Goal: Information Seeking & Learning: Find specific fact

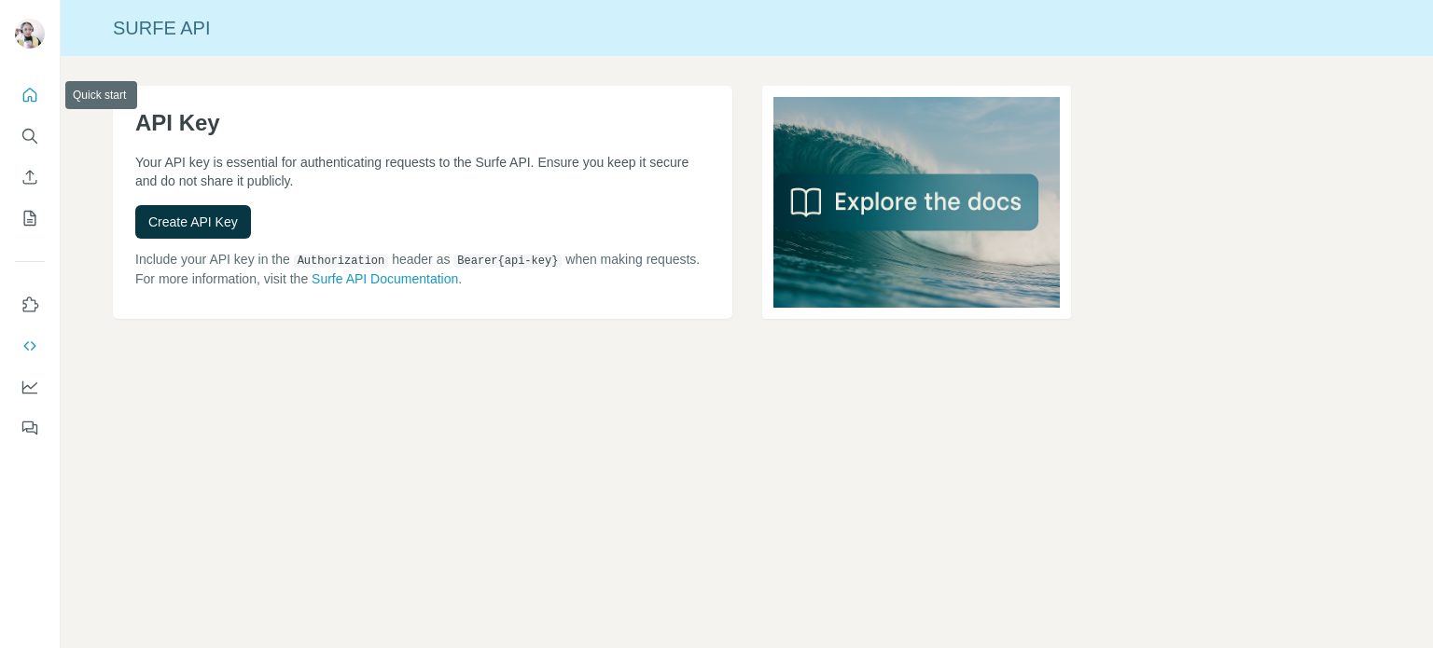
click at [29, 91] on icon "Quick start" at bounding box center [30, 95] width 19 height 19
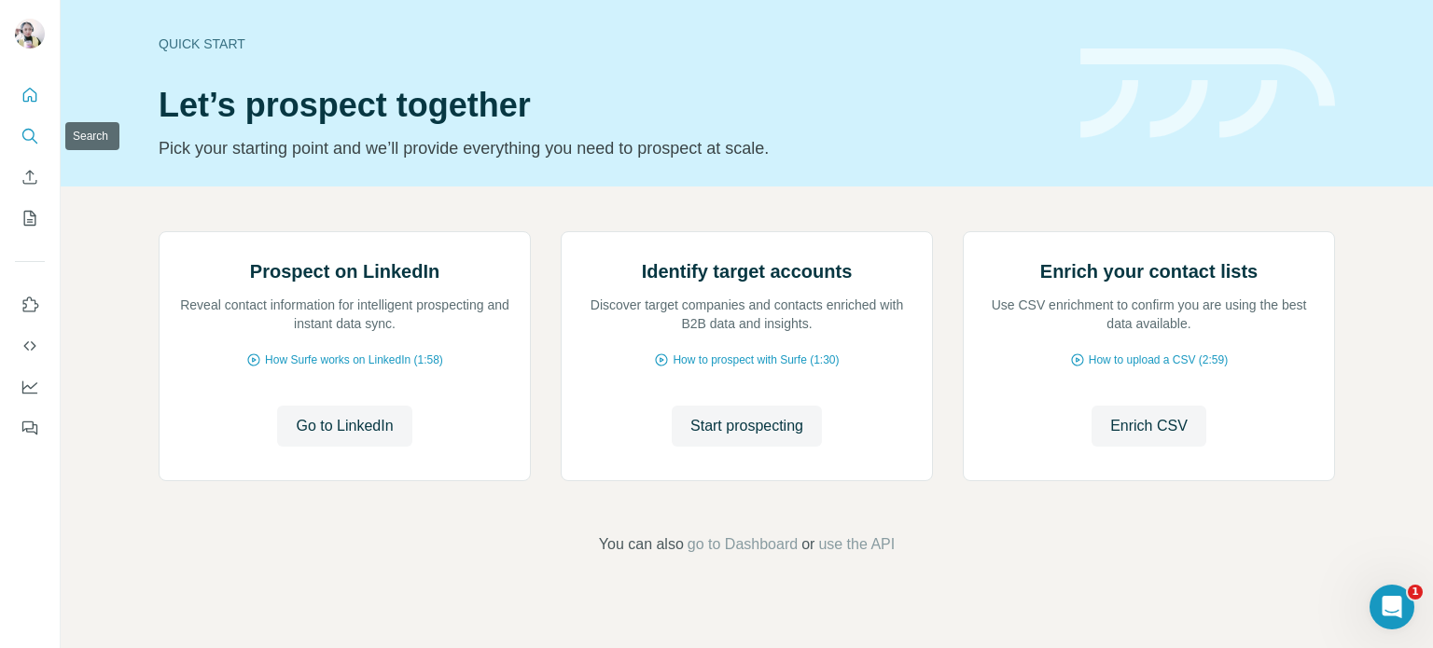
click at [24, 133] on icon "Search" at bounding box center [30, 136] width 19 height 19
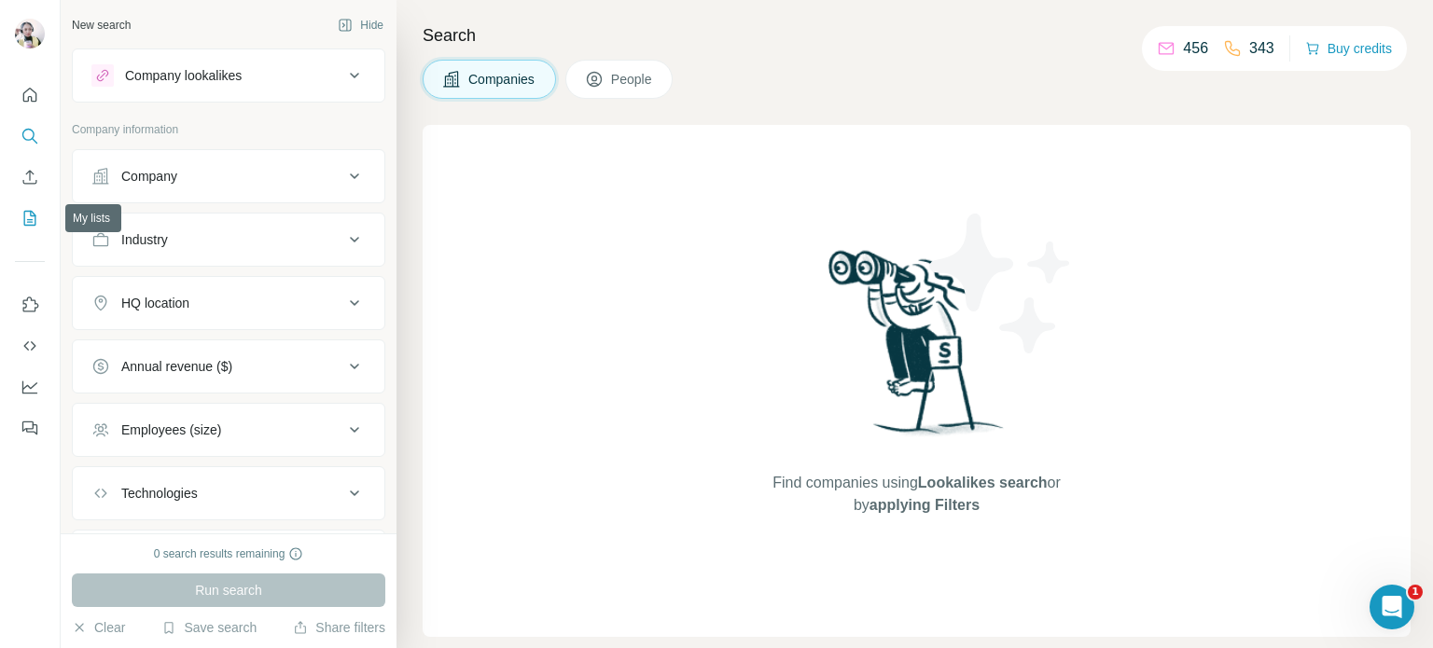
click at [30, 213] on icon "My lists" at bounding box center [31, 217] width 9 height 12
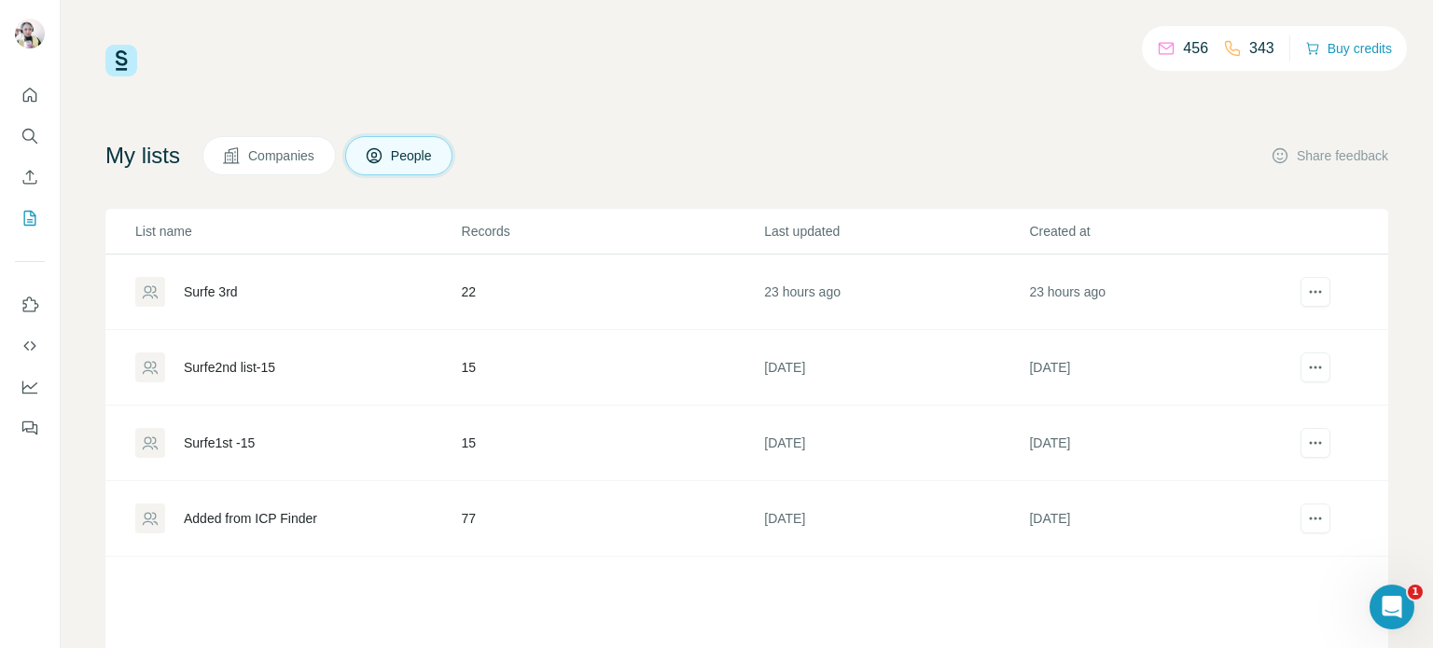
click at [238, 436] on div "Surfe1st -15" at bounding box center [219, 443] width 71 height 19
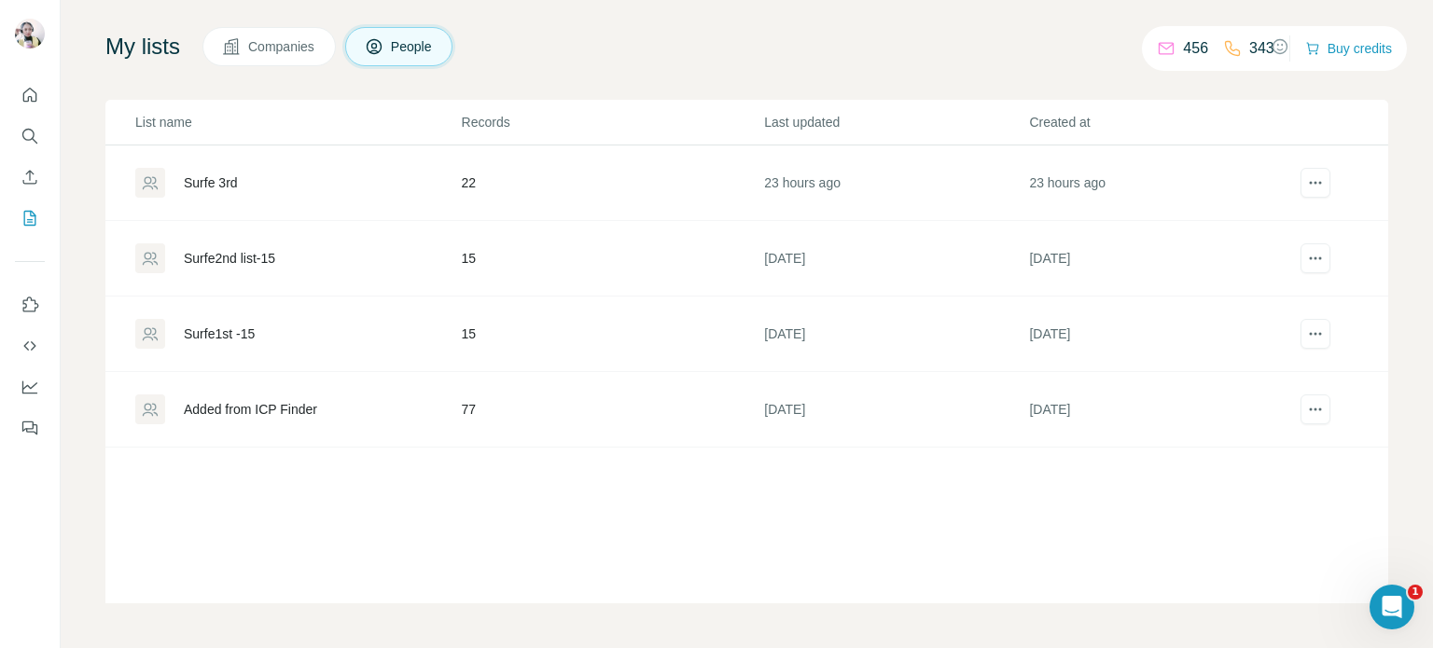
scroll to position [108, 0]
click at [297, 266] on div "Surfe2nd list-15" at bounding box center [297, 259] width 325 height 30
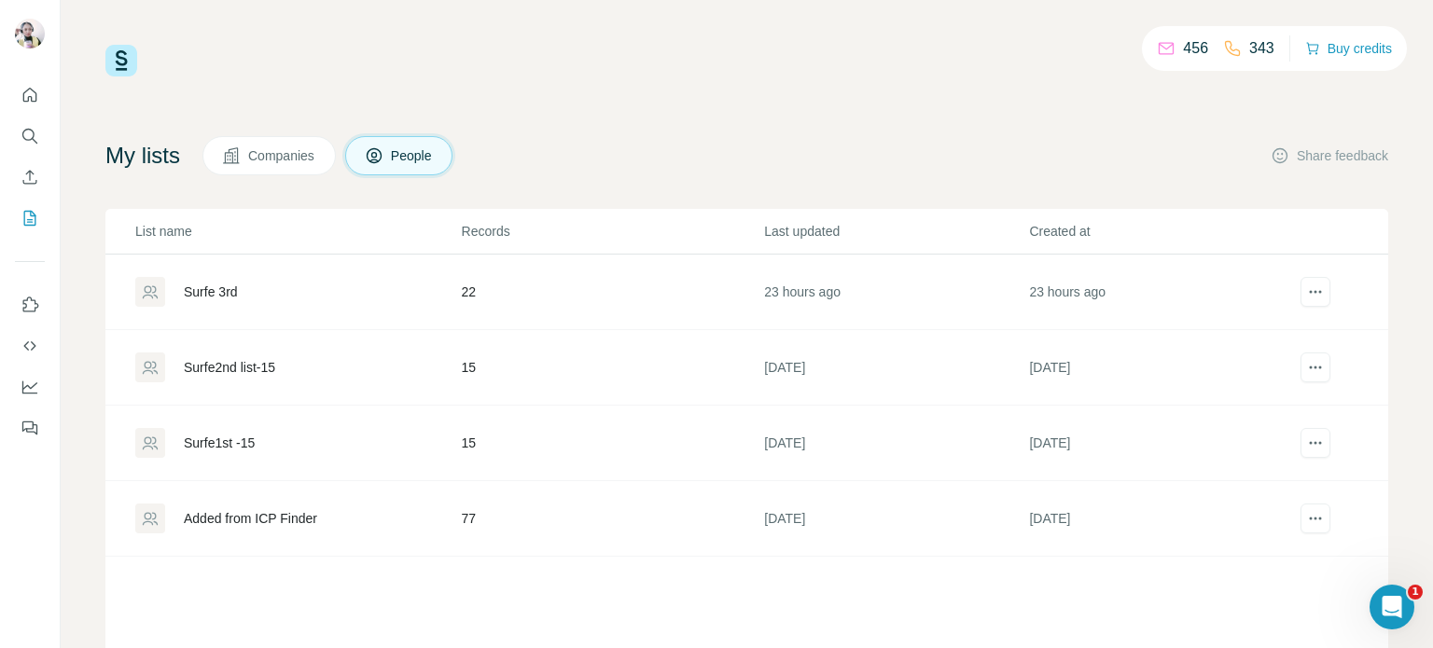
drag, startPoint x: 299, startPoint y: 263, endPoint x: 299, endPoint y: 279, distance: 15.9
click at [299, 279] on td "Surfe 3rd" at bounding box center [282, 293] width 355 height 76
click at [301, 286] on div "Surfe 3rd" at bounding box center [297, 292] width 325 height 30
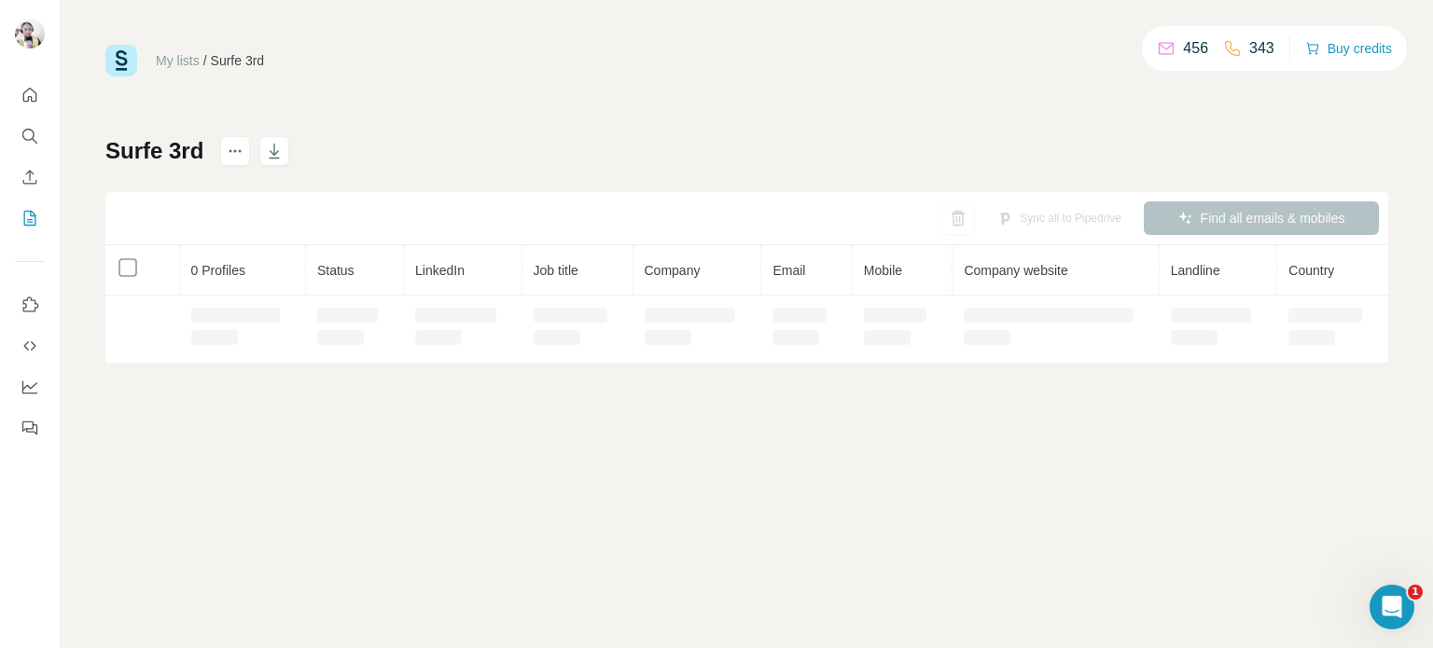
click at [219, 287] on th "0 Profiles" at bounding box center [243, 270] width 126 height 50
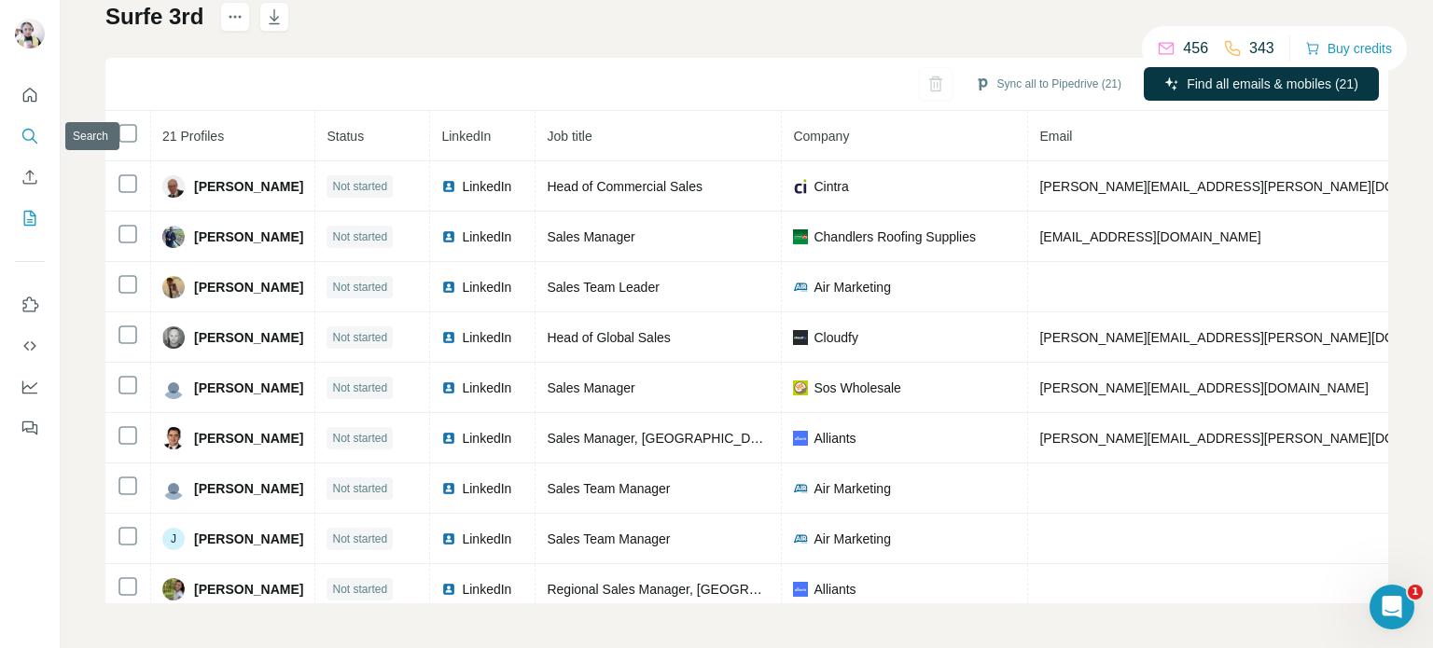
click at [26, 129] on icon "Search" at bounding box center [28, 135] width 12 height 12
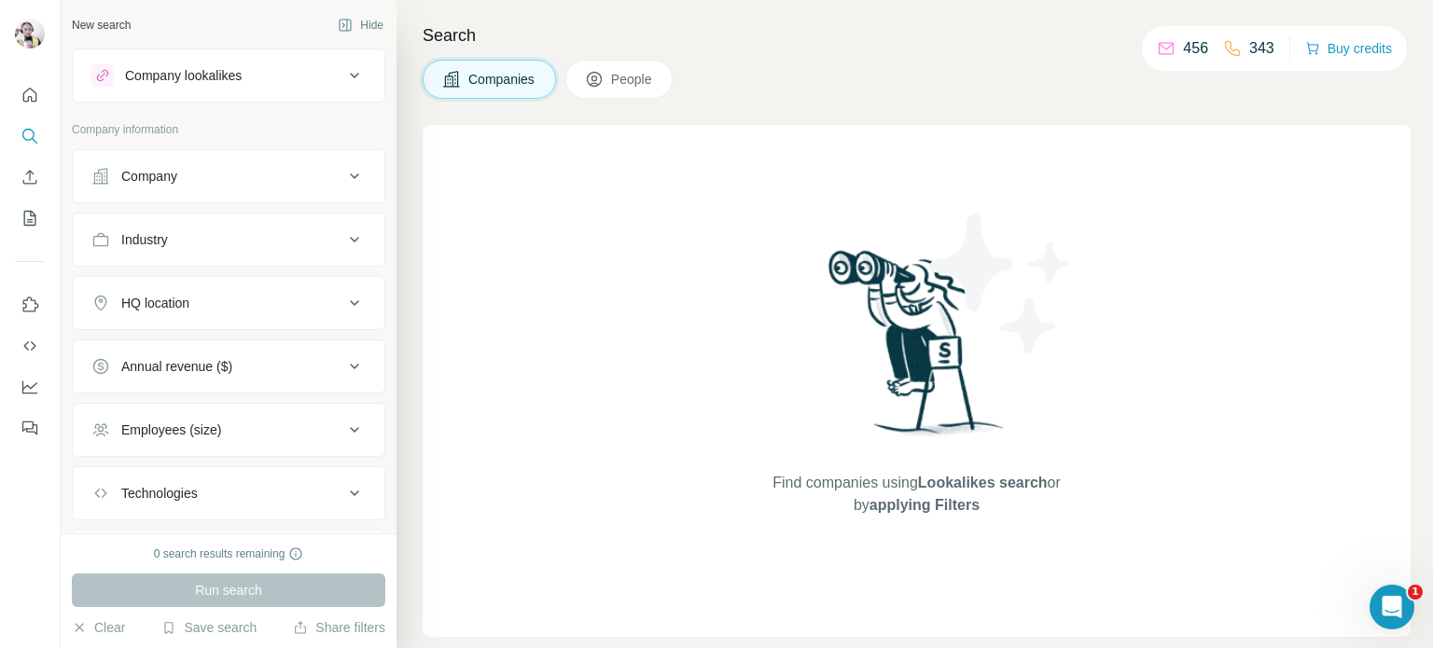
click at [232, 175] on div "Company" at bounding box center [217, 176] width 252 height 19
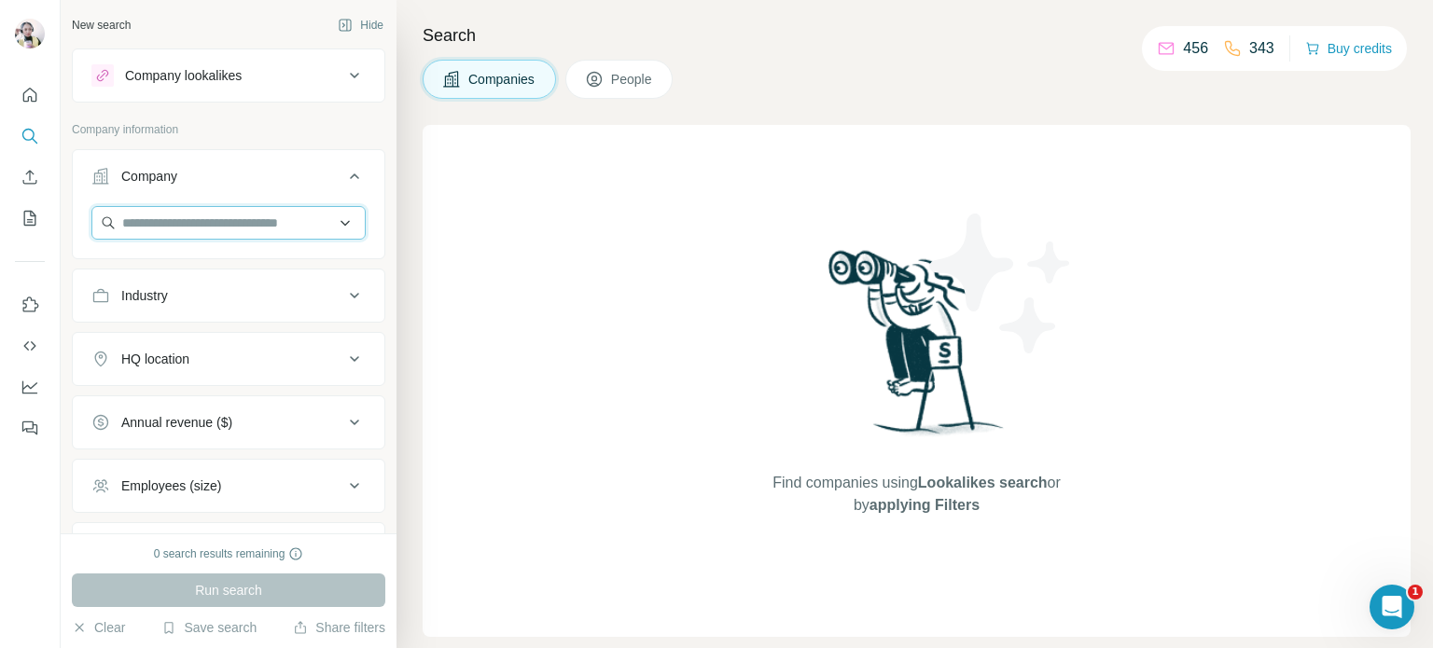
click at [214, 224] on input "text" at bounding box center [228, 223] width 274 height 34
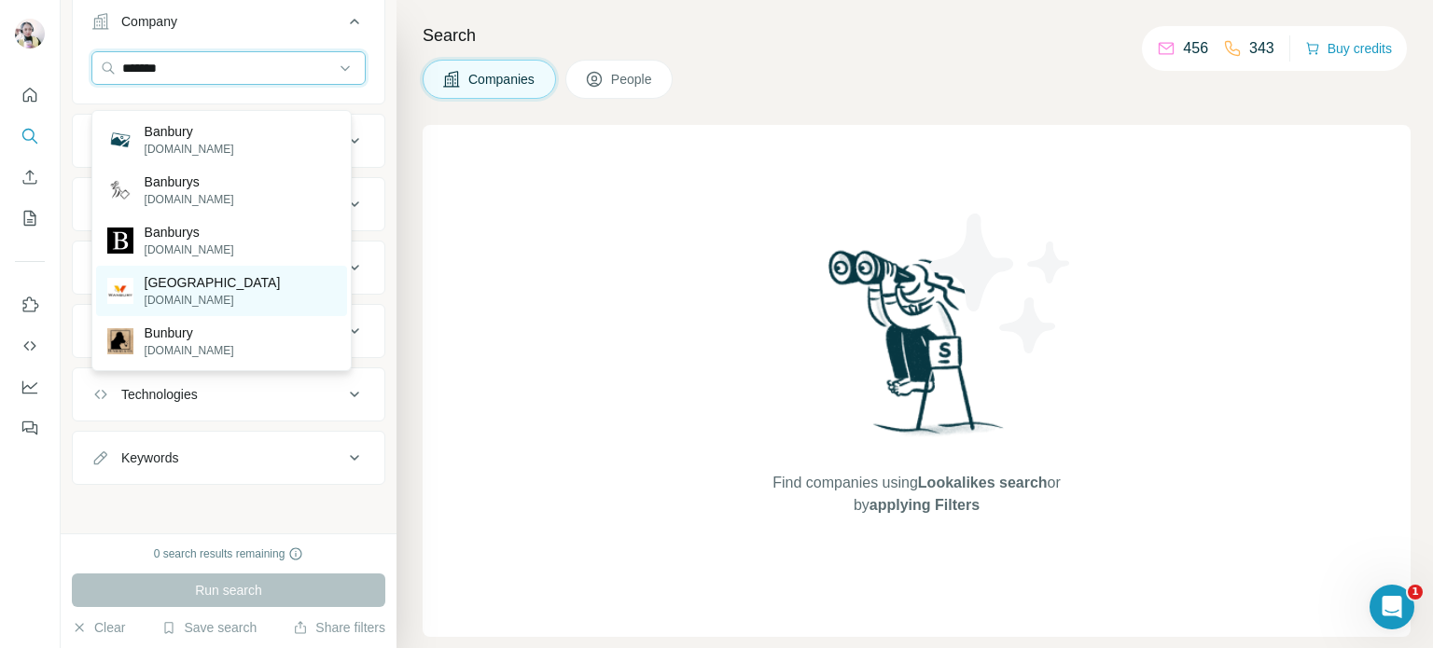
scroll to position [62, 0]
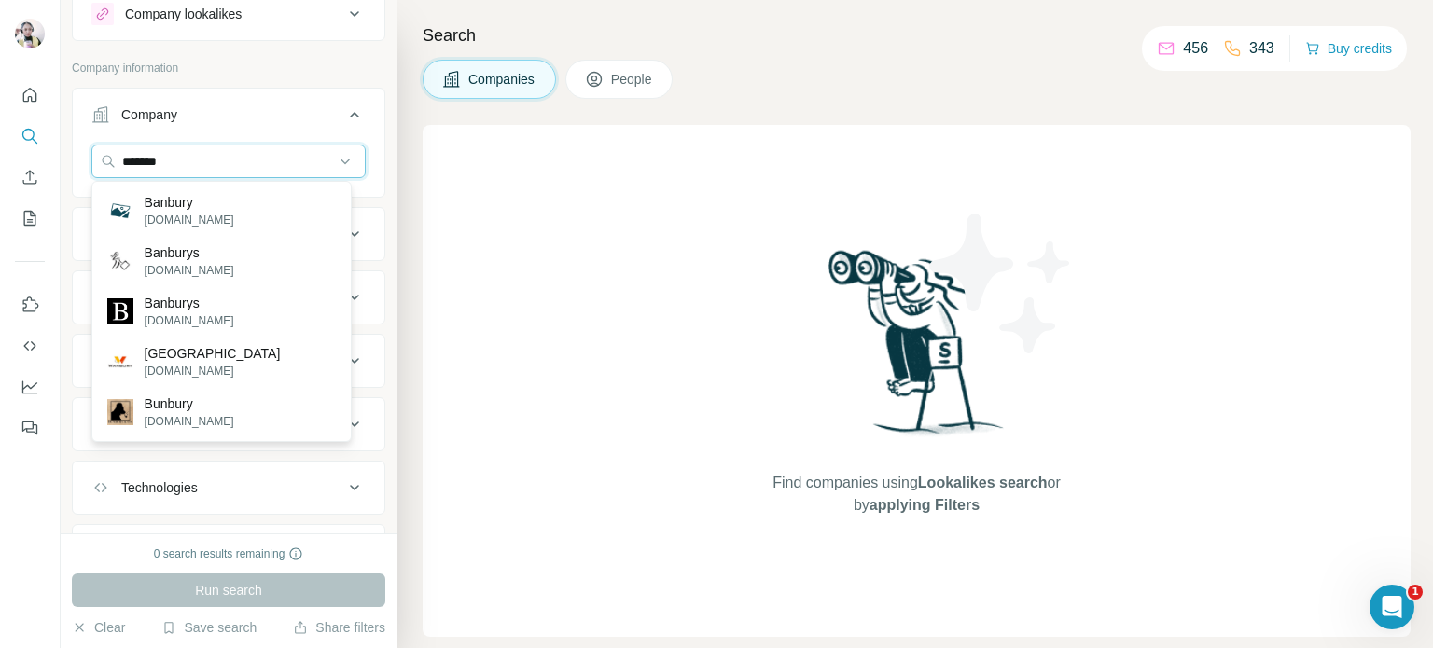
type input "*******"
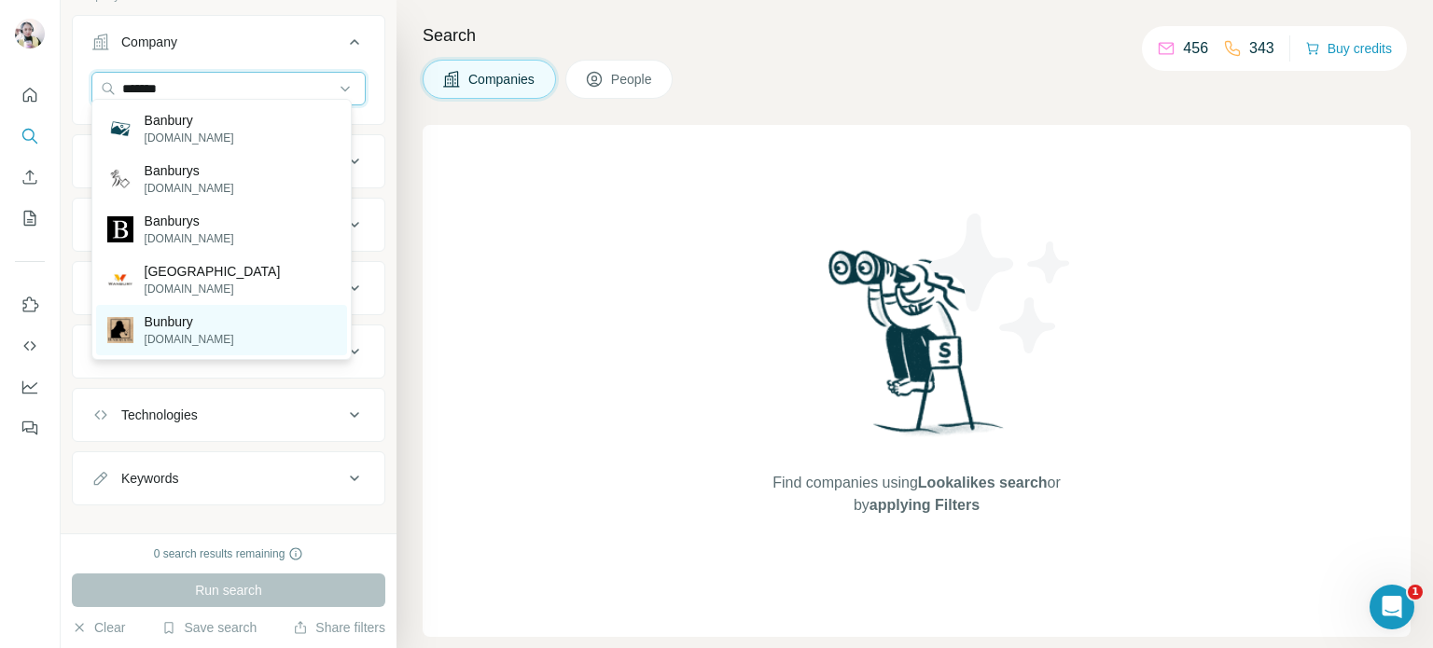
scroll to position [155, 0]
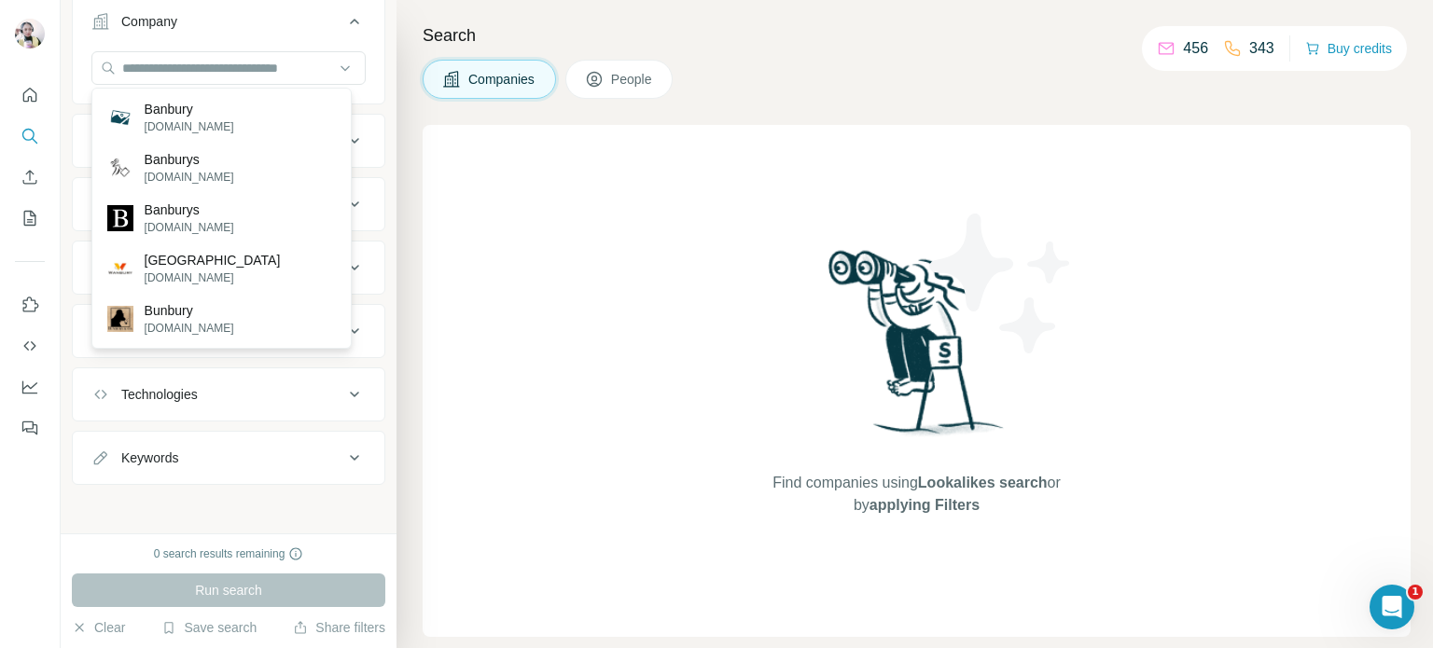
click at [643, 283] on div "Find companies using Lookalikes search or by applying Filters" at bounding box center [917, 381] width 988 height 512
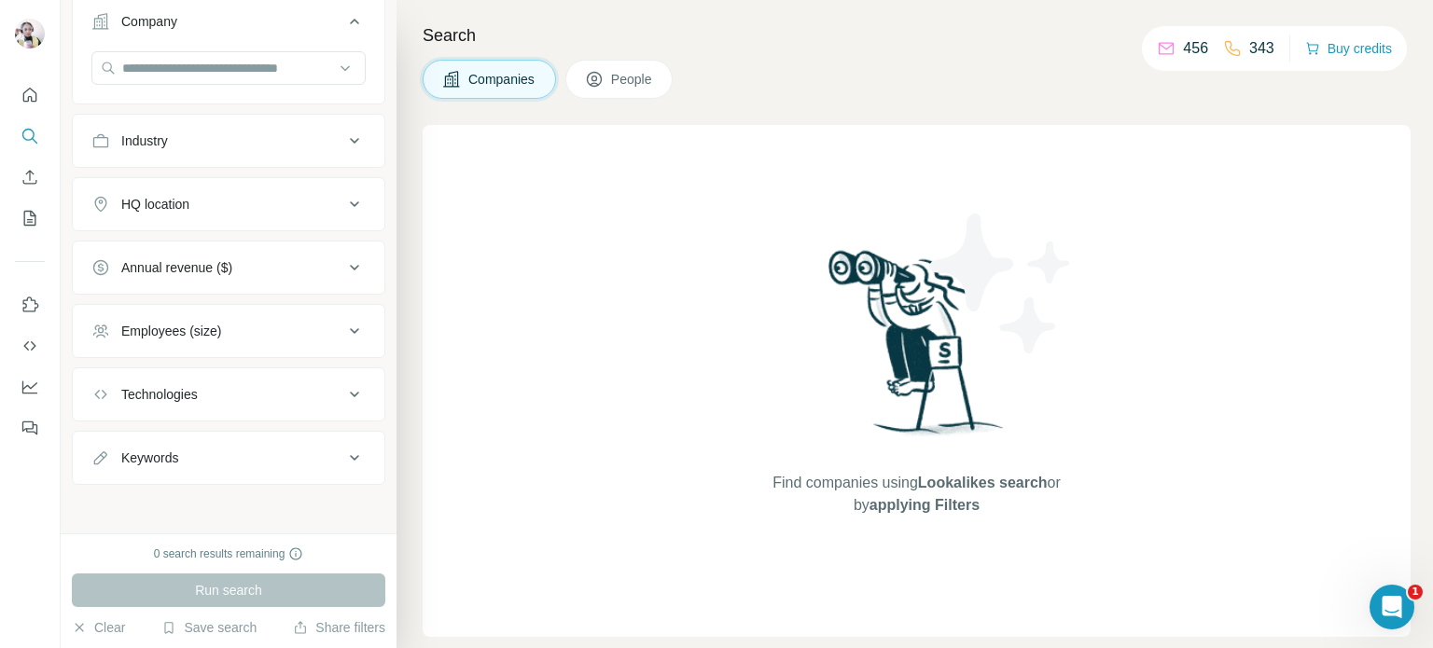
click at [589, 70] on icon at bounding box center [594, 79] width 19 height 19
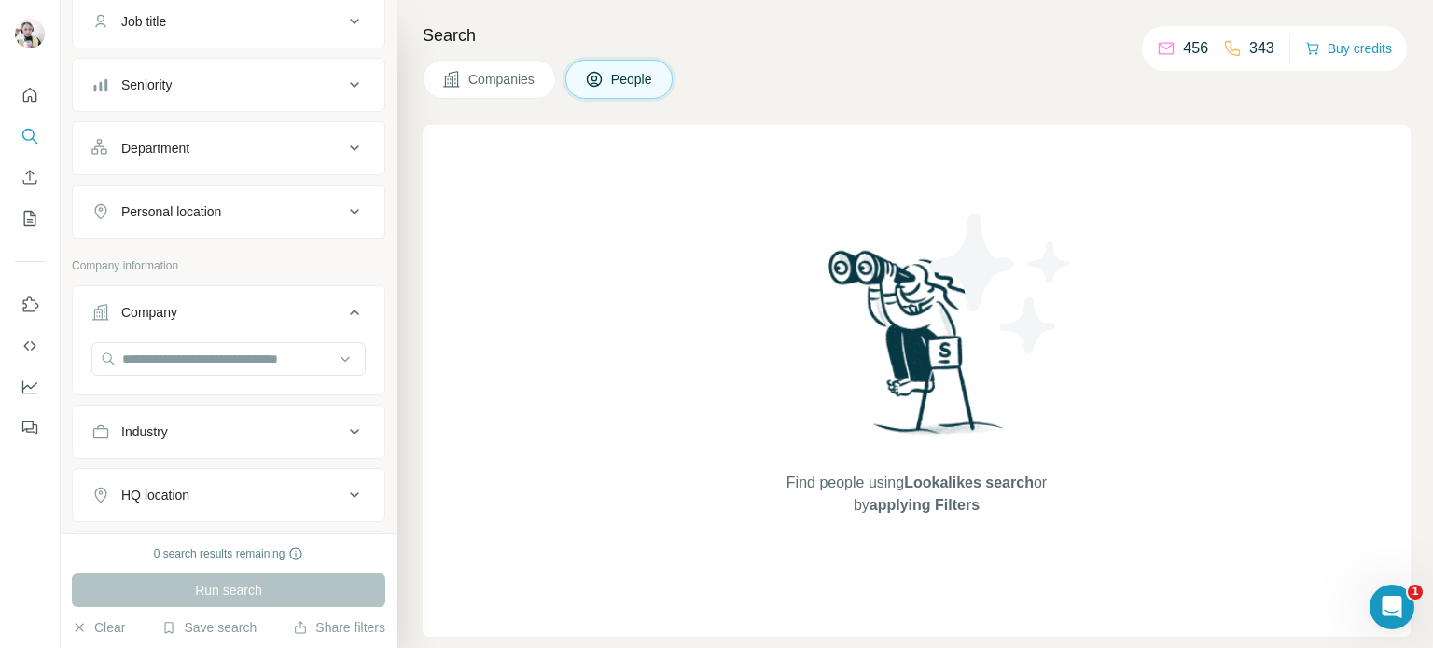
scroll to position [444, 0]
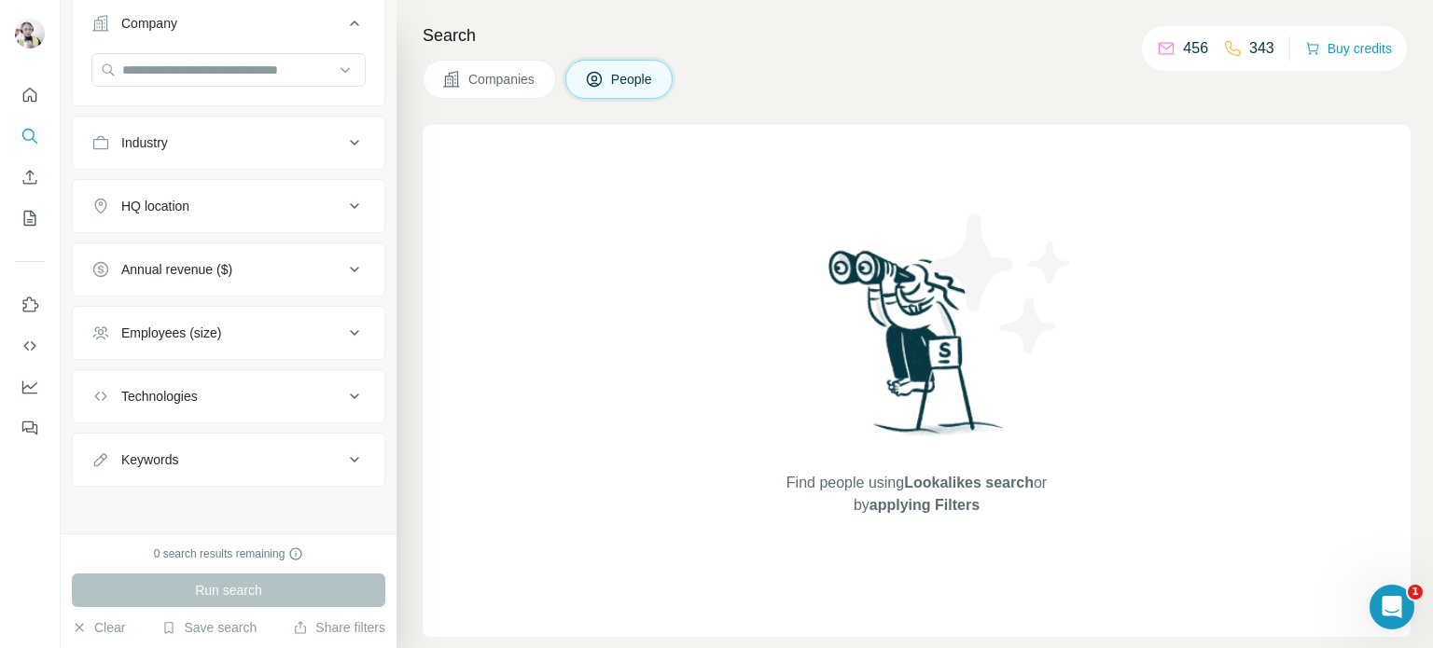
click at [623, 83] on span "People" at bounding box center [632, 79] width 43 height 19
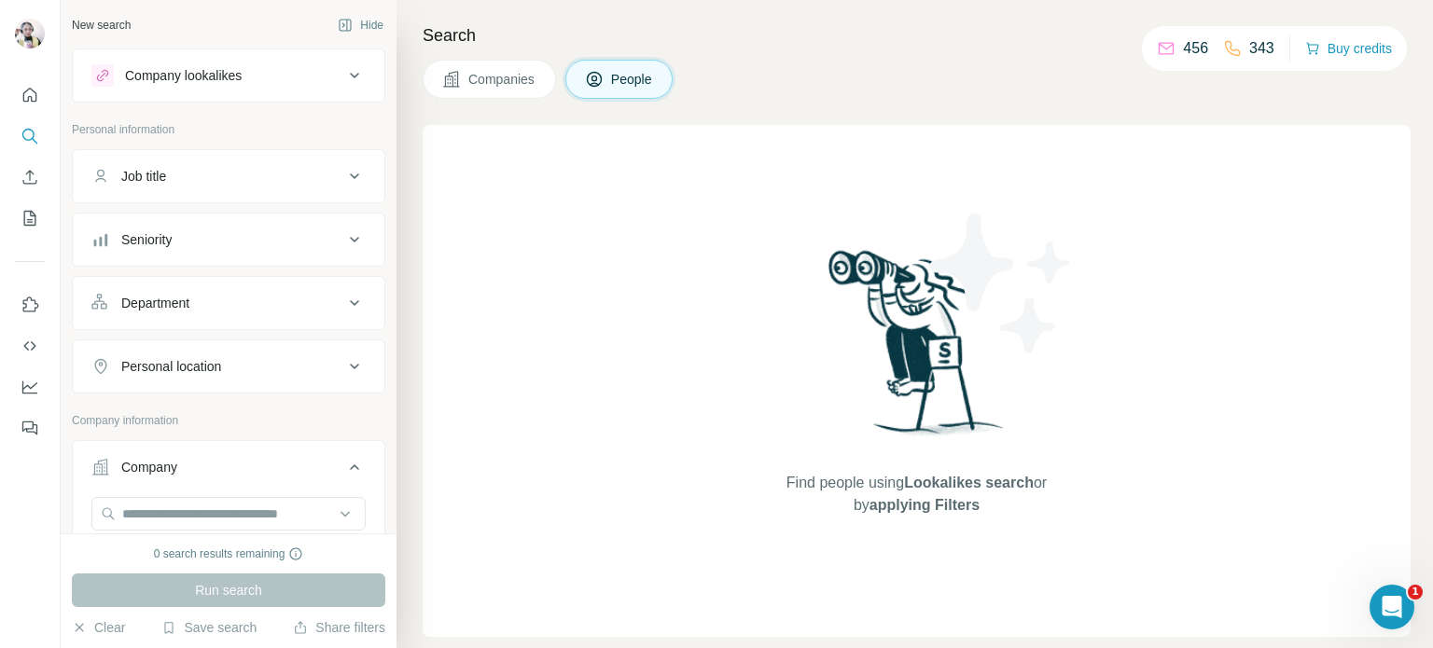
click at [618, 77] on span "People" at bounding box center [632, 79] width 43 height 19
click at [221, 186] on button "Job title" at bounding box center [229, 176] width 312 height 45
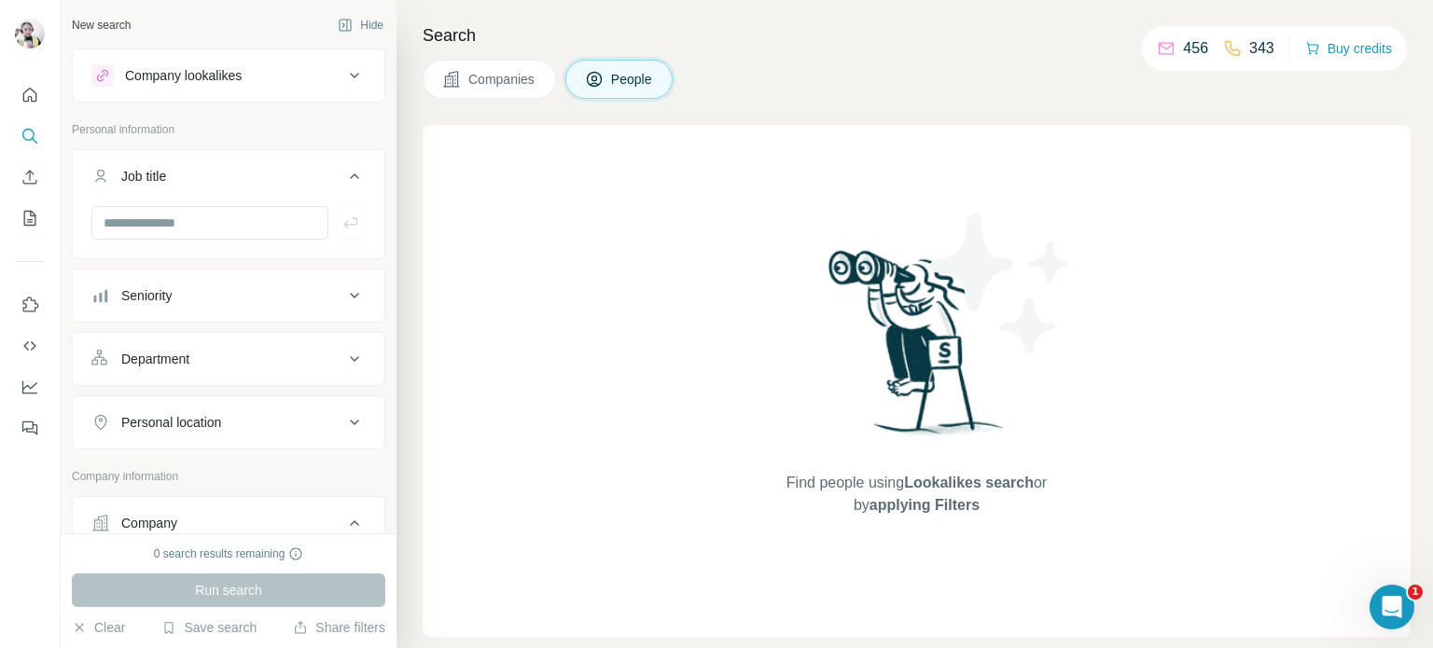
click at [216, 371] on button "Department" at bounding box center [229, 359] width 312 height 45
click at [213, 399] on input at bounding box center [219, 406] width 230 height 21
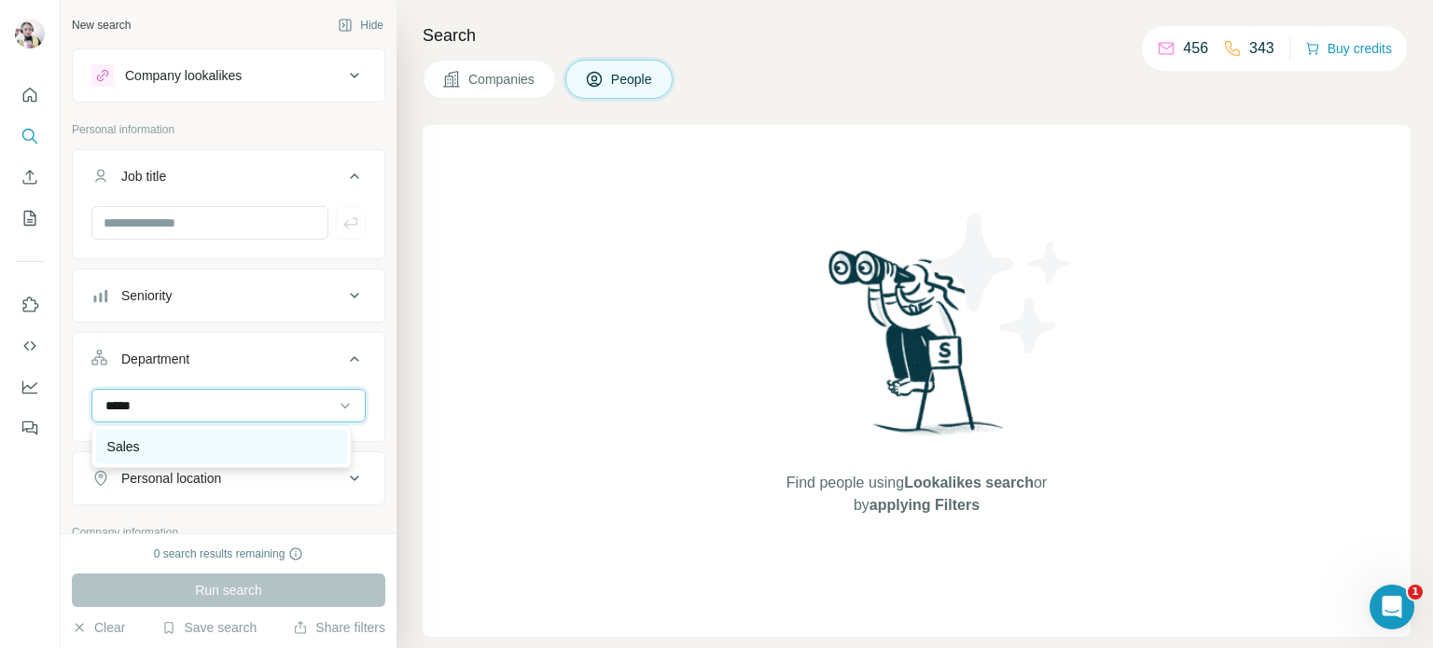
type input "*****"
click at [136, 446] on p "Sales" at bounding box center [123, 447] width 33 height 19
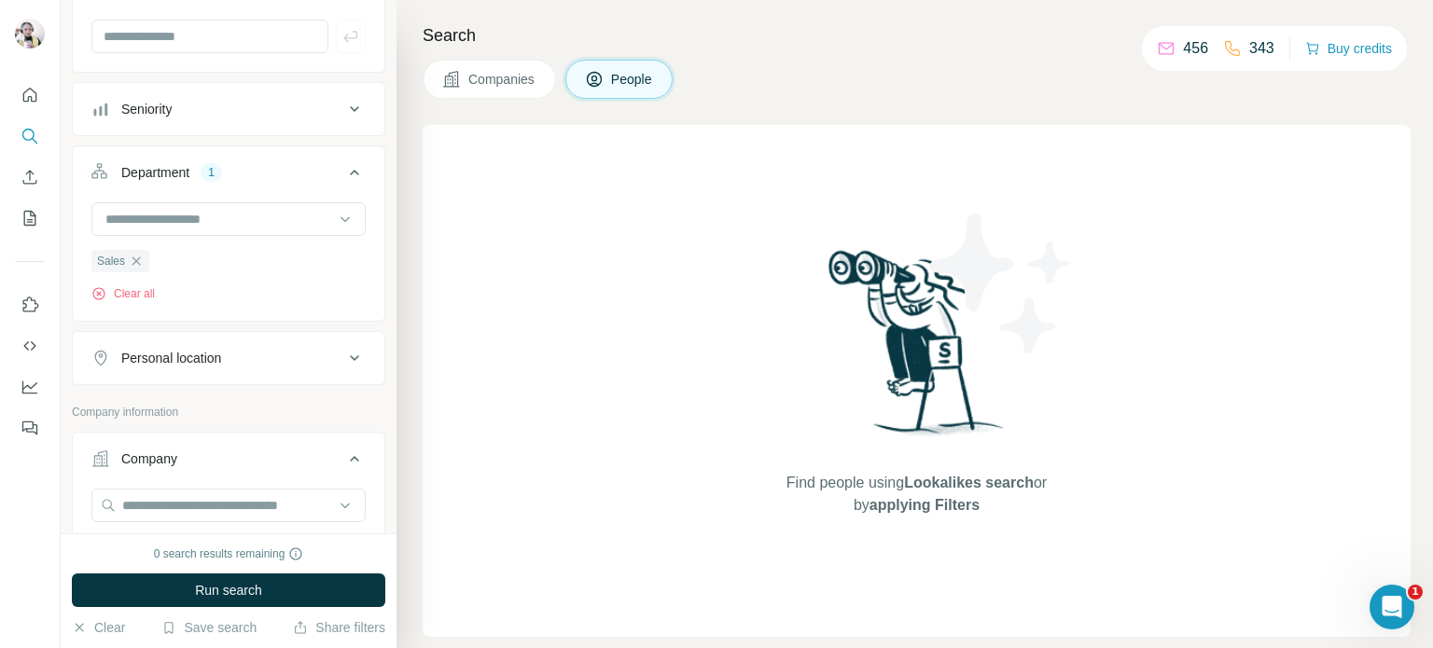
scroll to position [280, 0]
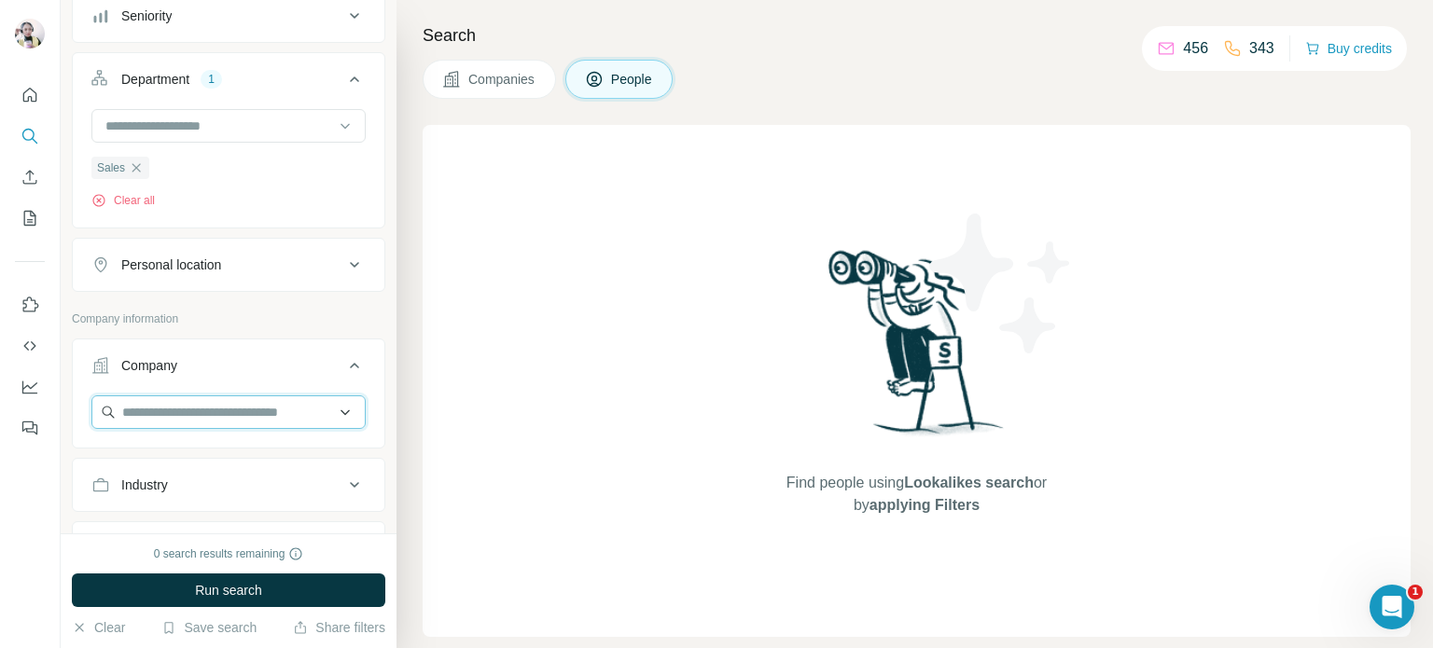
click at [192, 409] on input "text" at bounding box center [228, 413] width 274 height 34
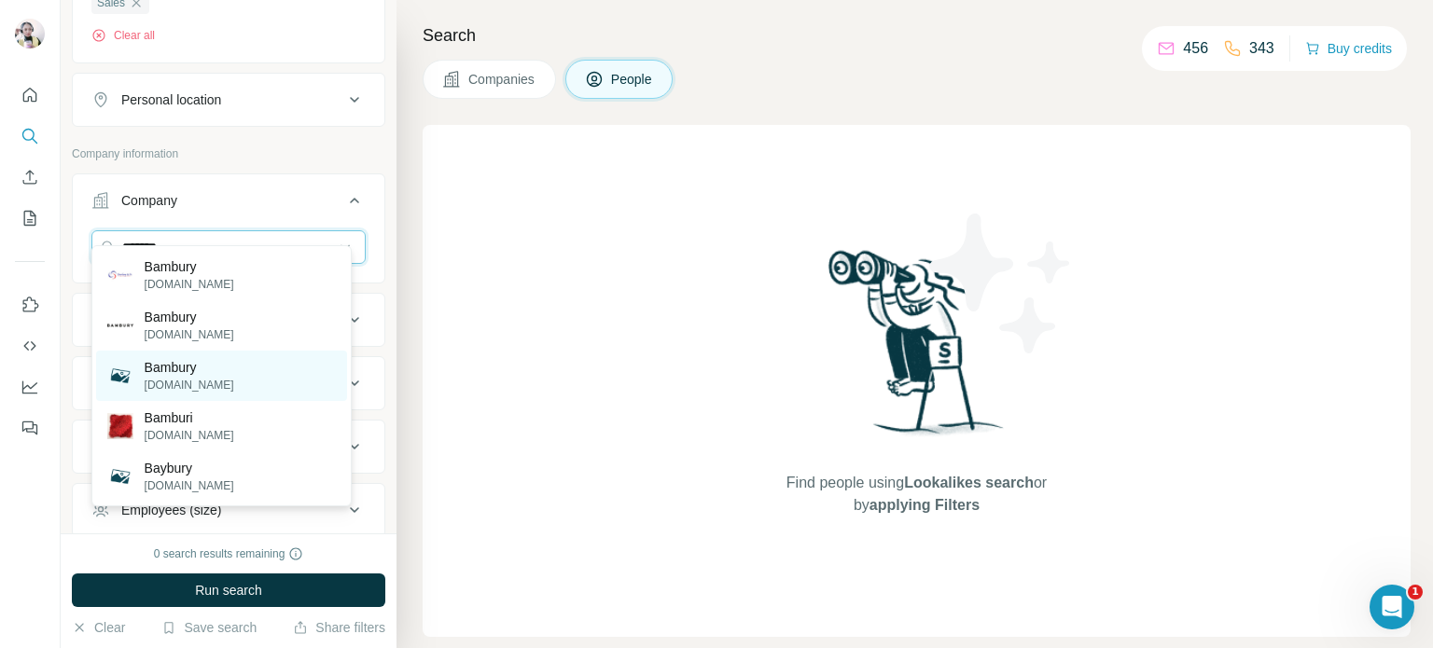
scroll to position [467, 0]
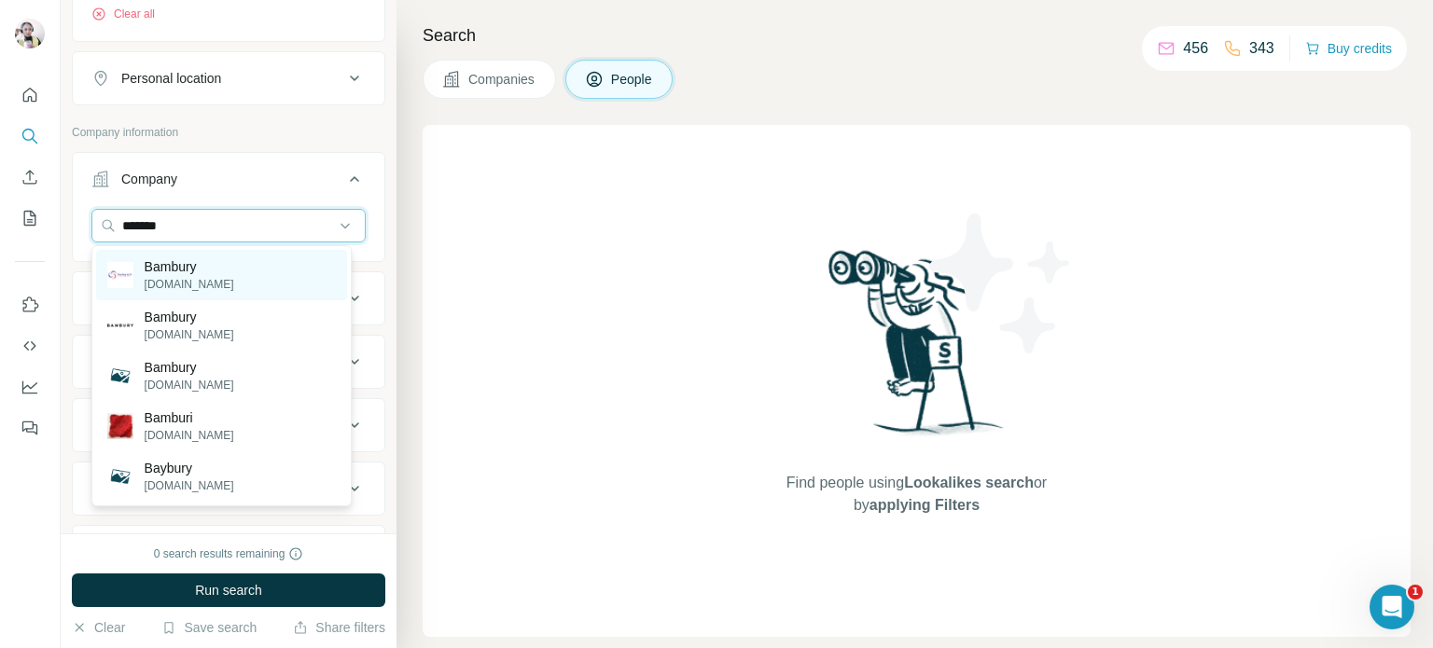
type input "*******"
click at [254, 276] on div "Bambury bambury.info" at bounding box center [221, 275] width 251 height 50
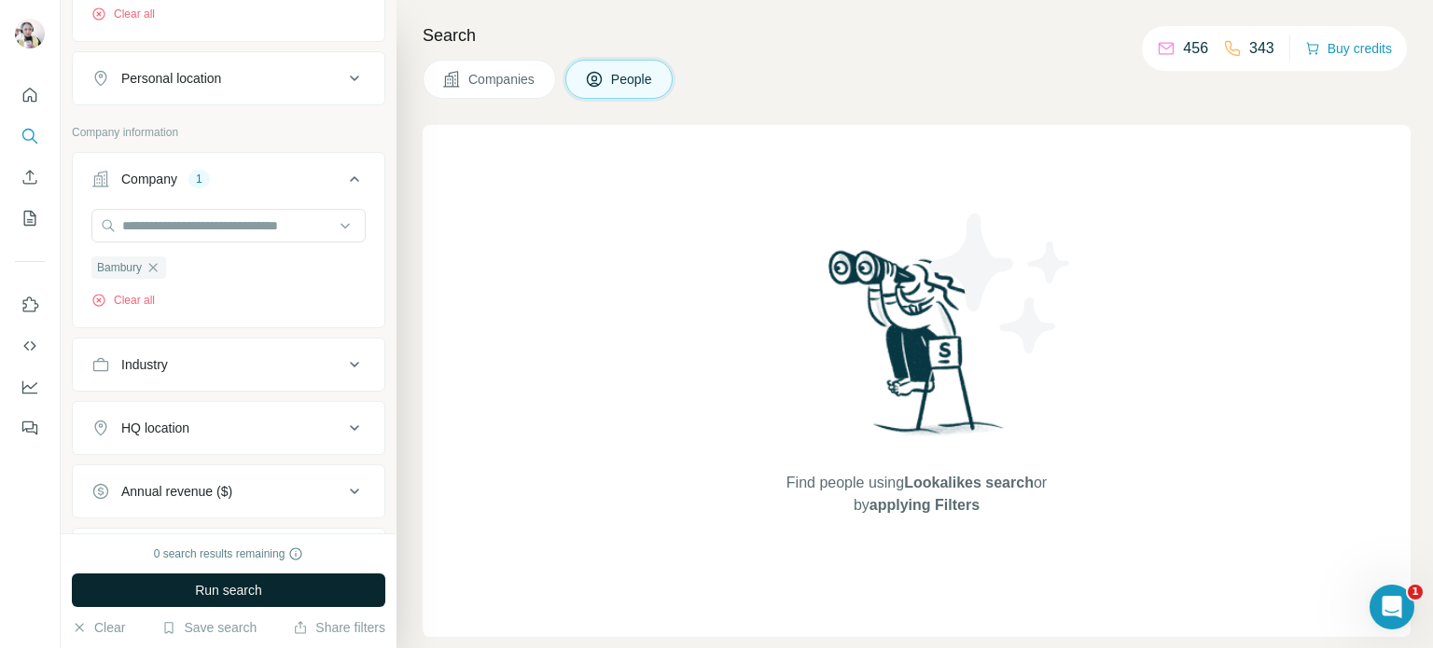
click at [299, 589] on button "Run search" at bounding box center [228, 591] width 313 height 34
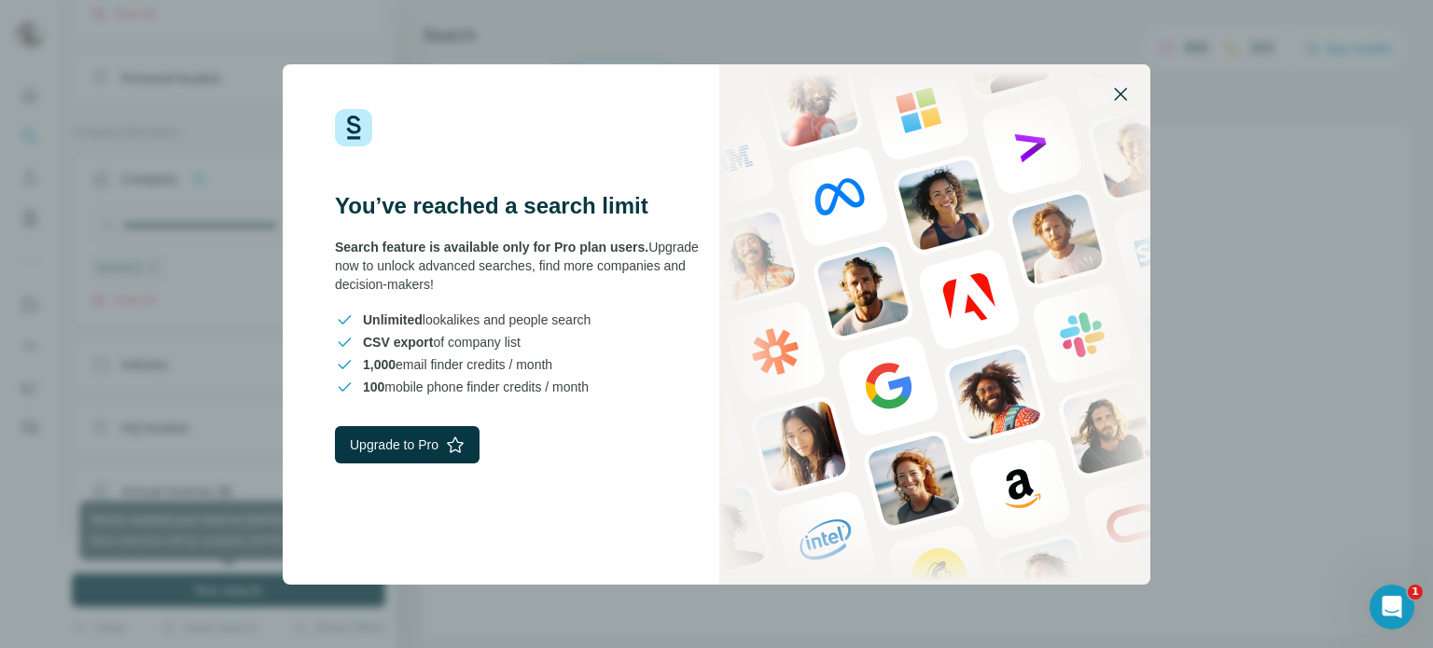
click at [1118, 91] on icon "button" at bounding box center [1120, 94] width 13 height 13
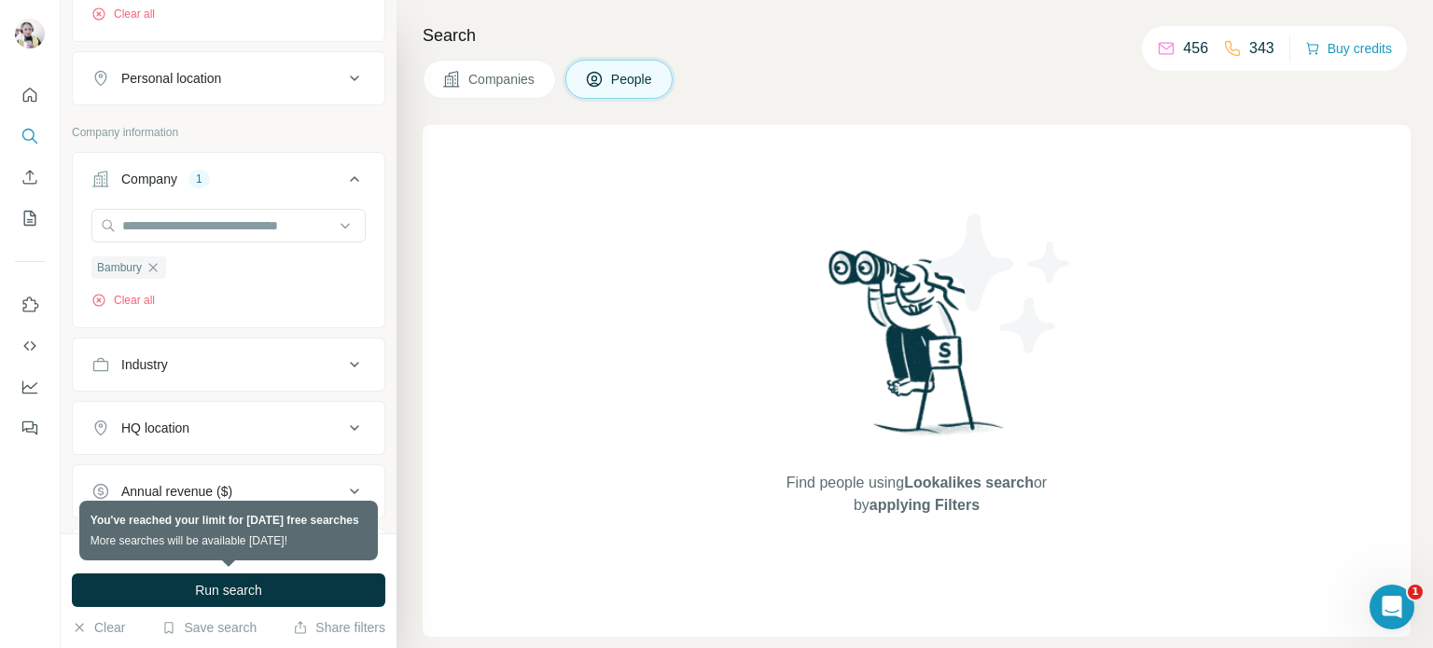
click at [197, 374] on button "Industry" at bounding box center [229, 364] width 312 height 45
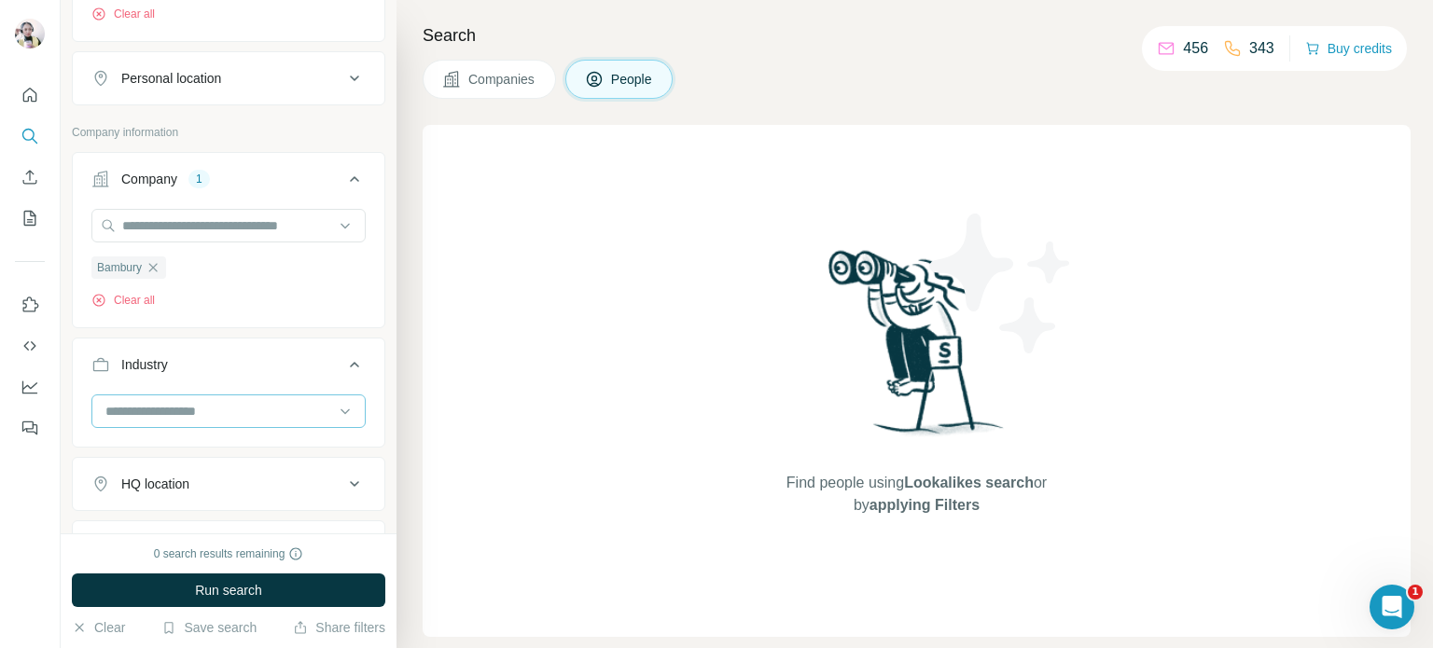
click at [202, 410] on input at bounding box center [219, 411] width 230 height 21
click at [632, 439] on div "Find people using Lookalikes search or by applying Filters" at bounding box center [917, 381] width 988 height 512
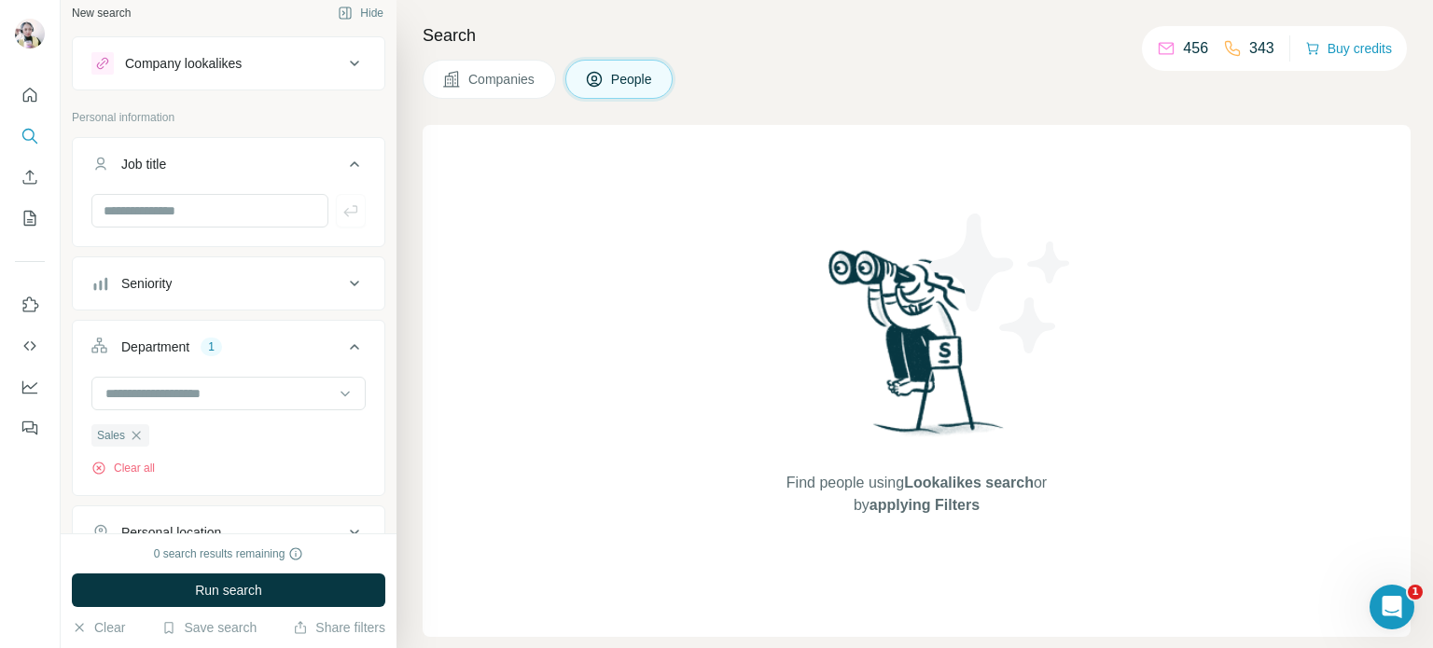
scroll to position [0, 0]
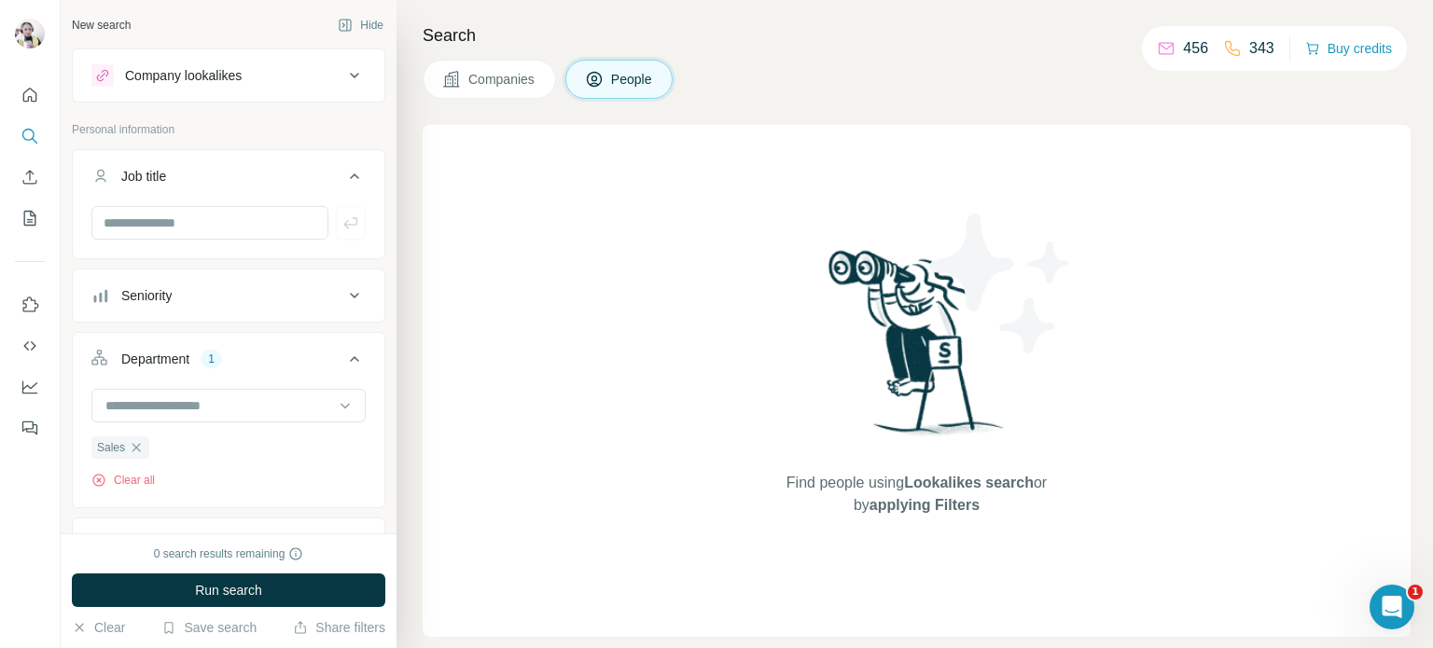
click at [604, 88] on icon at bounding box center [594, 79] width 19 height 19
click at [196, 221] on input "text" at bounding box center [209, 223] width 237 height 34
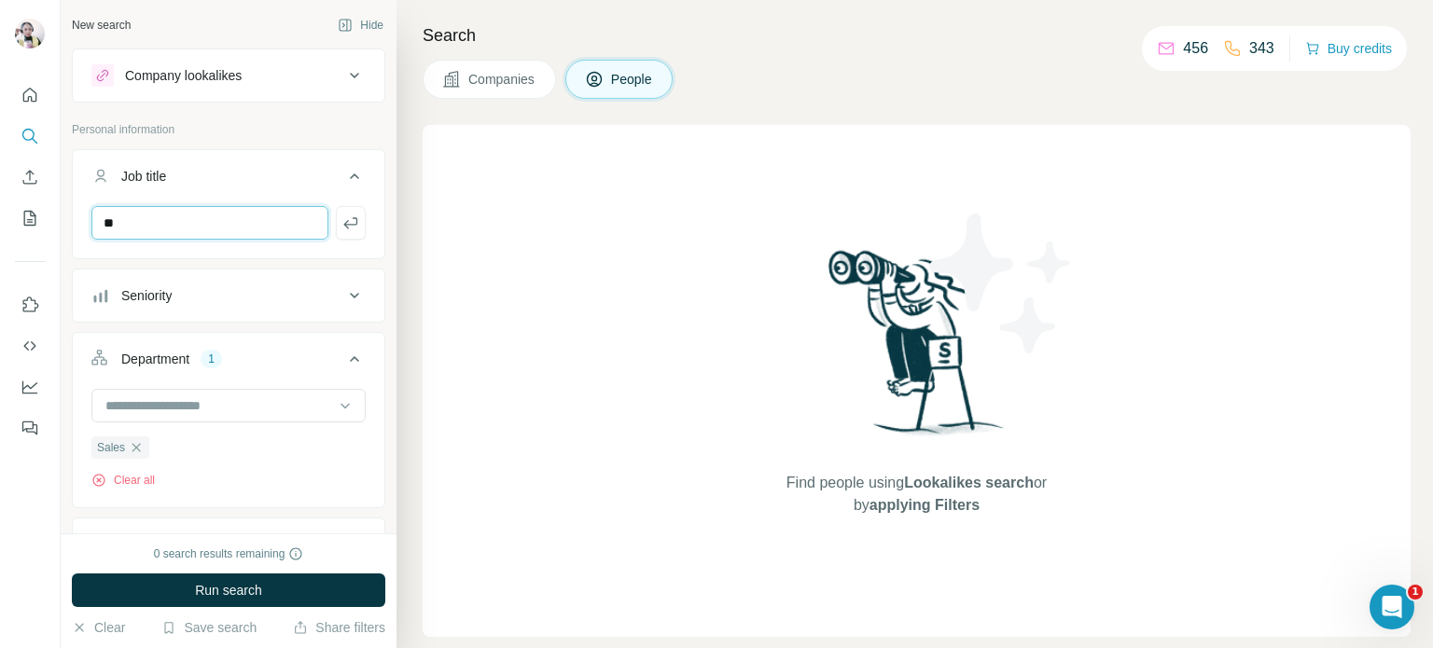
type input "*"
type input "**********"
click at [175, 309] on button "Seniority" at bounding box center [229, 295] width 312 height 45
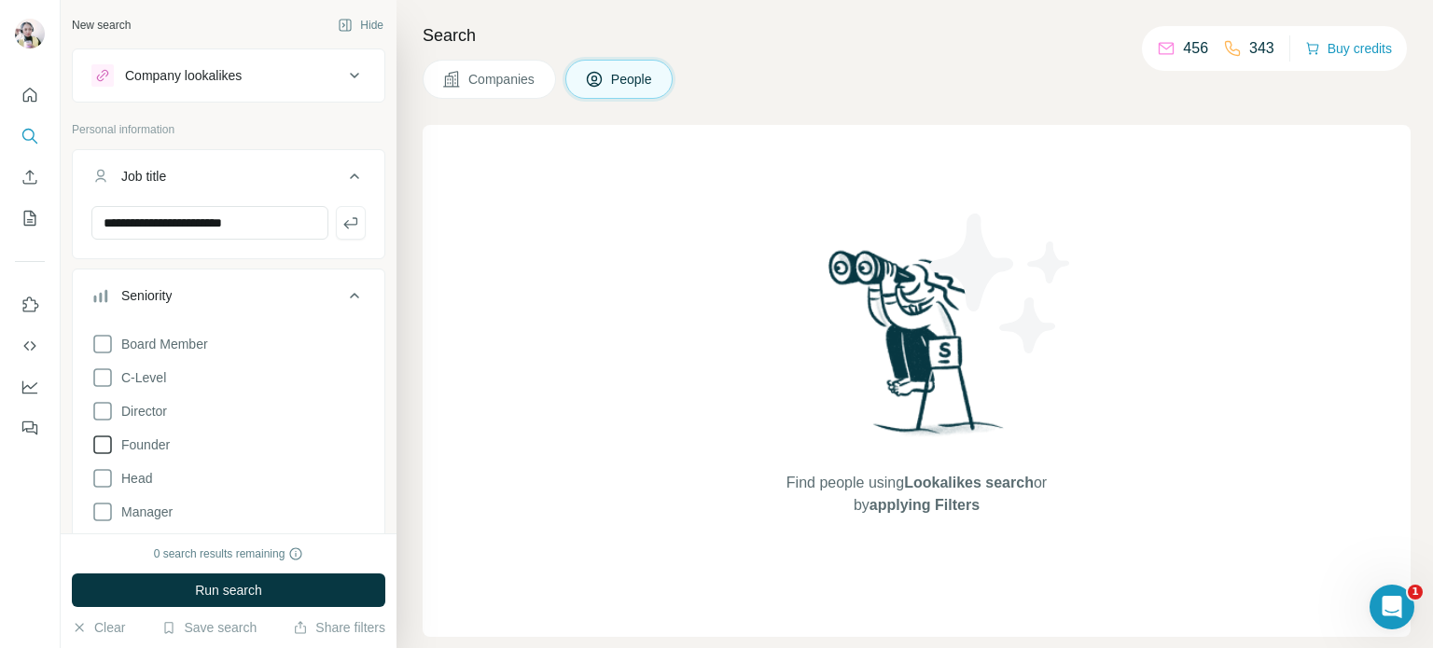
click at [103, 444] on icon at bounding box center [102, 445] width 22 height 22
click at [102, 504] on icon at bounding box center [102, 512] width 22 height 22
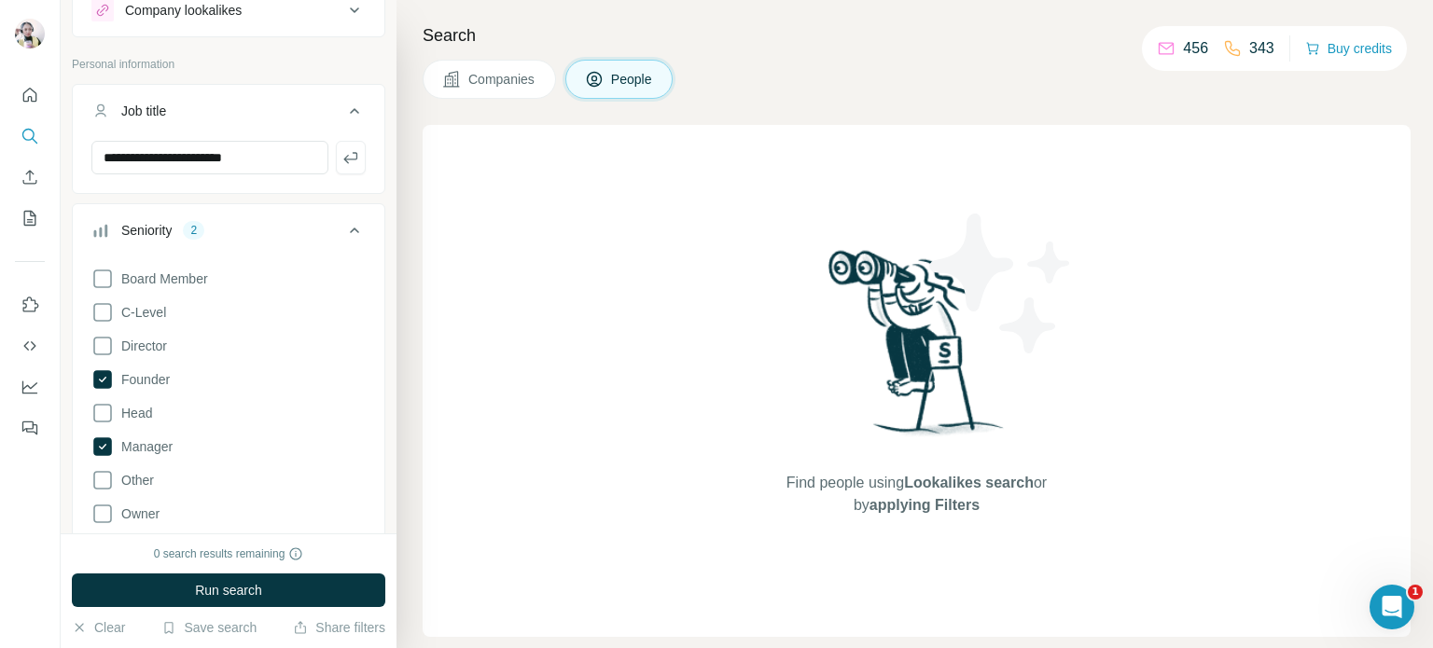
scroll to position [93, 0]
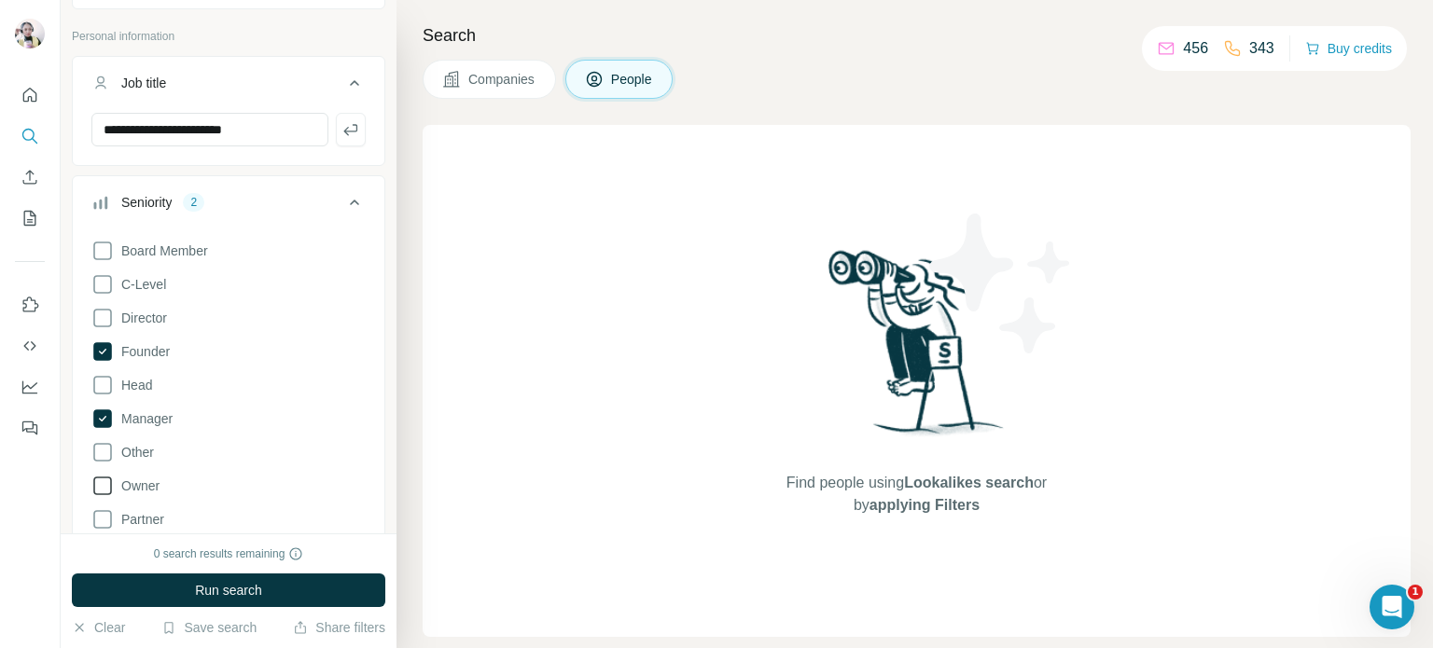
click at [101, 481] on icon at bounding box center [102, 486] width 22 height 22
click at [326, 203] on div "Seniority 3" at bounding box center [217, 202] width 252 height 19
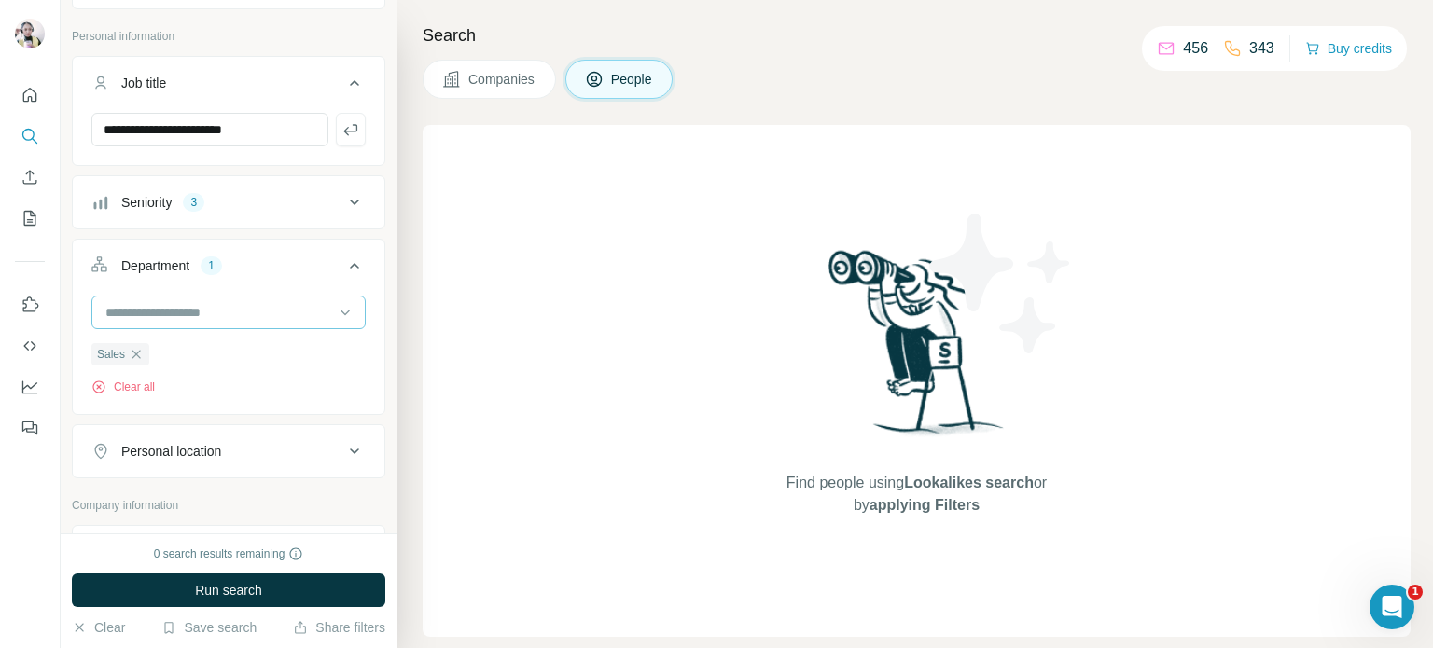
click at [234, 310] on input at bounding box center [219, 312] width 230 height 21
type input "*"
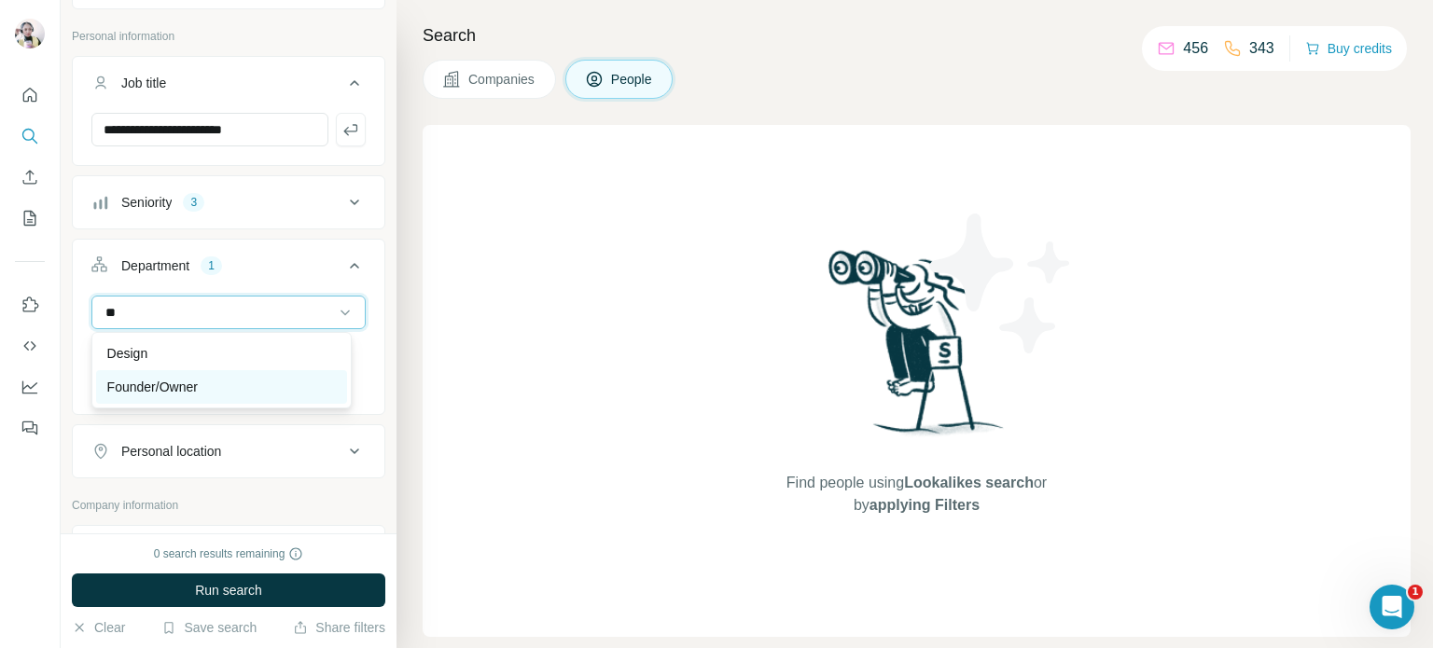
type input "**"
click at [143, 396] on div "Founder/Owner" at bounding box center [221, 387] width 251 height 34
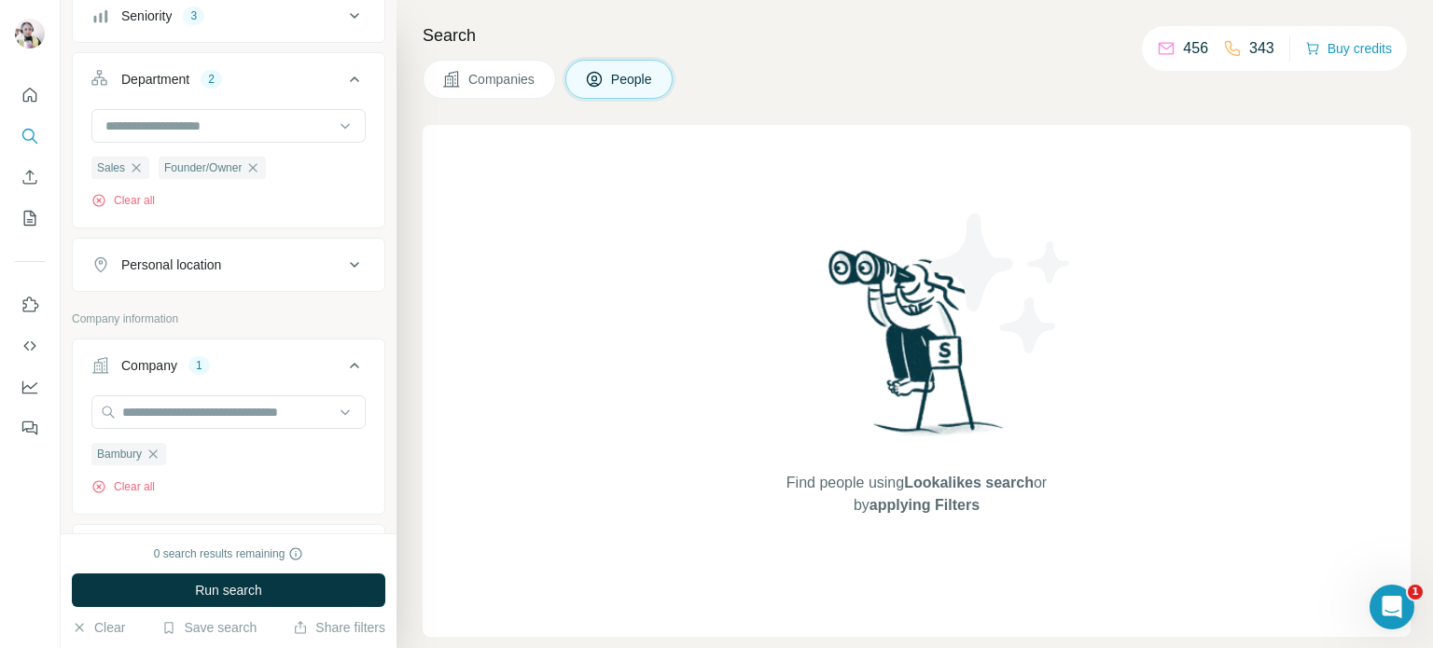
scroll to position [373, 0]
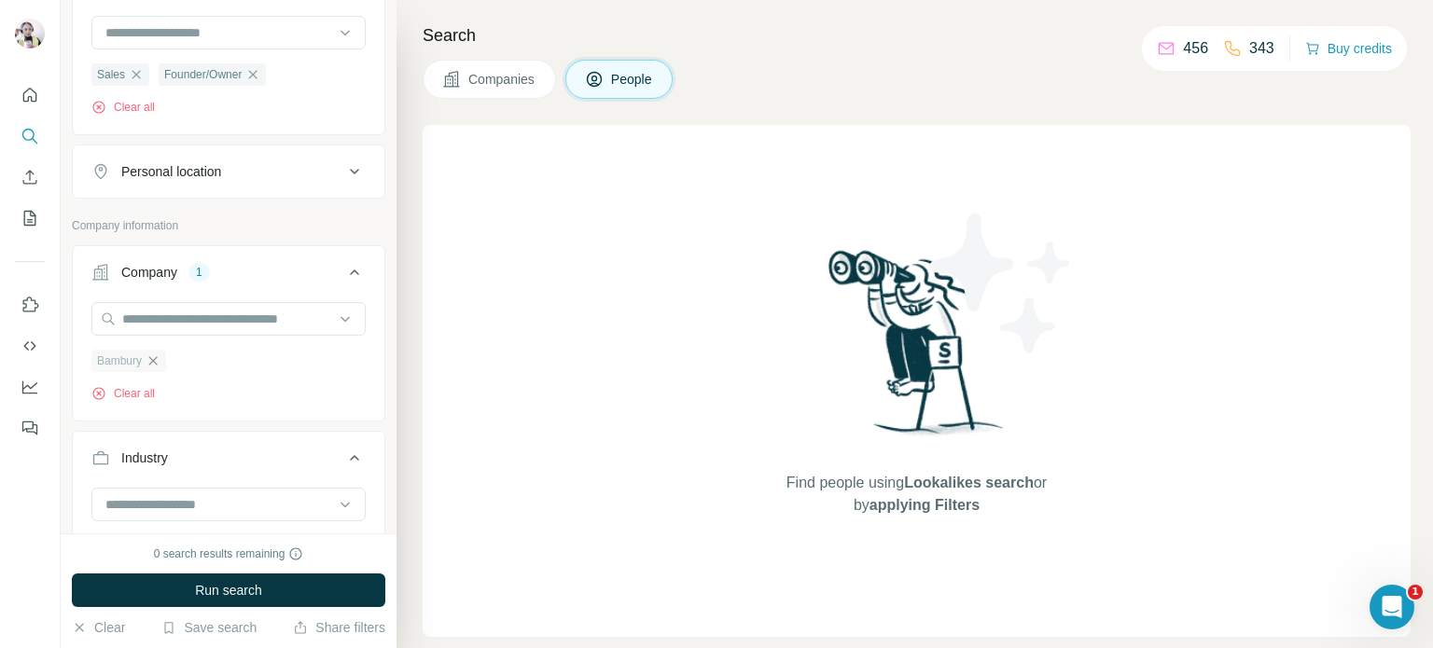
click at [150, 360] on icon "button" at bounding box center [153, 361] width 15 height 15
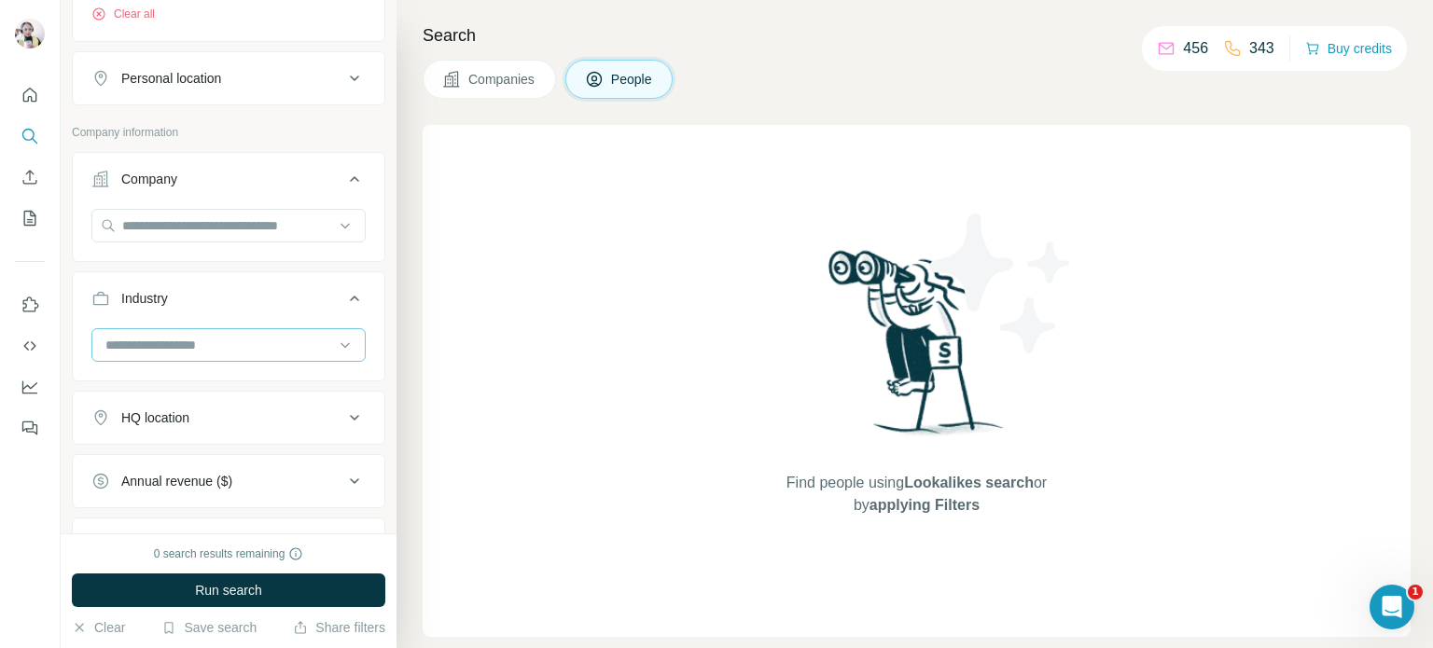
click at [302, 341] on input at bounding box center [219, 345] width 230 height 21
type input "***"
click at [164, 380] on div "B2B" at bounding box center [221, 385] width 229 height 19
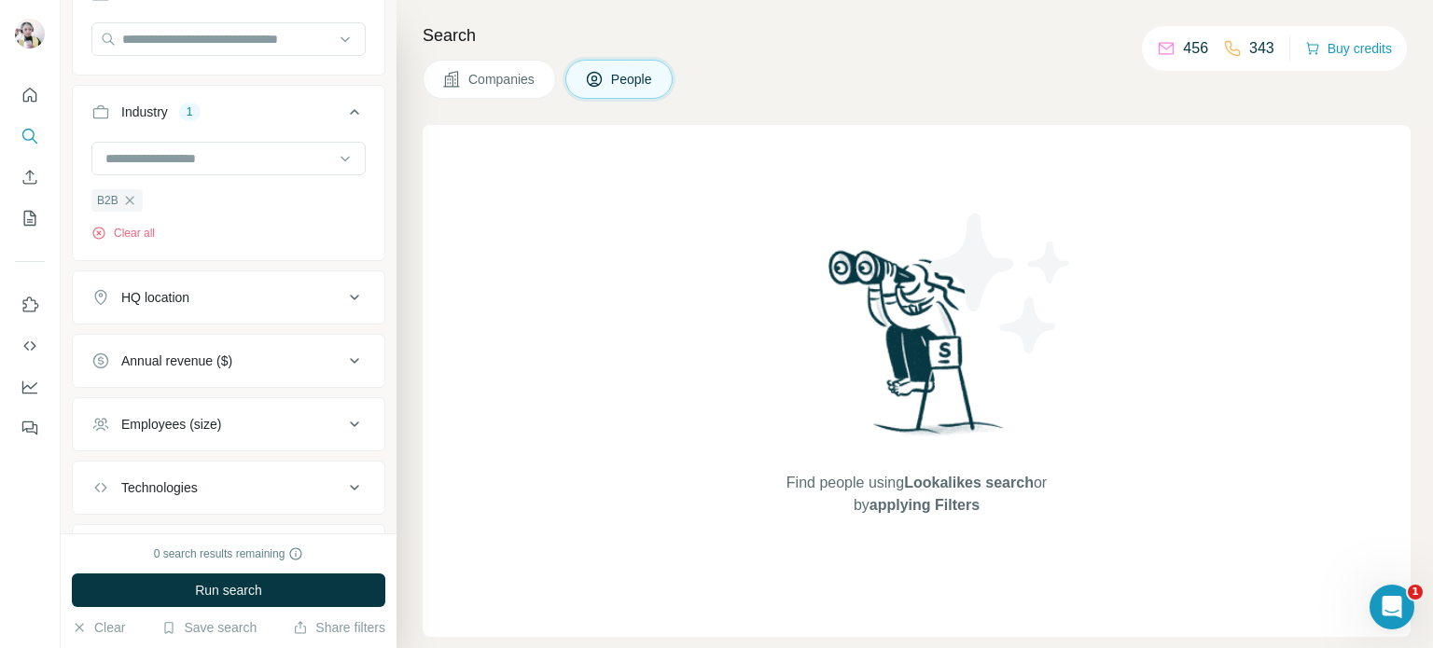
click at [188, 355] on div "Annual revenue ($)" at bounding box center [176, 361] width 111 height 19
click at [104, 469] on icon at bounding box center [102, 471] width 22 height 22
click at [512, 433] on div "Find people using Lookalikes search or by applying Filters" at bounding box center [917, 381] width 988 height 512
click at [104, 437] on icon at bounding box center [102, 436] width 22 height 22
click at [343, 357] on icon at bounding box center [354, 361] width 22 height 22
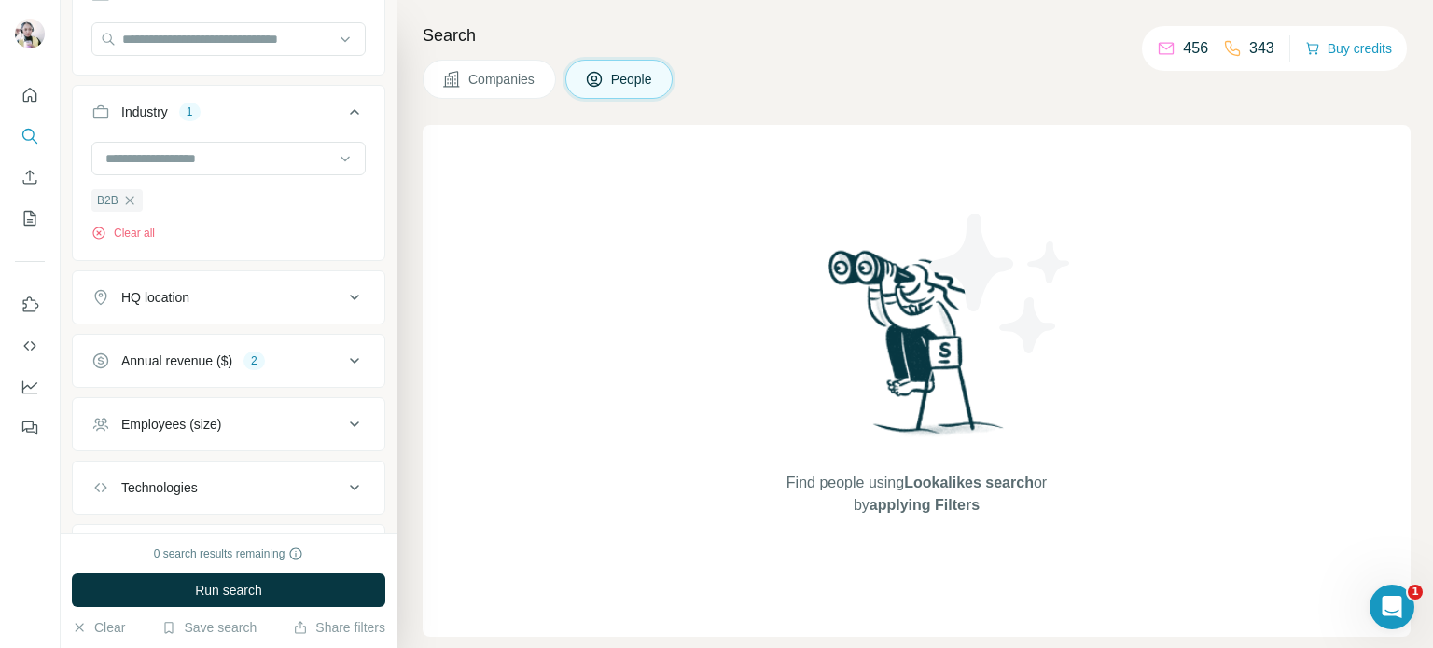
click at [249, 432] on button "Employees (size)" at bounding box center [229, 424] width 312 height 45
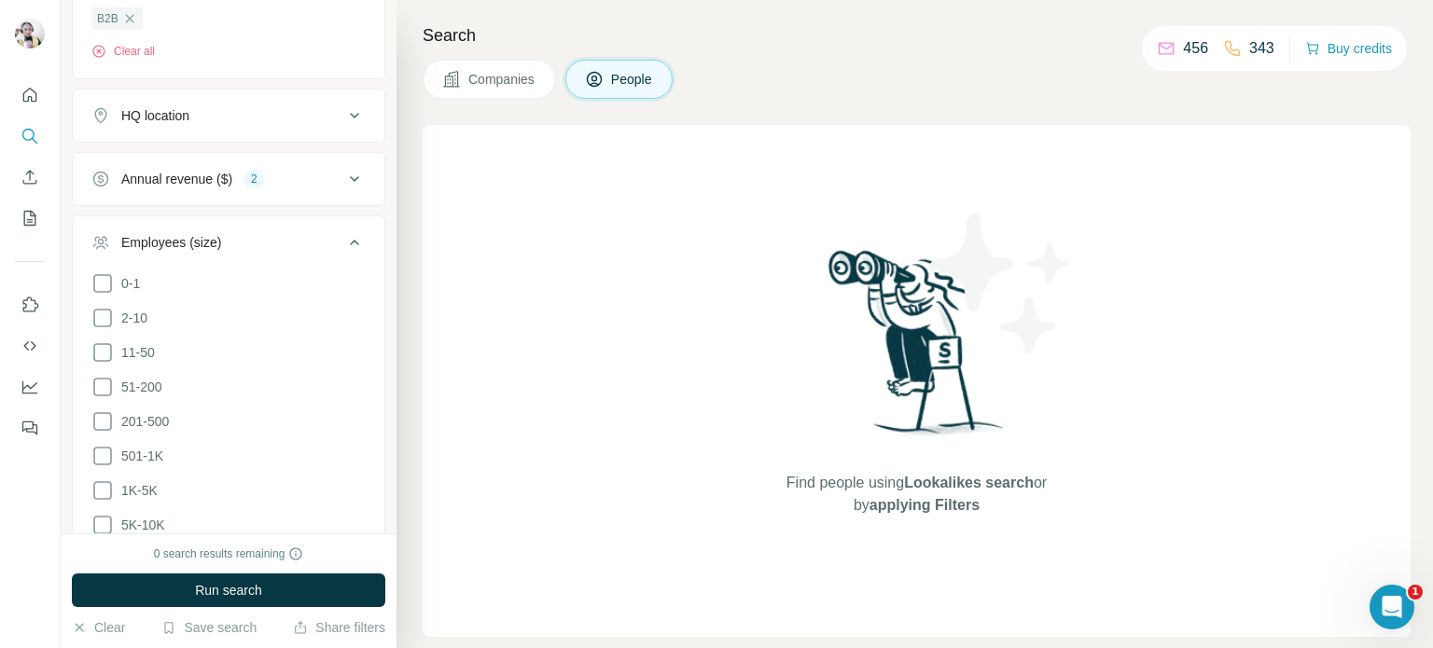
scroll to position [840, 0]
click at [104, 341] on icon at bounding box center [102, 348] width 22 height 22
click at [343, 230] on icon at bounding box center [354, 238] width 22 height 22
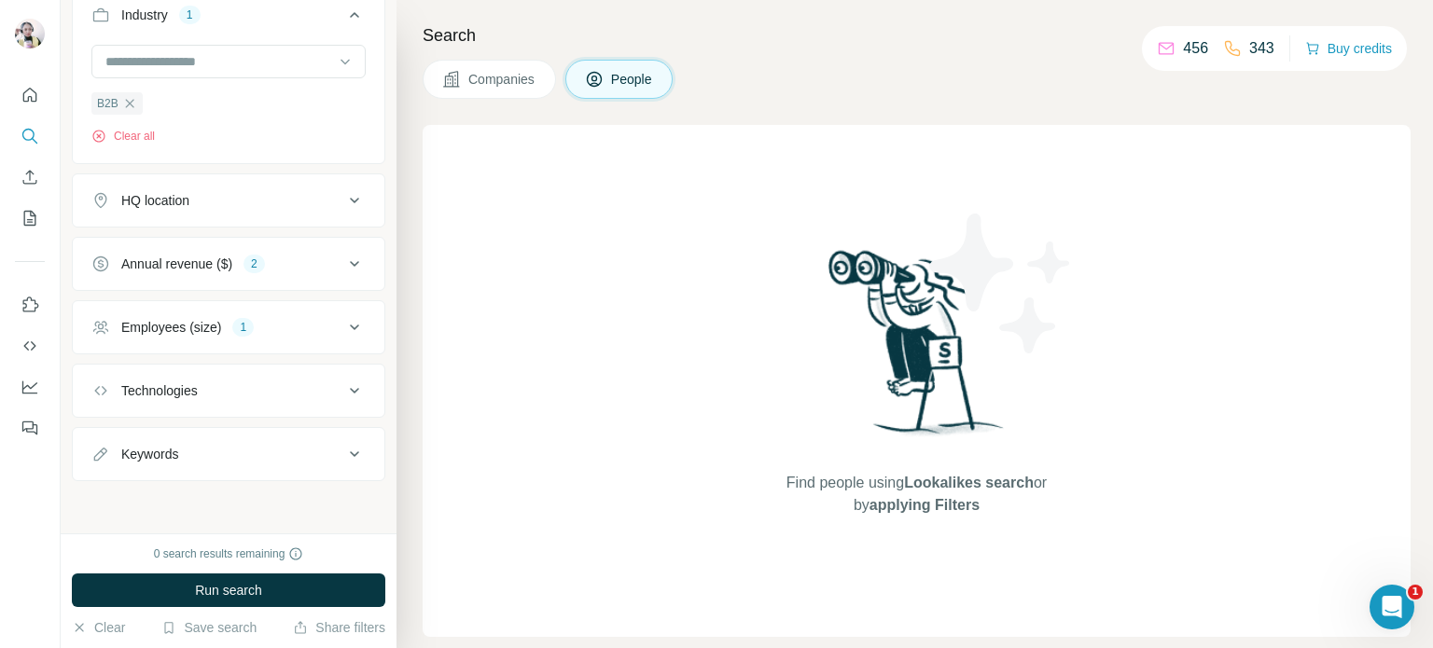
scroll to position [746, 0]
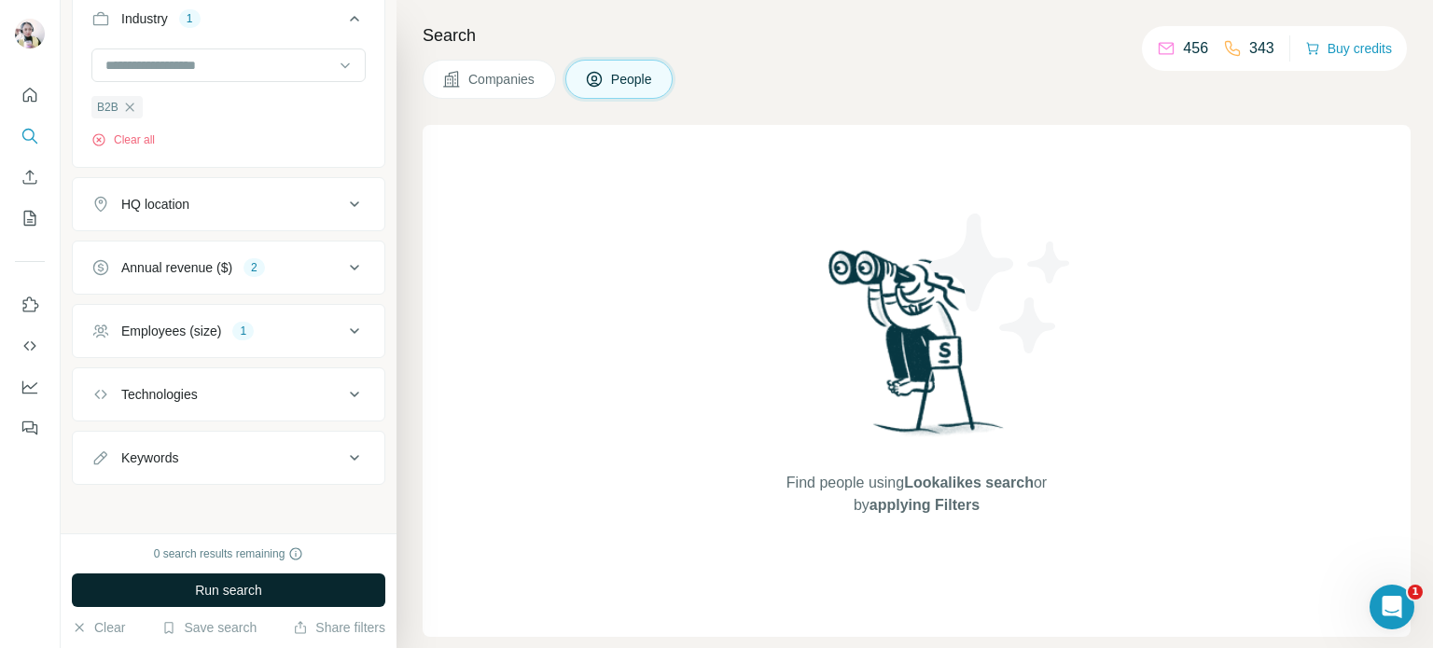
click at [258, 590] on span "Run search" at bounding box center [228, 590] width 67 height 19
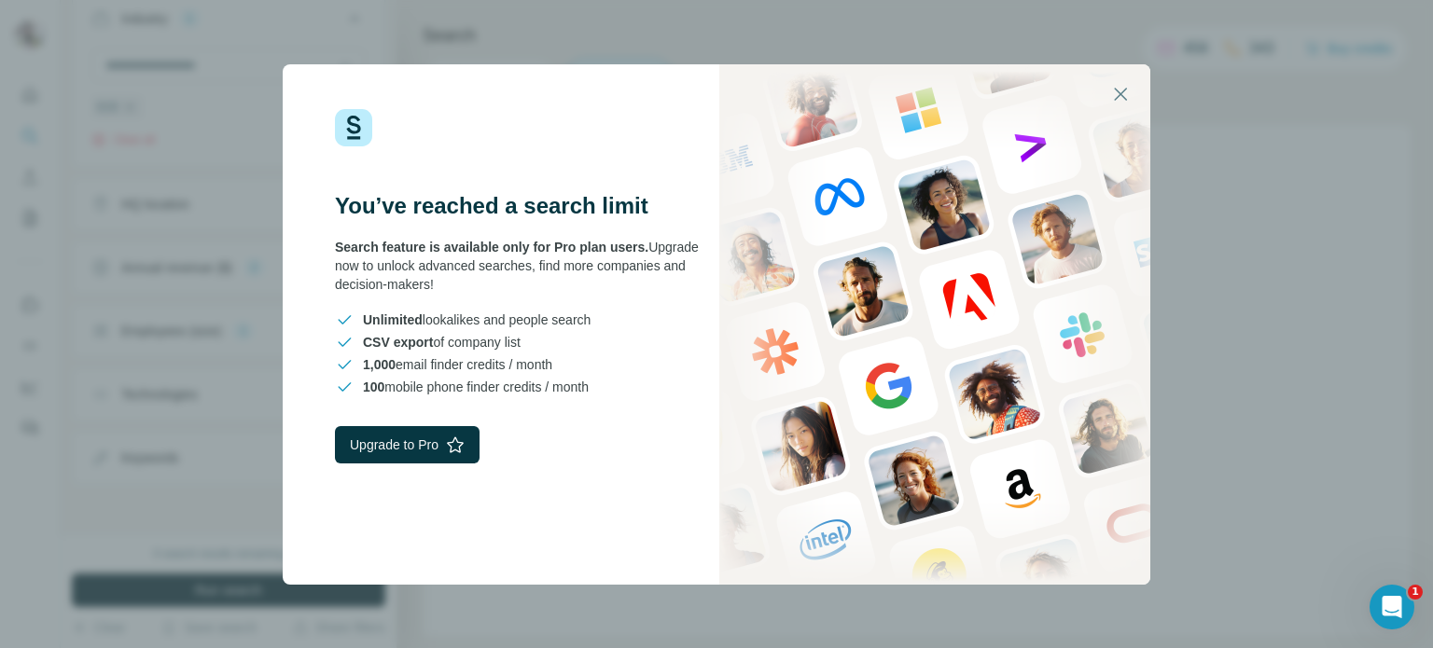
click at [184, 132] on div "You’ve reached a search limit Search feature is available only for Pro plan use…" at bounding box center [716, 324] width 1433 height 648
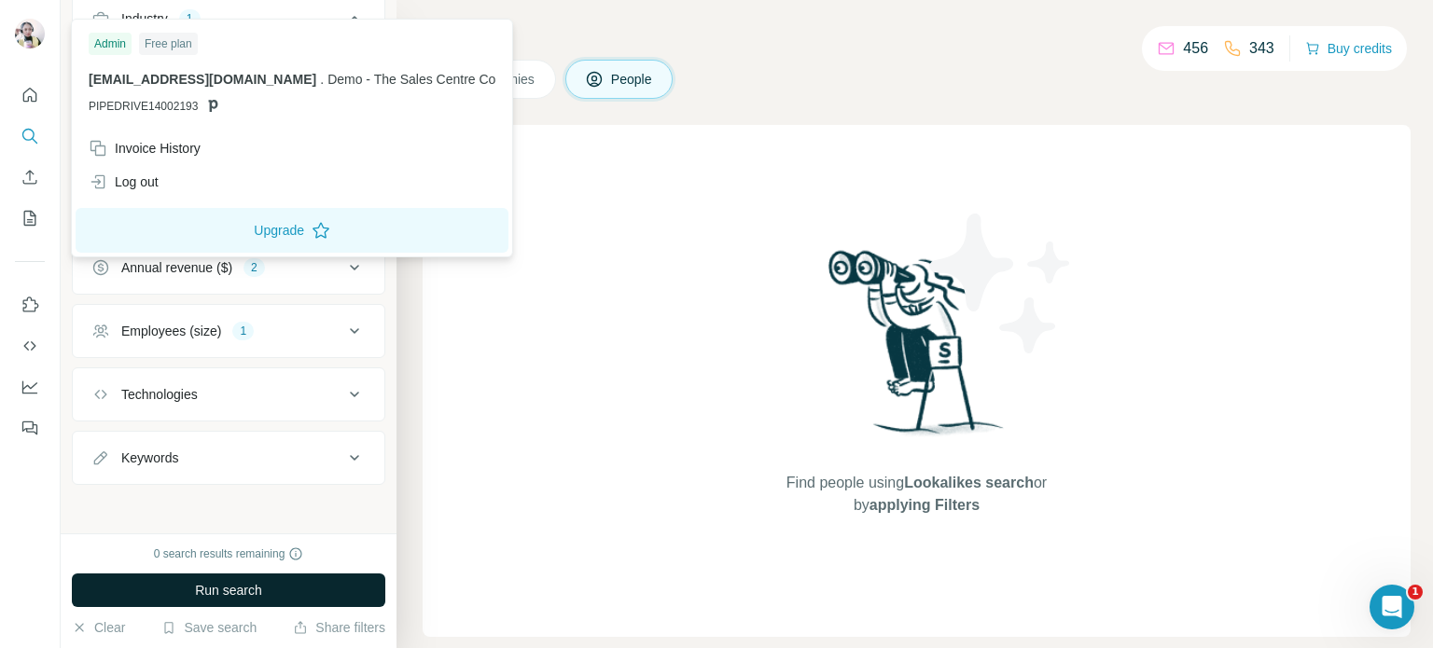
click at [327, 80] on span "Demo - The Sales Centre Co" at bounding box center [411, 79] width 168 height 15
click at [454, 77] on span "Demo - The Sales Centre Co" at bounding box center [411, 79] width 168 height 15
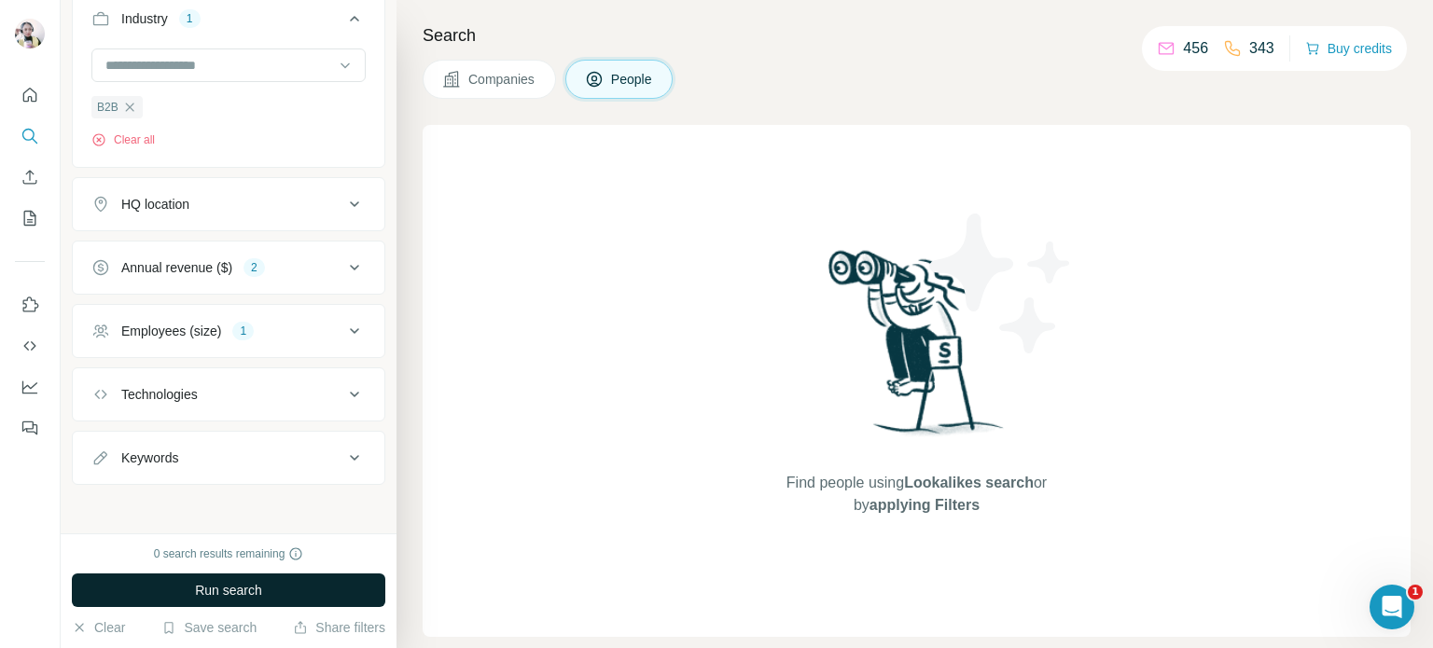
click at [981, 189] on div "Find people using Lookalikes search or by applying Filters" at bounding box center [917, 381] width 336 height 512
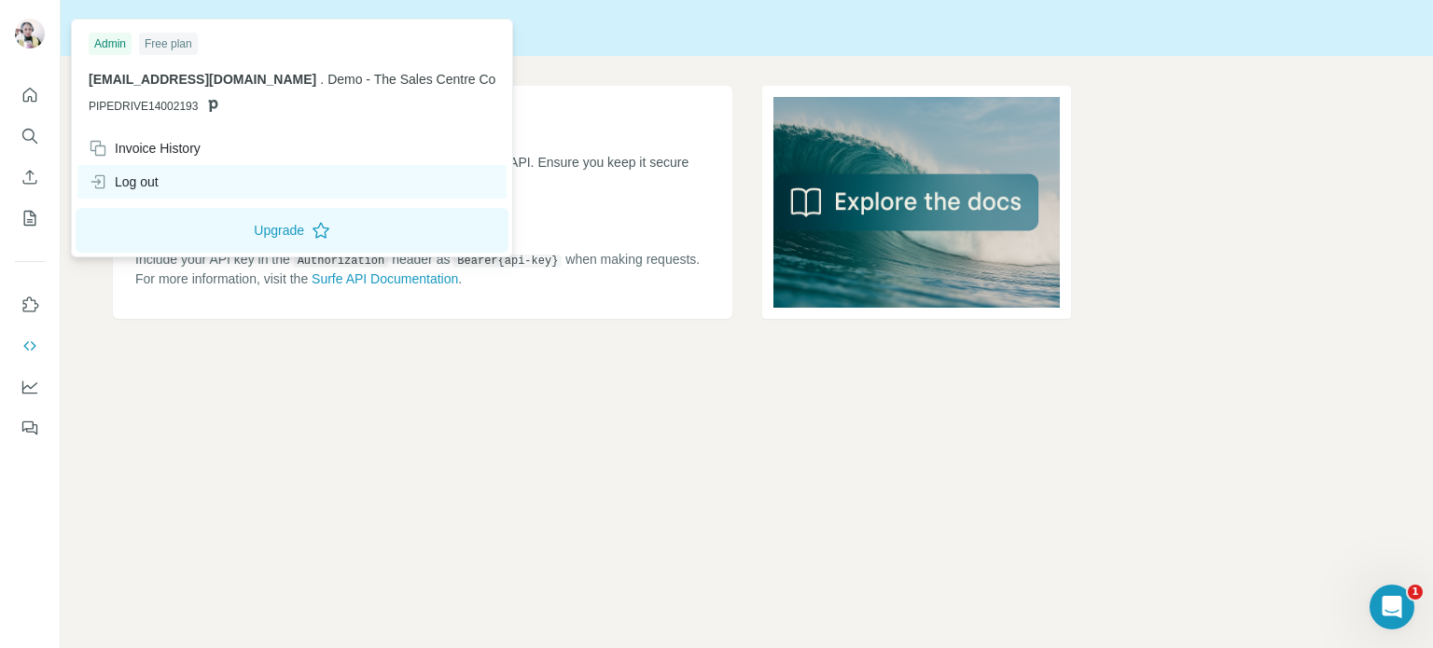
click at [117, 179] on div "Log out" at bounding box center [124, 182] width 70 height 19
click at [127, 174] on html "Surfe API API Key Your API key is essential for authenticating requests to the …" at bounding box center [716, 324] width 1433 height 648
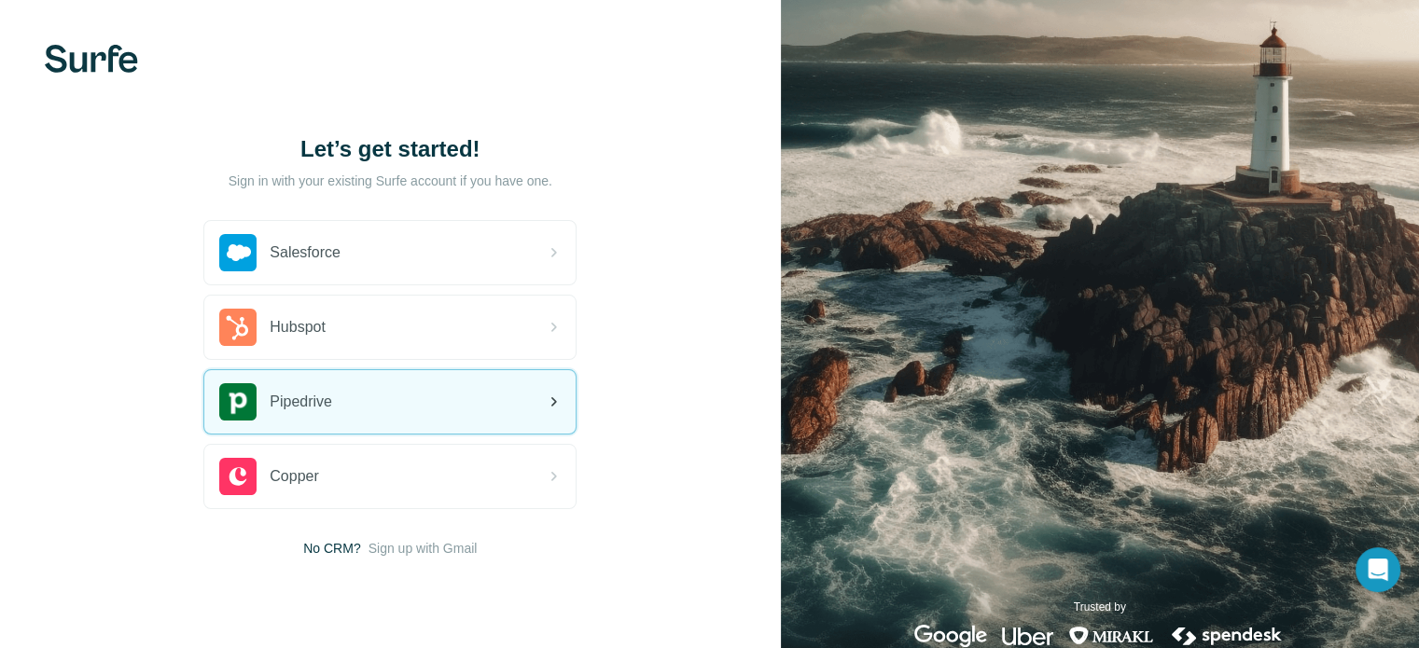
click at [358, 425] on div "Pipedrive" at bounding box center [389, 401] width 371 height 63
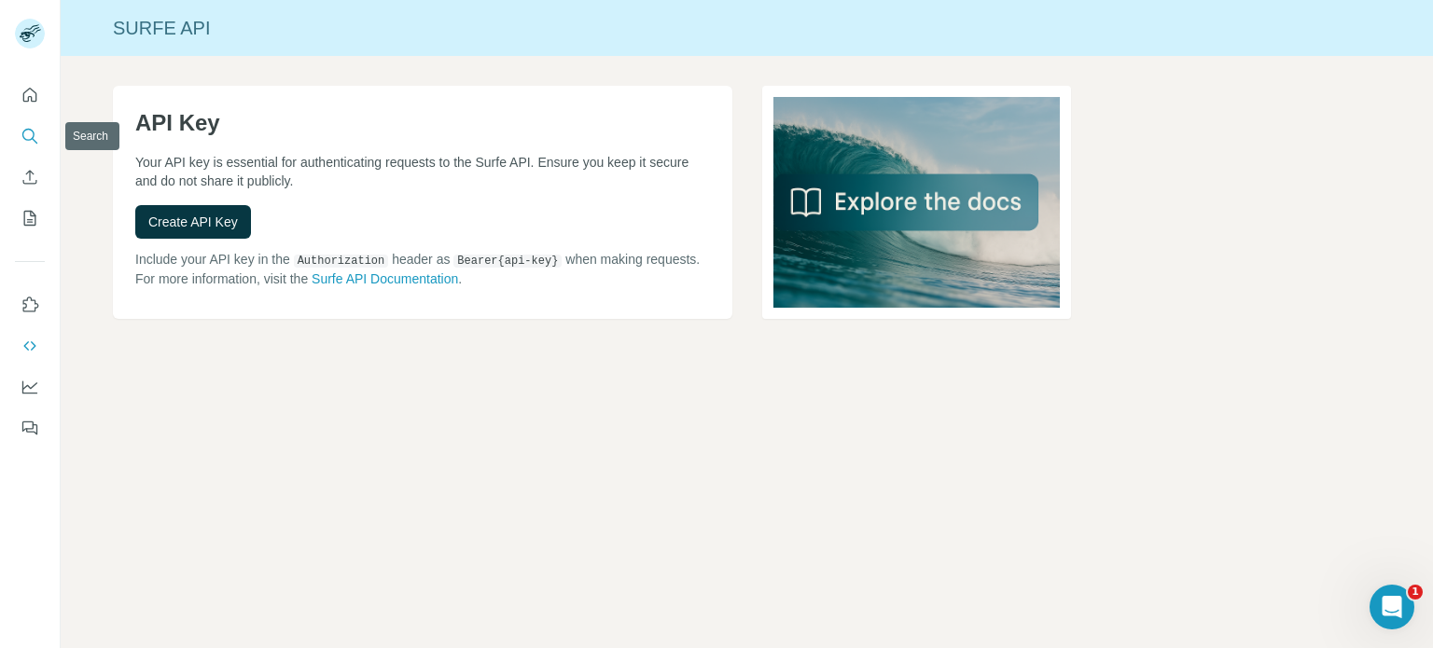
click at [30, 137] on icon "Search" at bounding box center [30, 136] width 19 height 19
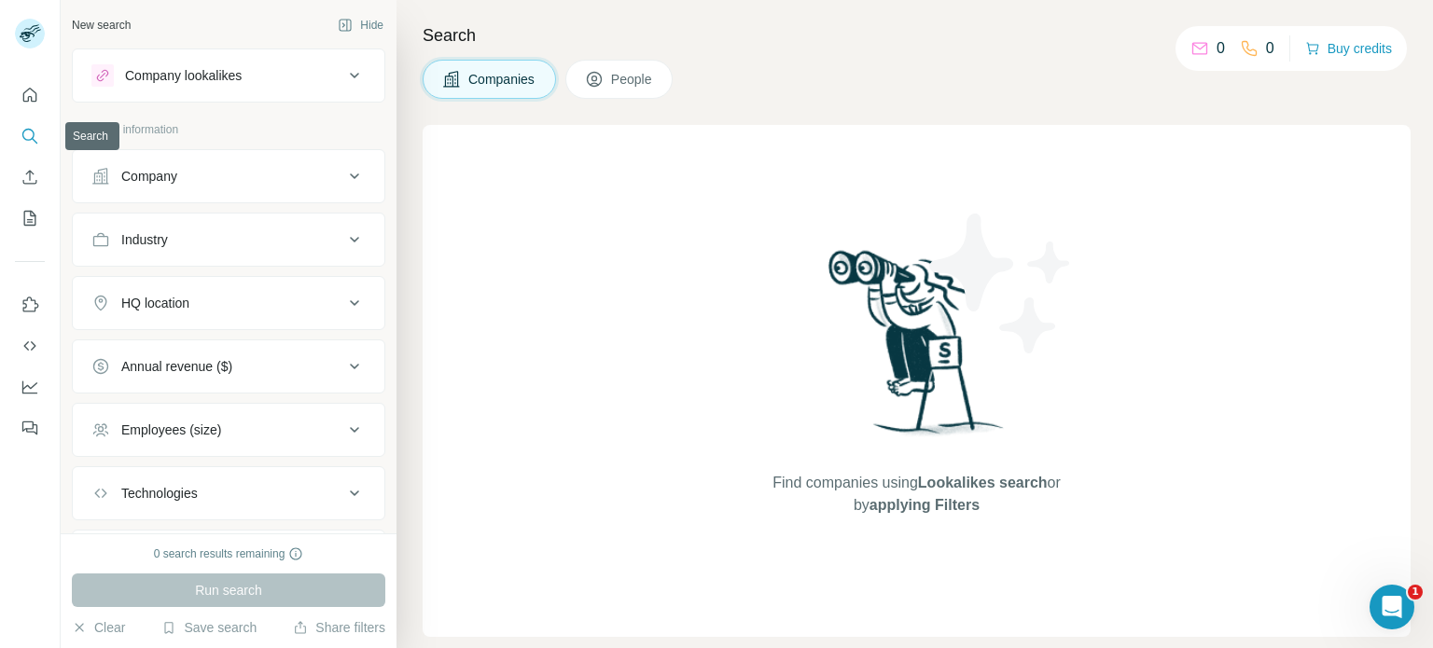
click at [30, 137] on icon "Search" at bounding box center [30, 136] width 19 height 19
click at [290, 239] on div "Industry" at bounding box center [217, 239] width 252 height 19
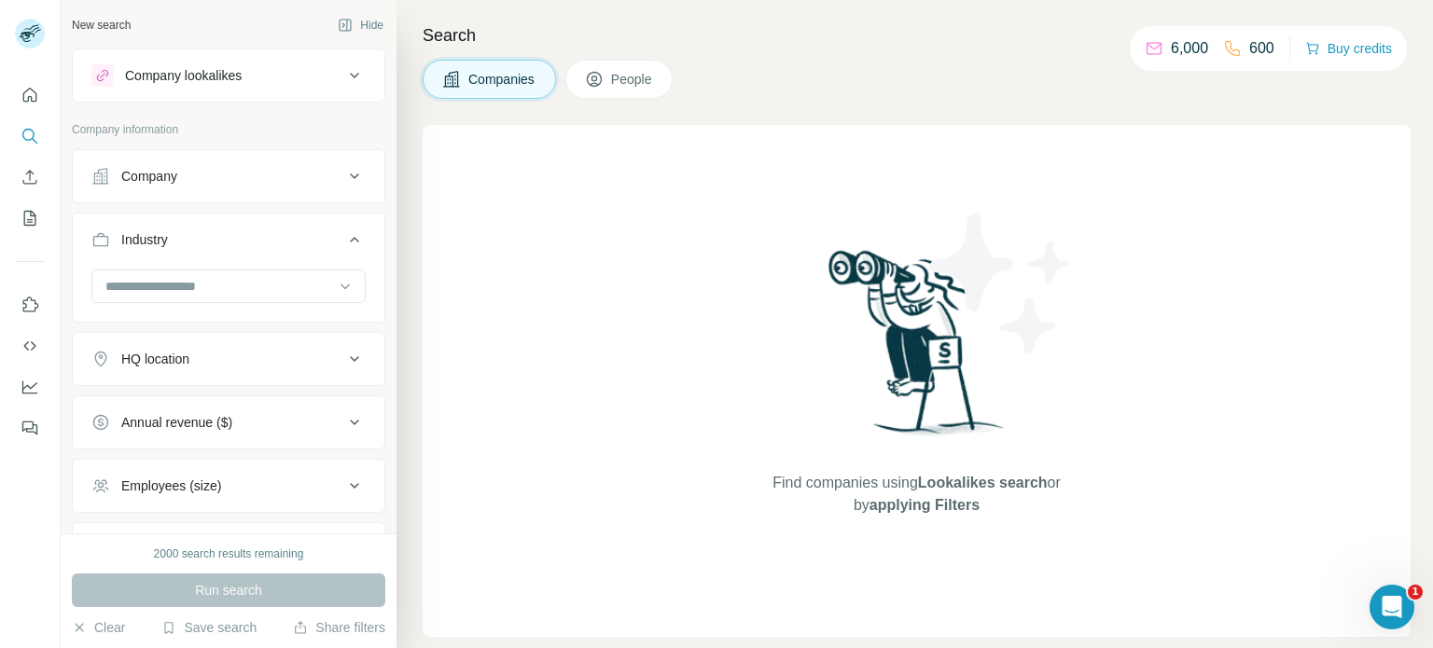
click at [314, 190] on button "Company" at bounding box center [229, 176] width 312 height 45
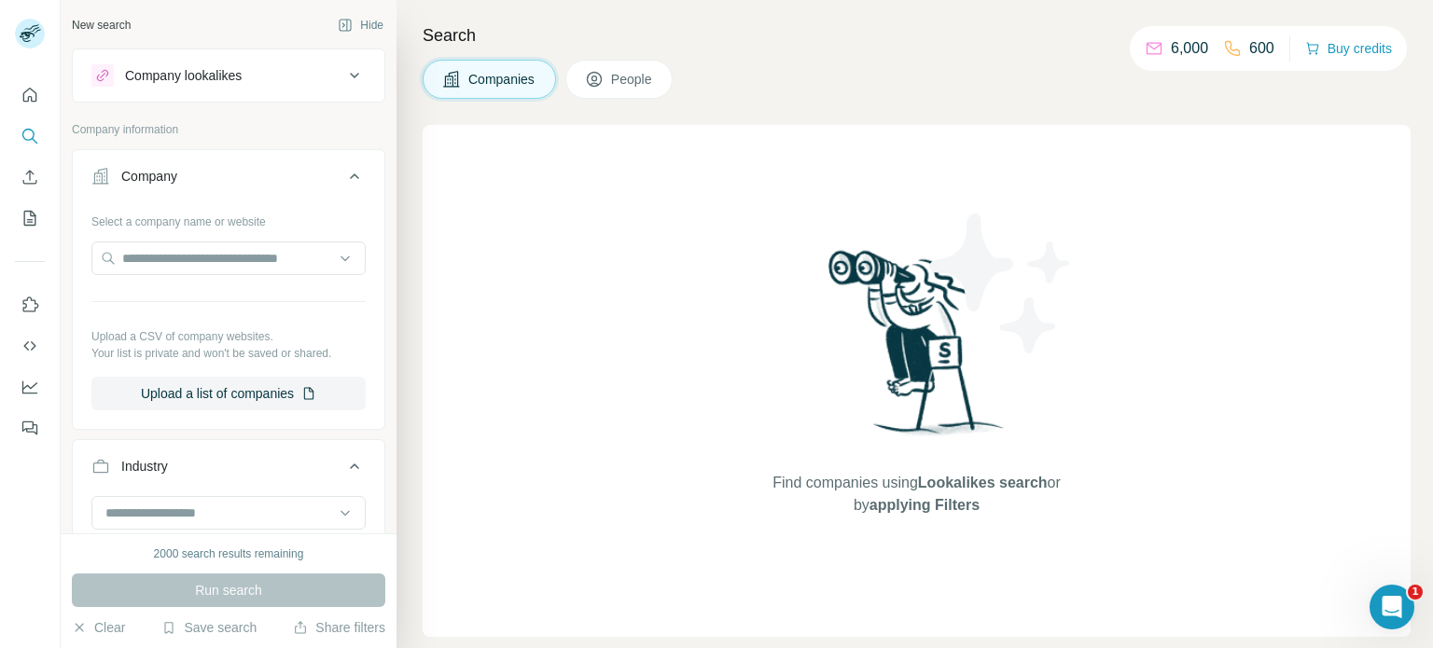
click at [556, 157] on div "Find companies using Lookalikes search or by applying Filters" at bounding box center [917, 381] width 988 height 512
click at [343, 174] on icon at bounding box center [354, 176] width 22 height 22
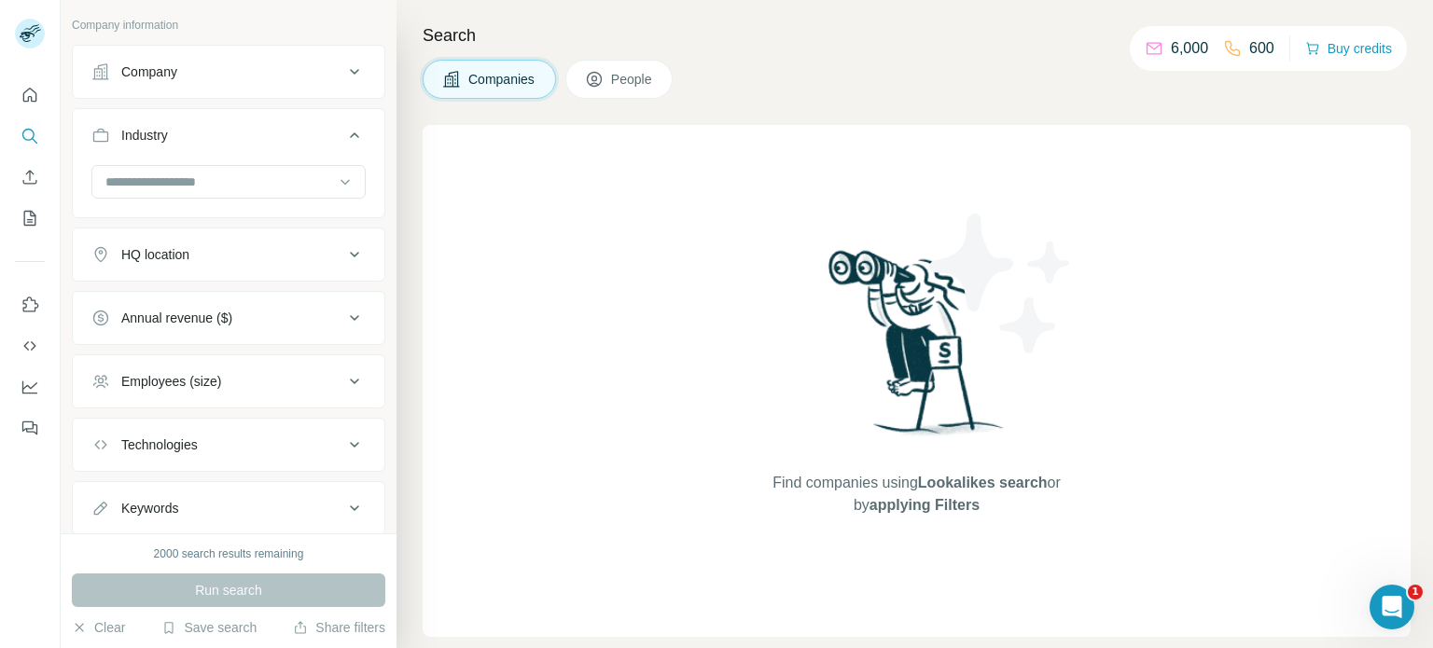
scroll to position [155, 0]
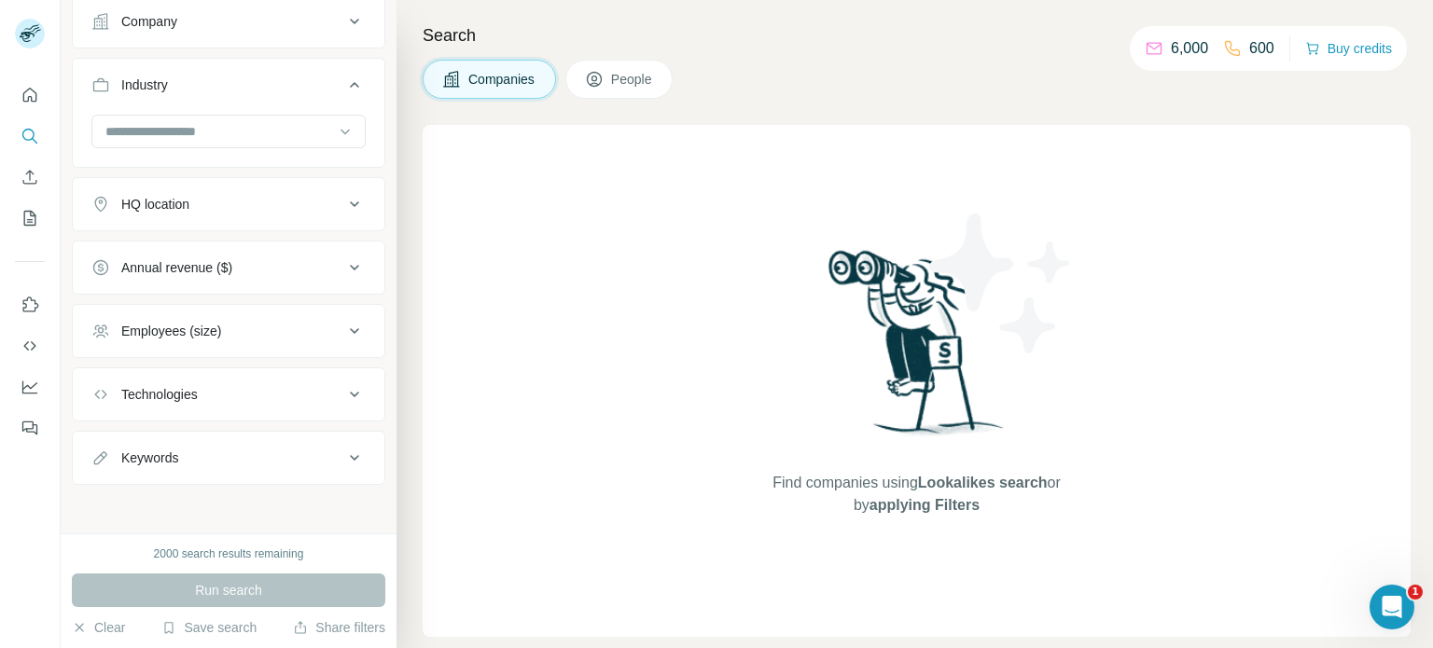
click at [220, 258] on div "Annual revenue ($)" at bounding box center [176, 267] width 111 height 19
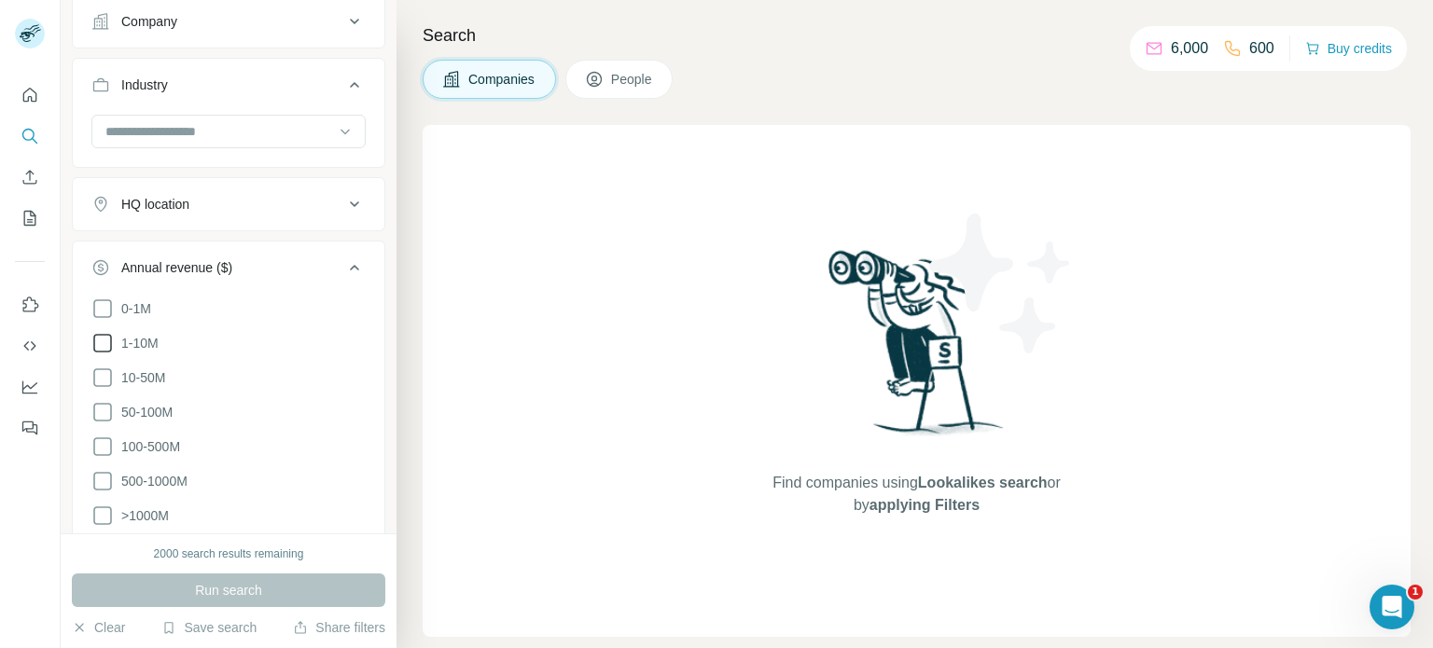
click at [101, 338] on icon at bounding box center [102, 343] width 22 height 22
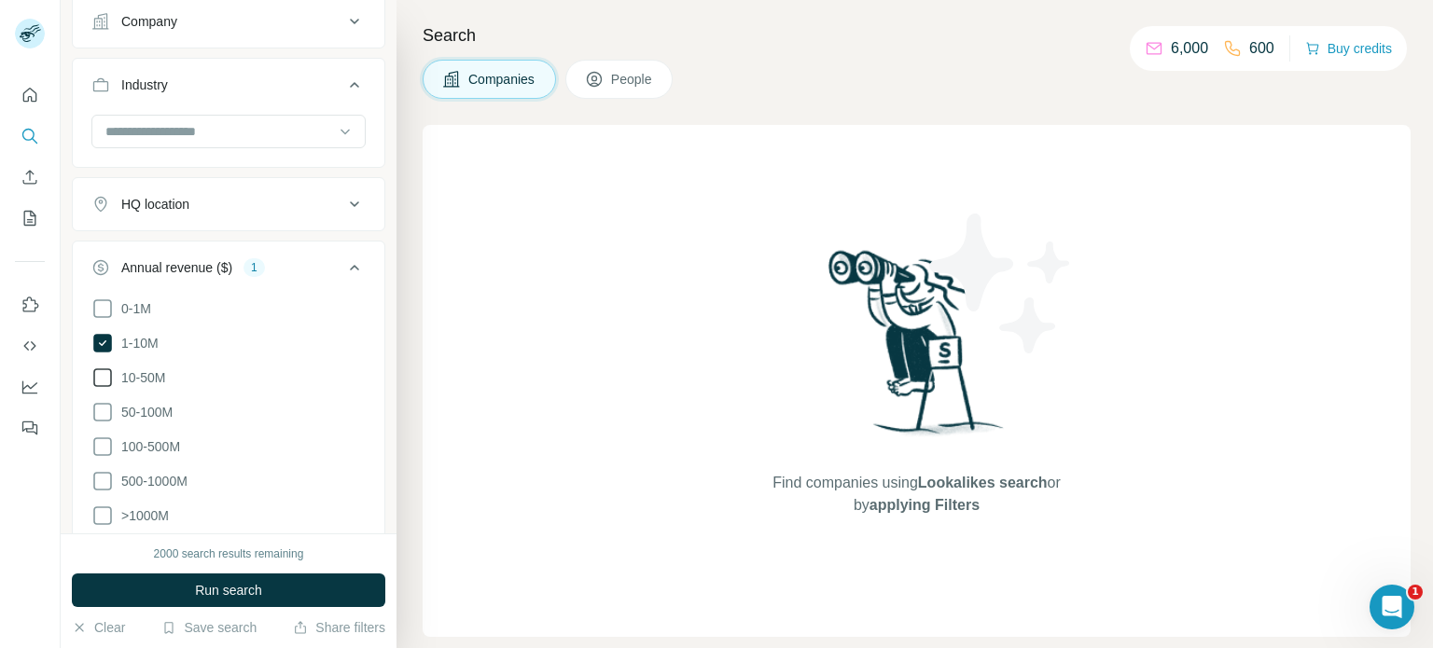
click at [99, 376] on icon at bounding box center [102, 378] width 22 height 22
click at [344, 264] on icon at bounding box center [354, 268] width 22 height 22
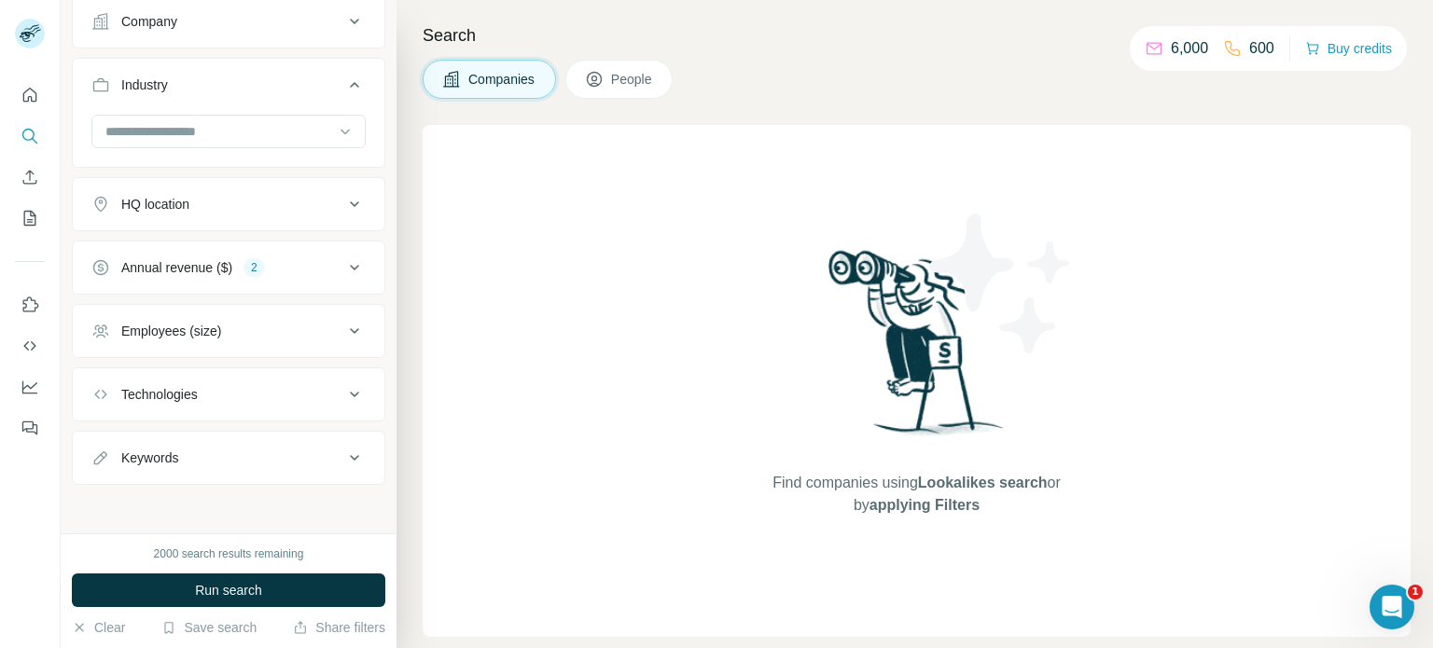
click at [198, 329] on div "Employees (size)" at bounding box center [171, 331] width 100 height 19
click at [108, 406] on icon at bounding box center [102, 407] width 22 height 22
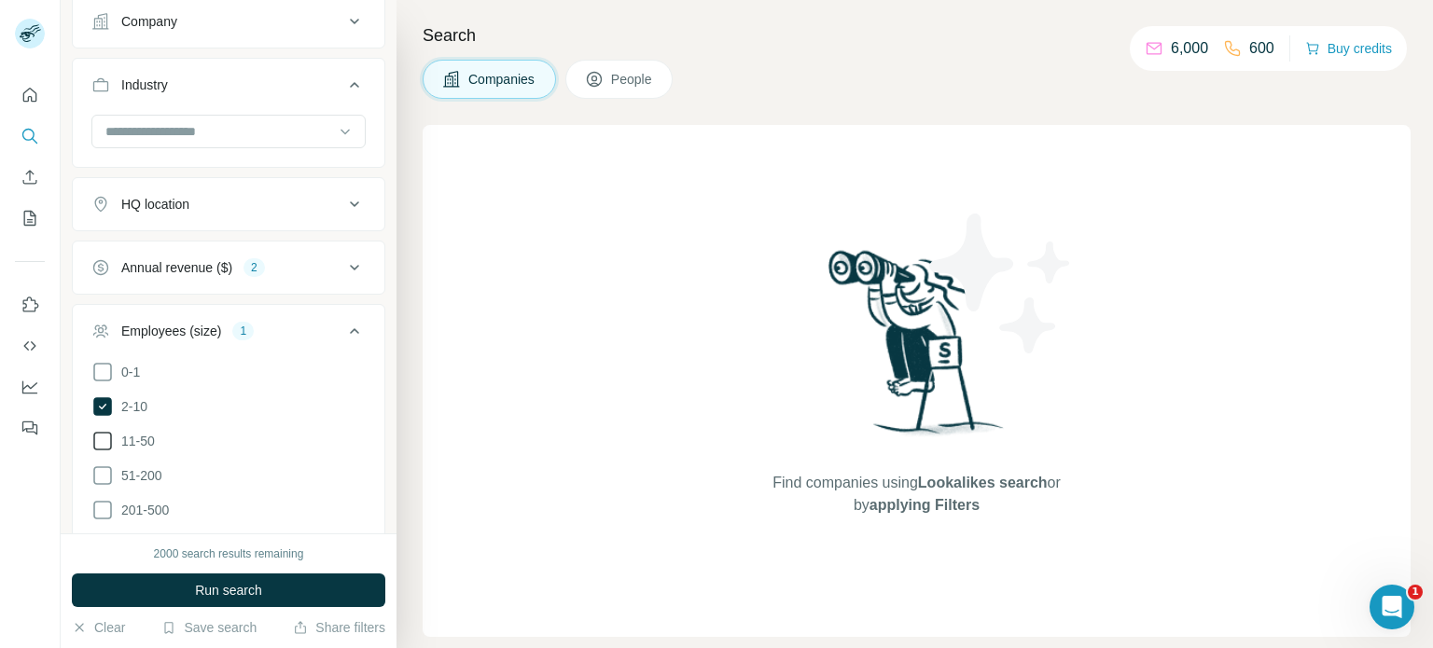
click at [106, 441] on icon at bounding box center [102, 441] width 22 height 22
click at [106, 441] on icon at bounding box center [102, 441] width 19 height 19
click at [106, 441] on icon at bounding box center [102, 441] width 22 height 22
click at [343, 326] on icon at bounding box center [354, 331] width 22 height 22
click at [226, 401] on button "Technologies" at bounding box center [229, 394] width 312 height 45
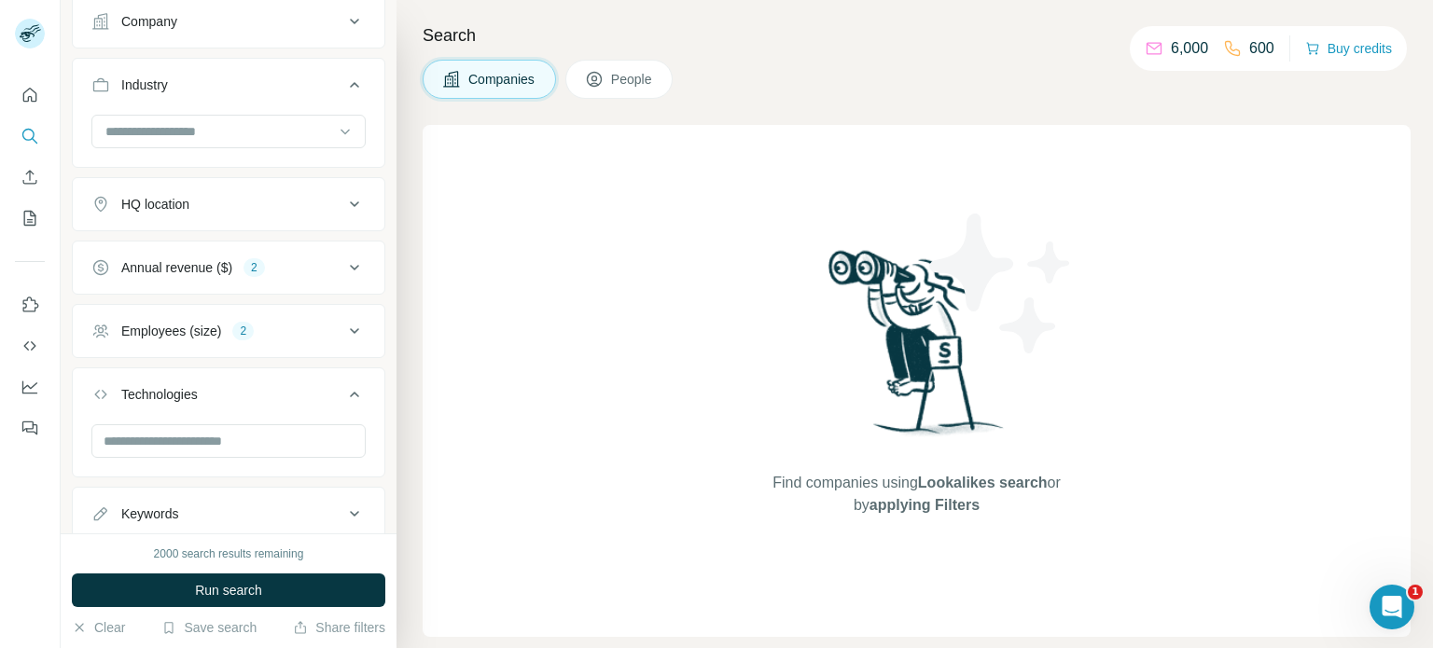
click at [614, 89] on button "People" at bounding box center [619, 79] width 108 height 39
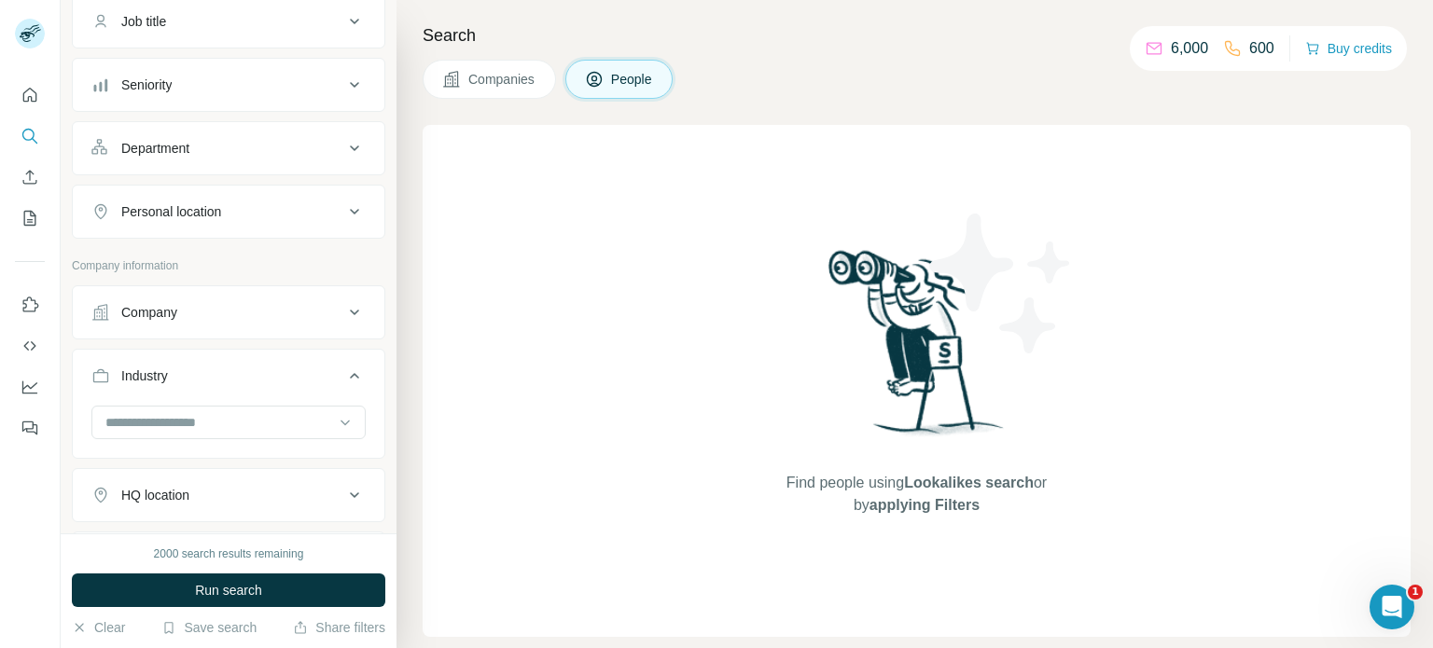
scroll to position [444, 0]
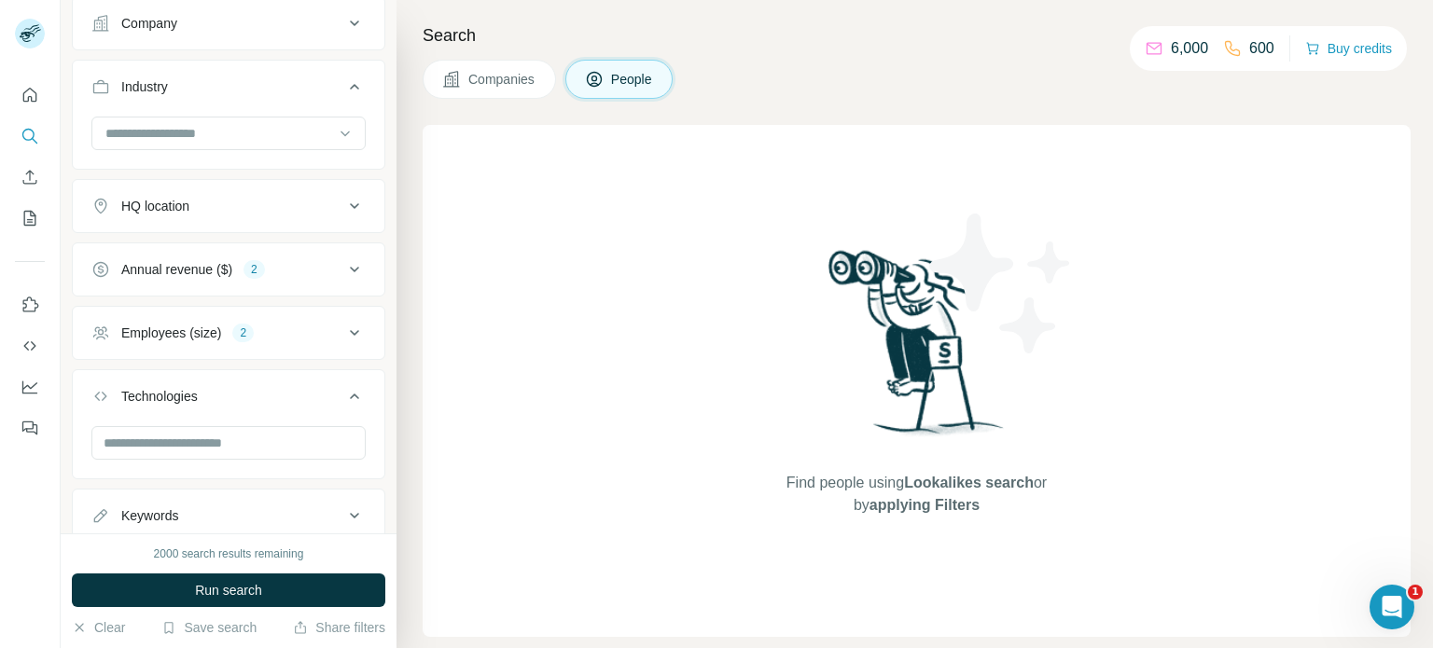
click at [614, 89] on button "People" at bounding box center [619, 79] width 108 height 39
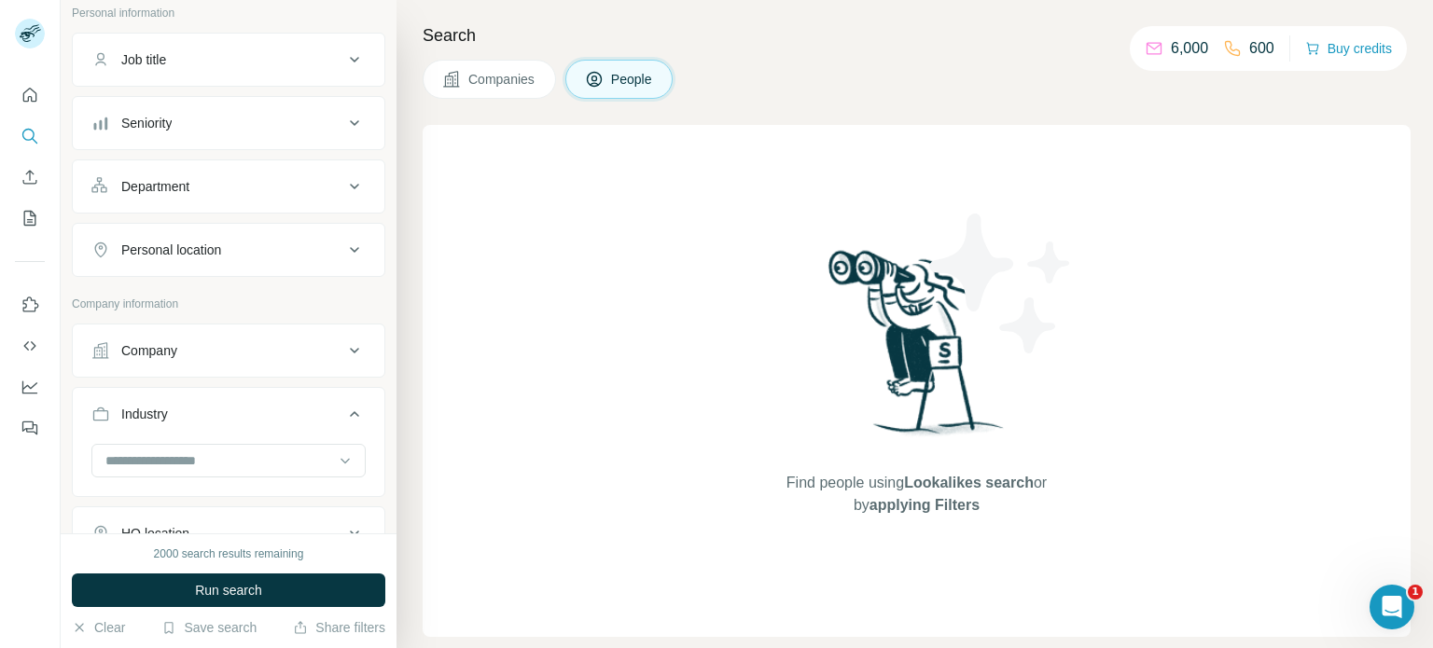
scroll to position [108, 0]
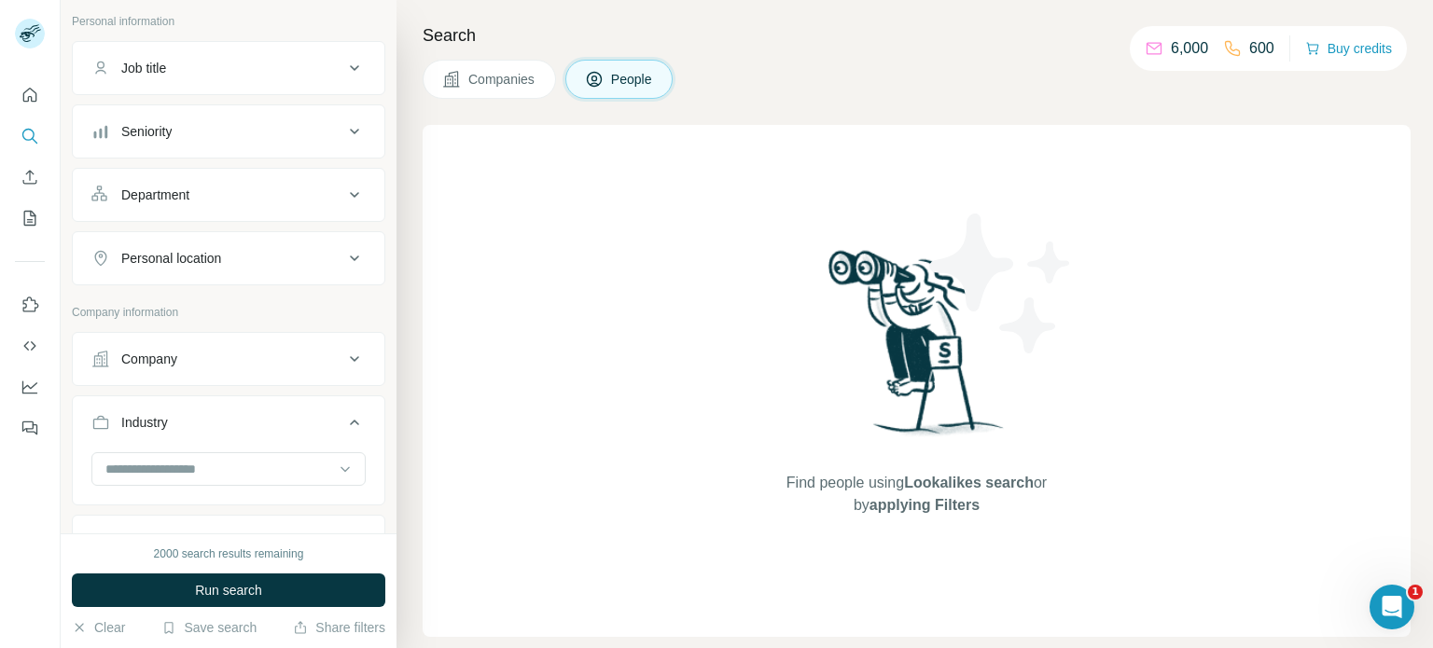
click at [279, 127] on div "Seniority" at bounding box center [217, 131] width 252 height 19
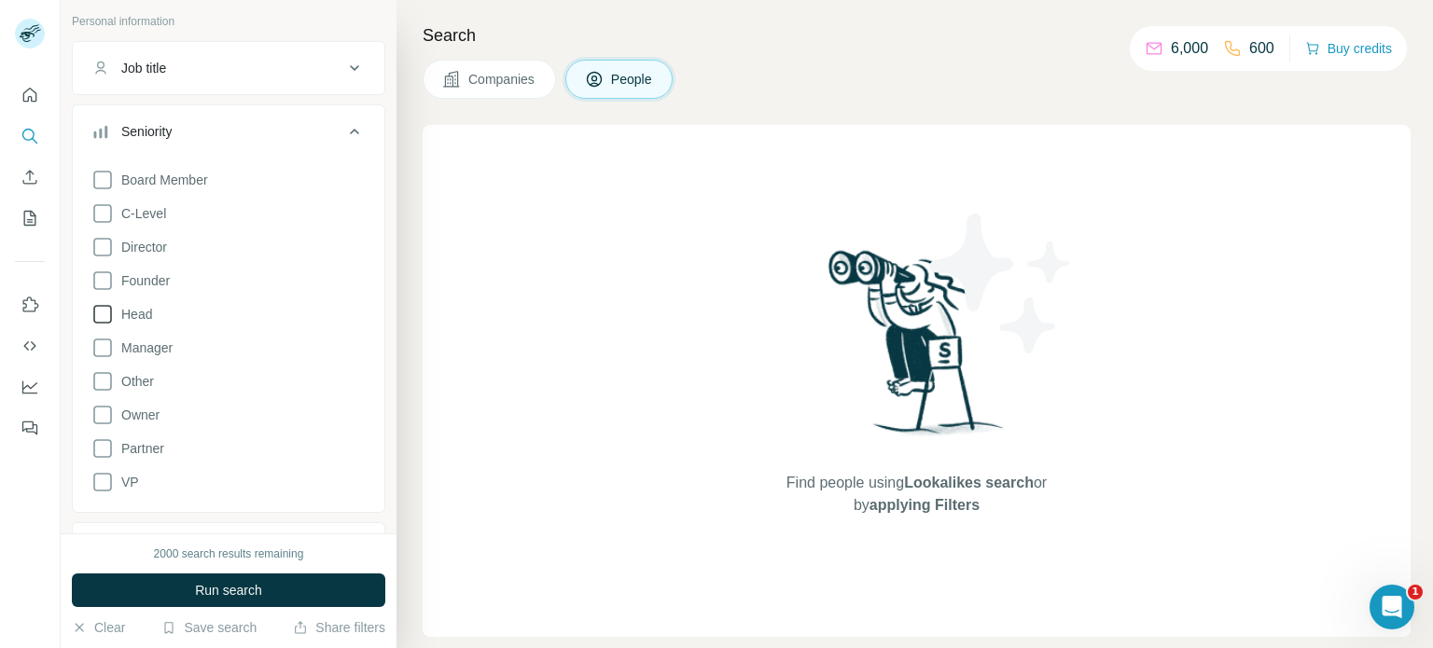
click at [102, 310] on icon at bounding box center [102, 314] width 22 height 22
click at [101, 348] on icon at bounding box center [102, 348] width 22 height 22
click at [101, 417] on icon at bounding box center [102, 415] width 22 height 22
click at [101, 417] on icon at bounding box center [102, 415] width 19 height 19
click at [101, 417] on icon at bounding box center [102, 415] width 22 height 22
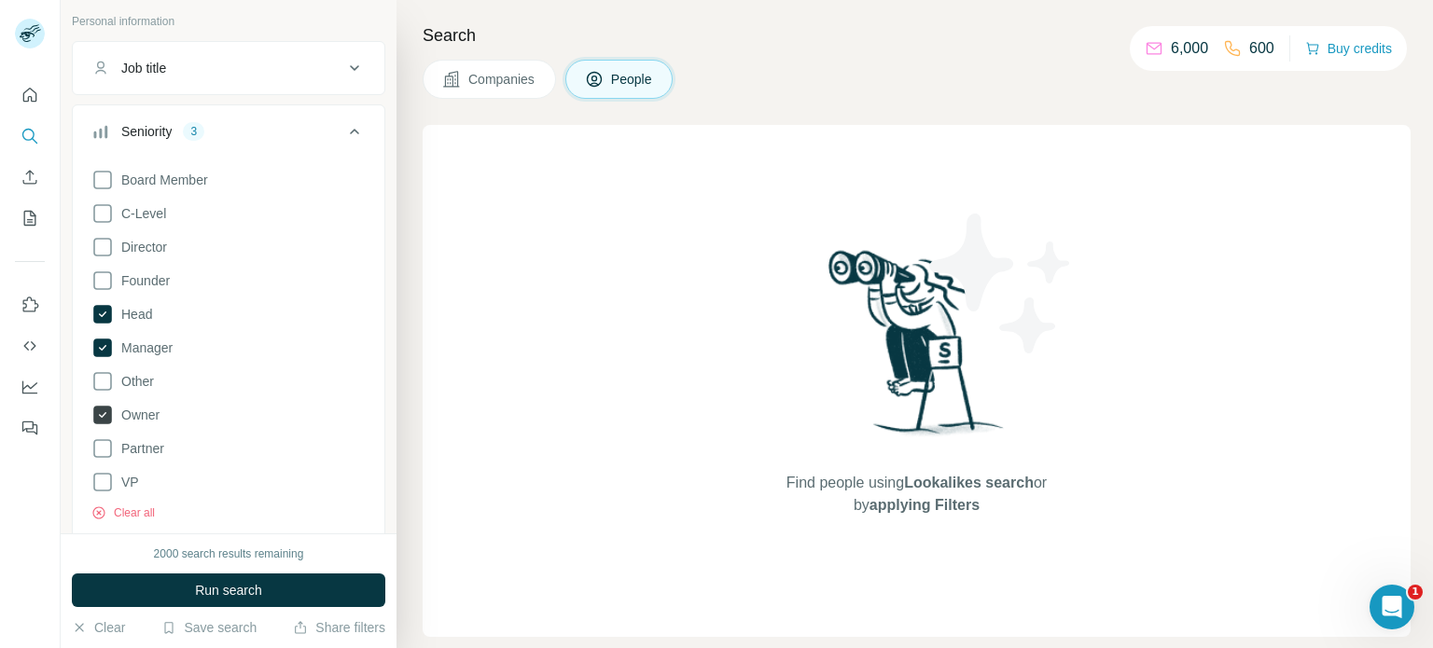
click at [101, 417] on icon at bounding box center [102, 415] width 19 height 19
click at [99, 285] on icon at bounding box center [102, 281] width 22 height 22
click at [350, 132] on icon at bounding box center [354, 132] width 9 height 6
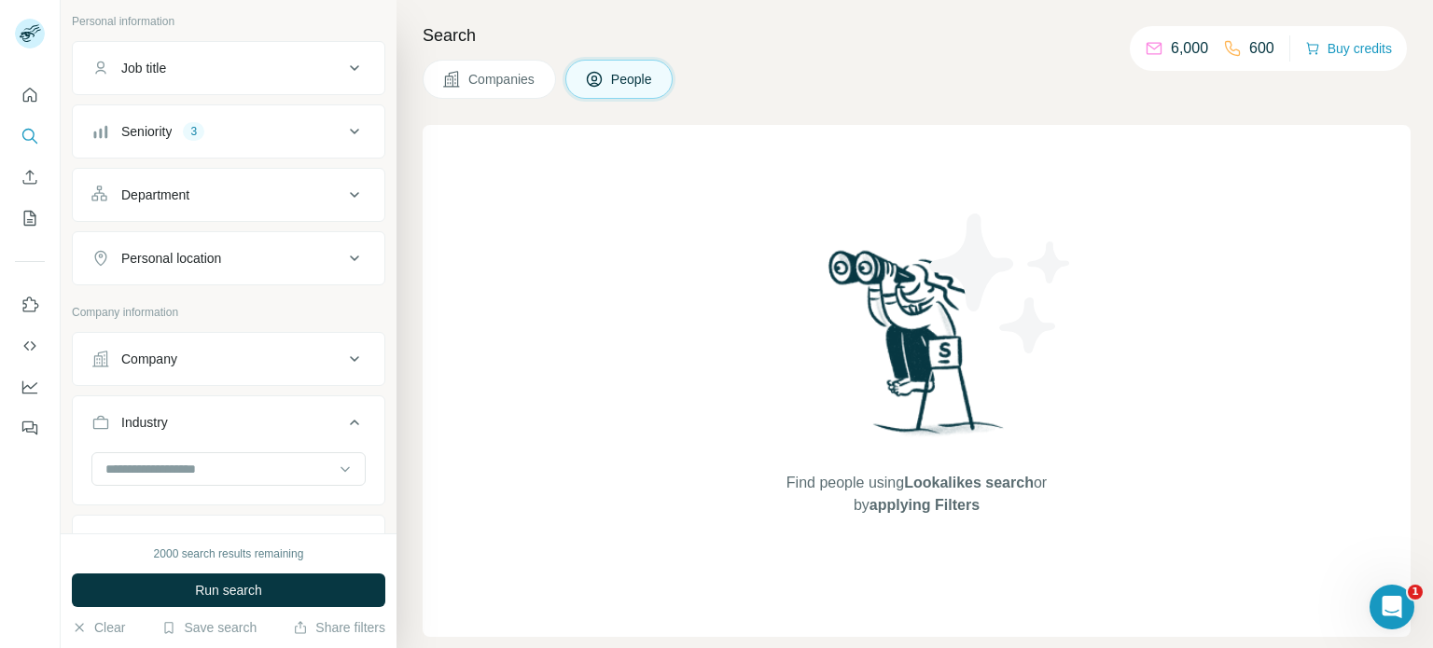
click at [268, 214] on button "Department" at bounding box center [229, 195] width 312 height 45
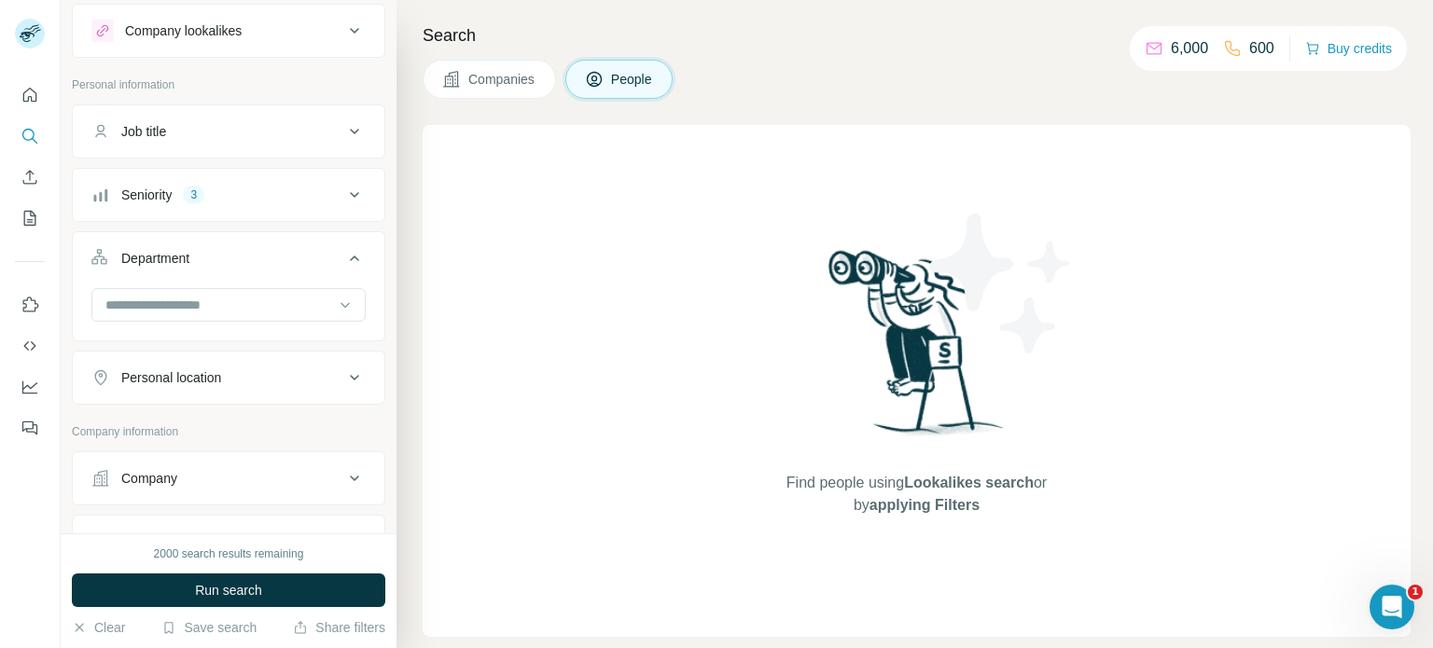
scroll to position [17, 0]
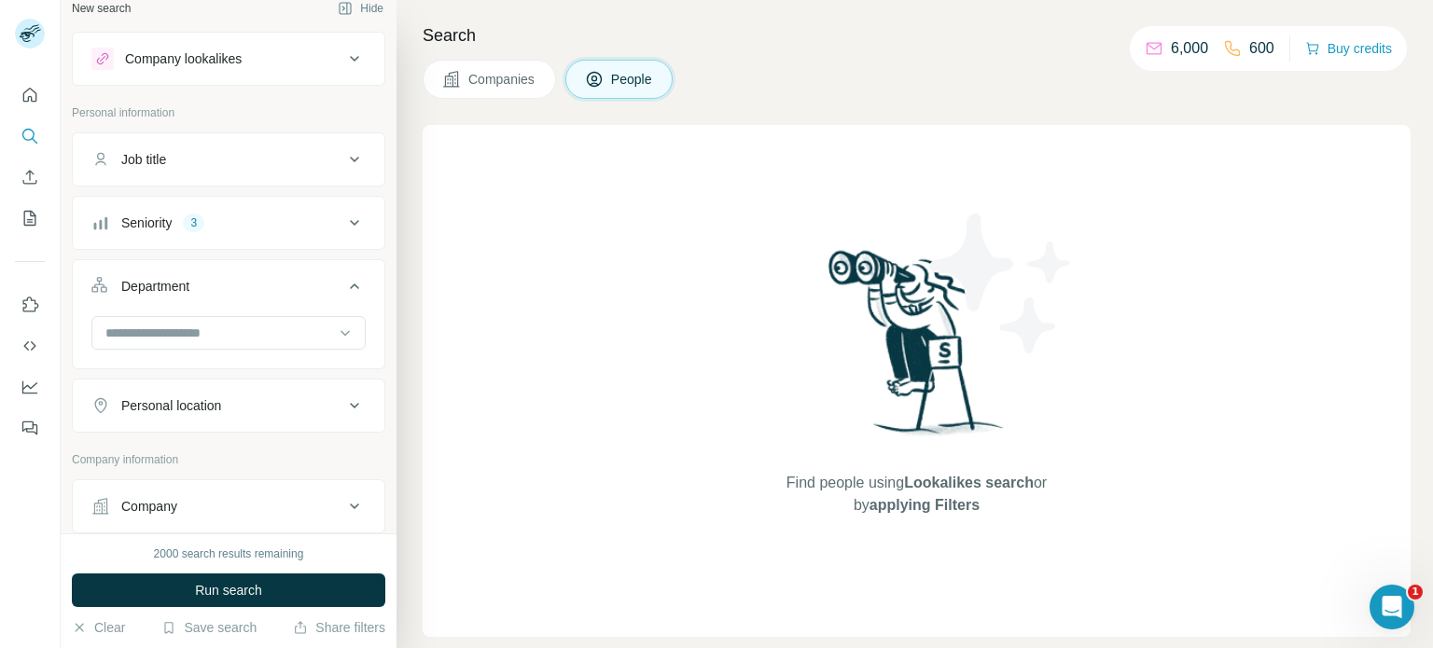
click at [343, 169] on icon at bounding box center [354, 159] width 22 height 22
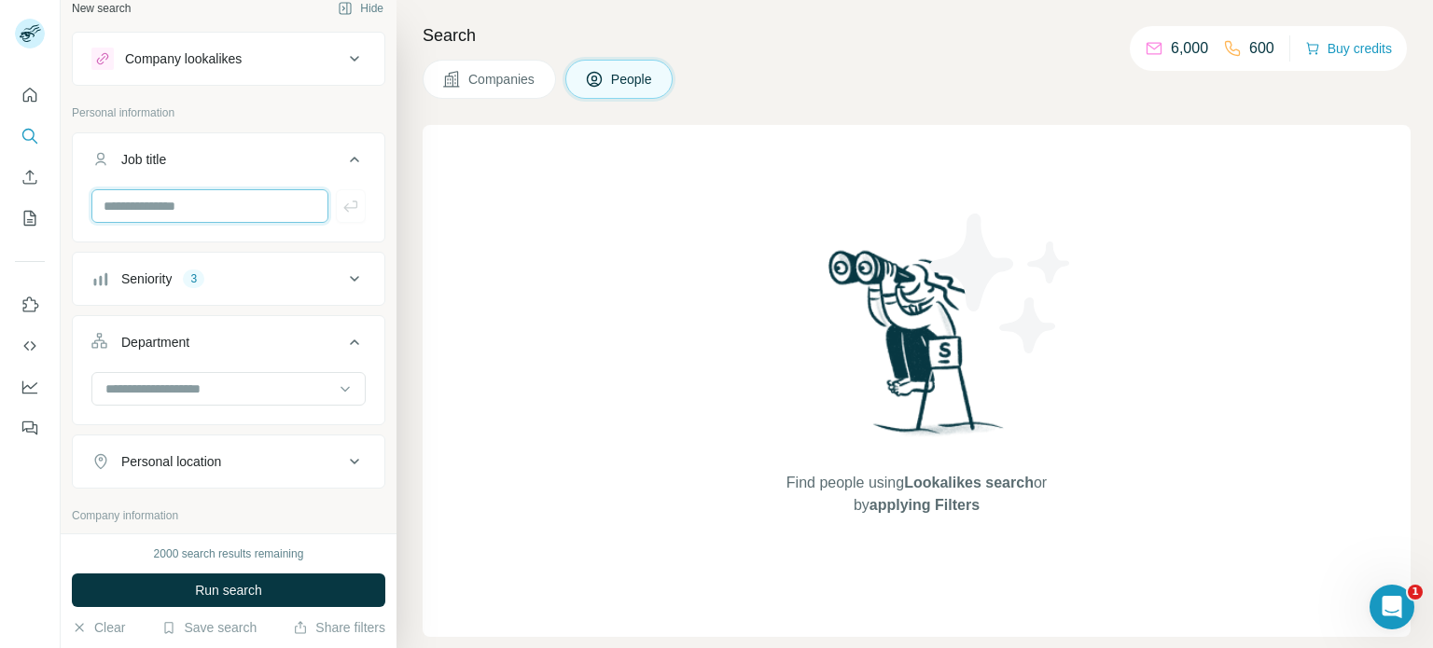
click at [202, 212] on input "text" at bounding box center [209, 206] width 237 height 34
type input "**********"
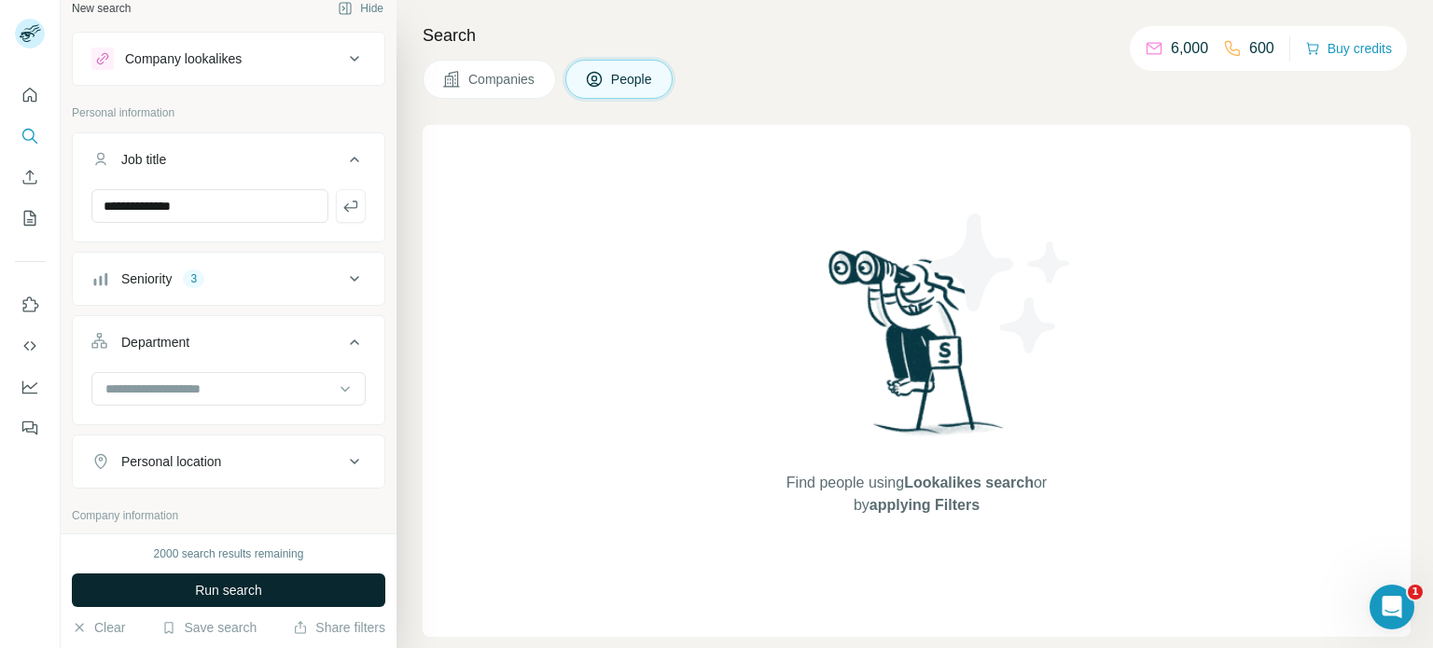
click at [221, 578] on button "Run search" at bounding box center [228, 591] width 313 height 34
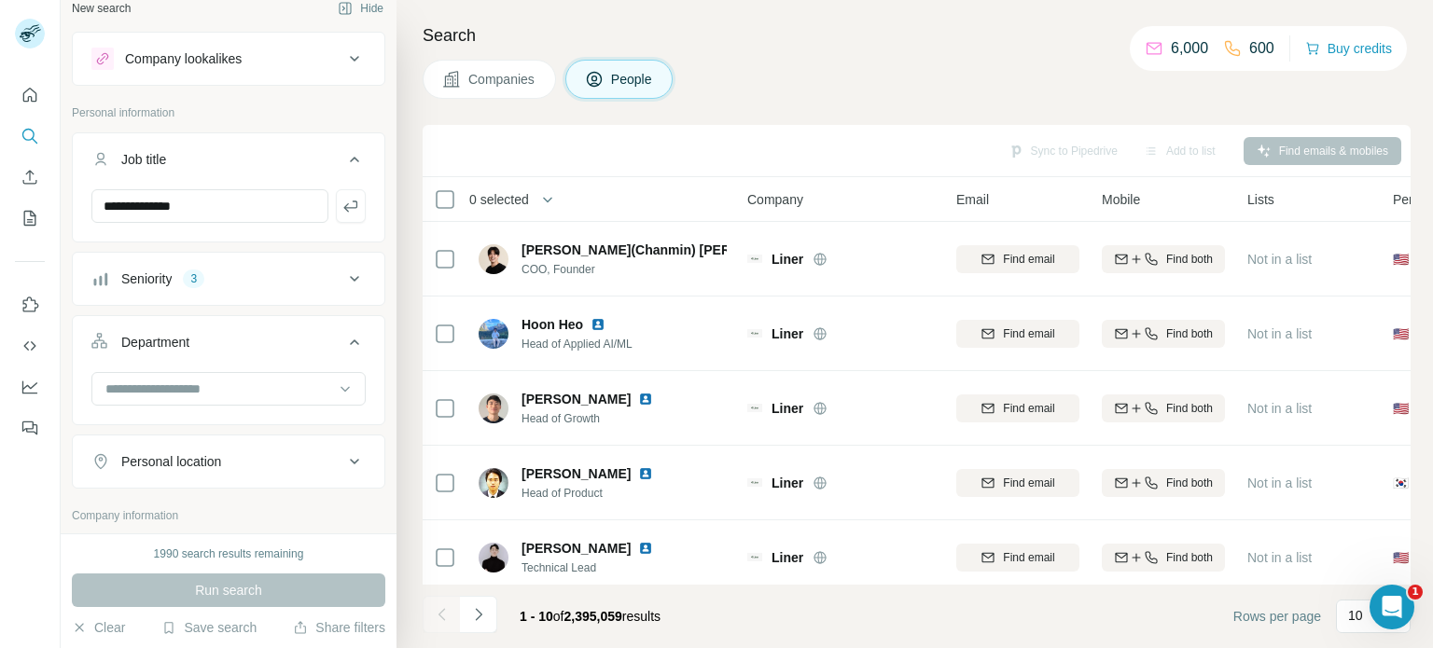
click at [763, 92] on div "Companies People" at bounding box center [917, 79] width 988 height 39
click at [710, 32] on h4 "Search" at bounding box center [917, 35] width 988 height 26
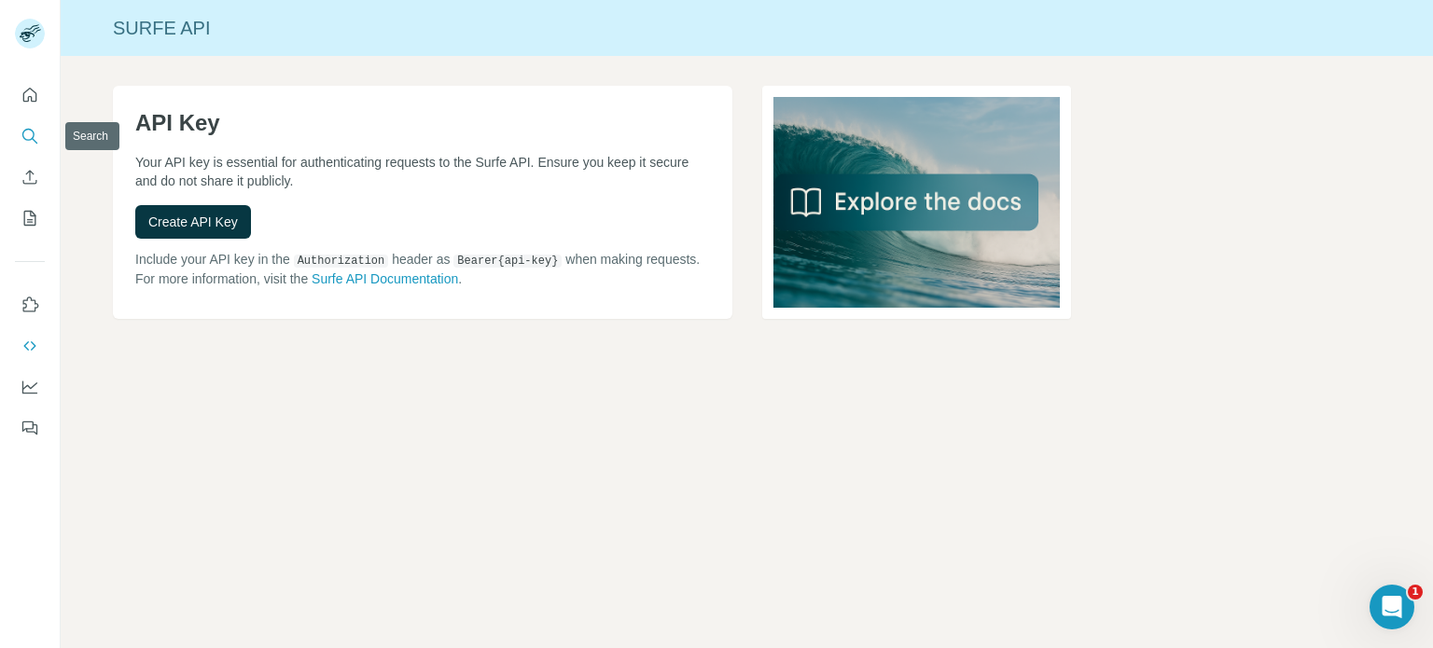
click at [34, 131] on icon "Search" at bounding box center [30, 136] width 19 height 19
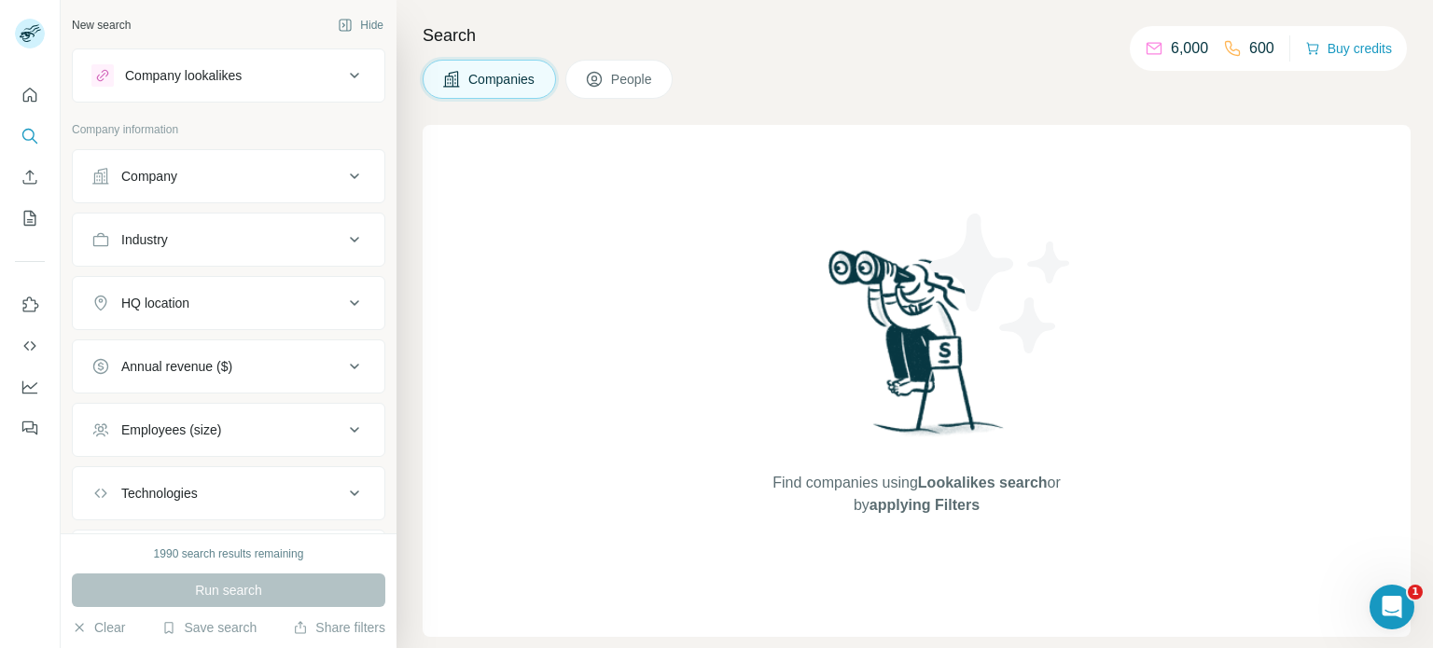
click at [277, 249] on button "Industry" at bounding box center [229, 239] width 312 height 45
click at [667, 78] on button "People" at bounding box center [619, 79] width 108 height 39
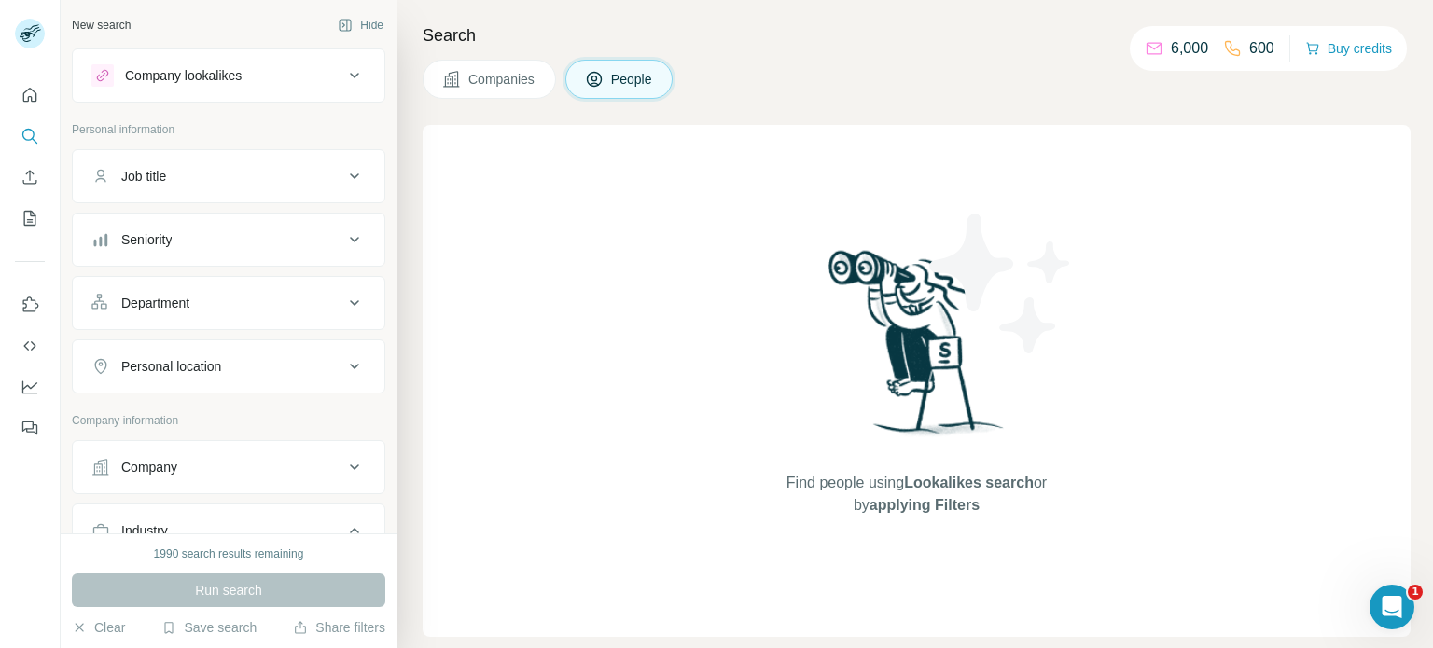
click at [219, 194] on button "Job title" at bounding box center [229, 176] width 312 height 45
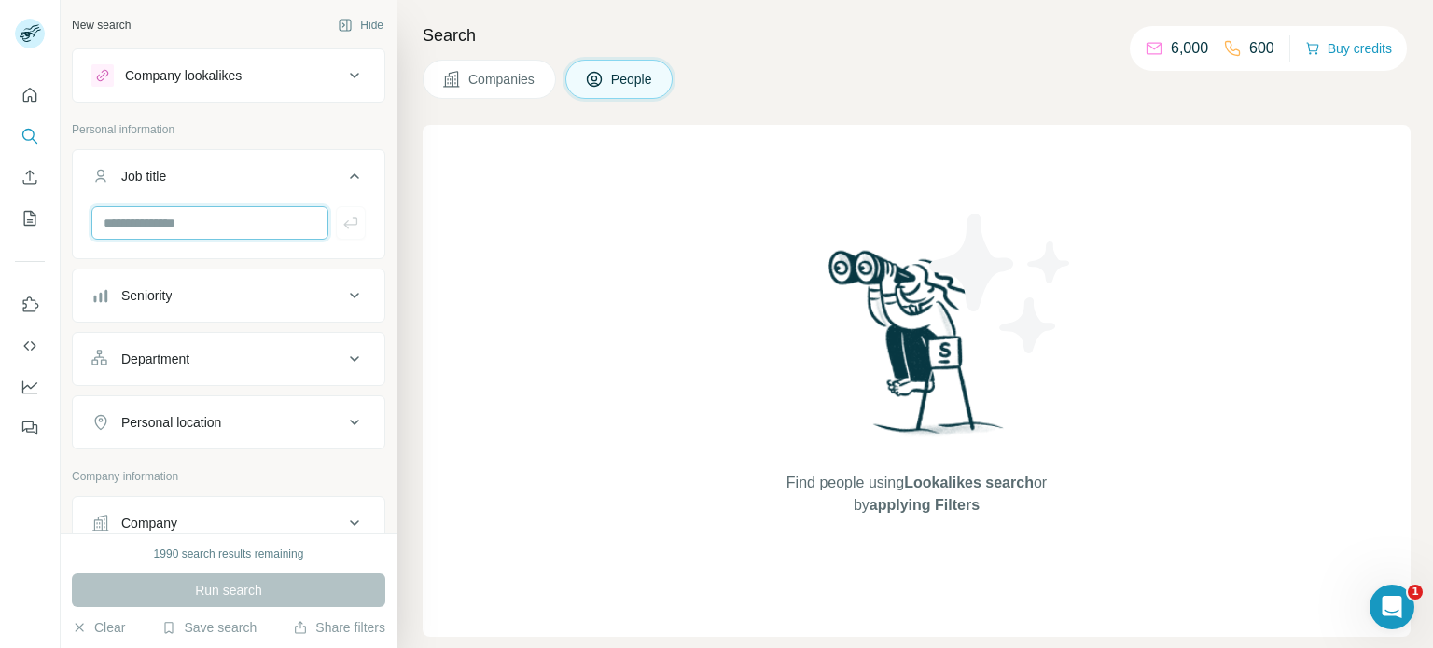
click at [196, 234] on input "text" at bounding box center [209, 223] width 237 height 34
click at [224, 295] on div "Seniority" at bounding box center [217, 295] width 252 height 19
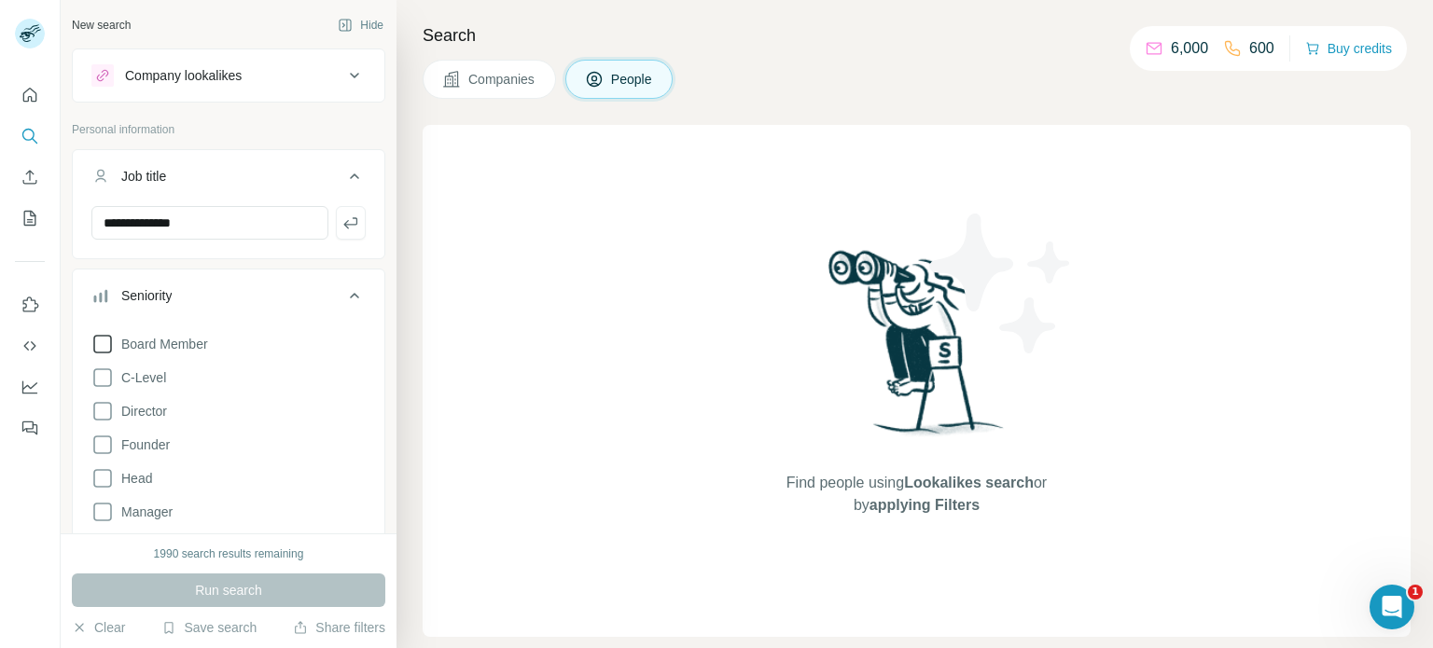
click at [195, 335] on span "Board Member" at bounding box center [161, 344] width 94 height 19
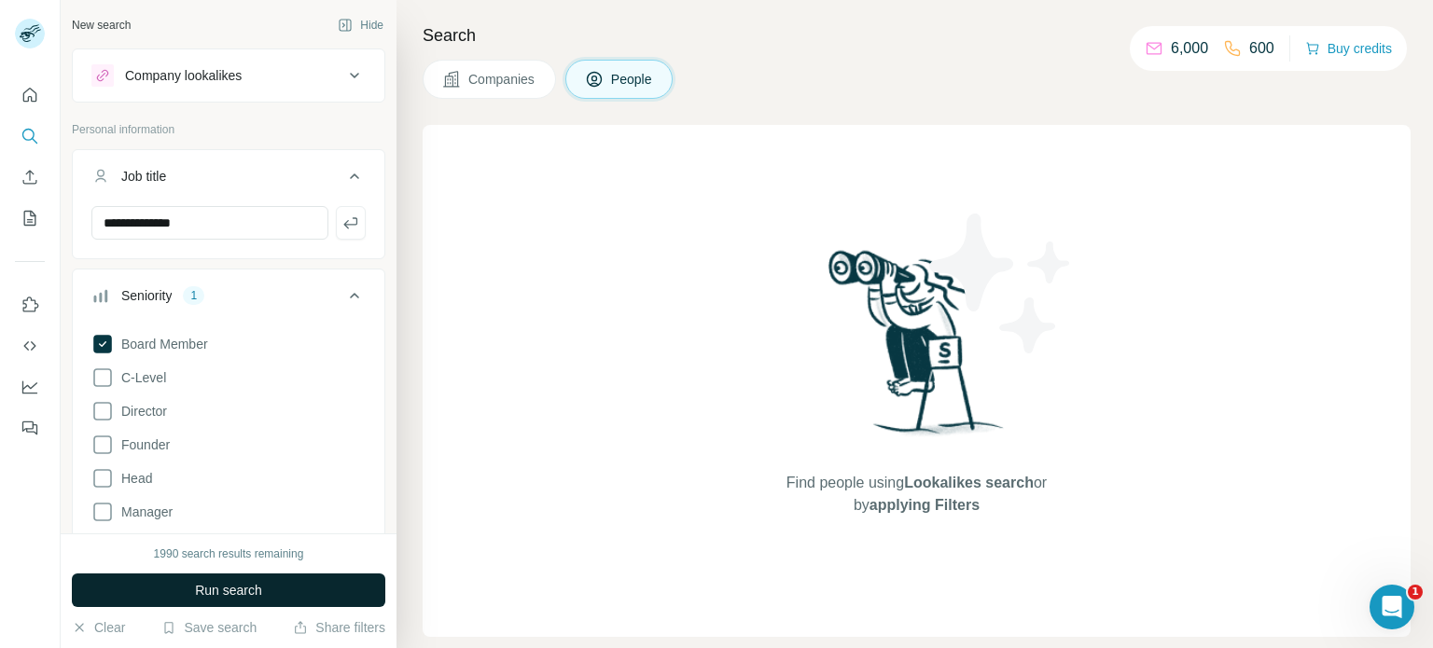
click at [235, 580] on button "Run search" at bounding box center [228, 591] width 313 height 34
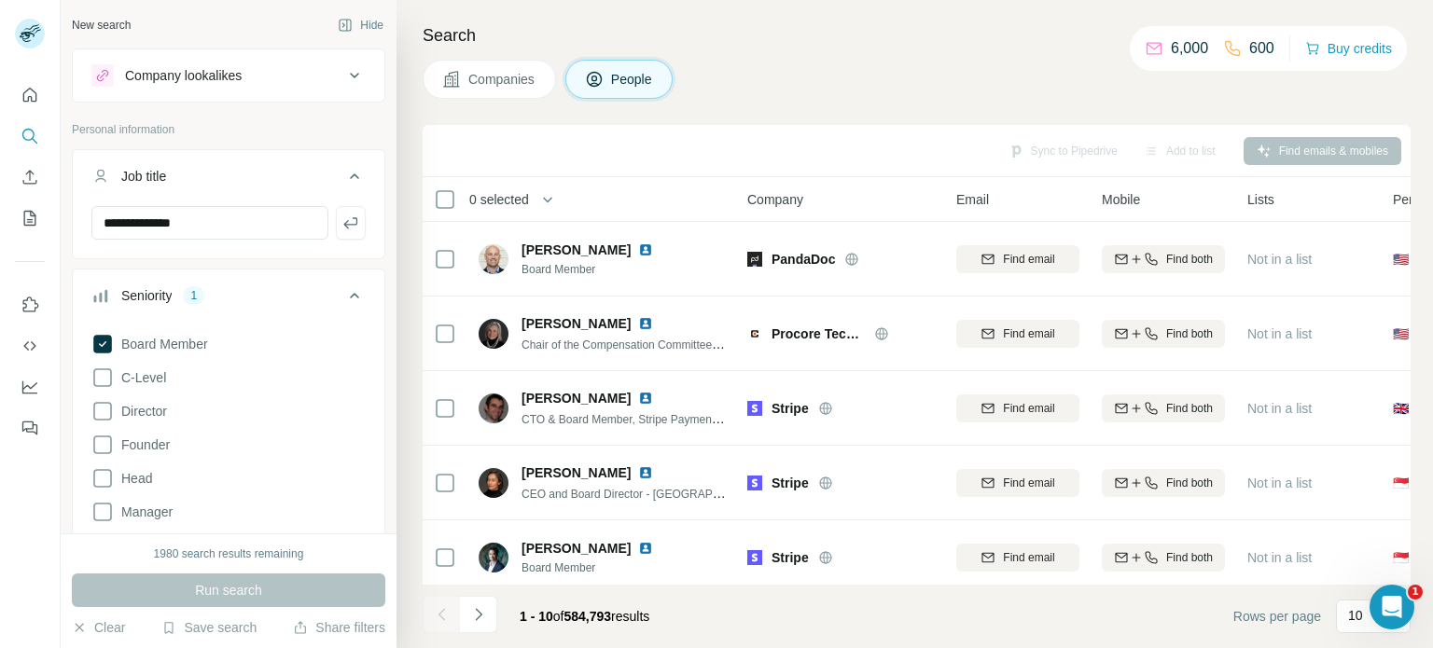
drag, startPoint x: 772, startPoint y: 23, endPoint x: 989, endPoint y: 89, distance: 227.0
click at [989, 89] on div "Companies People" at bounding box center [917, 79] width 988 height 39
click at [108, 335] on icon at bounding box center [102, 344] width 19 height 19
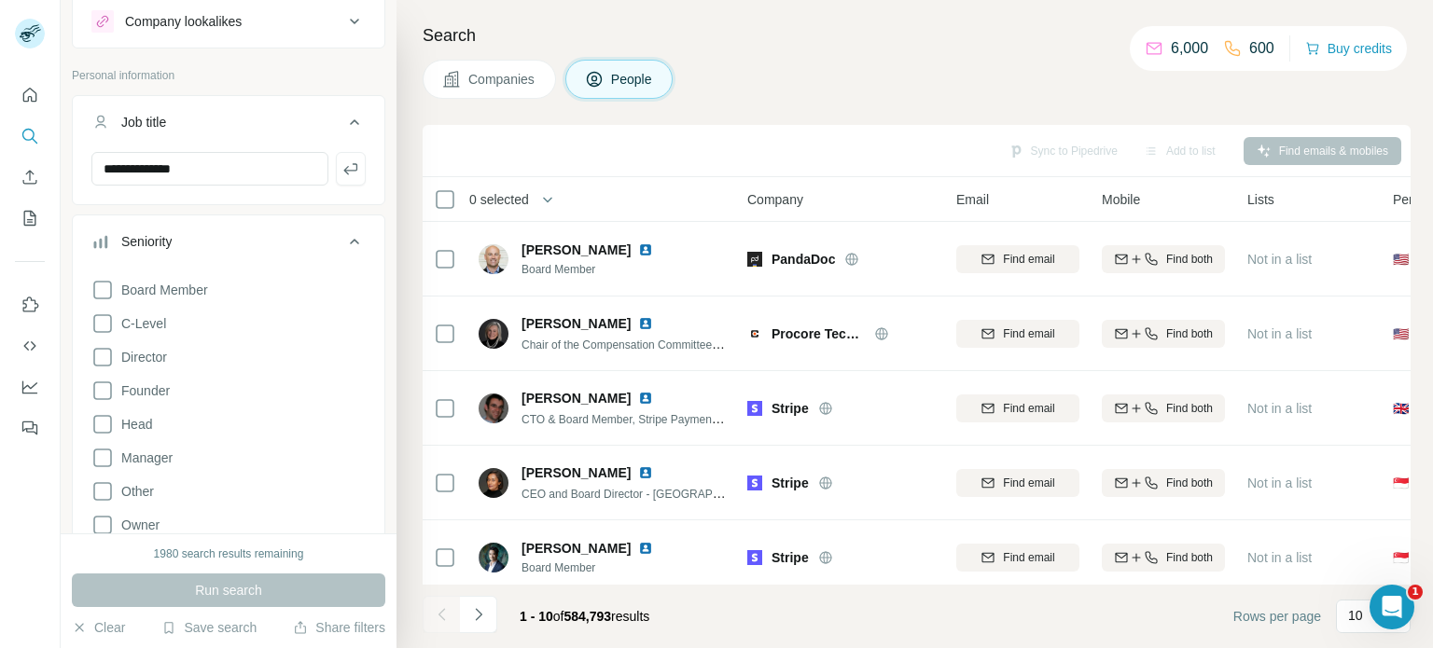
click at [801, 18] on div "Search Companies People Sync to Pipedrive Add to list Find emails & mobiles 0 s…" at bounding box center [915, 324] width 1037 height 648
click at [802, 40] on h4 "Search" at bounding box center [917, 35] width 988 height 26
click at [707, 59] on div "Search Companies People Sync to Pipedrive Add to list Find emails & mobiles 0 s…" at bounding box center [915, 324] width 1037 height 648
click at [497, 105] on div "Search Companies People Sync to Pipedrive Add to list Find emails & mobiles 0 s…" at bounding box center [915, 324] width 1037 height 648
click at [269, 167] on input "**********" at bounding box center [209, 169] width 237 height 34
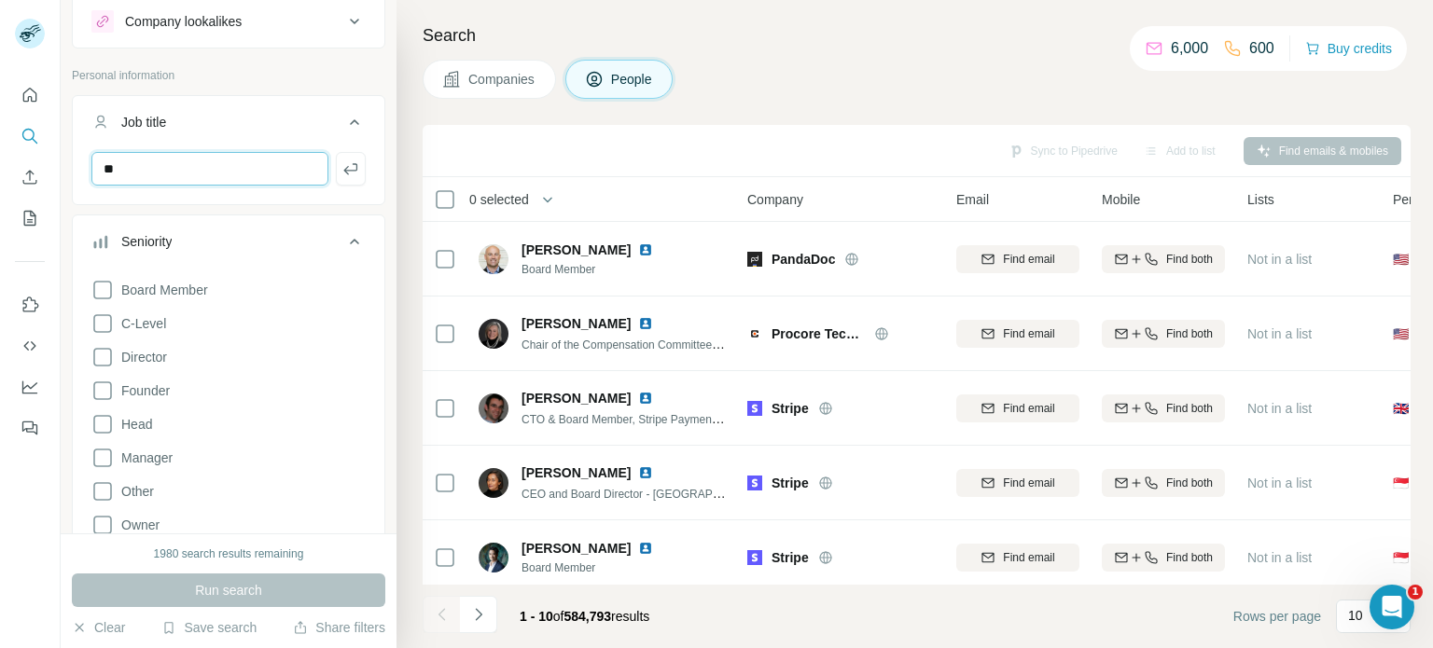
type input "*"
click at [210, 172] on input "*******" at bounding box center [209, 169] width 237 height 34
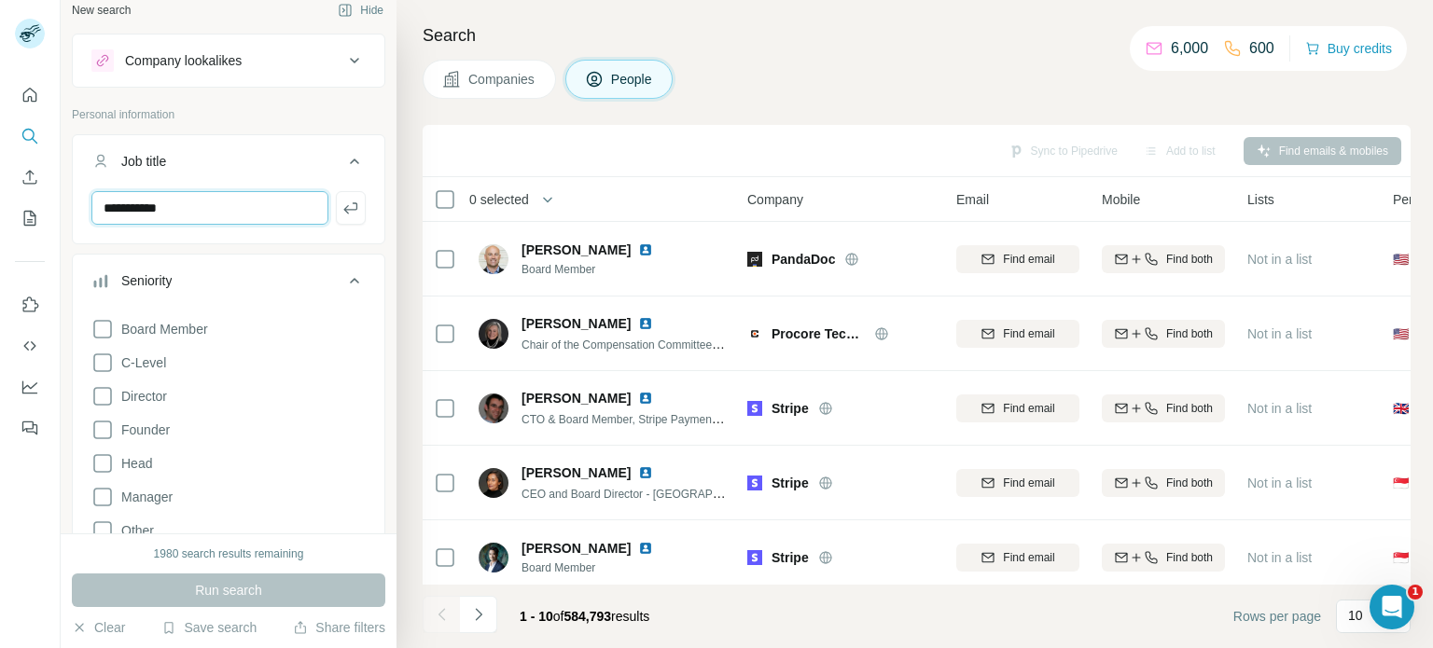
scroll to position [0, 0]
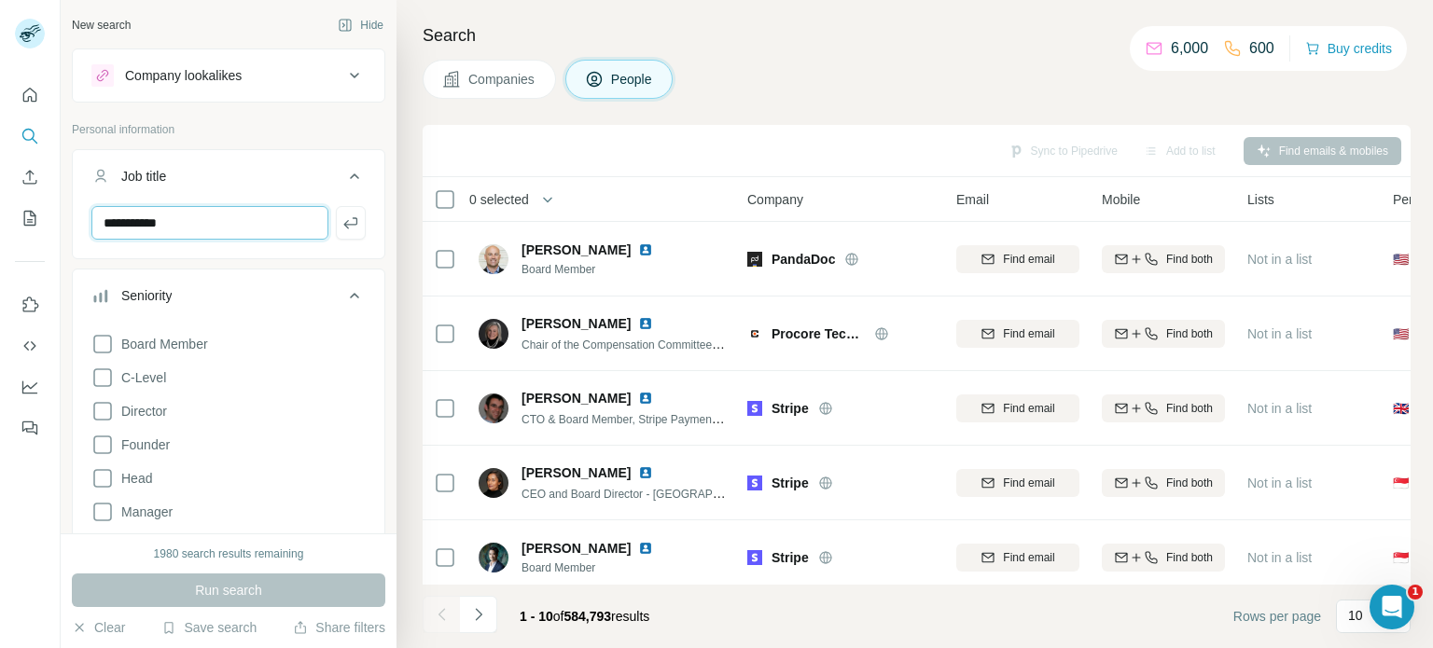
click at [202, 216] on input "**********" at bounding box center [209, 223] width 237 height 34
type input "*"
click at [343, 171] on icon at bounding box center [354, 176] width 22 height 22
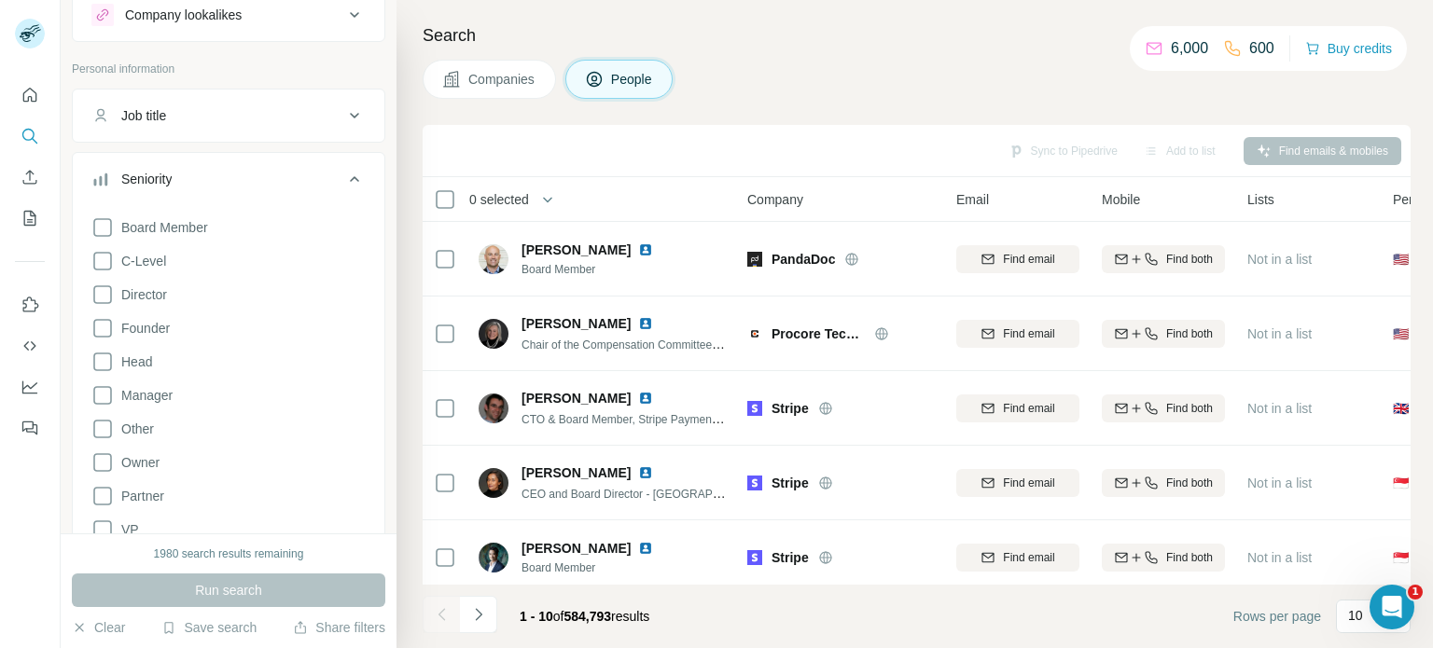
scroll to position [93, 0]
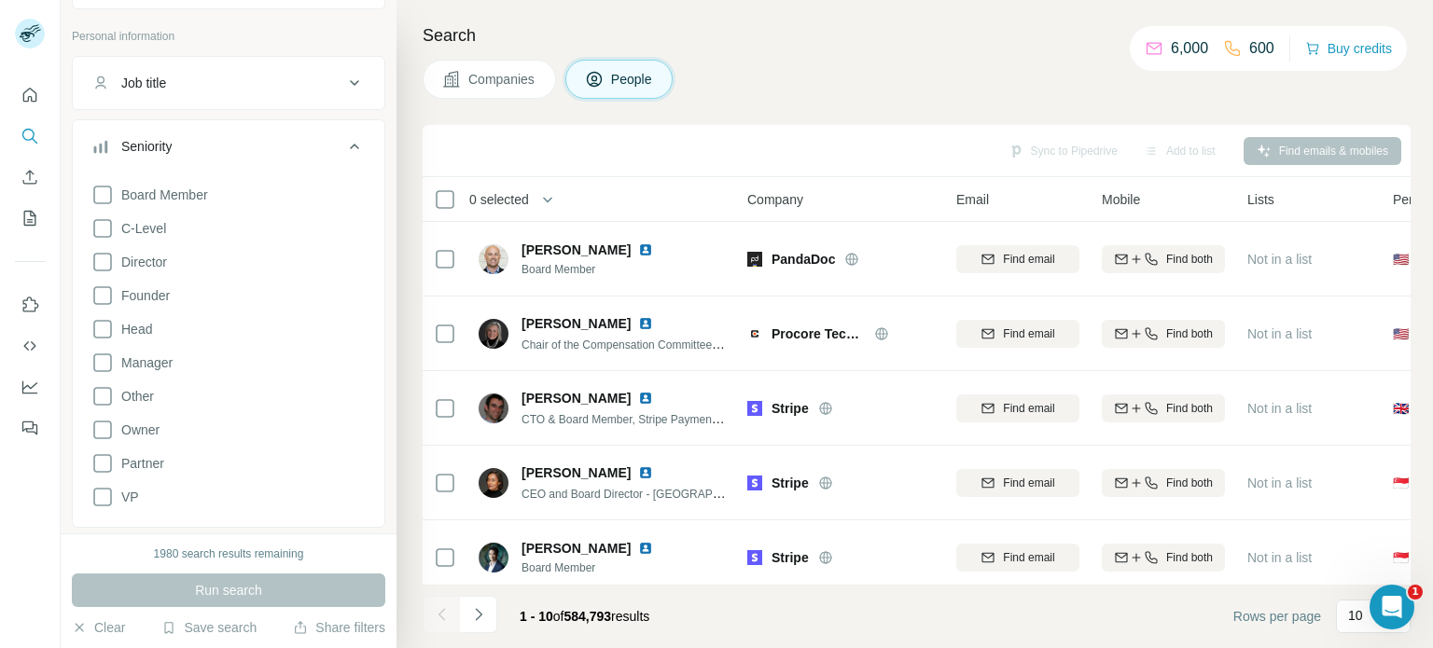
drag, startPoint x: 106, startPoint y: 357, endPoint x: 122, endPoint y: 347, distance: 18.9
click at [105, 355] on icon at bounding box center [102, 363] width 22 height 22
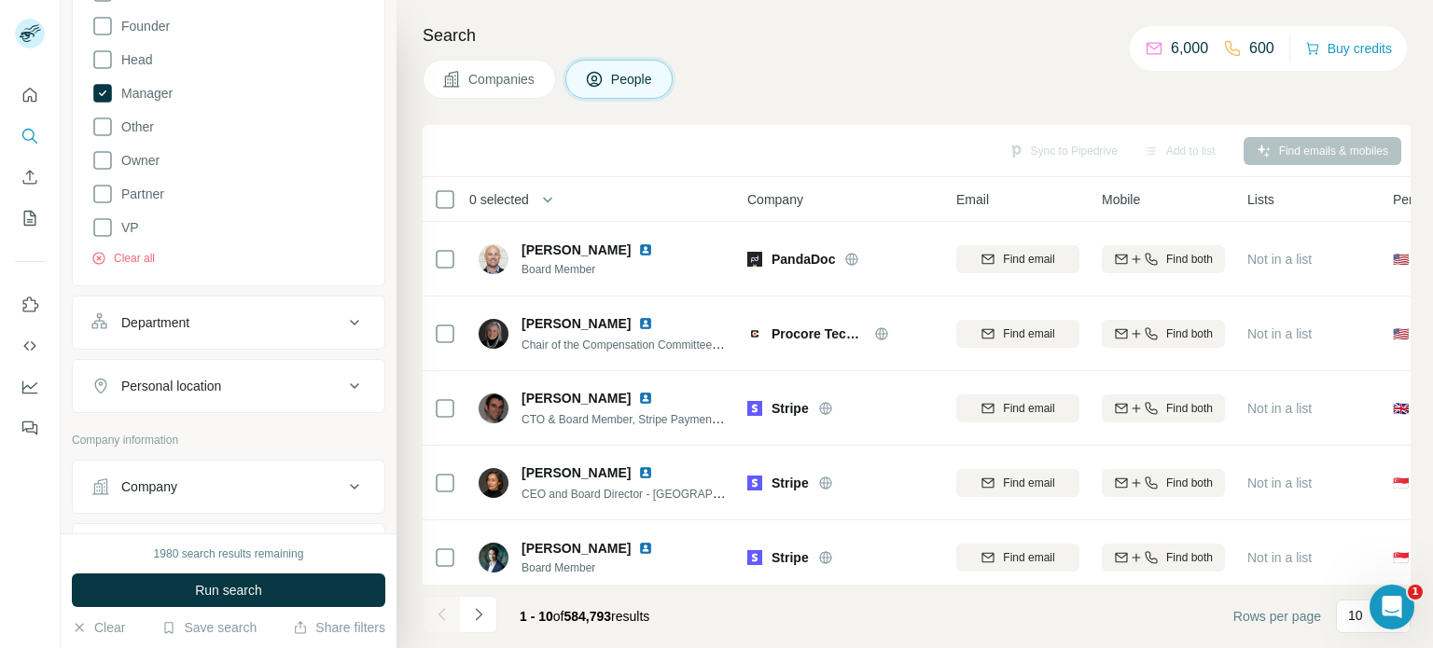
scroll to position [373, 0]
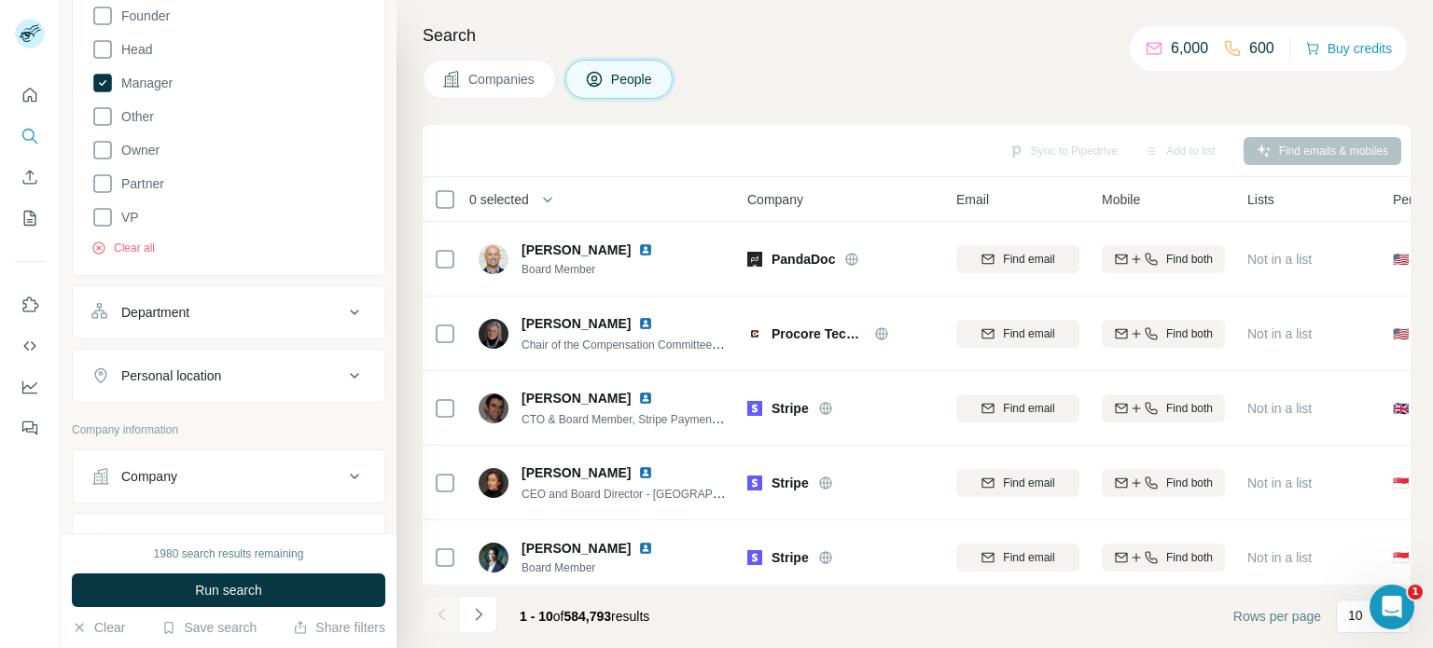
drag, startPoint x: 307, startPoint y: 323, endPoint x: 325, endPoint y: 323, distance: 17.7
click at [308, 323] on button "Department" at bounding box center [229, 312] width 312 height 45
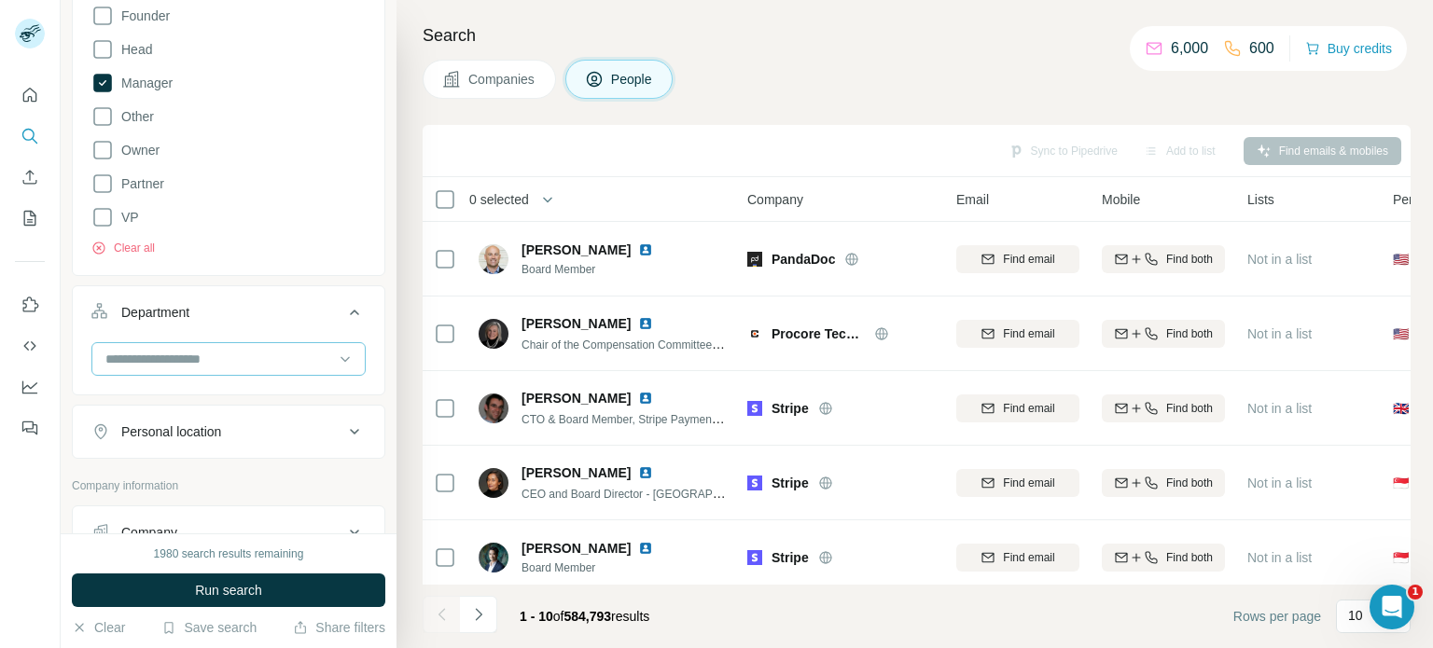
click at [213, 359] on input at bounding box center [219, 359] width 230 height 21
type input "*"
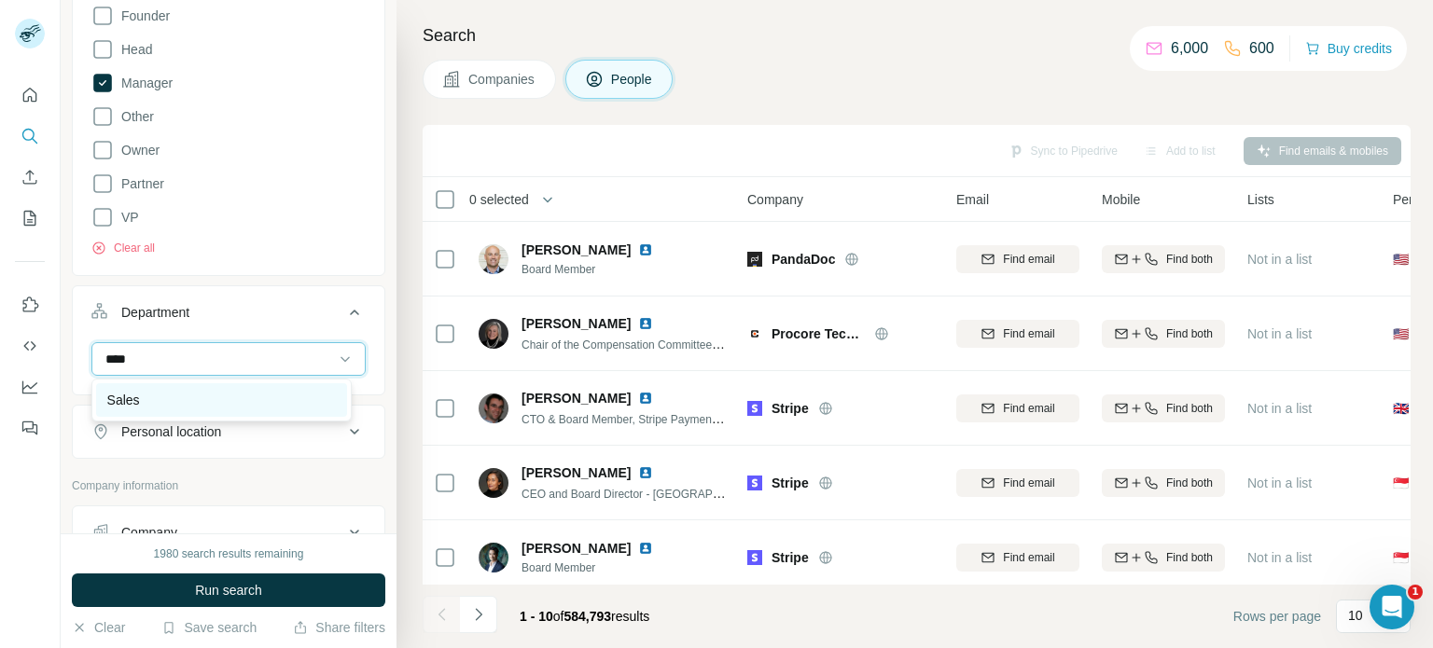
type input "****"
click at [146, 393] on div "Sales" at bounding box center [221, 400] width 229 height 19
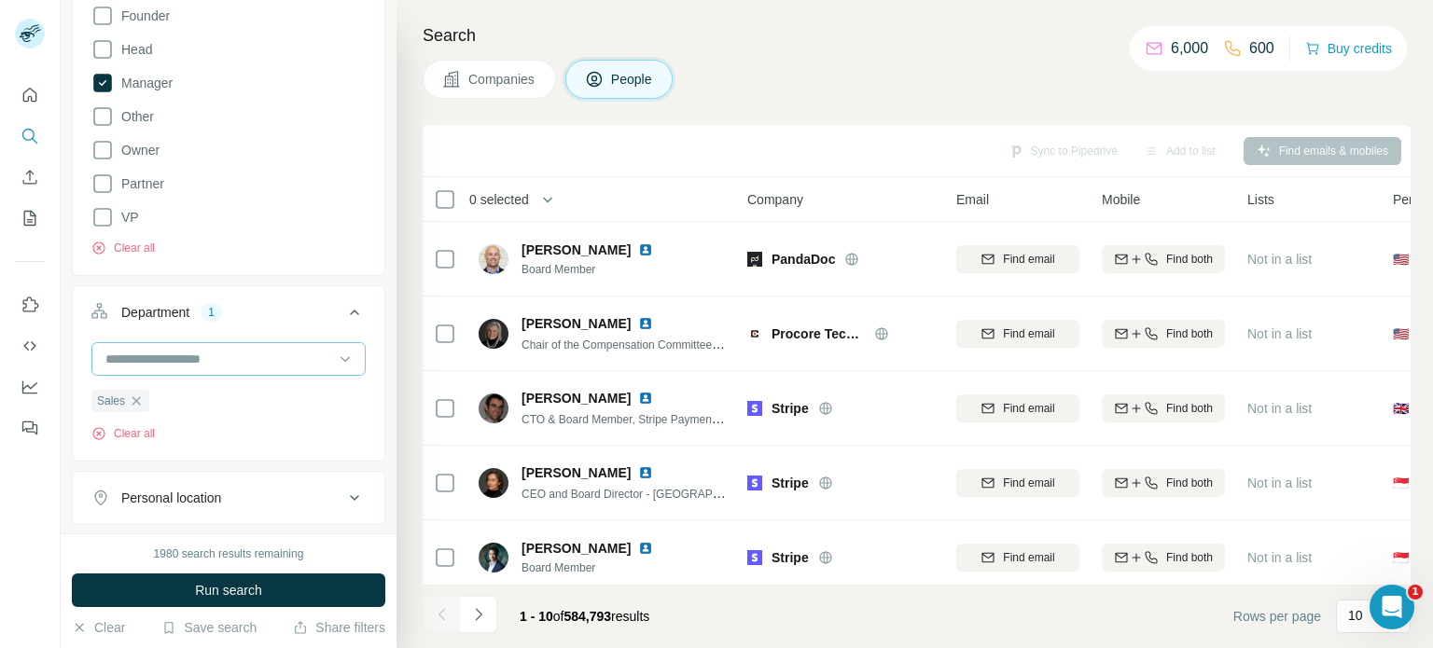
click at [164, 359] on input at bounding box center [219, 359] width 230 height 21
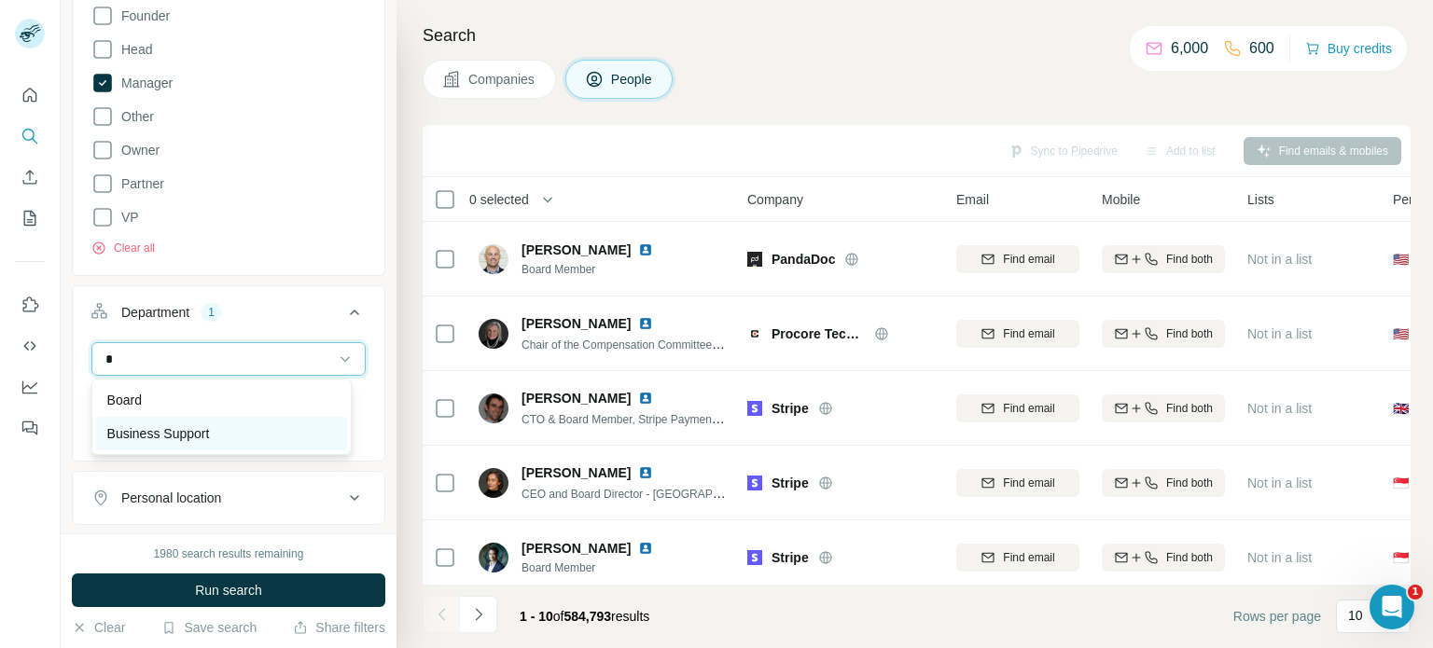
type input "*"
click at [183, 432] on p "Business Support" at bounding box center [158, 434] width 103 height 19
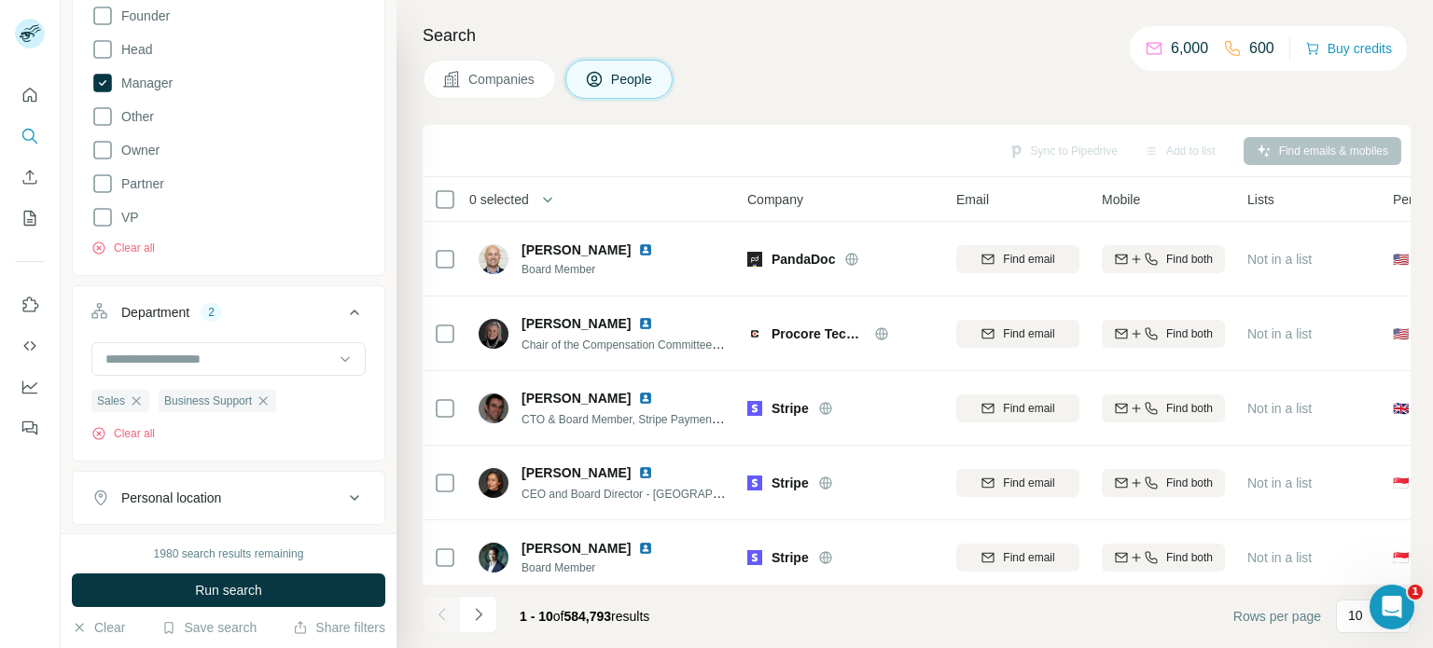
scroll to position [467, 0]
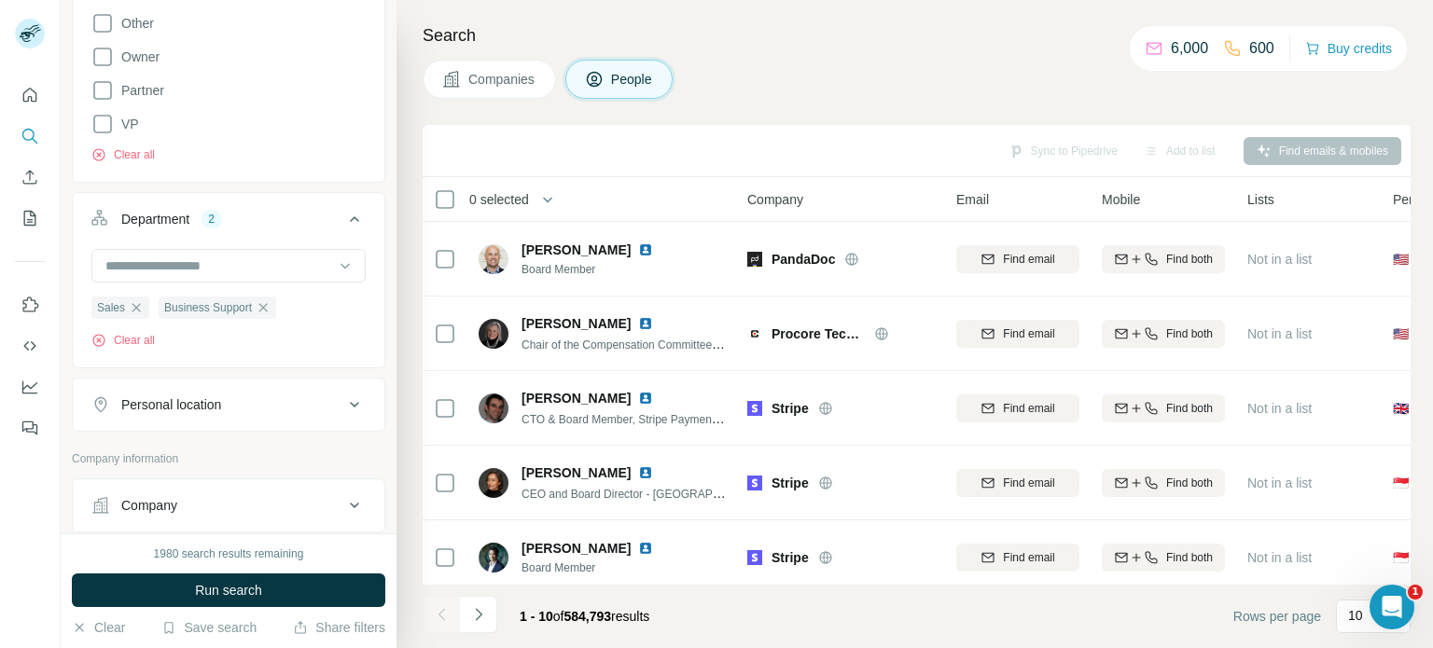
click at [251, 417] on button "Personal location" at bounding box center [229, 405] width 312 height 45
click at [251, 447] on input "text" at bounding box center [228, 452] width 274 height 34
type input "**********"
click at [350, 402] on icon at bounding box center [354, 405] width 9 height 6
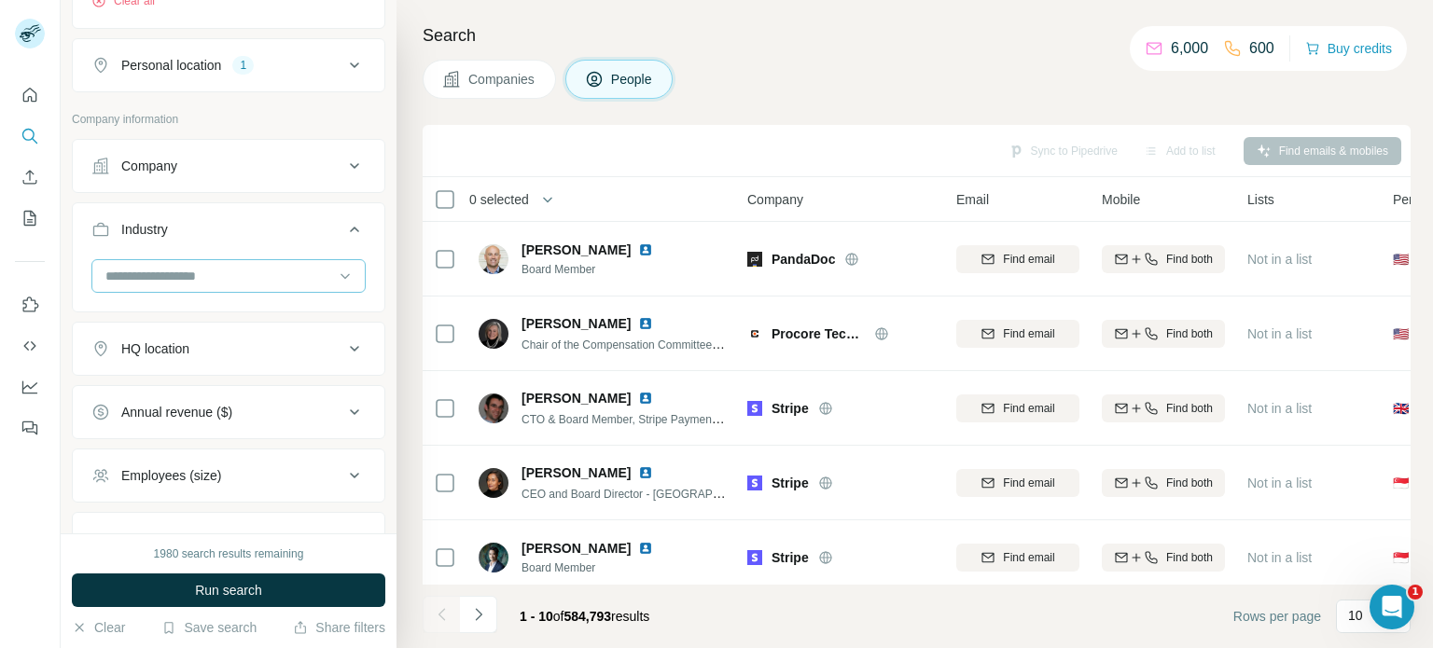
scroll to position [840, 0]
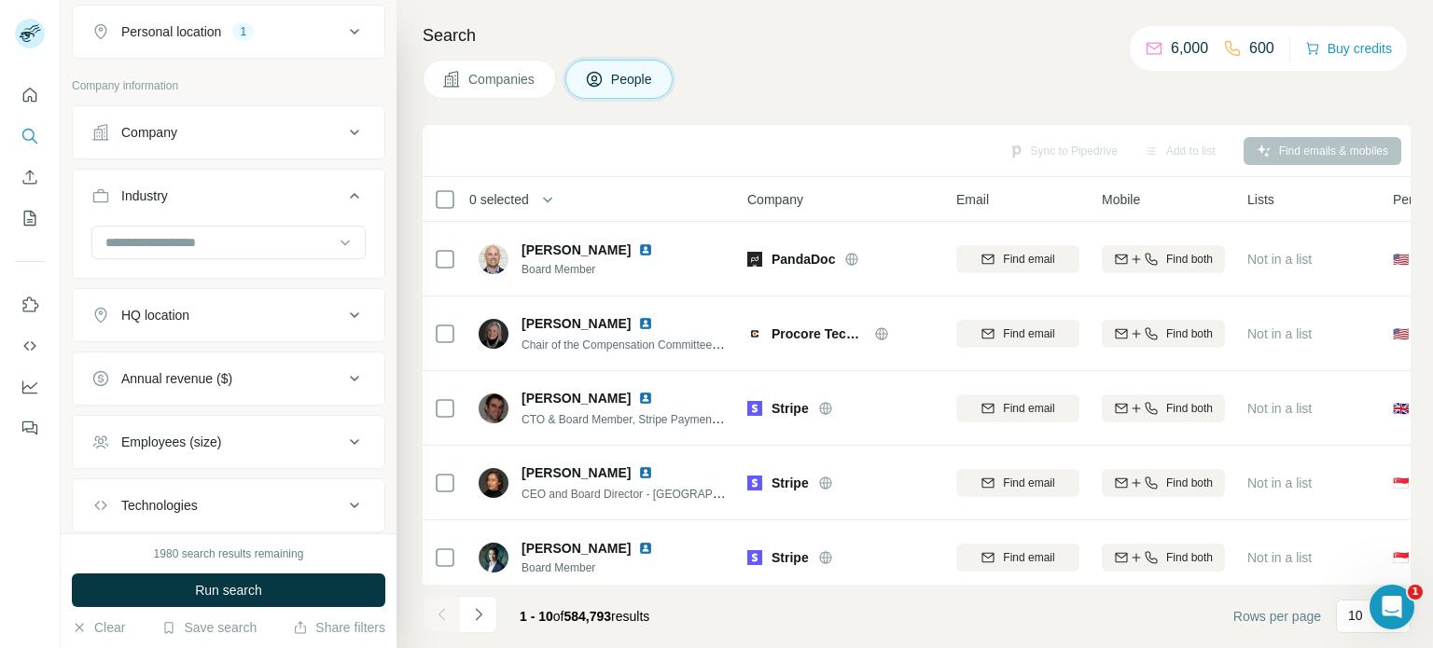
click at [343, 318] on icon at bounding box center [354, 315] width 22 height 22
click at [250, 372] on input "text" at bounding box center [228, 362] width 274 height 34
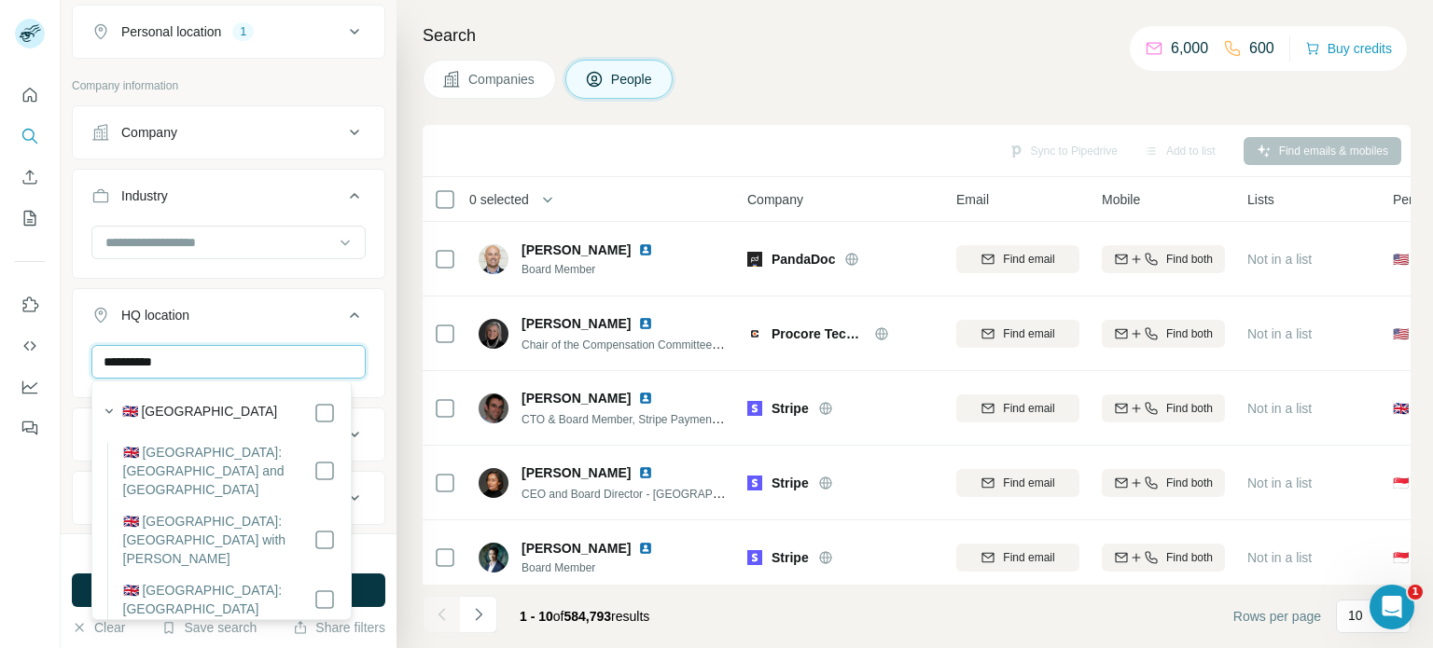
click at [321, 357] on input "**********" at bounding box center [228, 362] width 274 height 34
type input "**********"
click at [350, 314] on icon at bounding box center [354, 316] width 9 height 6
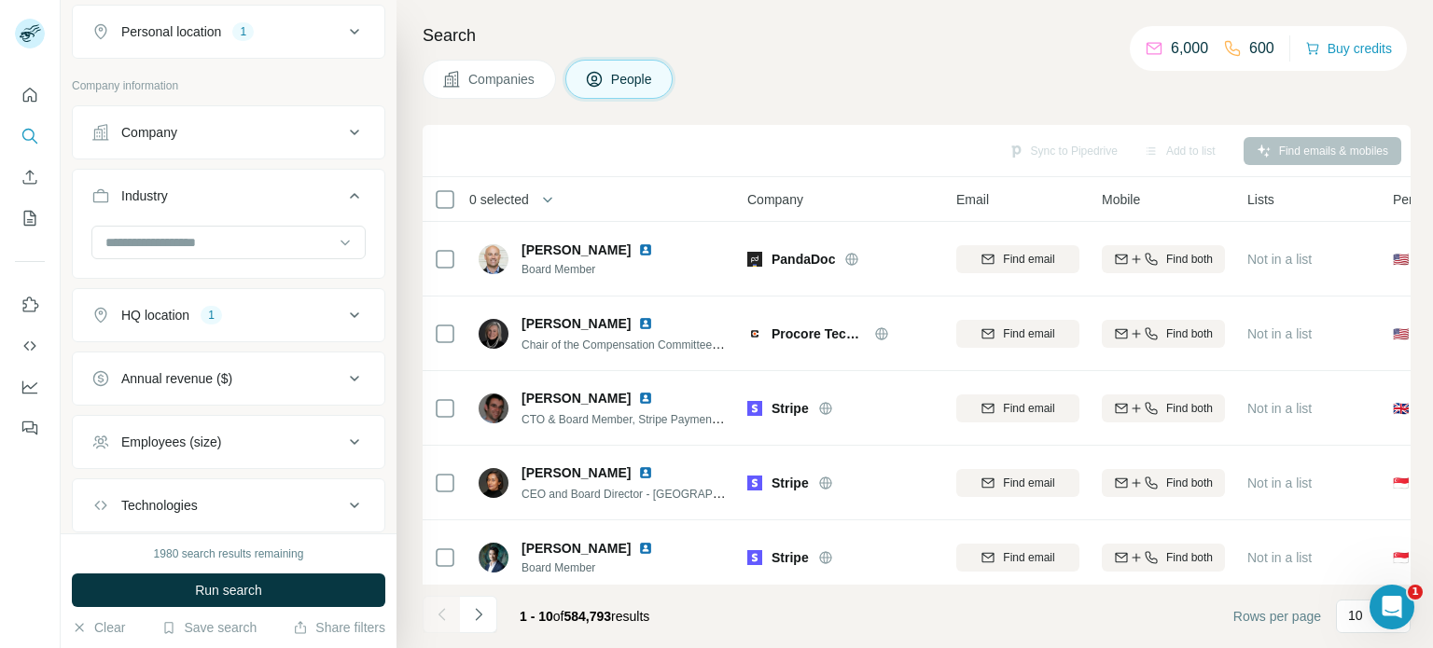
click at [267, 381] on div "Annual revenue ($)" at bounding box center [217, 378] width 252 height 19
click at [97, 451] on icon at bounding box center [102, 454] width 22 height 22
click at [100, 486] on icon at bounding box center [102, 489] width 22 height 22
click at [104, 486] on icon at bounding box center [102, 489] width 7 height 6
click at [347, 316] on icon at bounding box center [354, 315] width 22 height 22
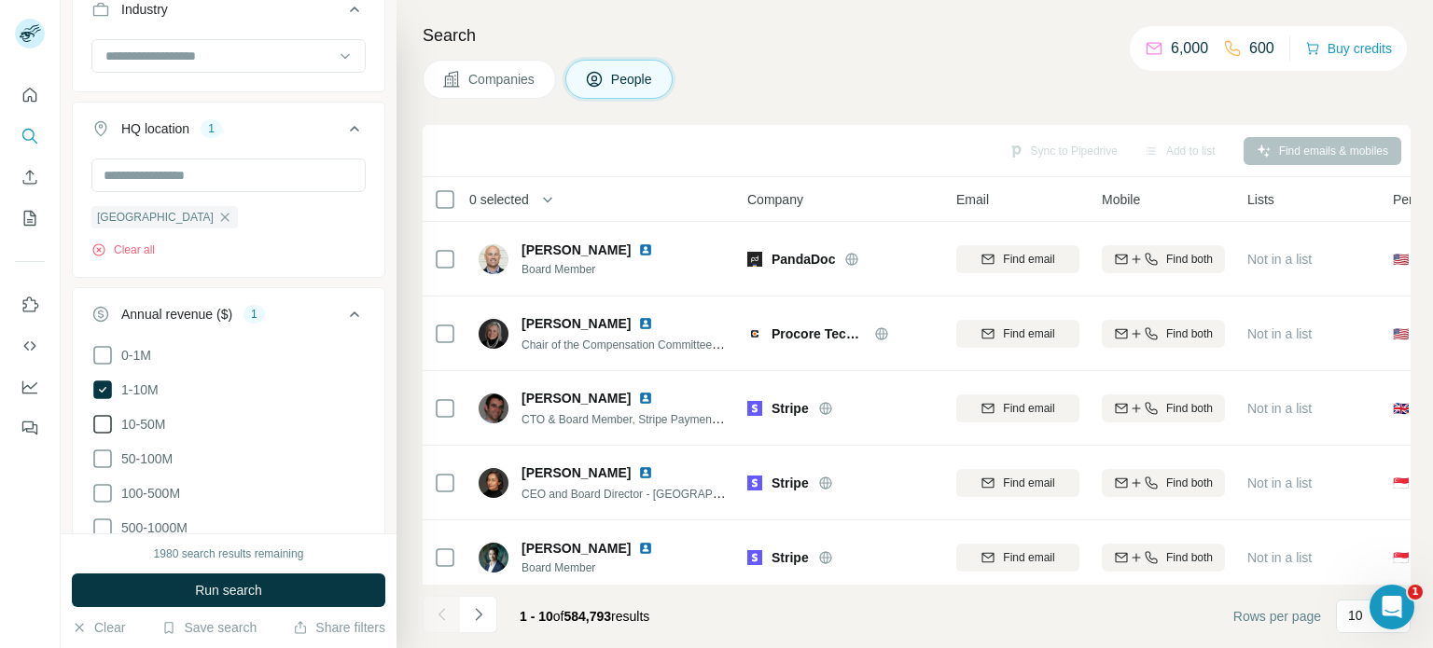
scroll to position [1306, 0]
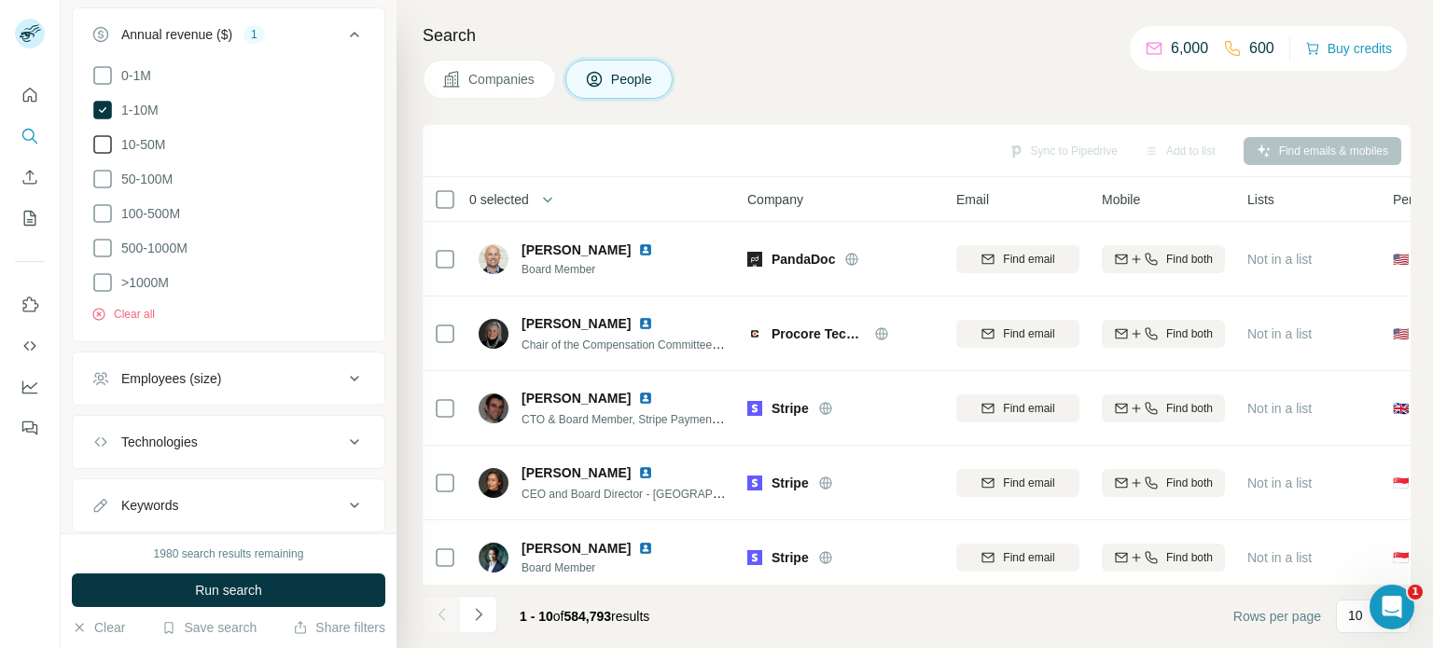
click at [237, 387] on button "Employees (size)" at bounding box center [229, 378] width 312 height 45
click at [108, 447] on icon at bounding box center [102, 454] width 22 height 22
click at [94, 485] on icon at bounding box center [102, 489] width 22 height 22
click at [344, 380] on icon at bounding box center [354, 379] width 22 height 22
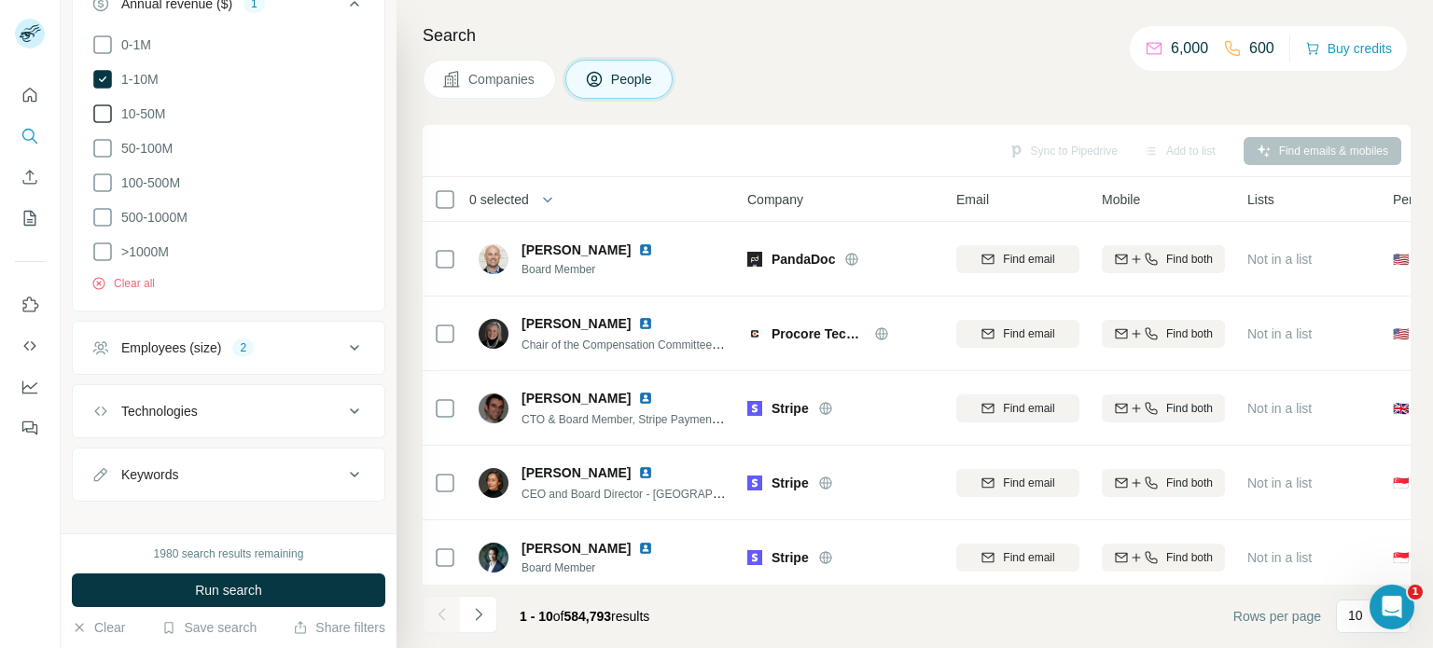
scroll to position [1352, 0]
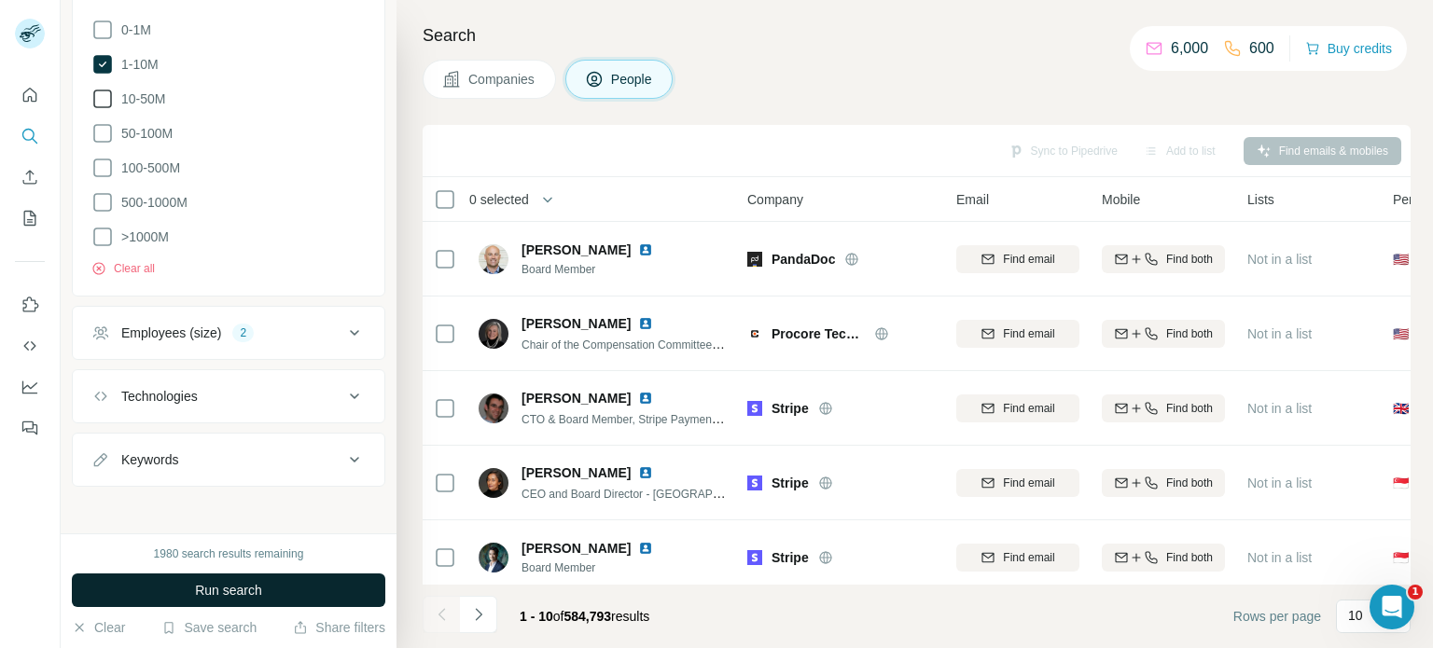
click at [258, 575] on button "Run search" at bounding box center [228, 591] width 313 height 34
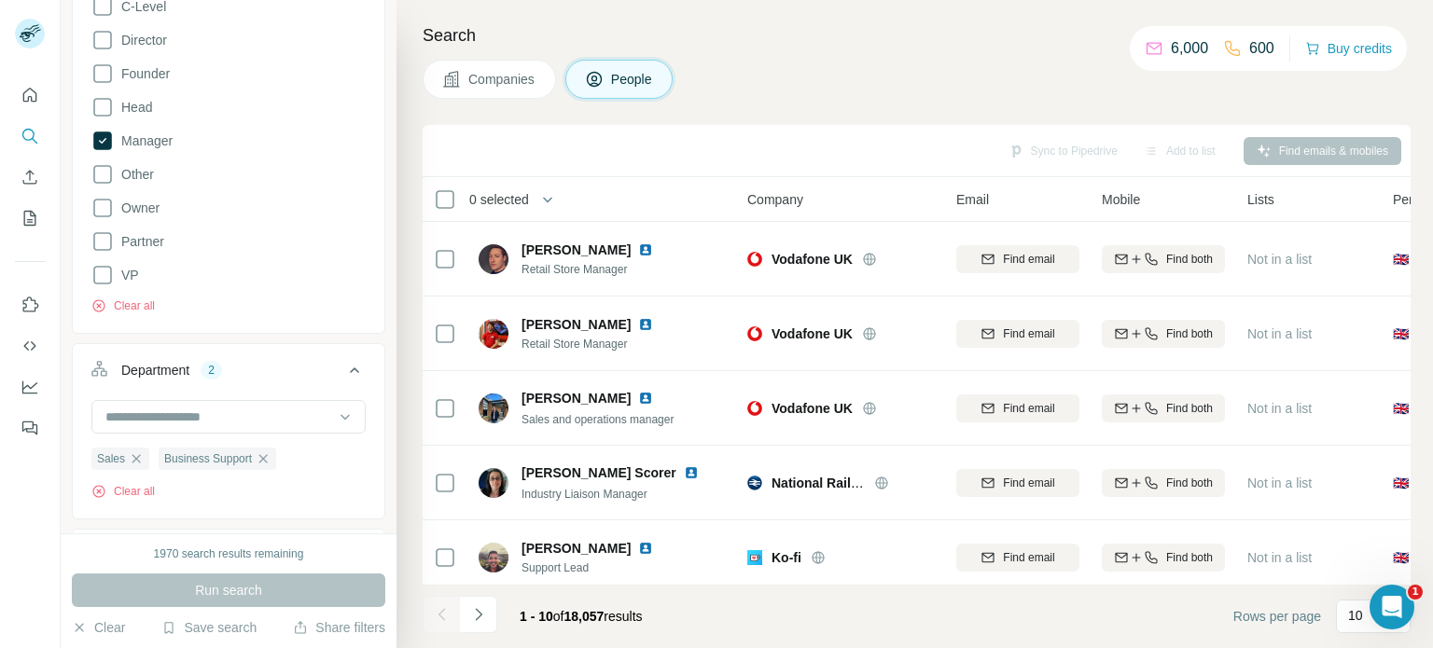
scroll to position [326, 0]
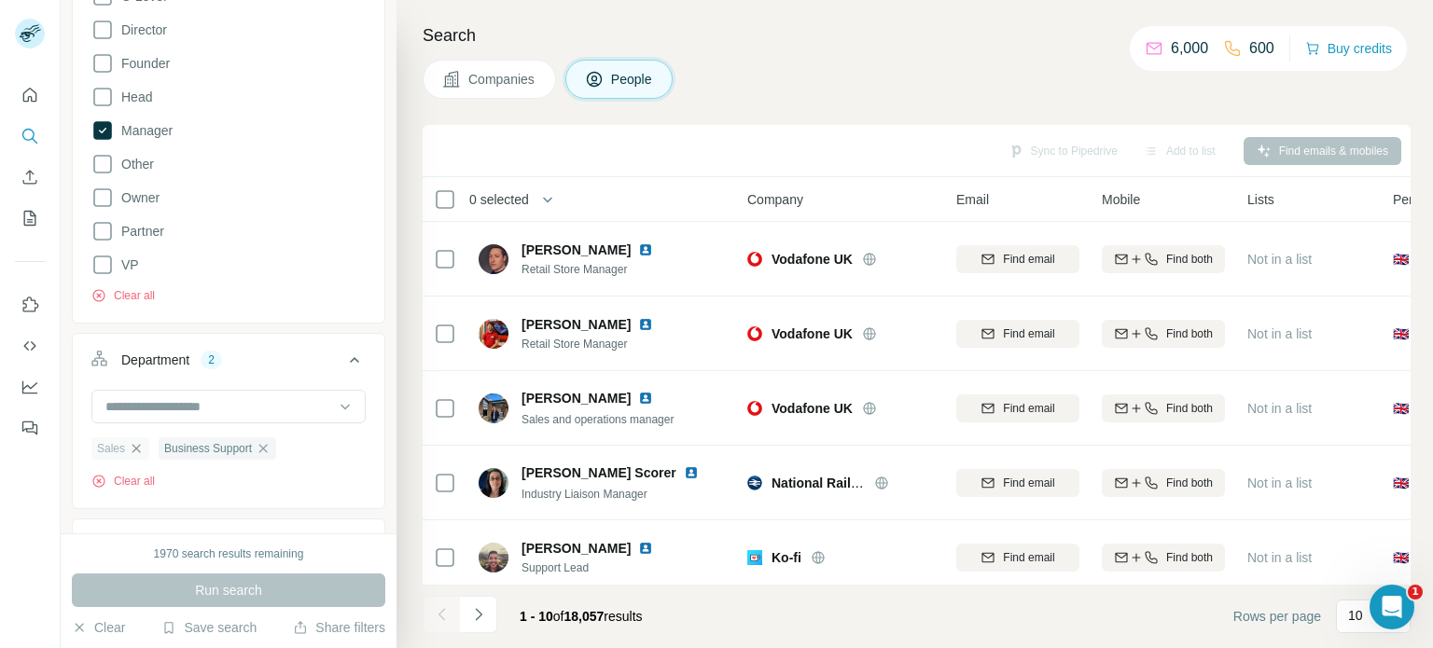
click at [137, 448] on icon "button" at bounding box center [136, 448] width 8 height 8
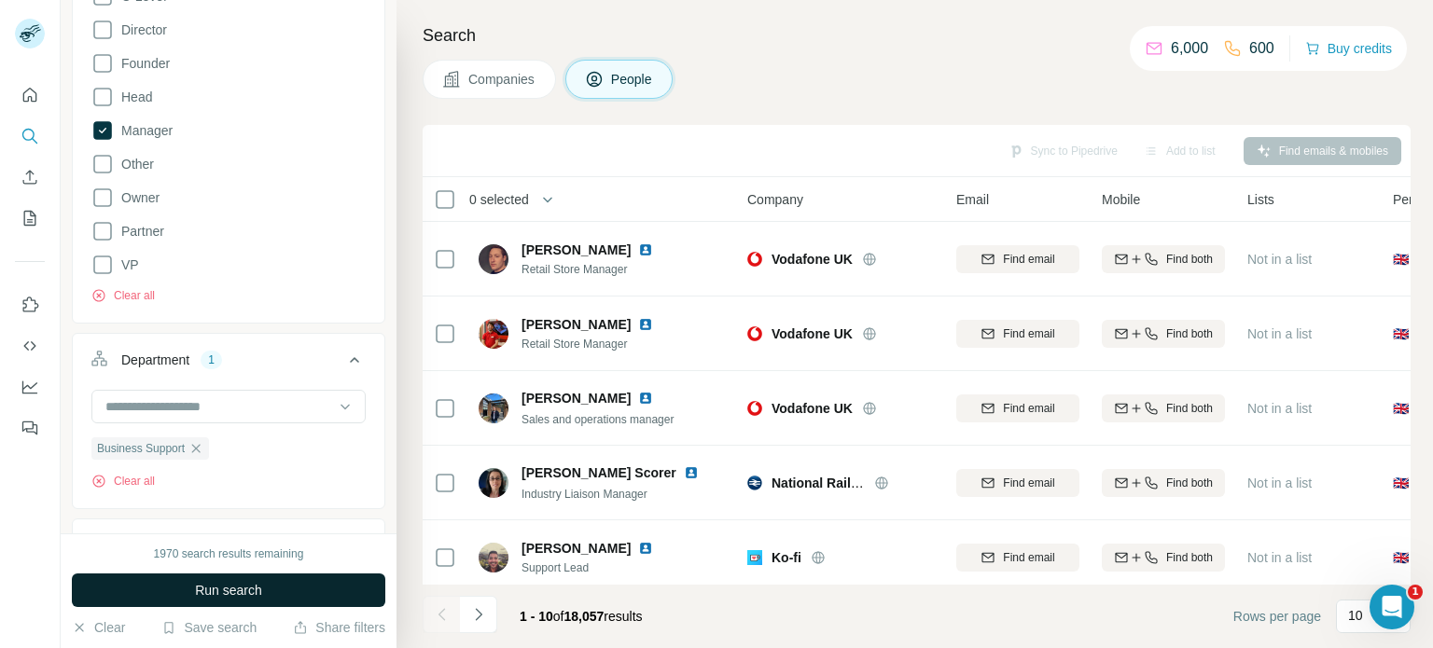
click at [246, 585] on span "Run search" at bounding box center [228, 590] width 67 height 19
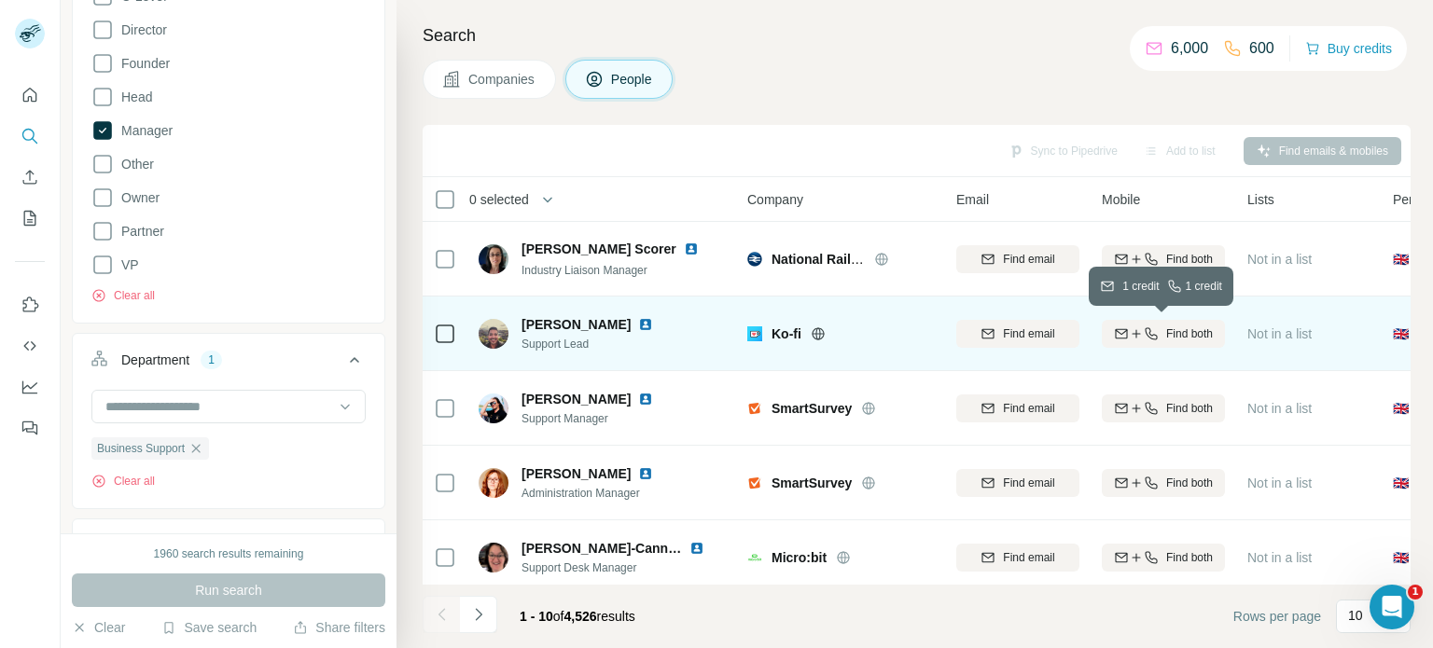
click at [1184, 333] on span "Find both" at bounding box center [1189, 334] width 47 height 17
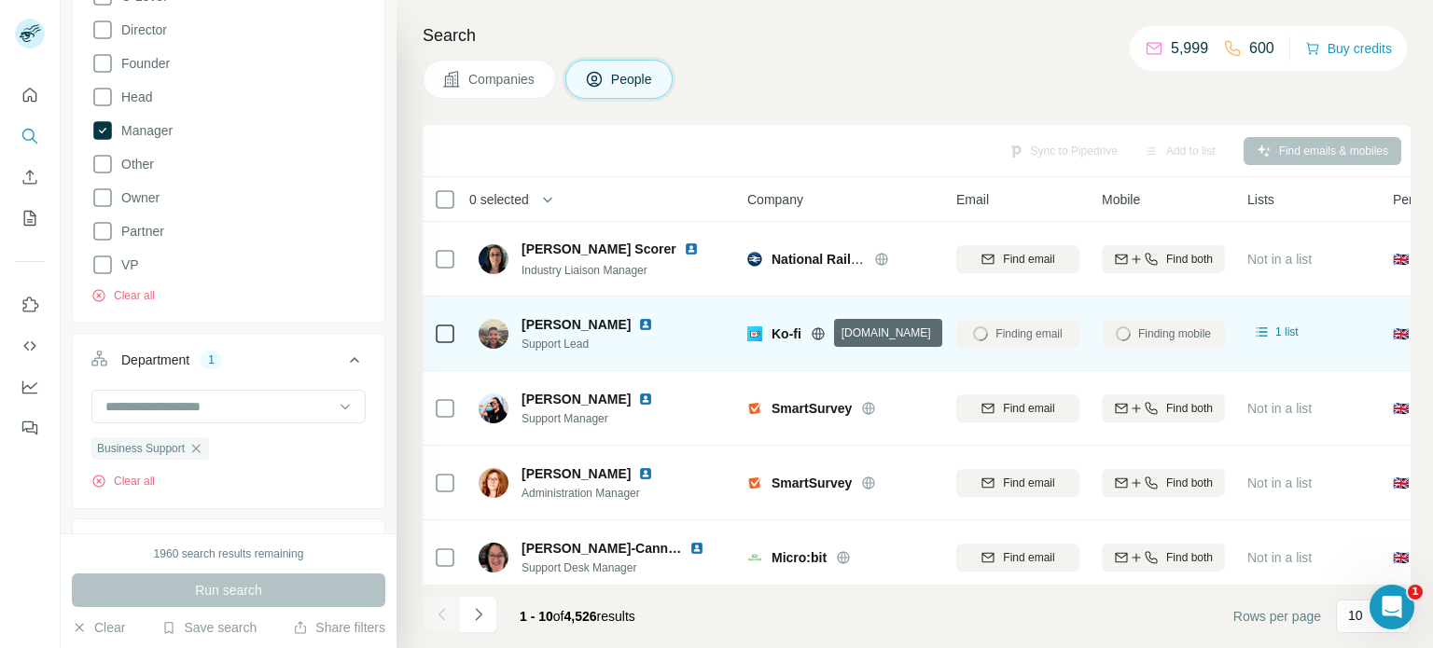
click at [822, 331] on icon at bounding box center [818, 334] width 15 height 15
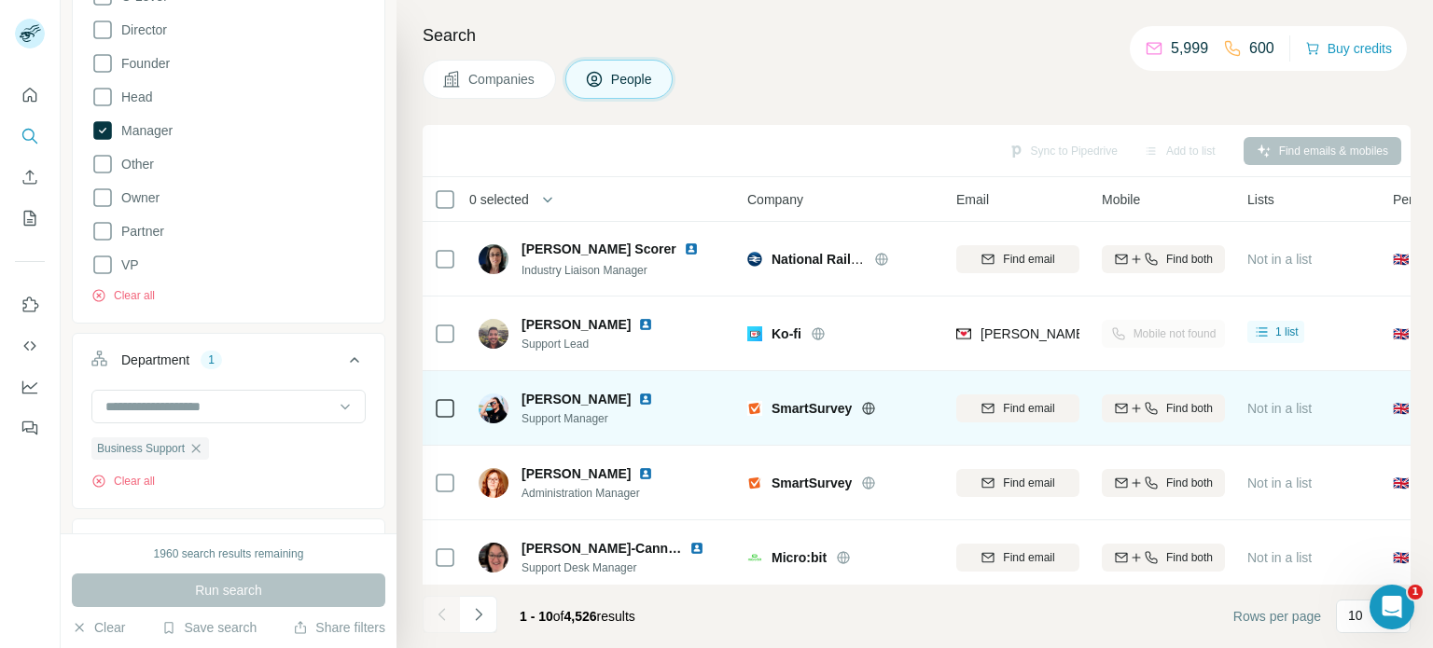
click at [873, 411] on icon at bounding box center [869, 408] width 12 height 12
click at [492, 415] on img at bounding box center [494, 409] width 30 height 30
click at [639, 396] on img at bounding box center [645, 399] width 15 height 15
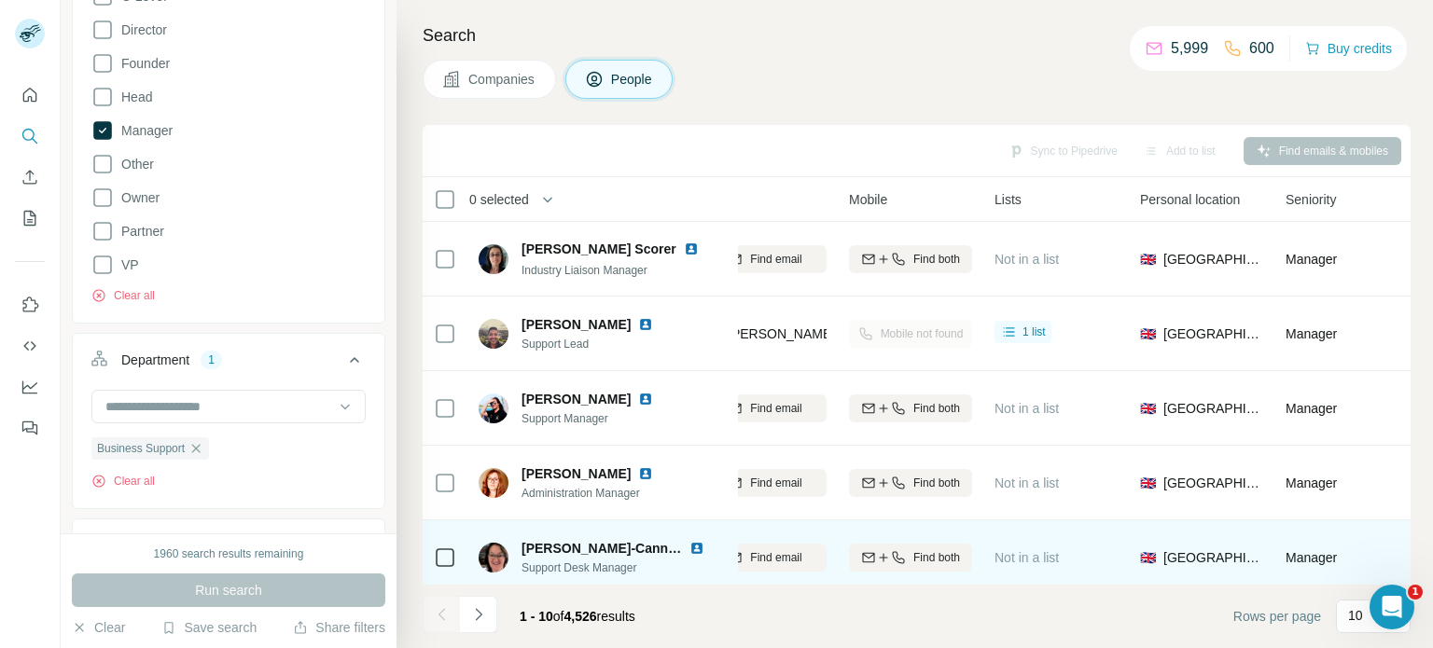
scroll to position [0, 254]
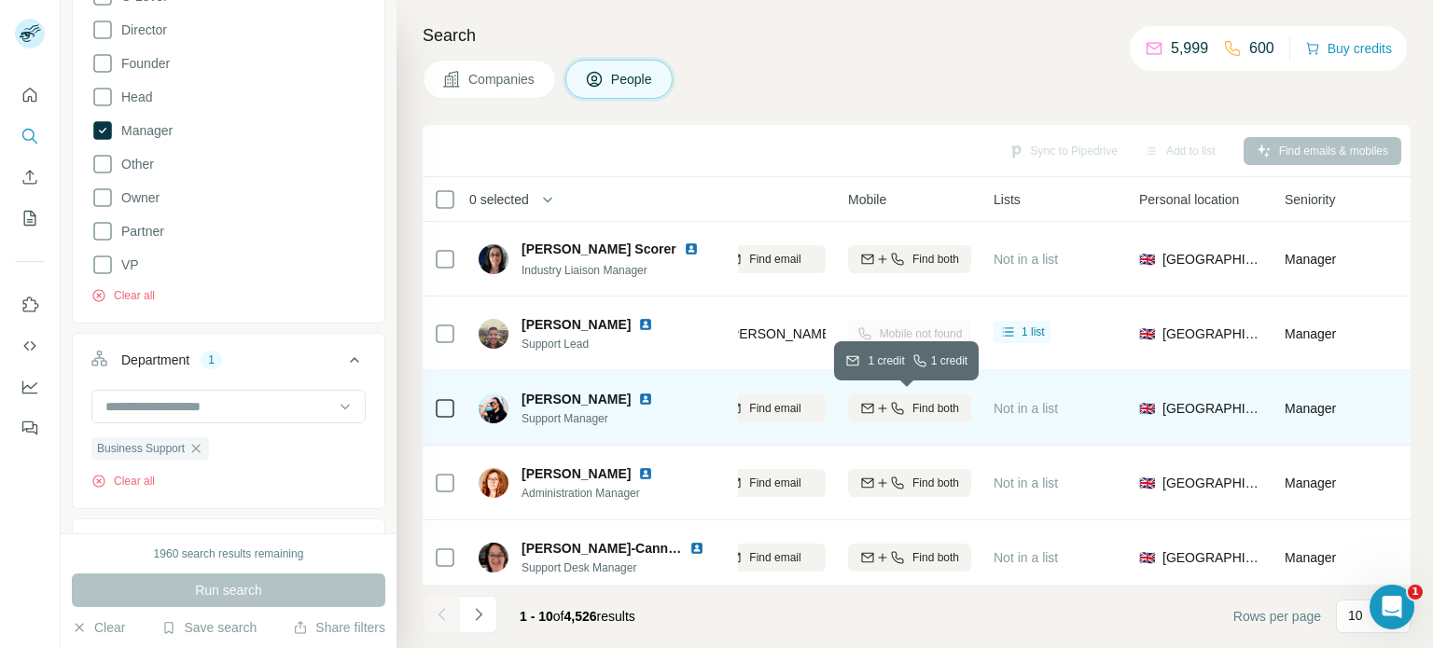
click at [912, 404] on span "Find both" at bounding box center [935, 408] width 47 height 17
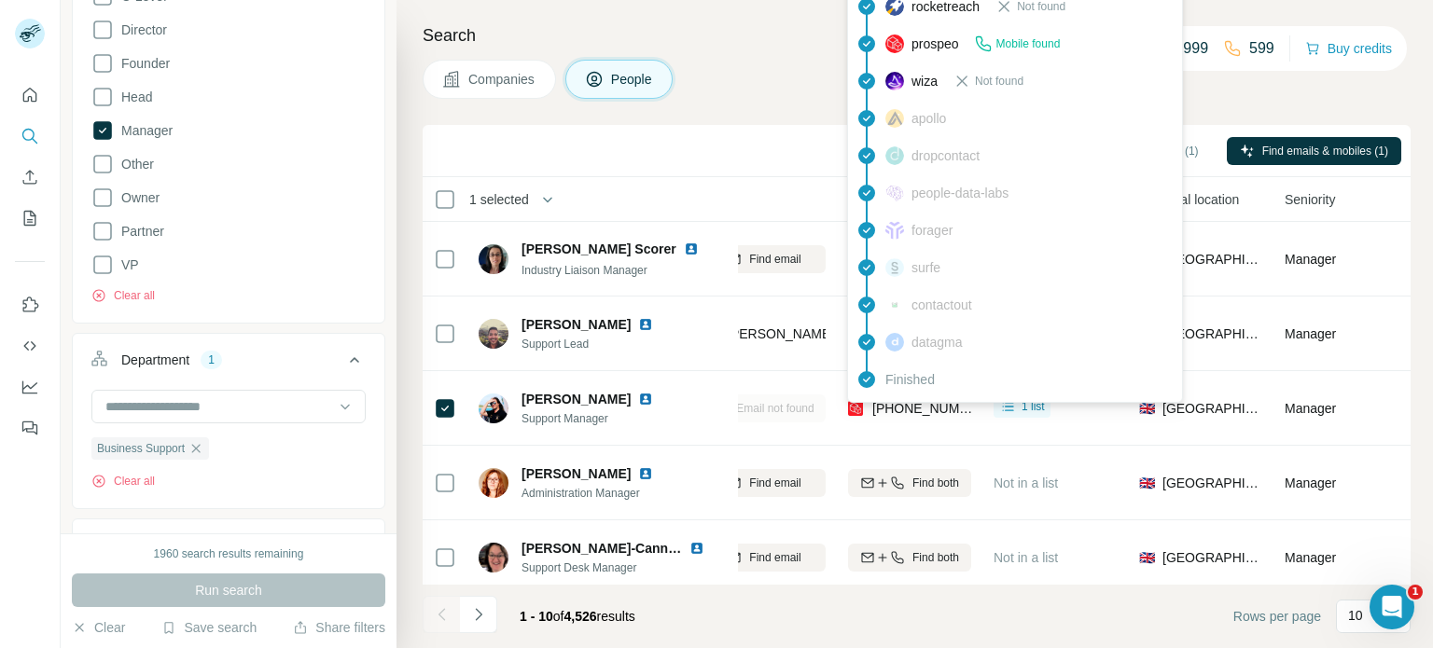
drag, startPoint x: 944, startPoint y: 410, endPoint x: 810, endPoint y: 422, distance: 134.9
click at [810, 422] on div "Email not found" at bounding box center [764, 408] width 123 height 51
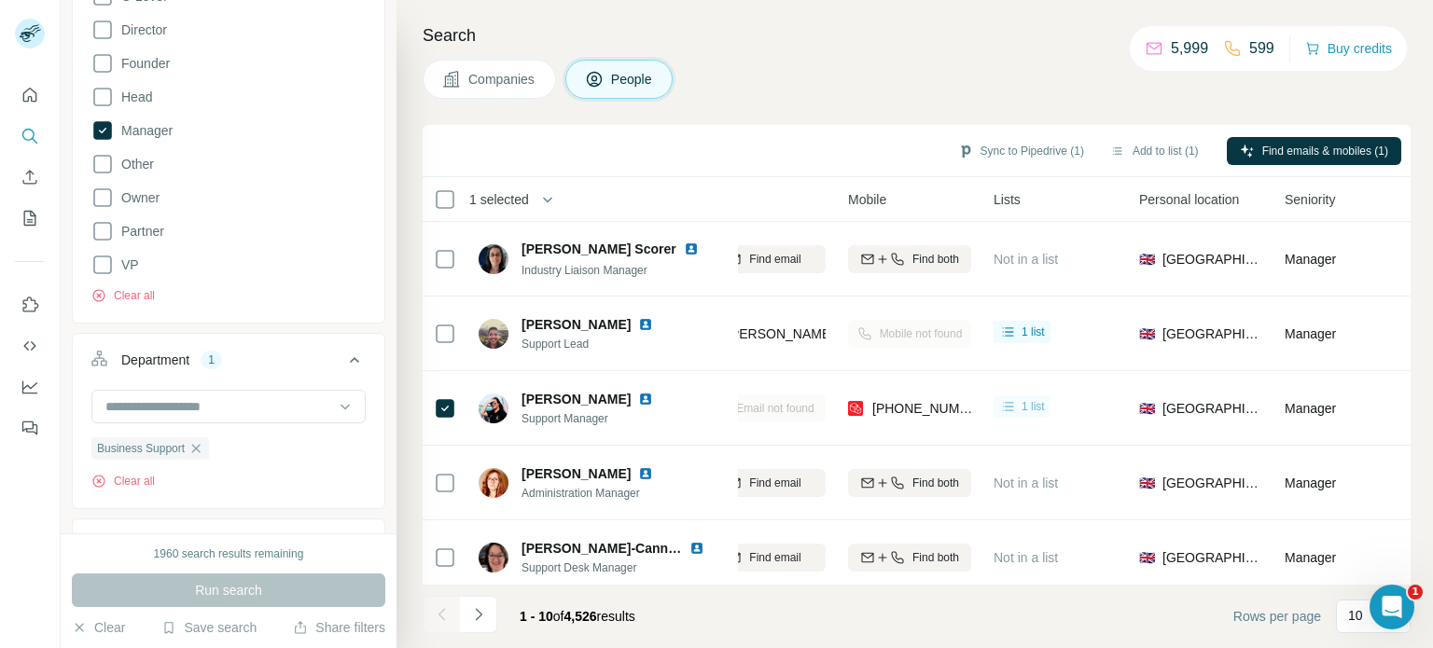
drag, startPoint x: 982, startPoint y: 415, endPoint x: 1004, endPoint y: 406, distance: 24.3
click at [1007, 414] on td "1 list" at bounding box center [1055, 408] width 146 height 75
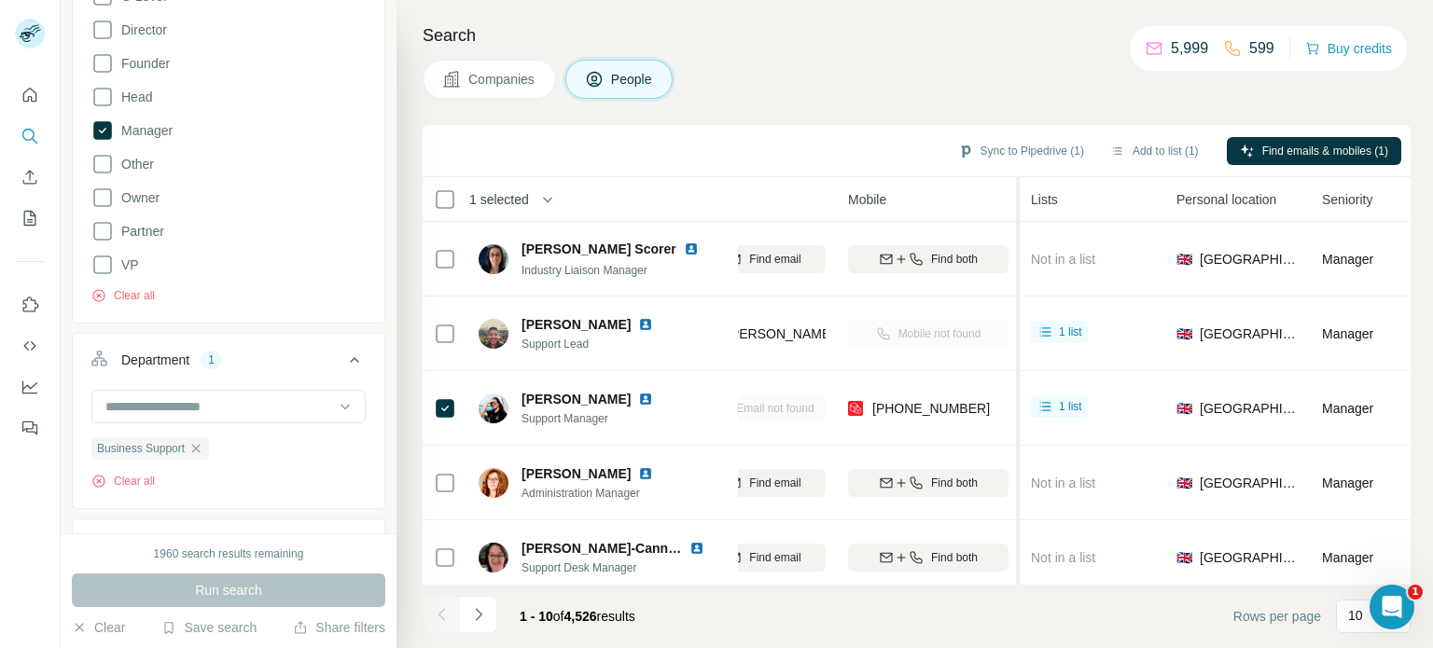
drag, startPoint x: 978, startPoint y: 187, endPoint x: 1018, endPoint y: 189, distance: 40.2
click at [0, 0] on tr "1 selected People Company Email Mobile Lists Personal location Seniority Depart…" at bounding box center [0, 0] width 0 height 0
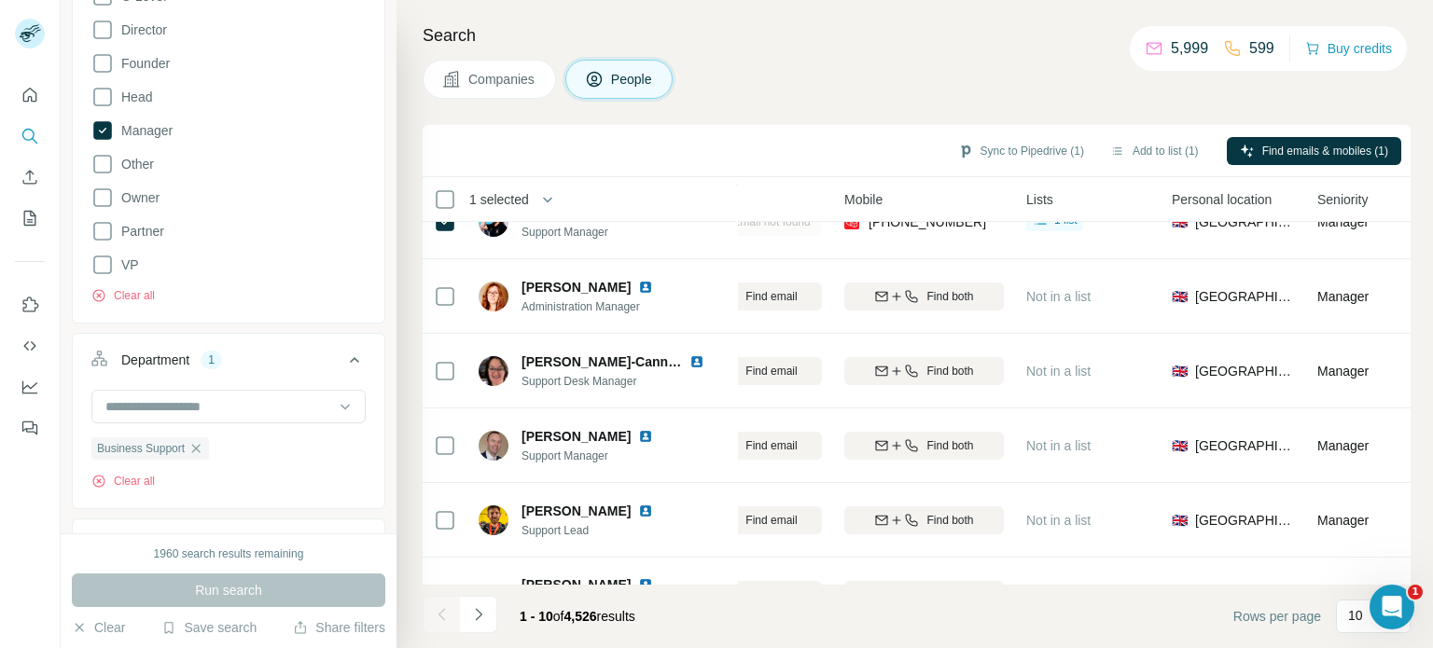
scroll to position [187, 0]
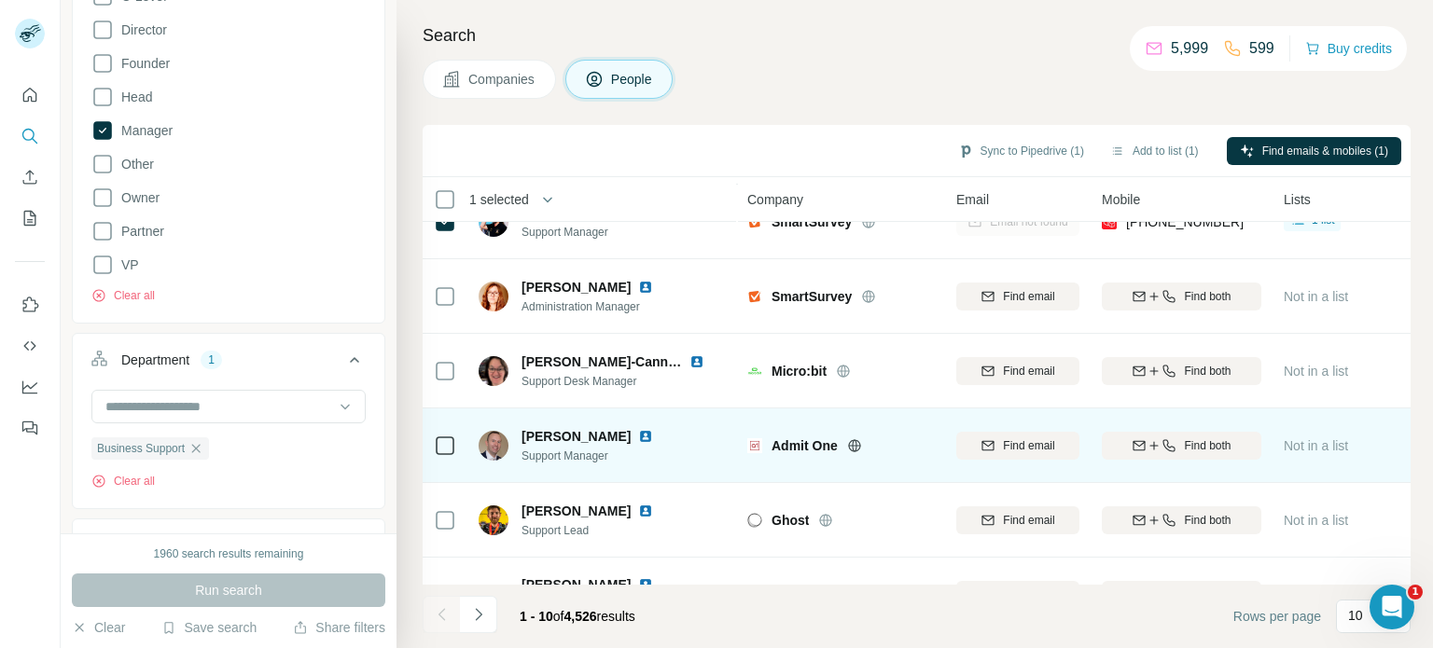
click at [853, 442] on icon at bounding box center [854, 445] width 5 height 12
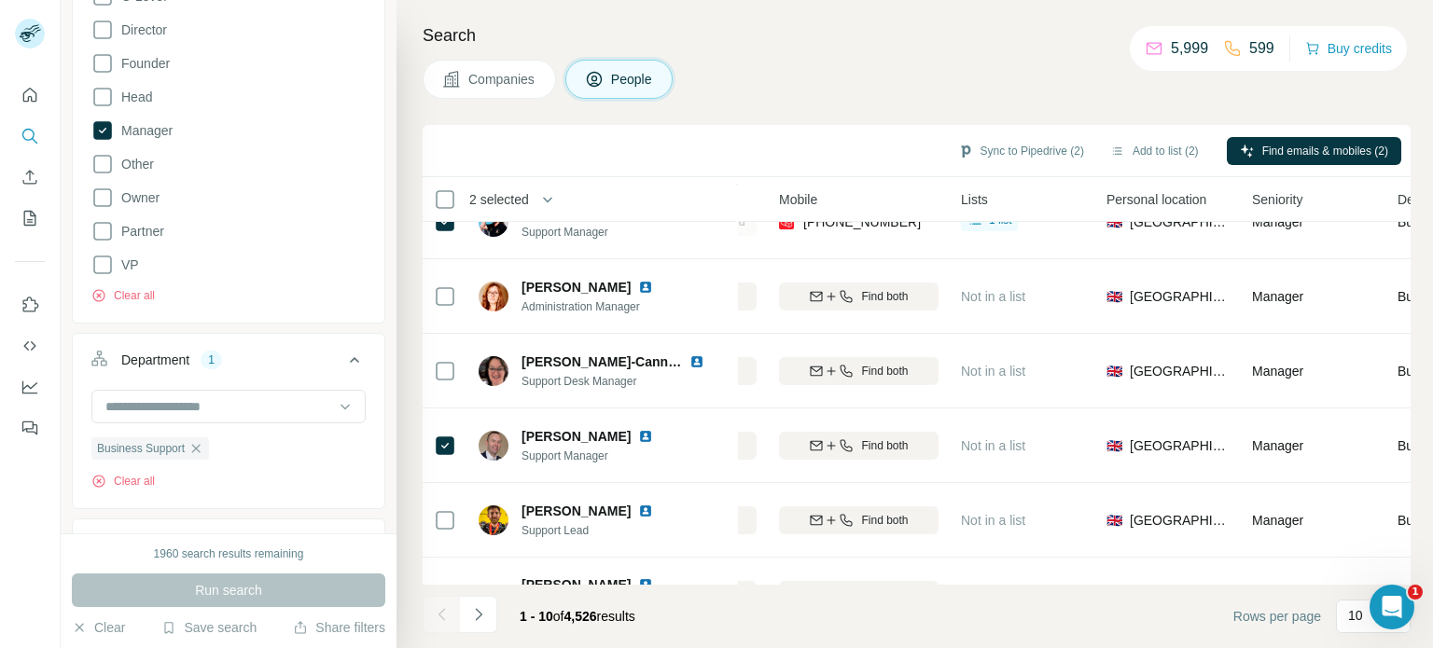
scroll to position [187, 327]
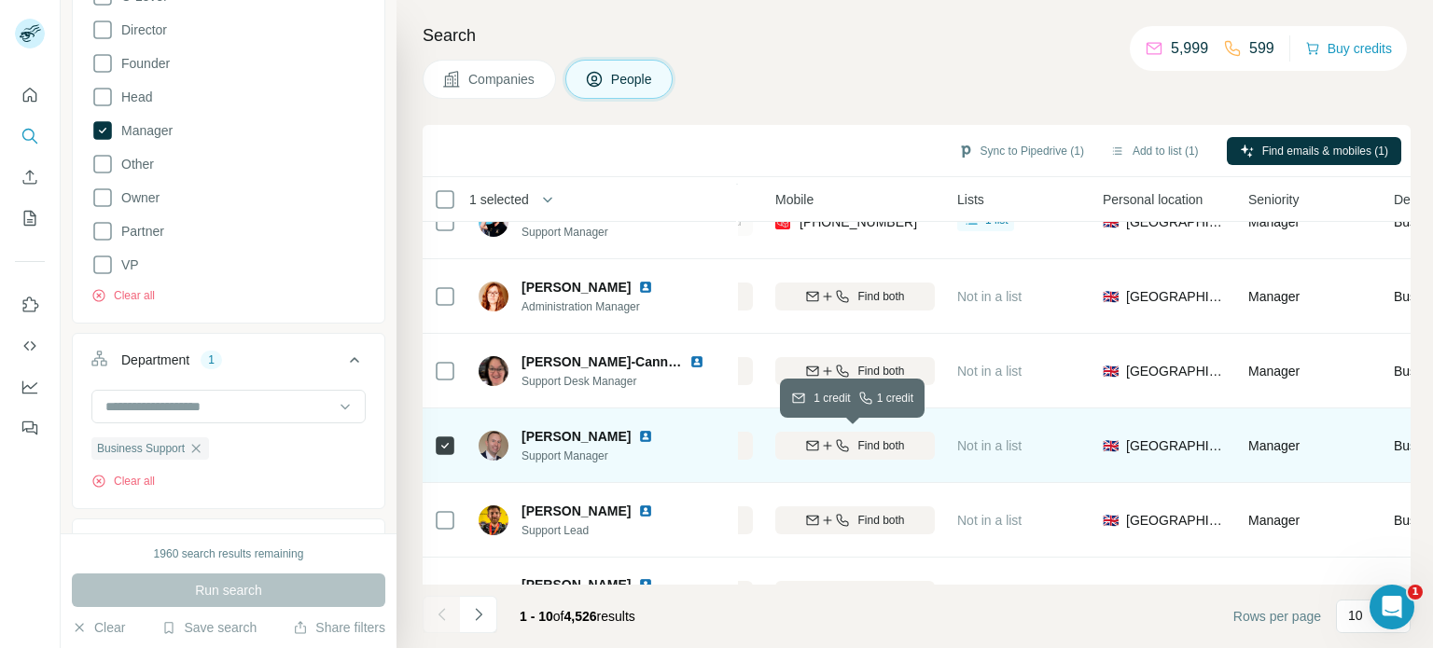
click at [862, 445] on span "Find both" at bounding box center [880, 446] width 47 height 17
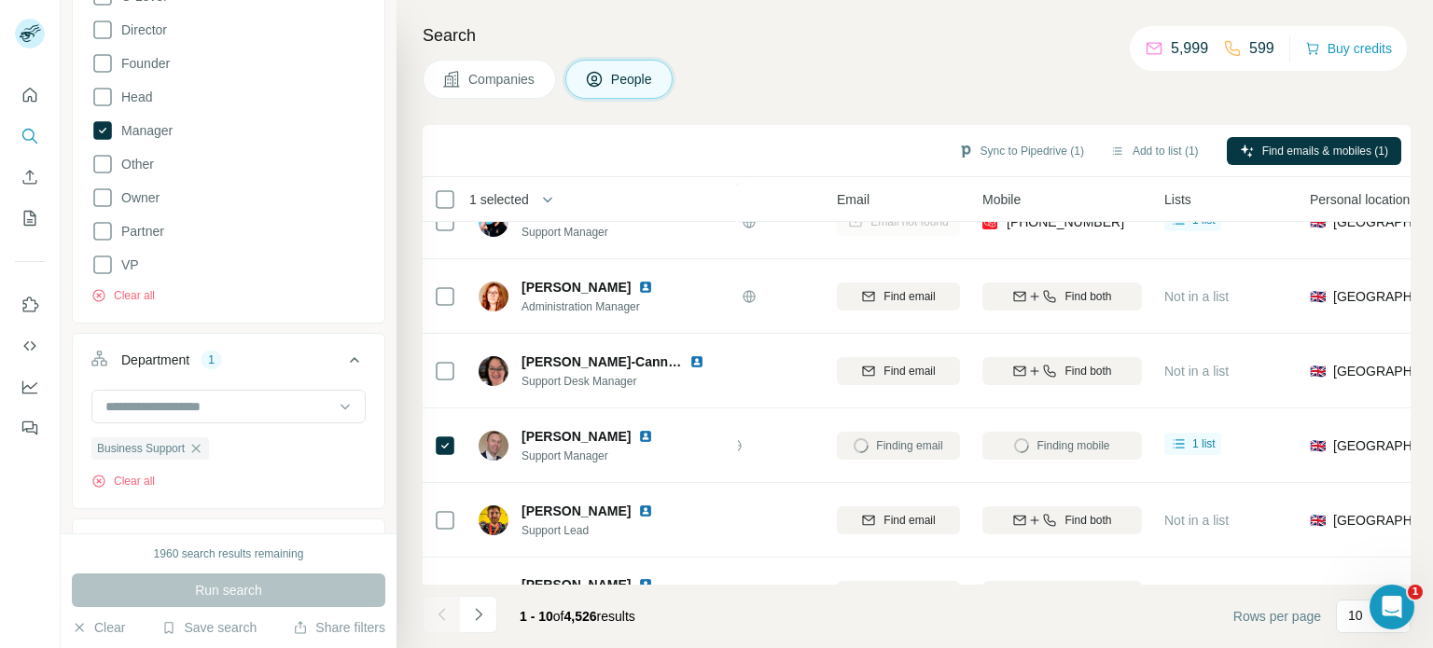
scroll to position [187, 0]
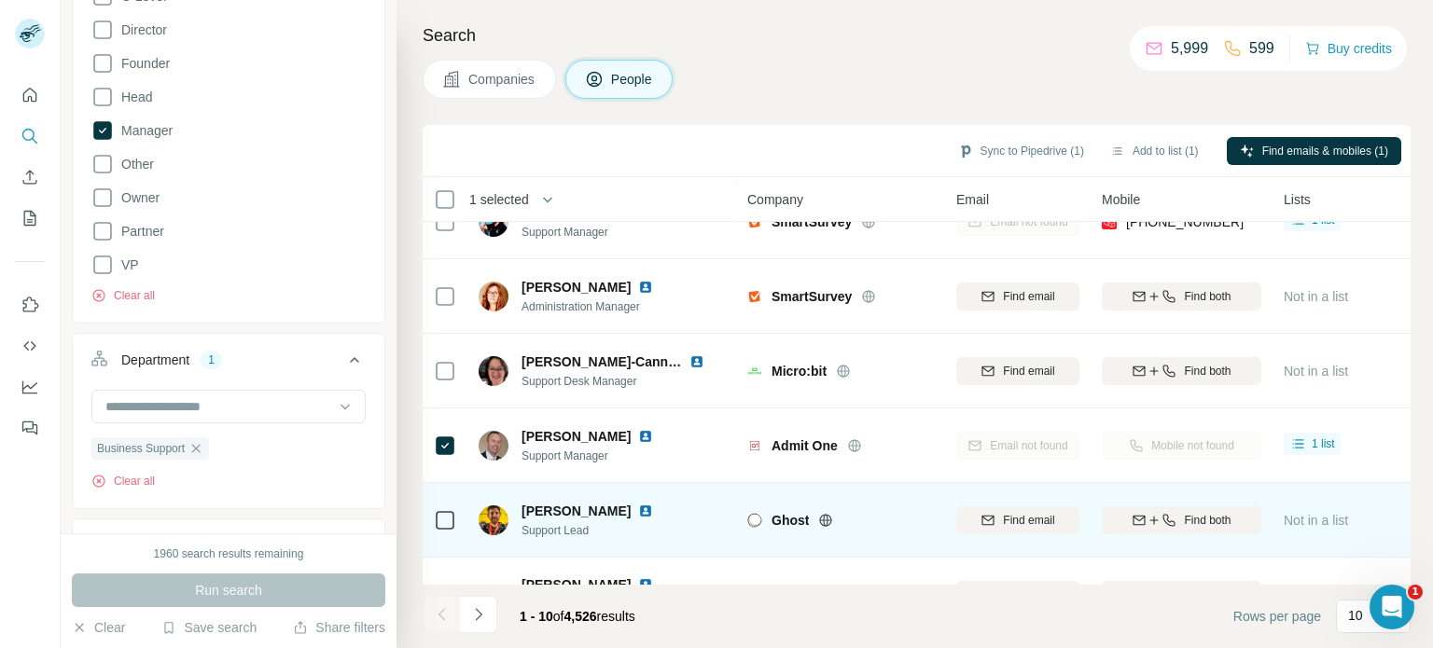
click at [458, 522] on td at bounding box center [445, 520] width 45 height 75
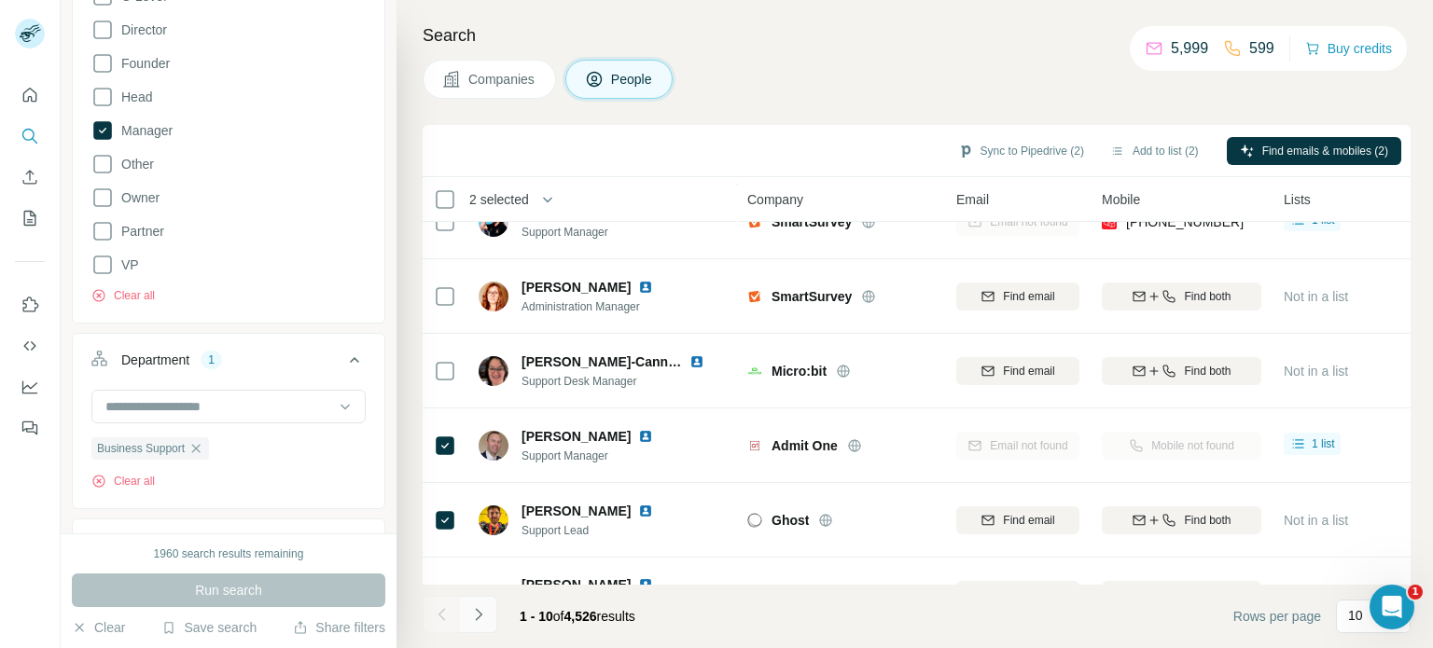
click at [481, 616] on icon "Navigate to next page" at bounding box center [478, 615] width 19 height 19
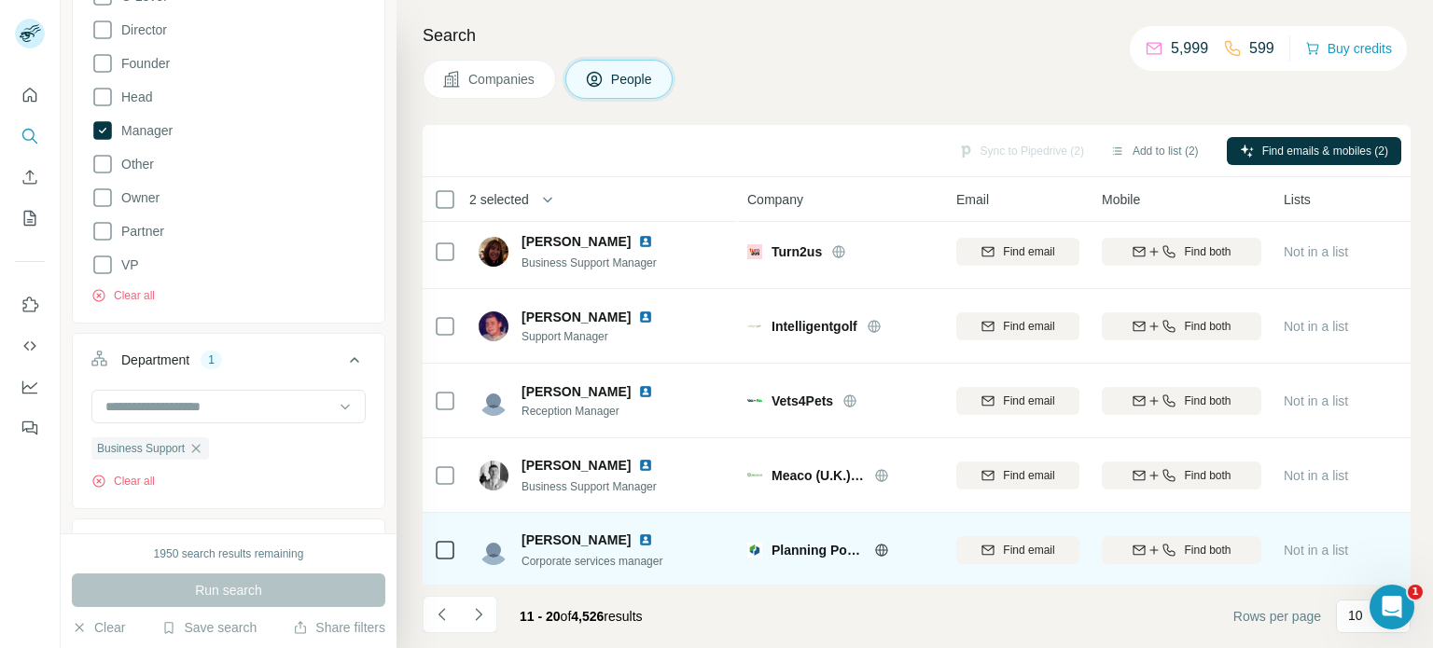
scroll to position [0, 0]
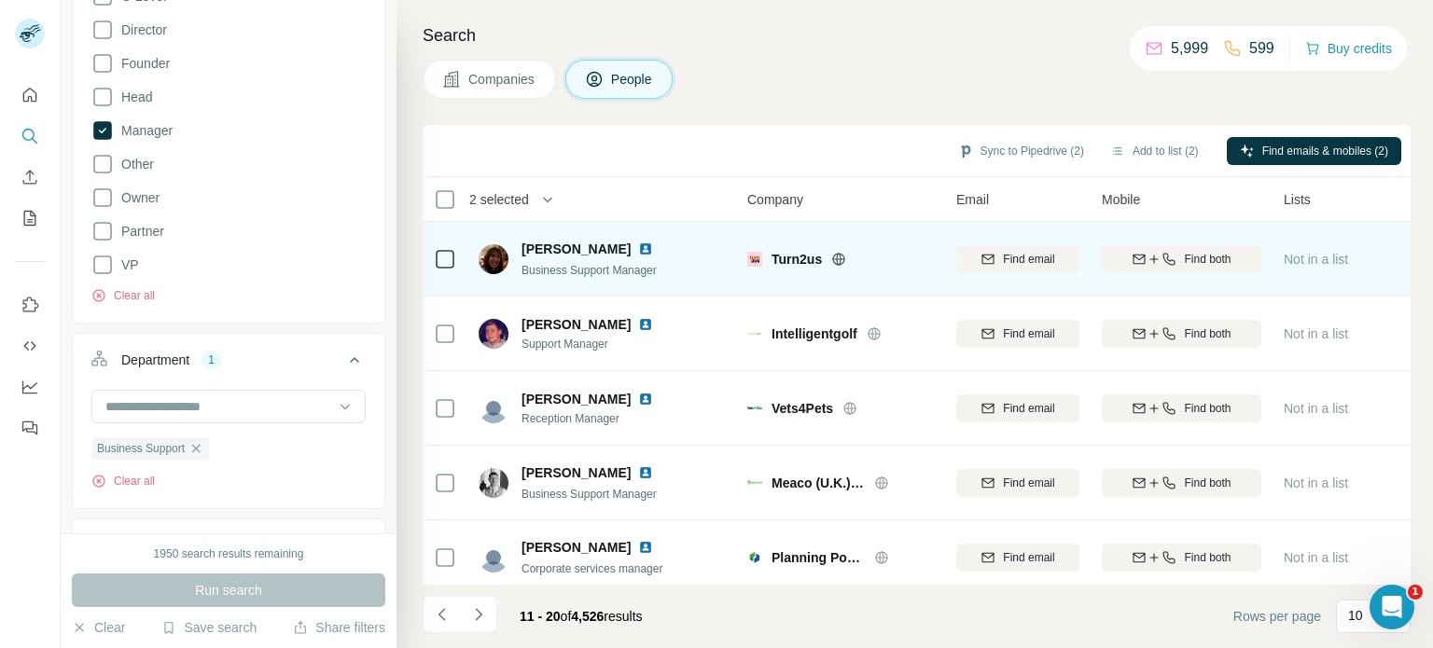
click at [842, 261] on icon at bounding box center [839, 259] width 5 height 12
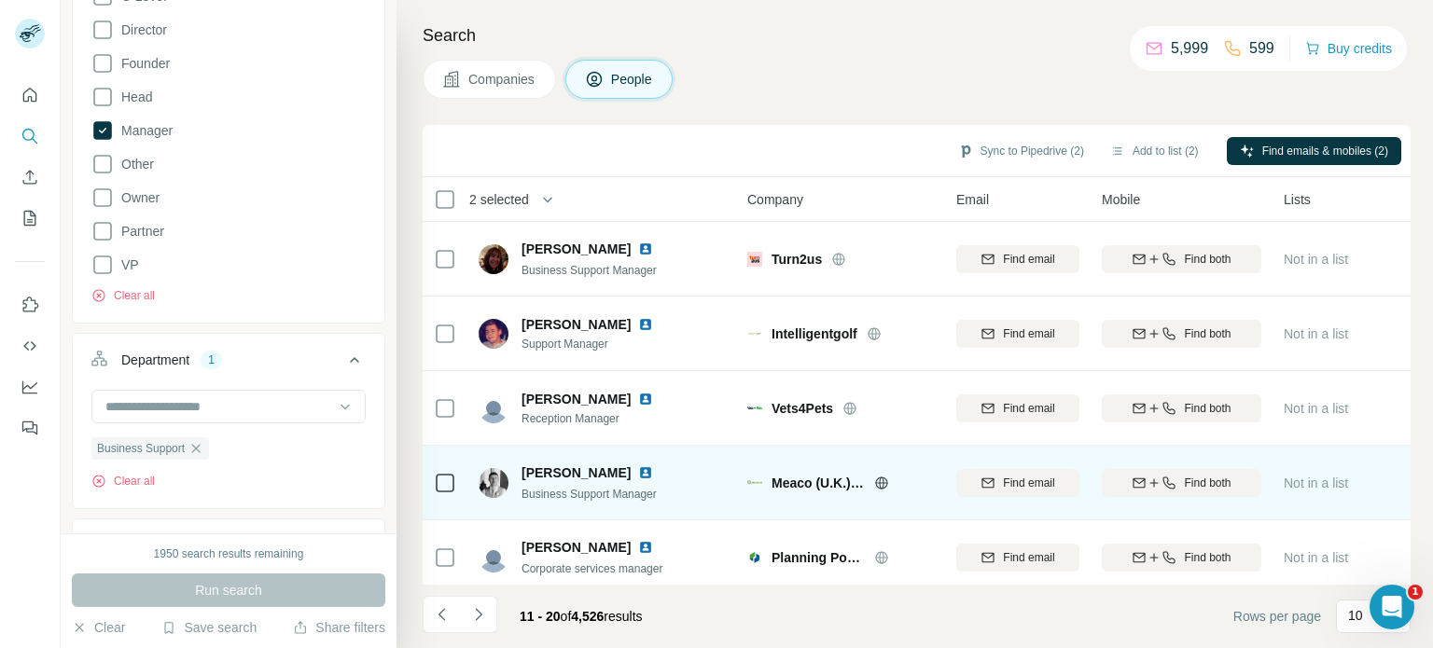
scroll to position [93, 0]
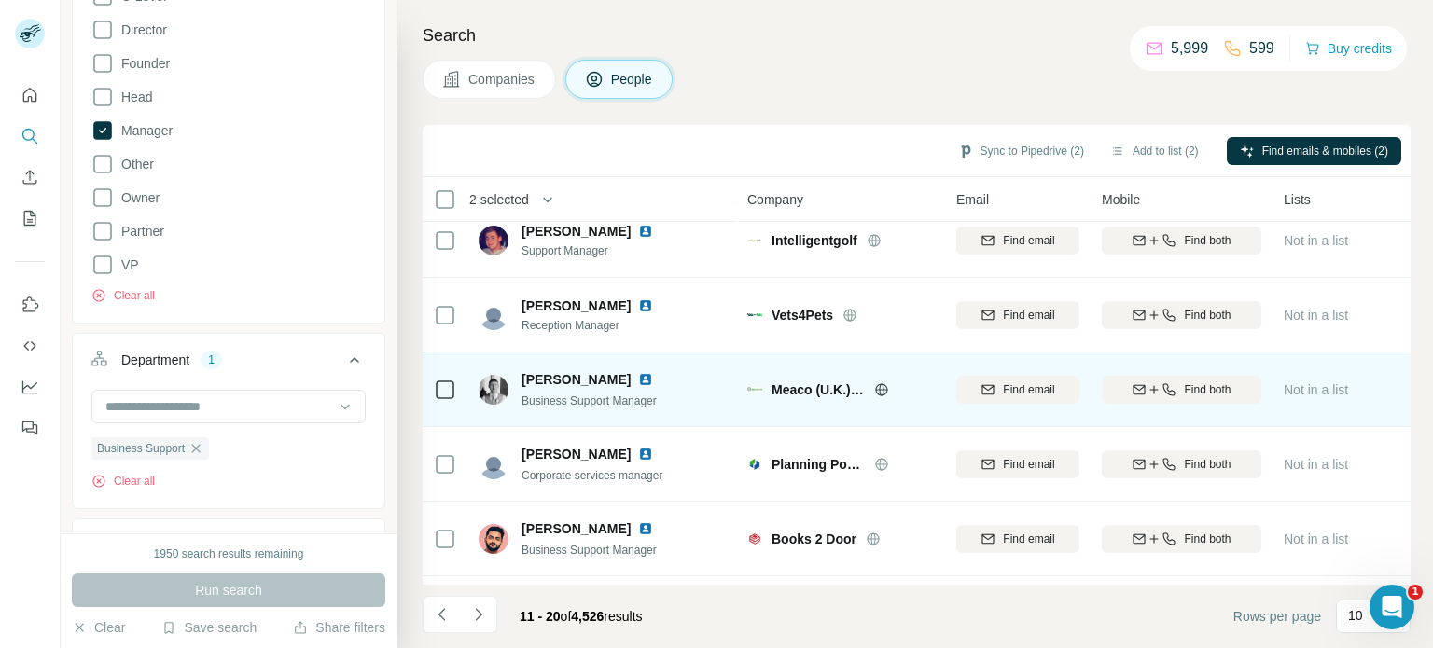
click at [434, 392] on icon at bounding box center [445, 390] width 22 height 22
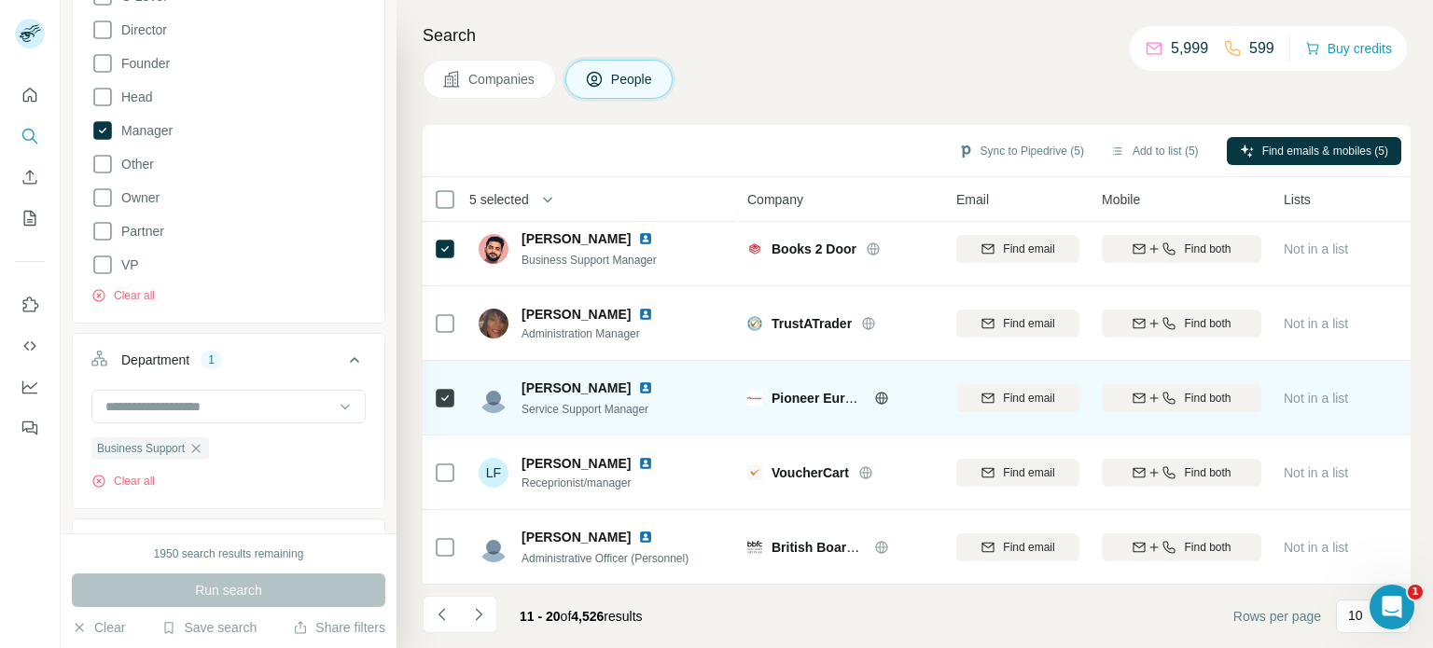
scroll to position [392, 0]
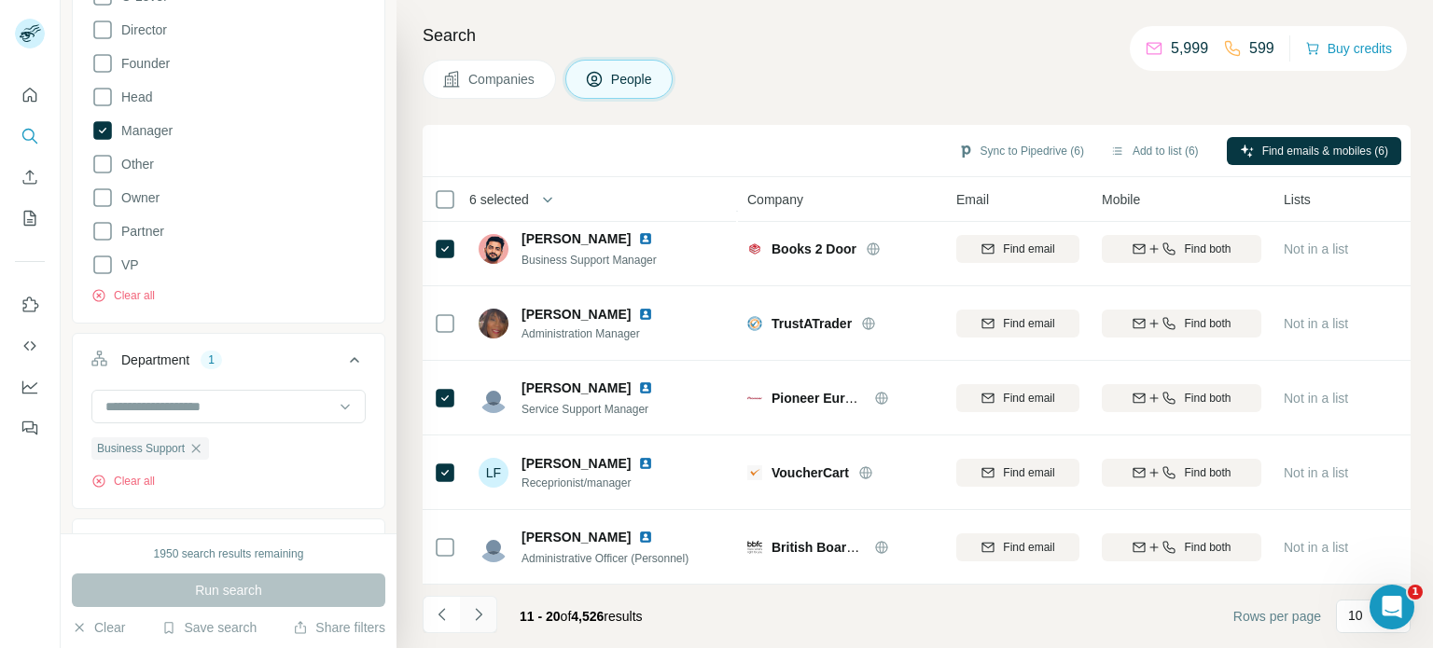
click at [481, 613] on icon "Navigate to next page" at bounding box center [478, 615] width 19 height 19
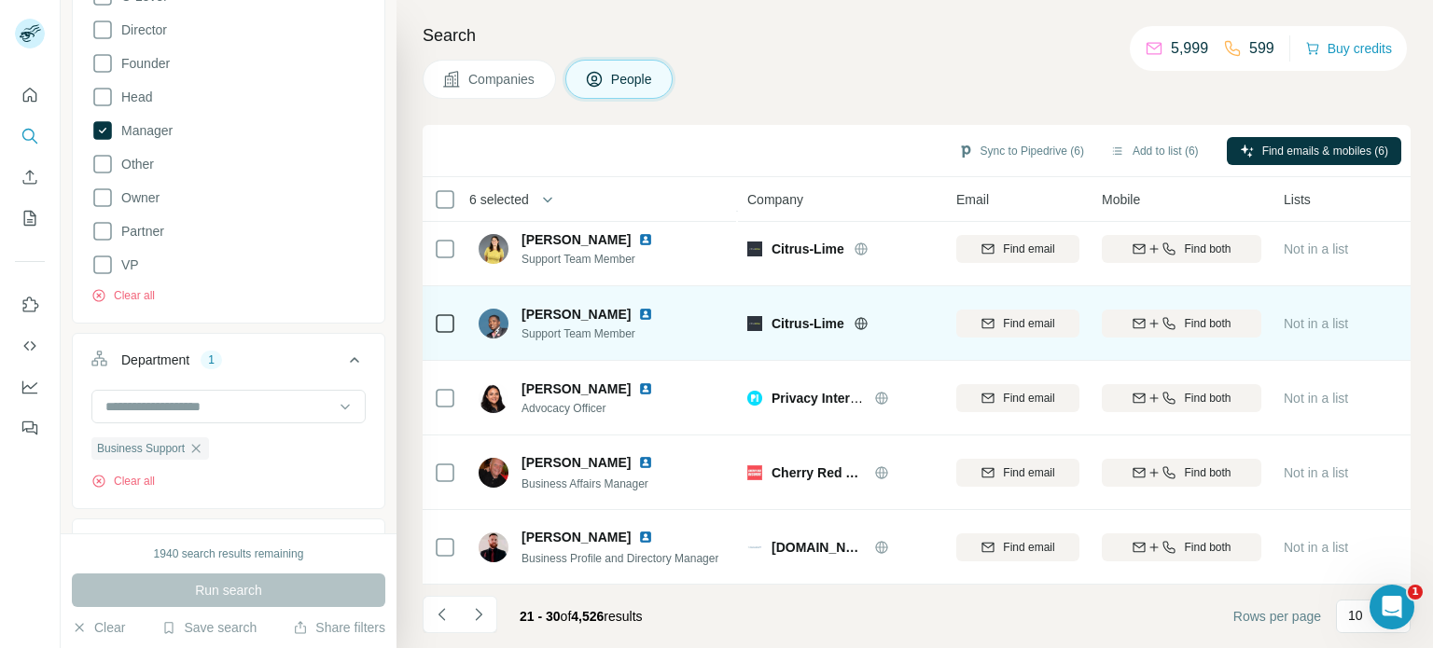
click at [866, 316] on icon at bounding box center [861, 323] width 15 height 15
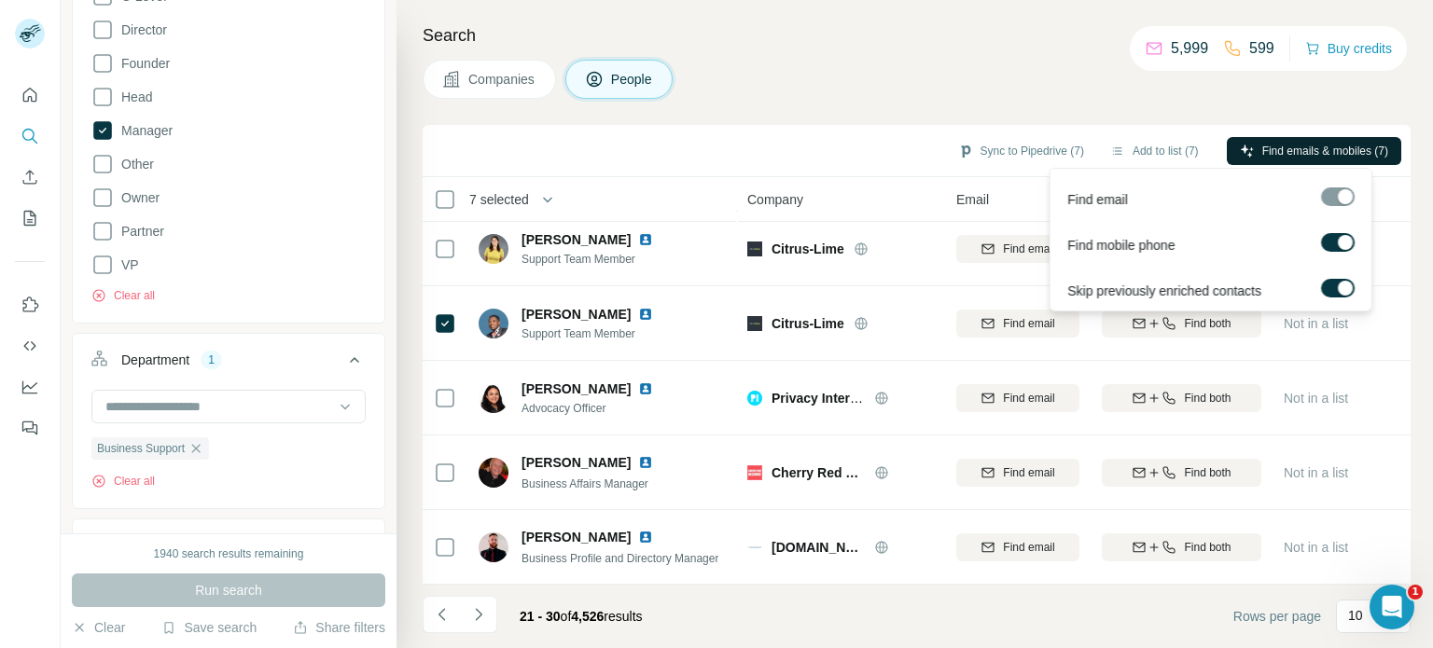
click at [1288, 151] on span "Find emails & mobiles (7)" at bounding box center [1325, 151] width 126 height 17
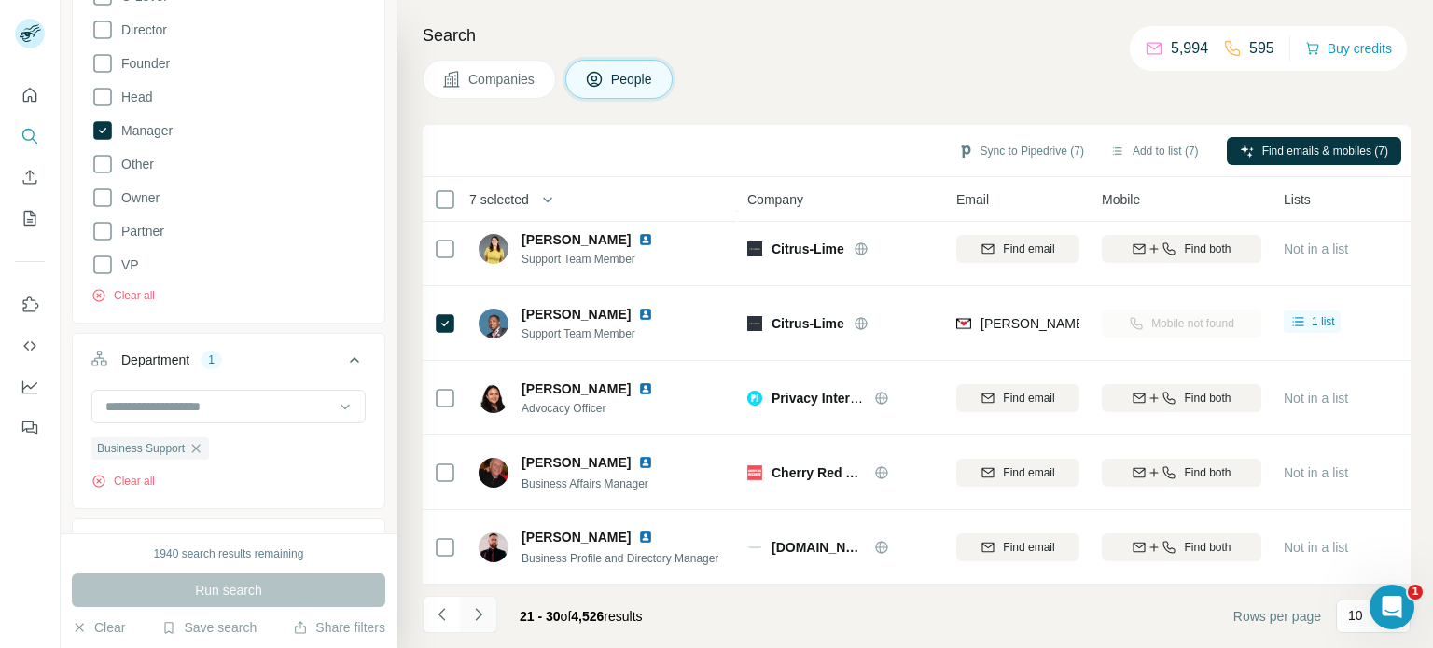
click at [478, 620] on icon "Navigate to next page" at bounding box center [478, 615] width 19 height 19
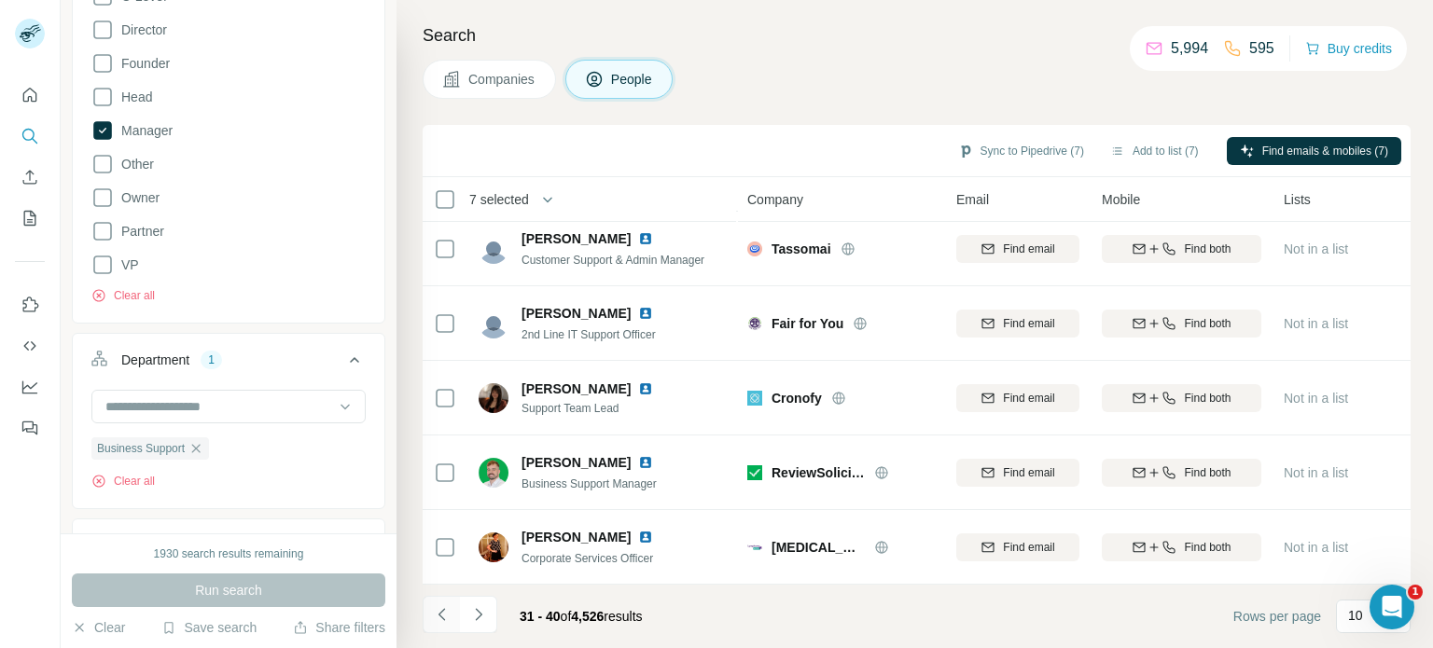
click at [435, 611] on icon "Navigate to previous page" at bounding box center [442, 615] width 19 height 19
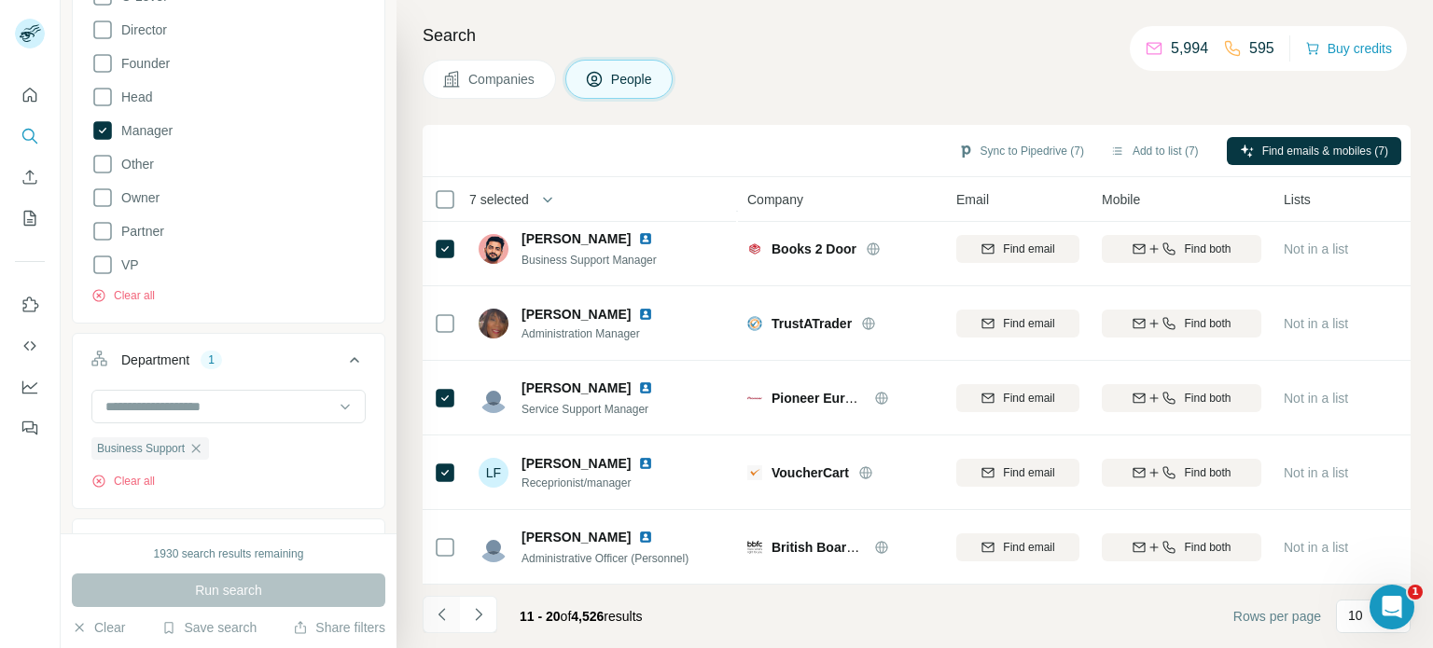
click at [435, 611] on icon "Navigate to previous page" at bounding box center [442, 615] width 19 height 19
click at [435, 611] on div at bounding box center [441, 614] width 37 height 37
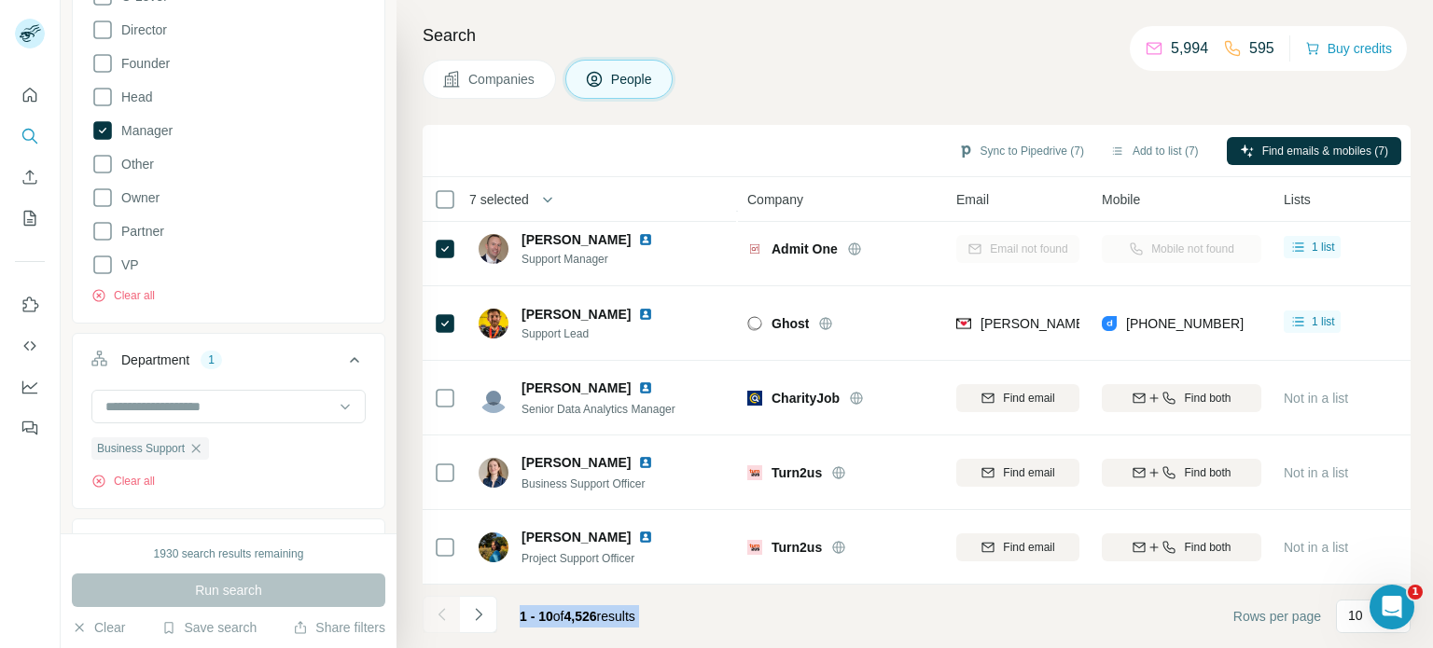
click at [435, 611] on div at bounding box center [441, 614] width 37 height 37
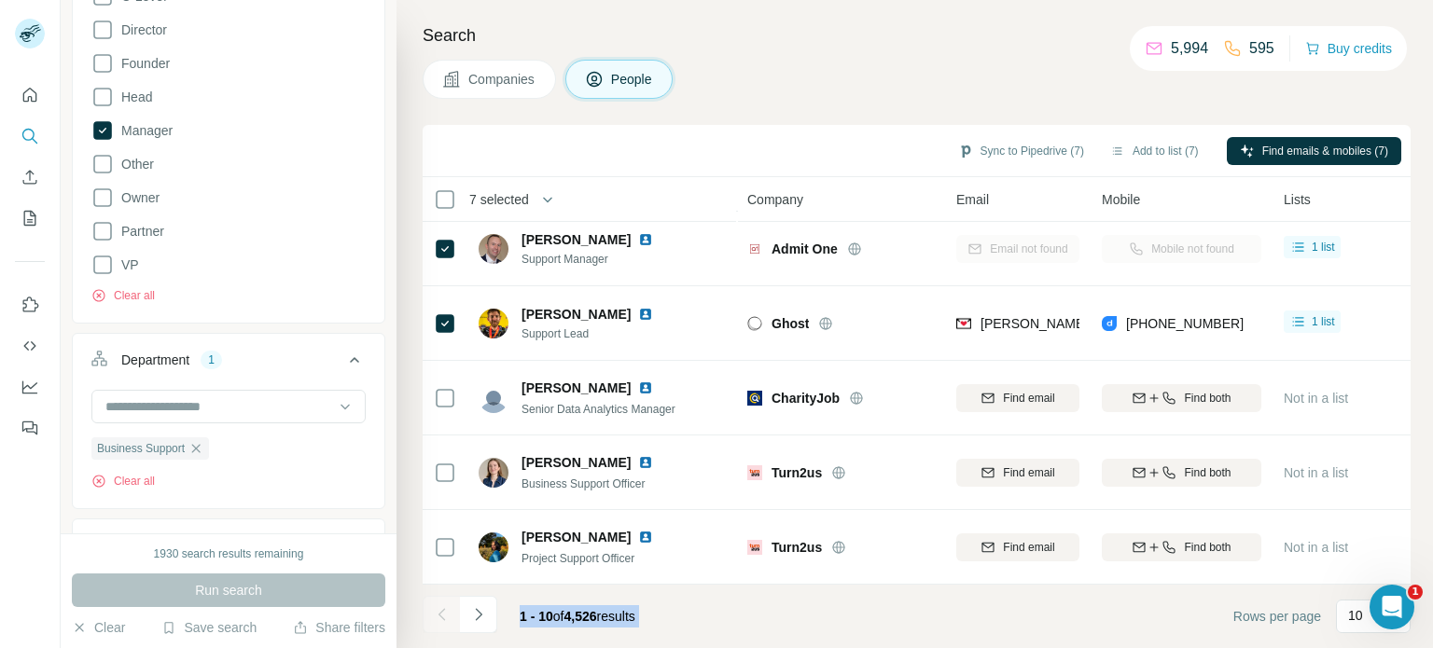
click at [435, 611] on div at bounding box center [441, 614] width 37 height 37
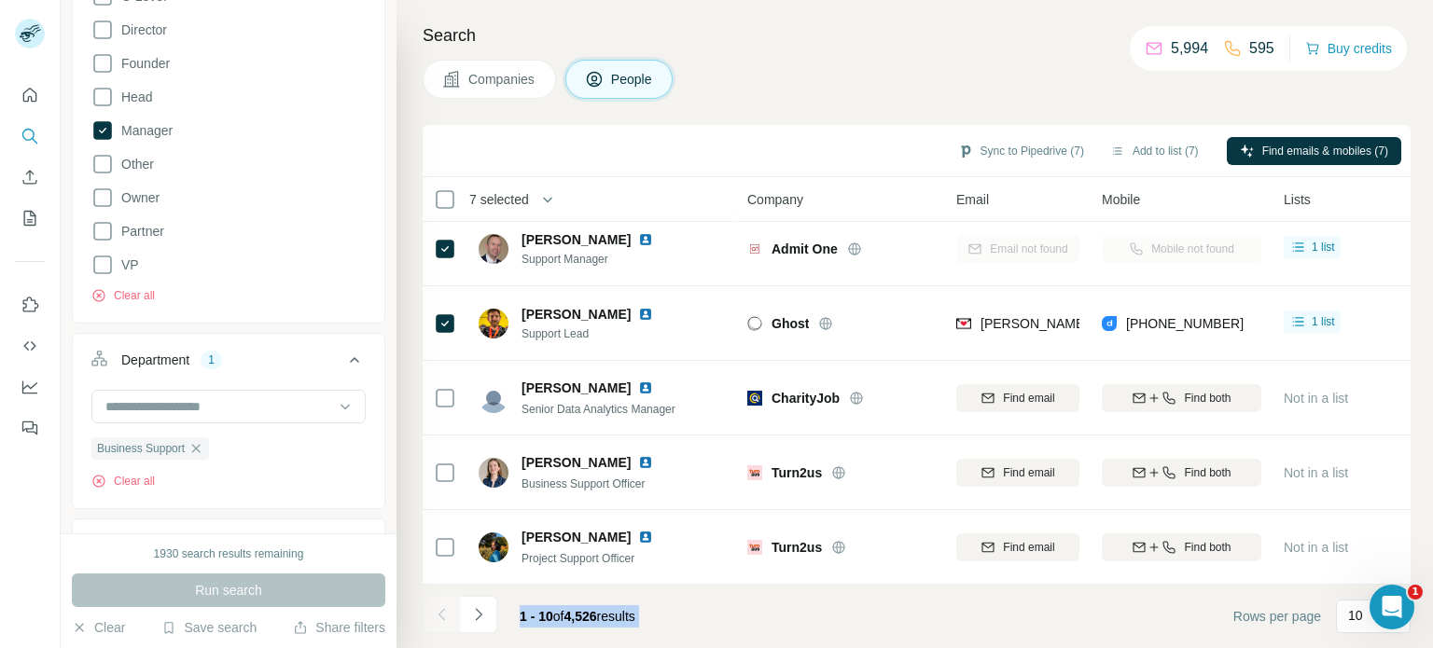
click at [435, 611] on div at bounding box center [441, 614] width 37 height 37
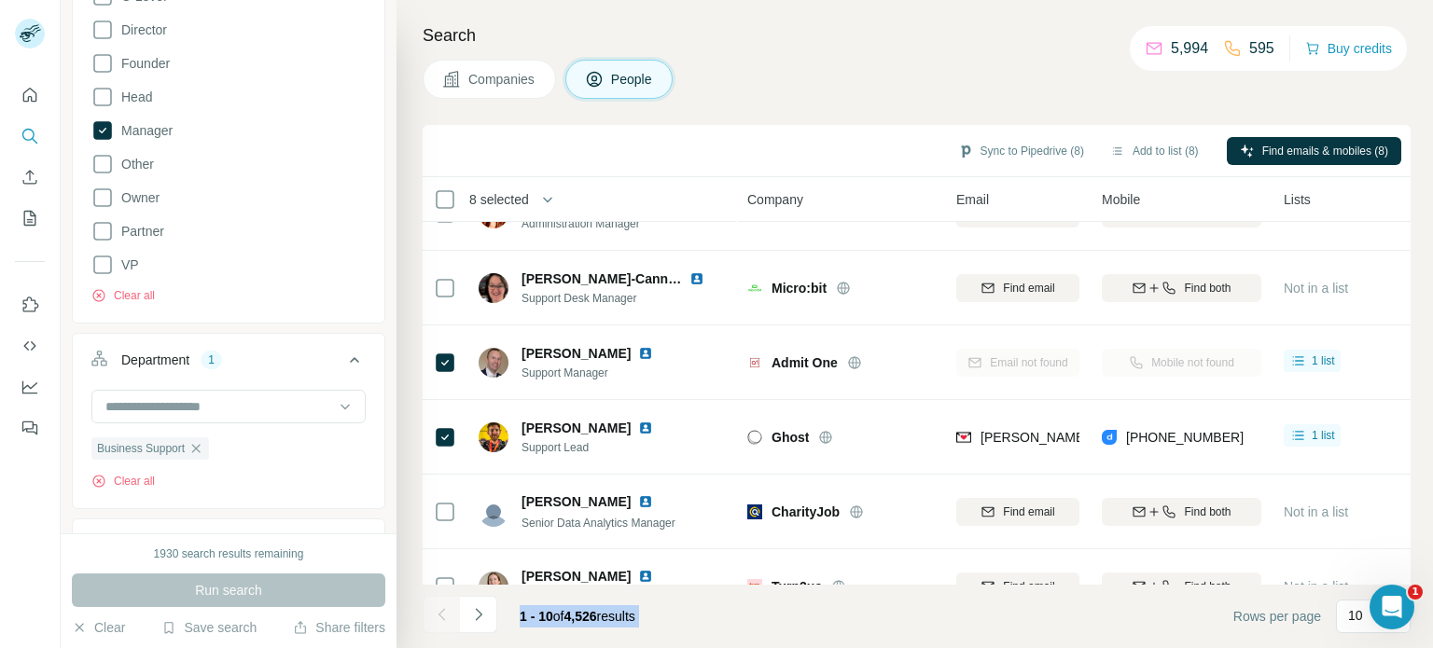
scroll to position [273, 0]
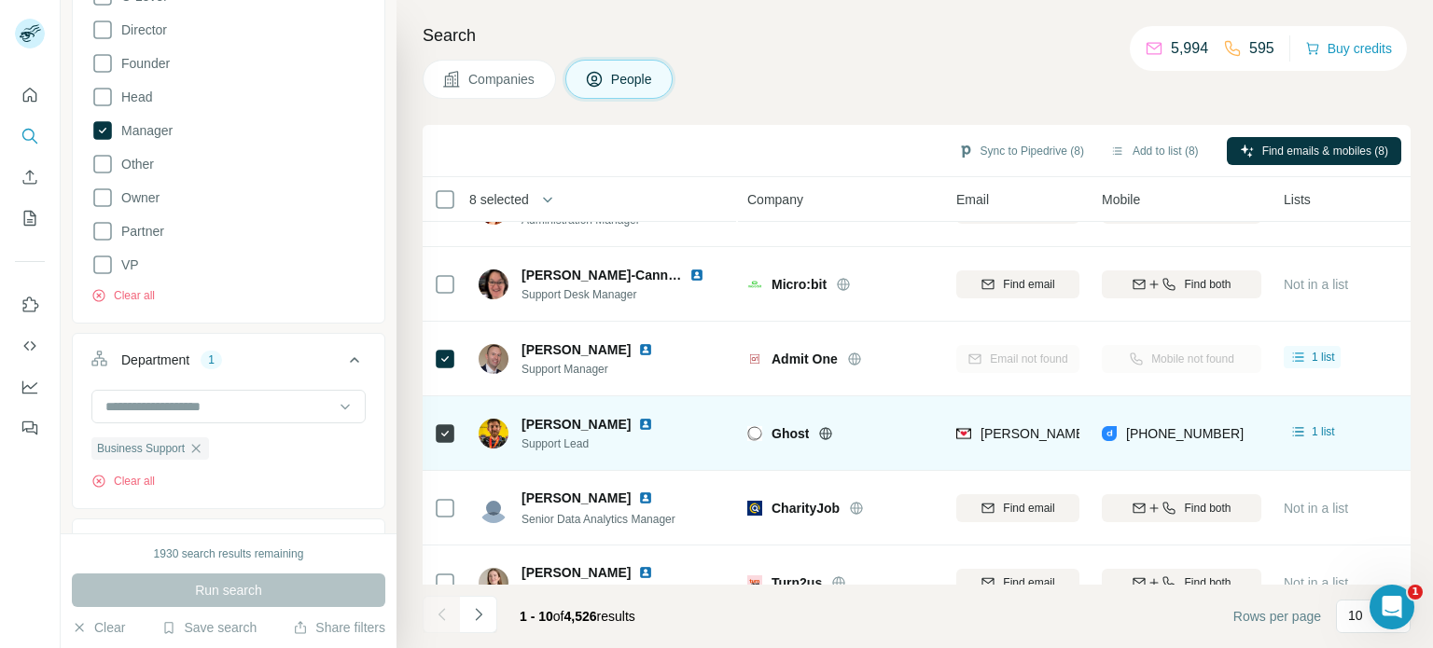
click at [825, 426] on icon at bounding box center [825, 433] width 15 height 15
click at [638, 430] on img at bounding box center [645, 424] width 15 height 15
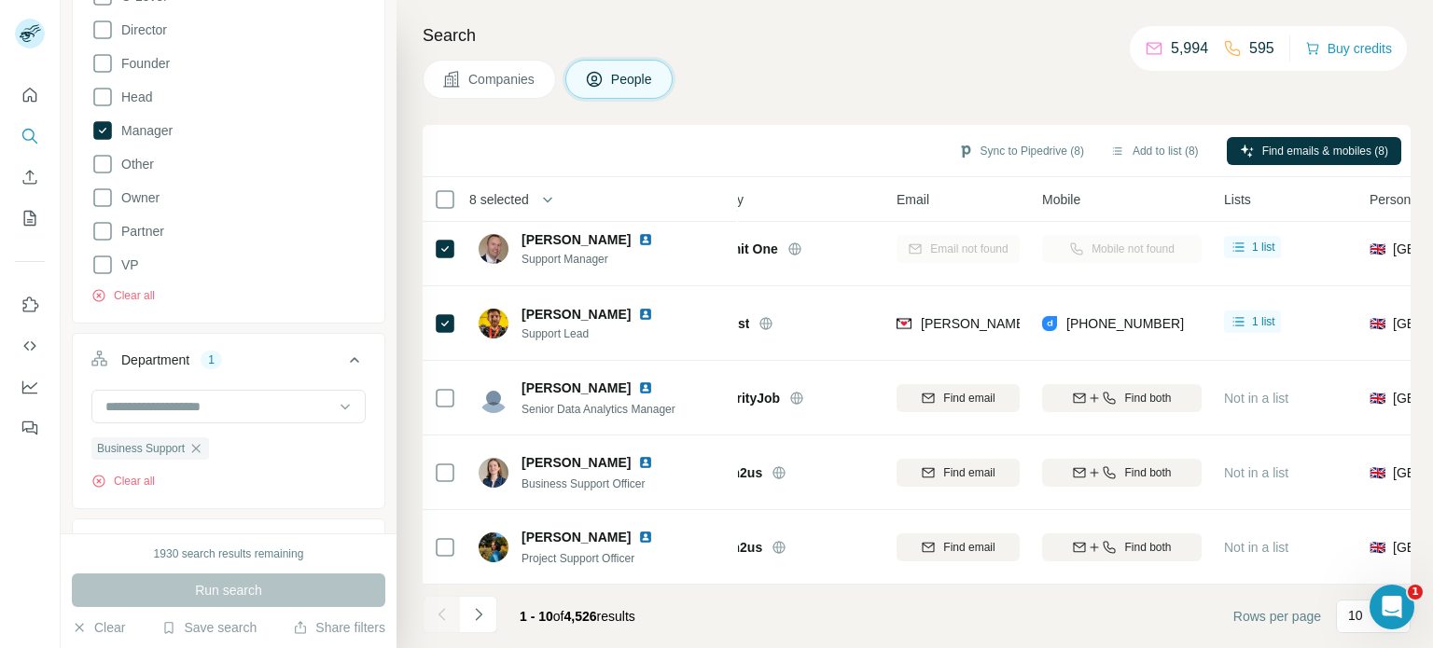
scroll to position [392, 0]
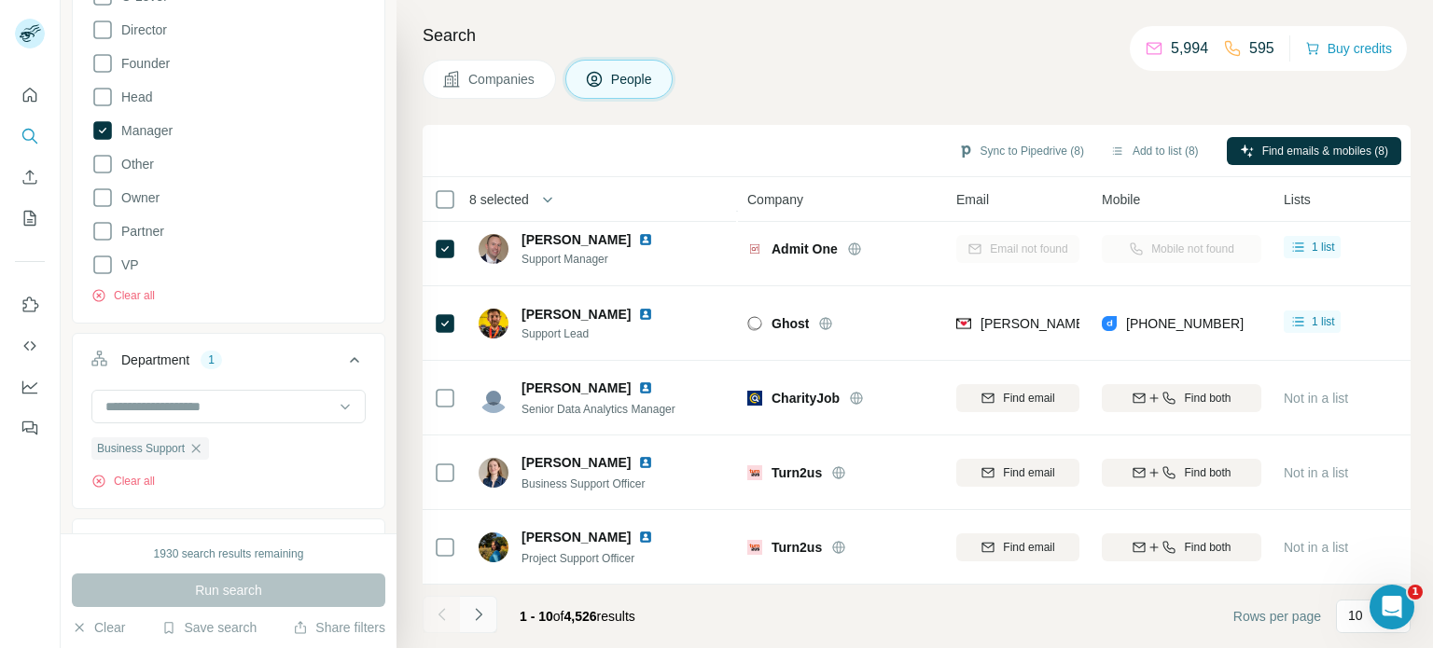
click at [479, 613] on icon "Navigate to next page" at bounding box center [478, 614] width 7 height 12
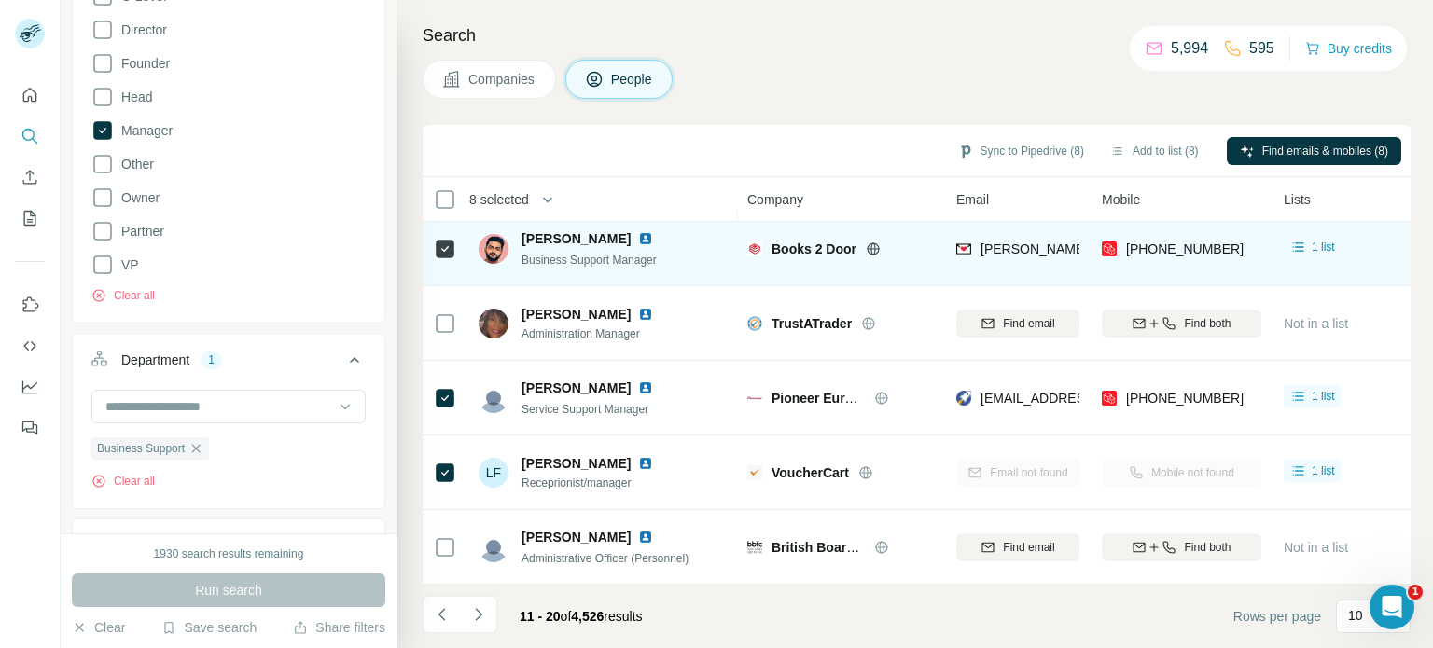
click at [871, 243] on icon at bounding box center [873, 249] width 5 height 12
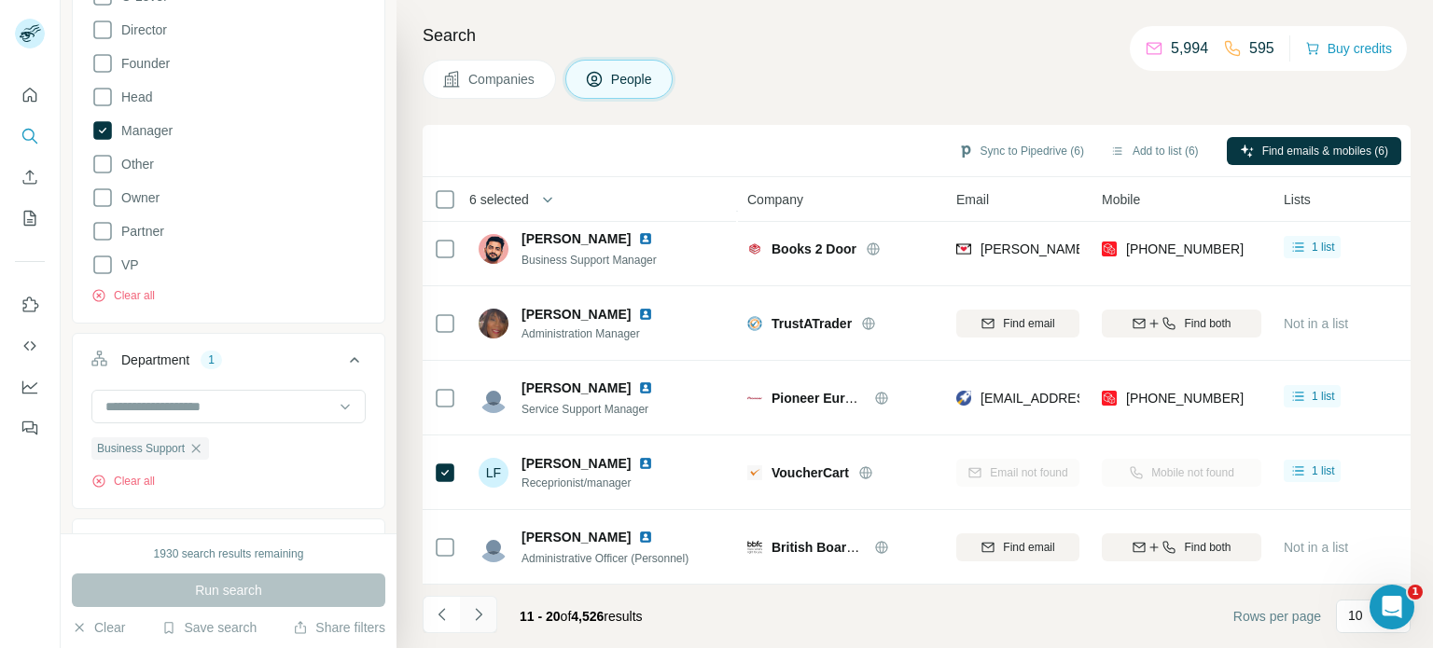
click at [475, 609] on icon "Navigate to next page" at bounding box center [478, 614] width 7 height 12
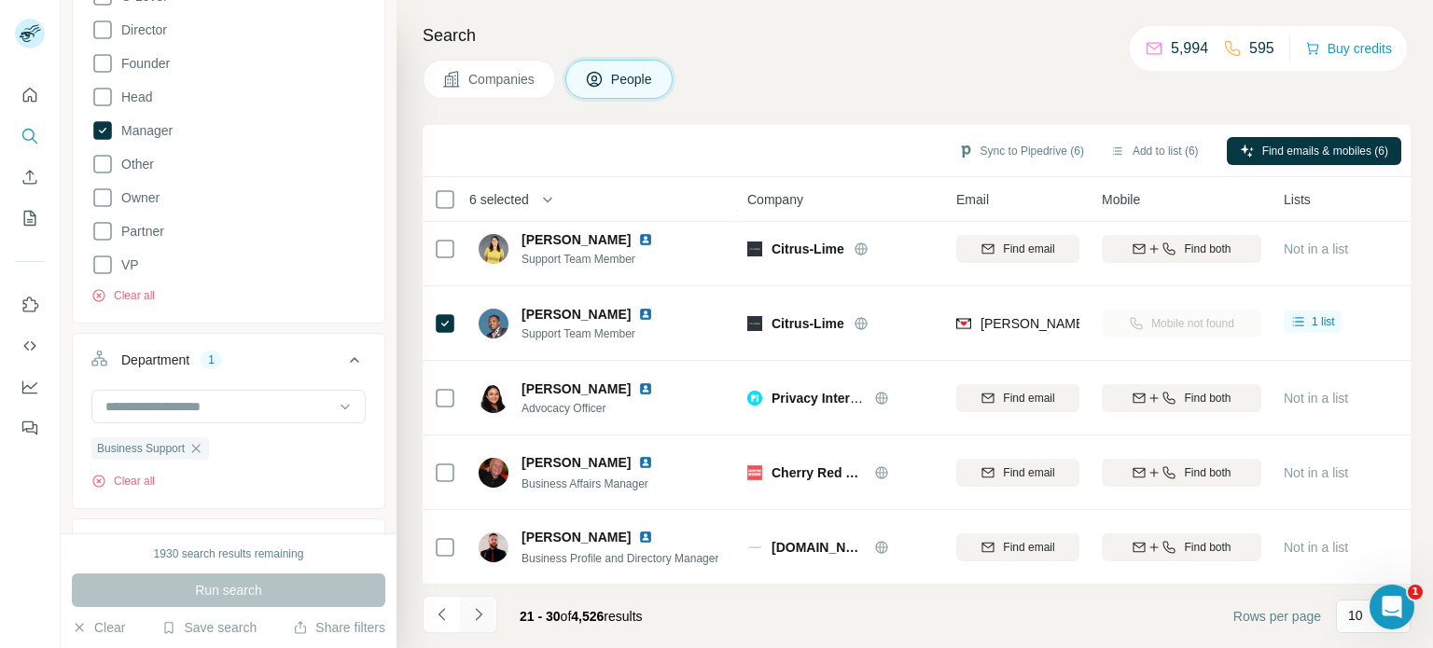
click at [480, 615] on icon "Navigate to next page" at bounding box center [478, 614] width 7 height 12
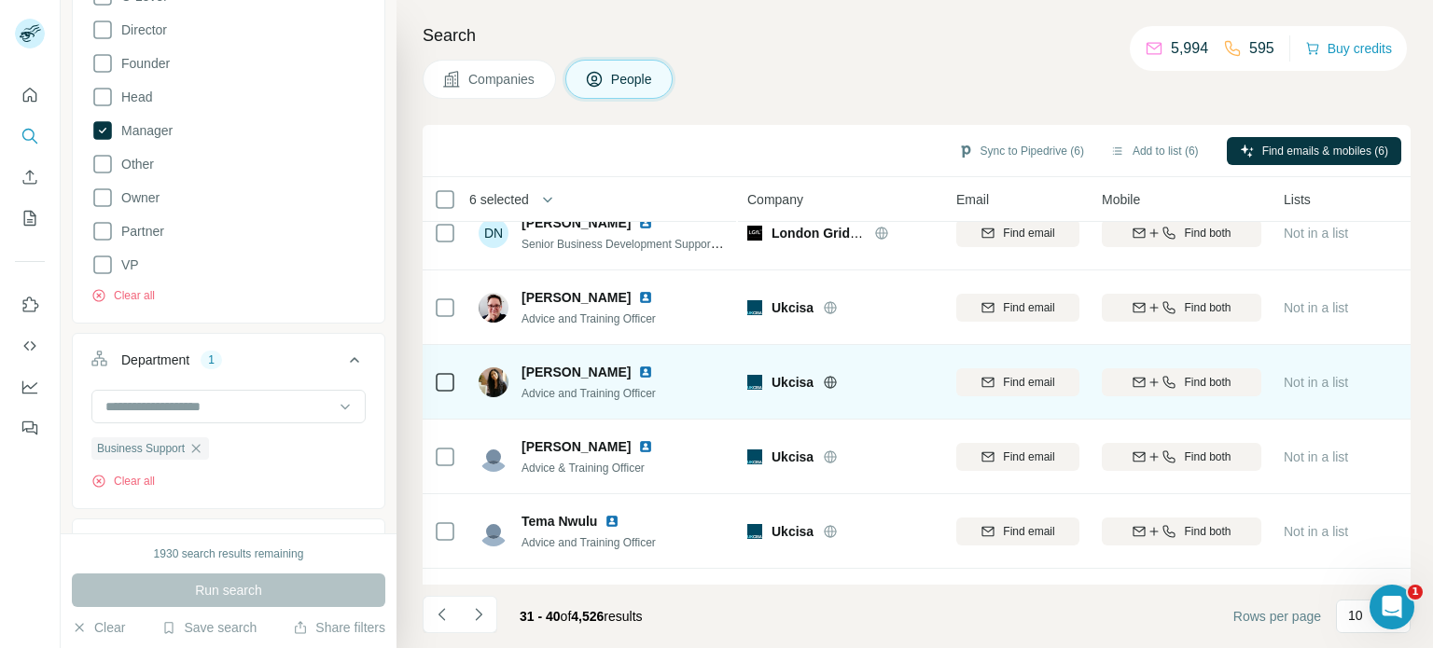
scroll to position [0, 0]
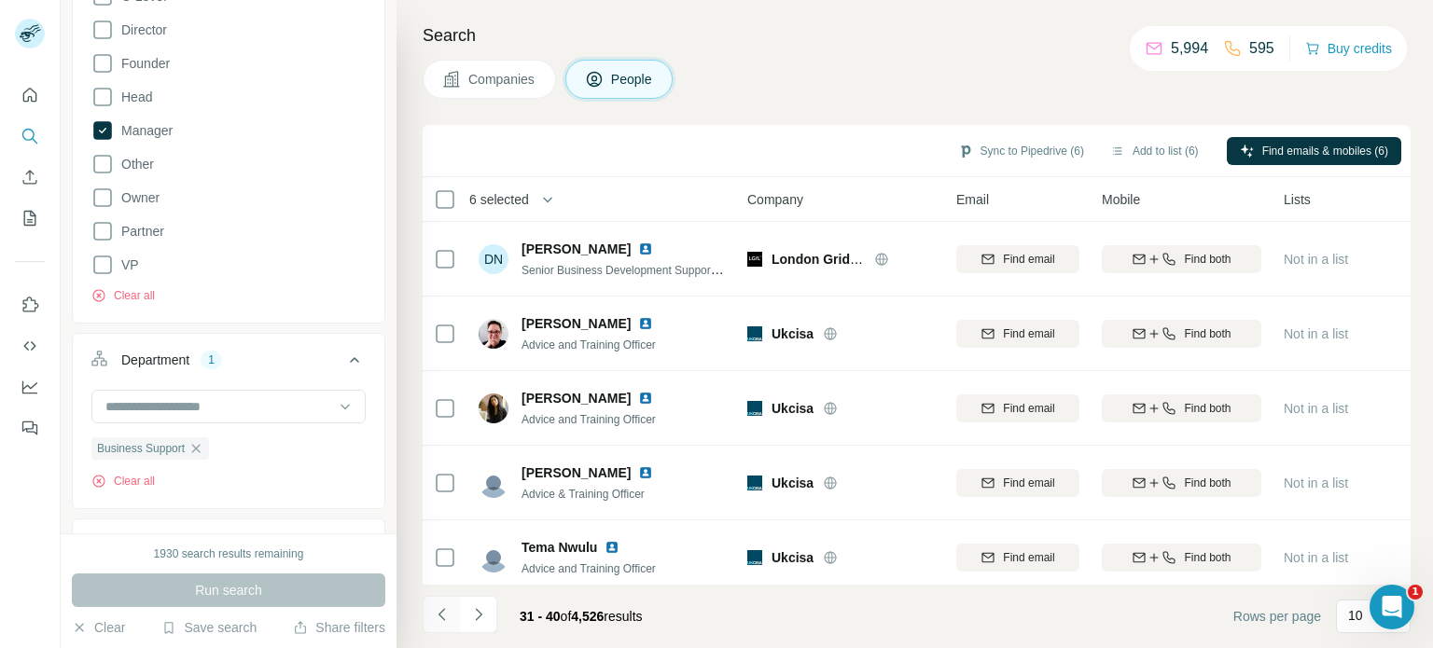
drag, startPoint x: 435, startPoint y: 611, endPoint x: 437, endPoint y: 602, distance: 9.5
click at [435, 610] on icon "Navigate to previous page" at bounding box center [442, 615] width 19 height 19
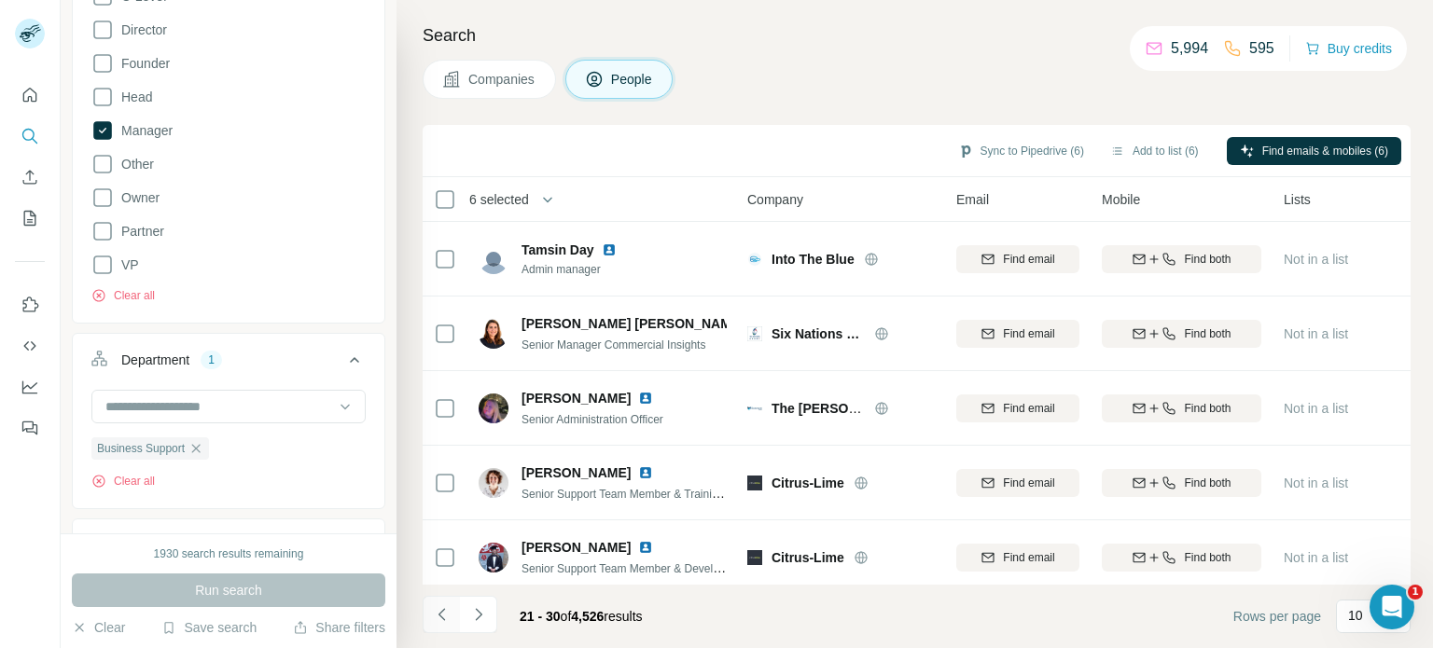
click at [450, 611] on icon "Navigate to previous page" at bounding box center [442, 615] width 19 height 19
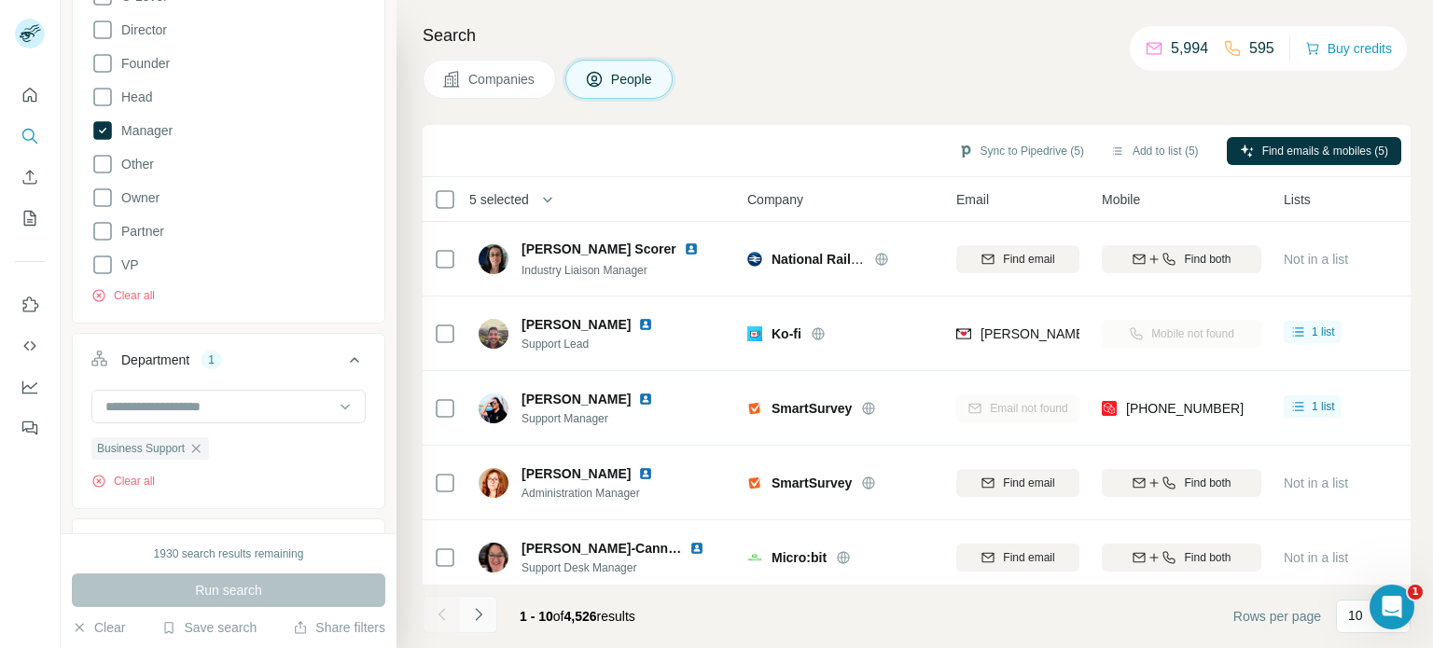
click at [472, 615] on icon "Navigate to next page" at bounding box center [478, 615] width 19 height 19
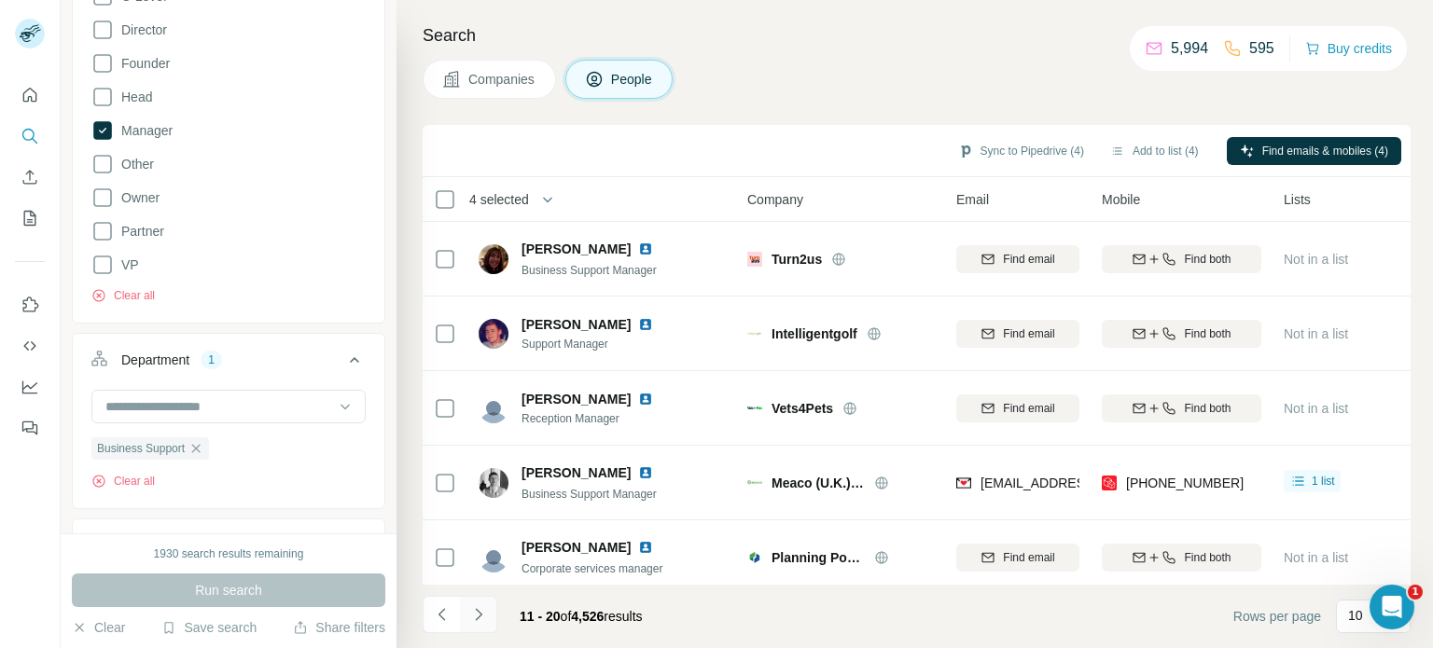
click at [475, 614] on icon "Navigate to next page" at bounding box center [478, 615] width 19 height 19
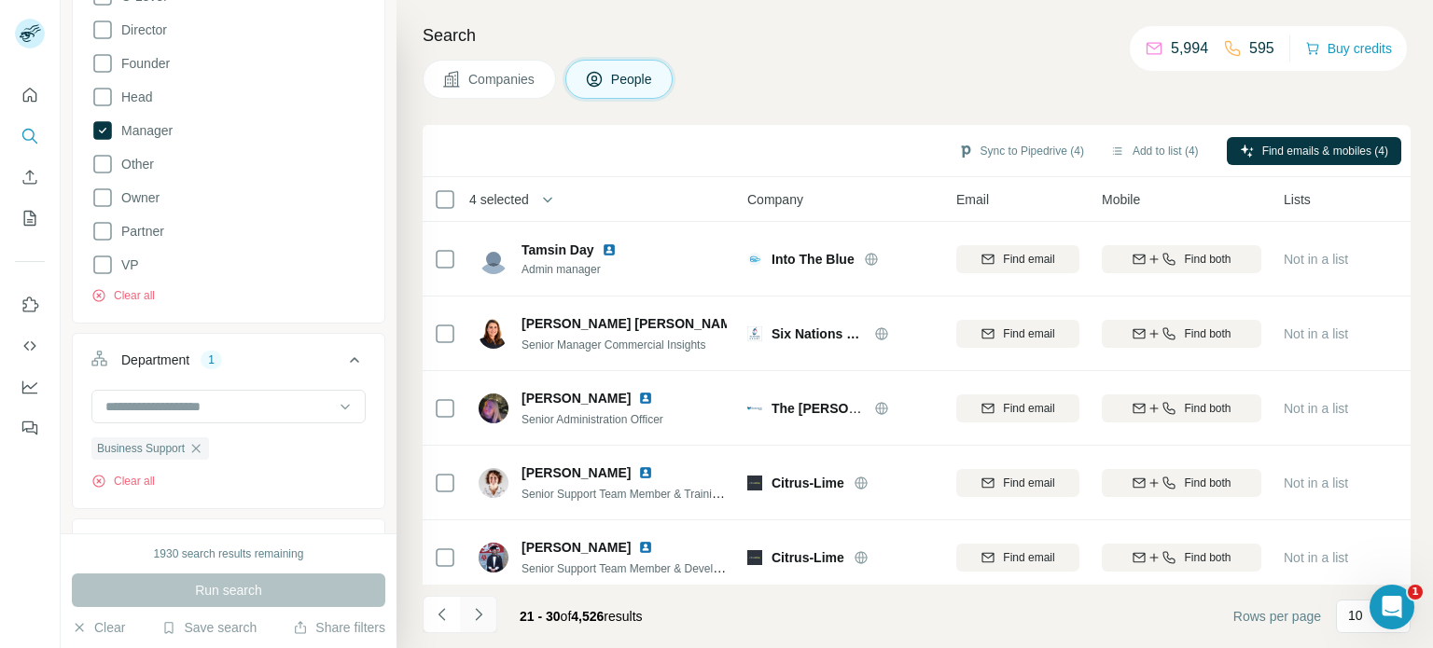
click at [474, 614] on icon "Navigate to next page" at bounding box center [478, 615] width 19 height 19
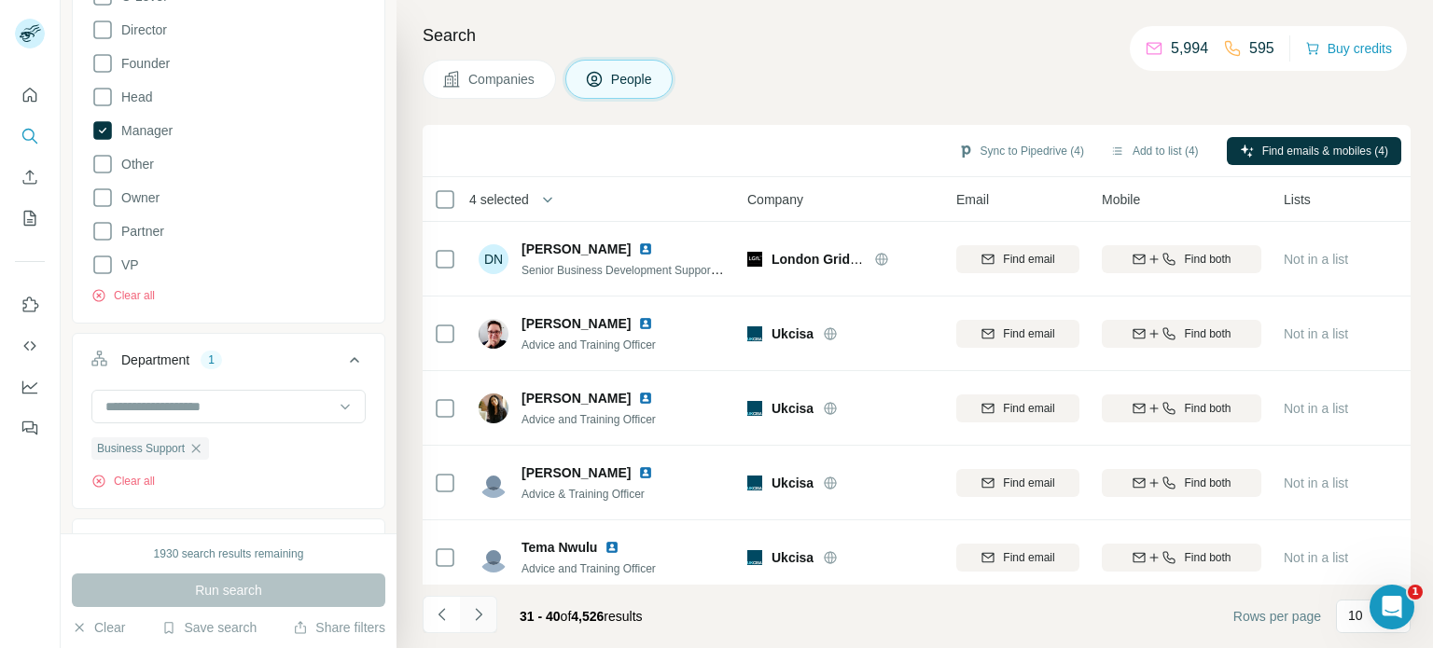
click at [481, 615] on icon "Navigate to next page" at bounding box center [478, 615] width 19 height 19
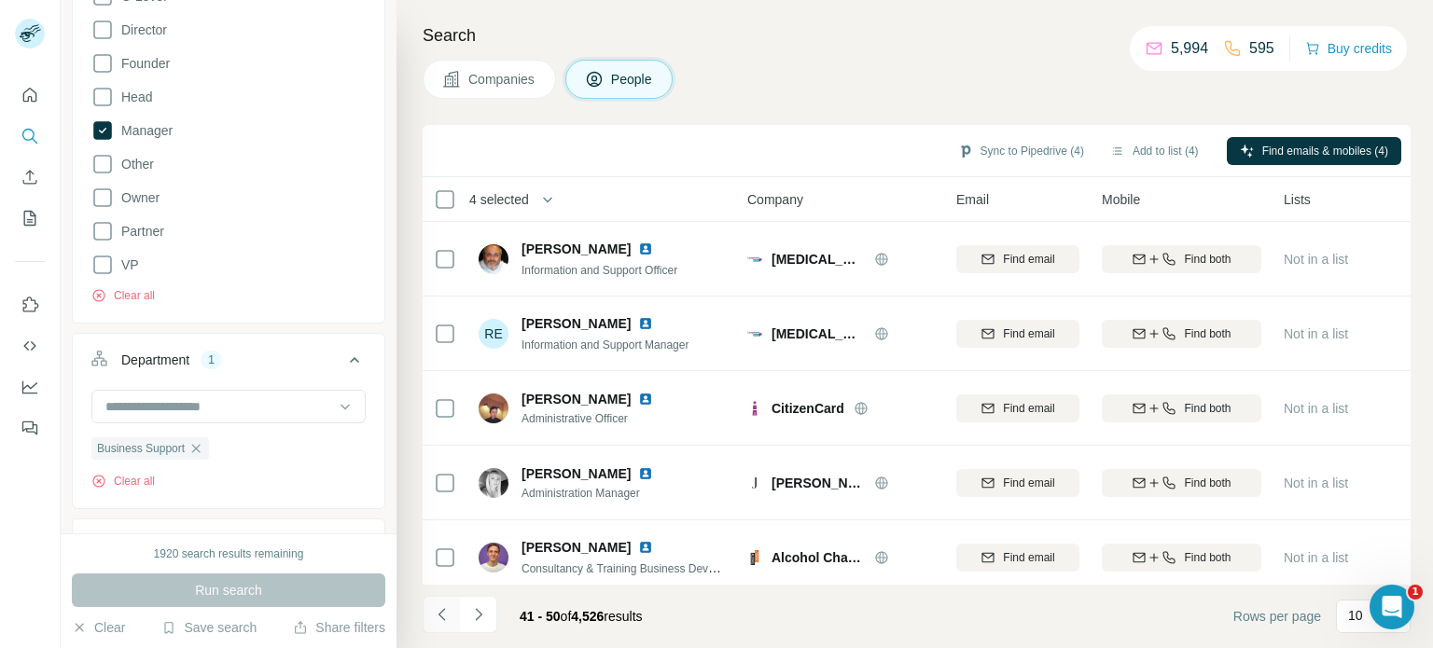
click at [442, 611] on icon "Navigate to previous page" at bounding box center [441, 614] width 7 height 12
click at [442, 609] on icon "Navigate to previous page" at bounding box center [442, 615] width 19 height 19
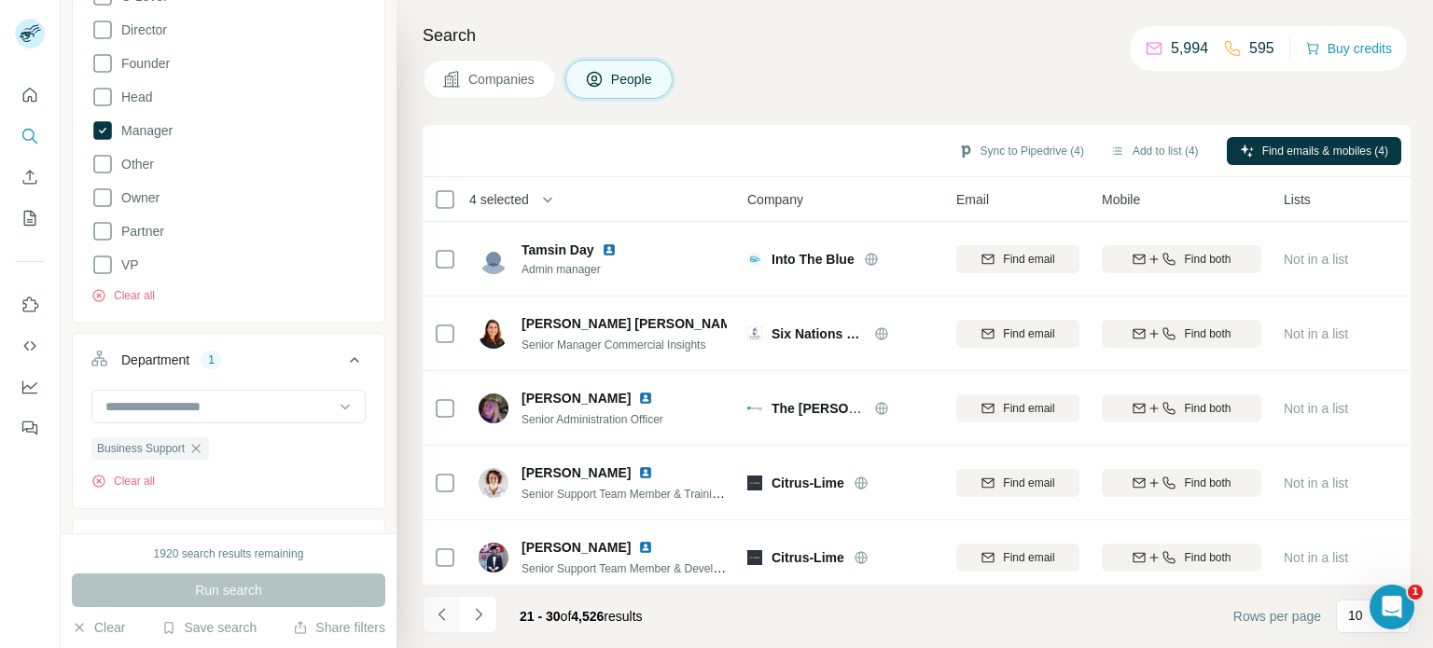
click at [442, 609] on icon "Navigate to previous page" at bounding box center [442, 615] width 19 height 19
click at [442, 609] on div at bounding box center [441, 614] width 37 height 37
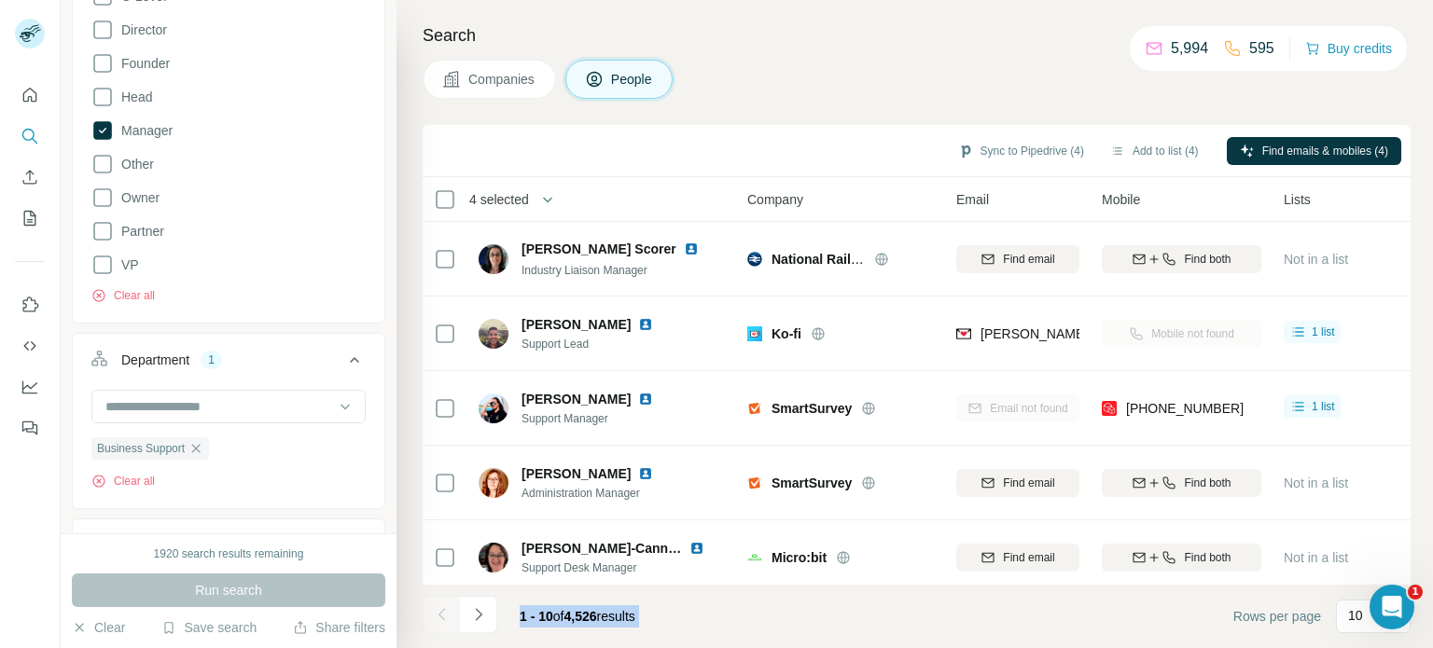
click at [442, 609] on div at bounding box center [441, 614] width 37 height 37
click at [440, 609] on div at bounding box center [441, 614] width 37 height 37
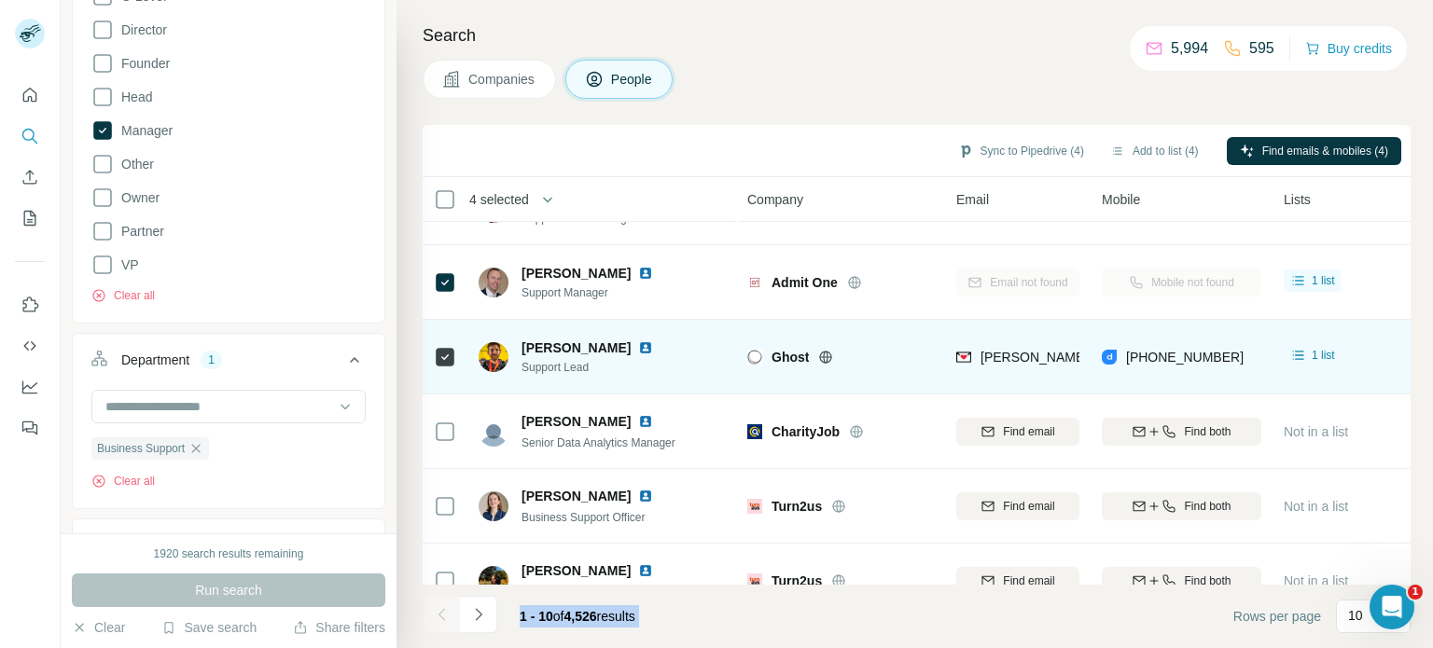
scroll to position [392, 0]
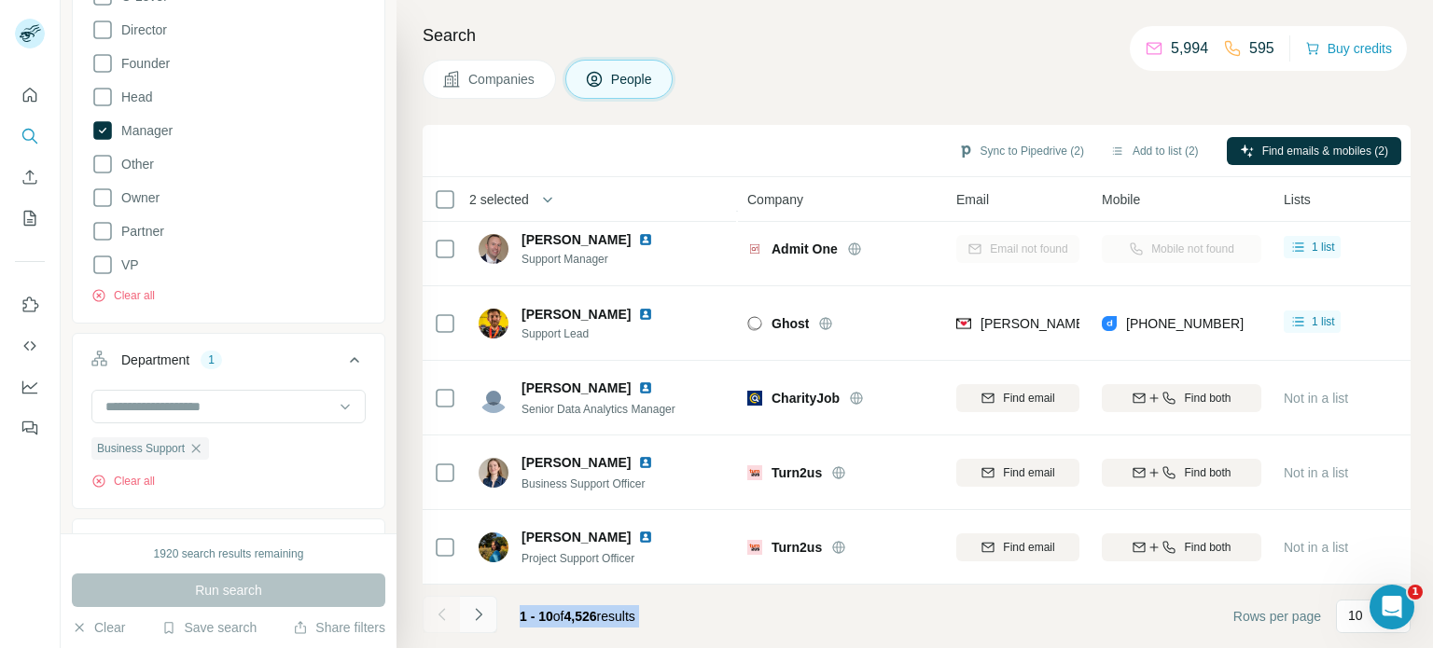
click at [477, 608] on icon "Navigate to next page" at bounding box center [478, 615] width 19 height 19
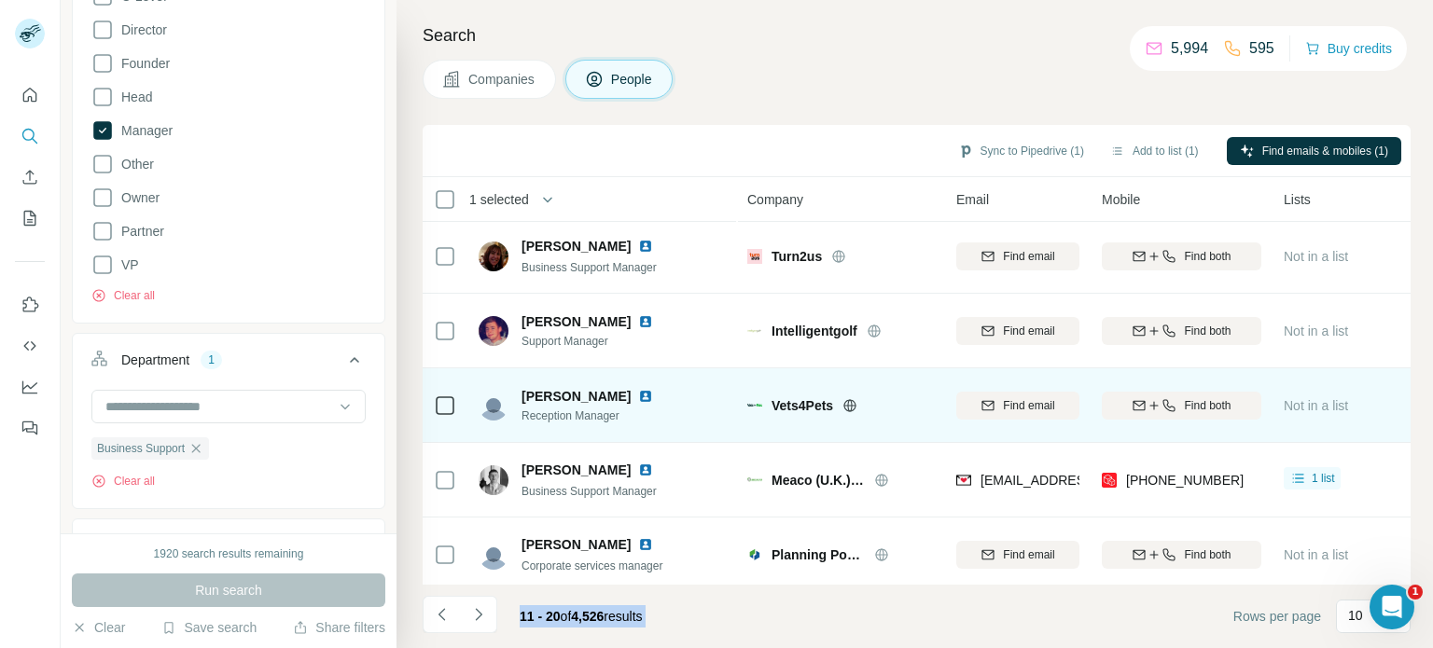
scroll to position [0, 0]
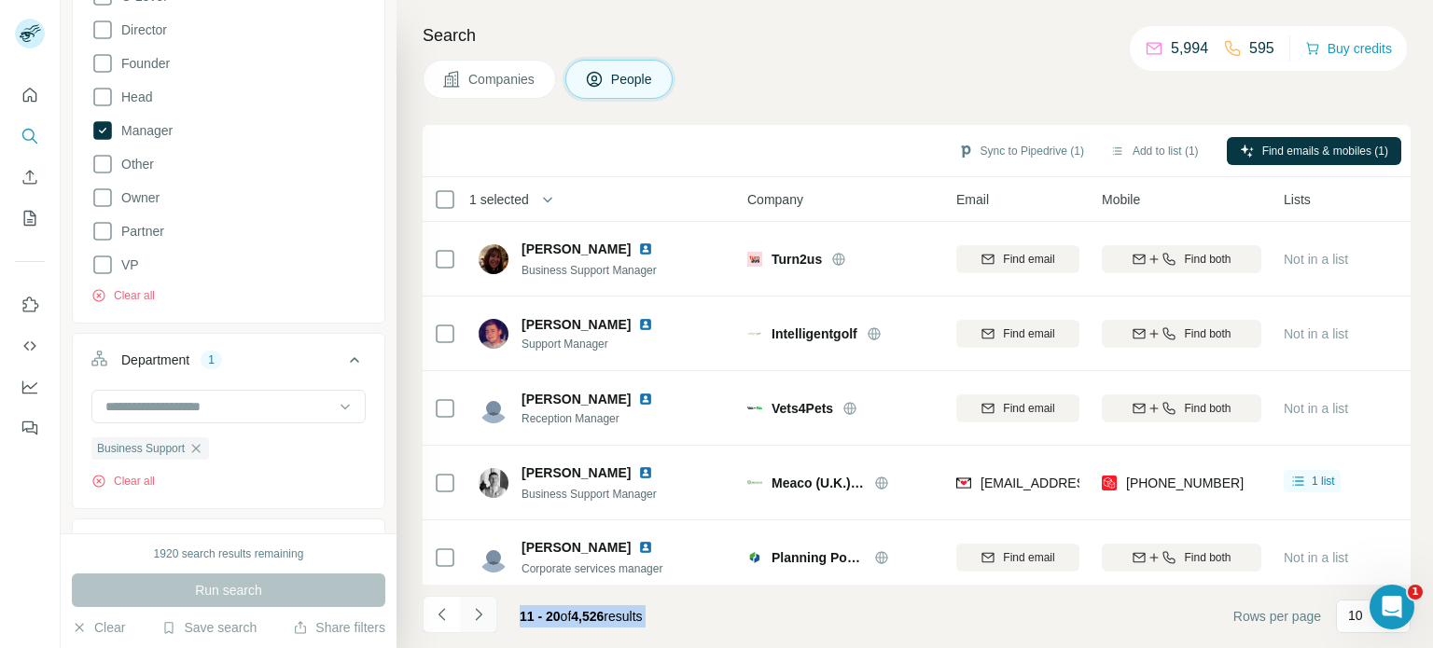
click at [479, 611] on icon "Navigate to next page" at bounding box center [478, 615] width 19 height 19
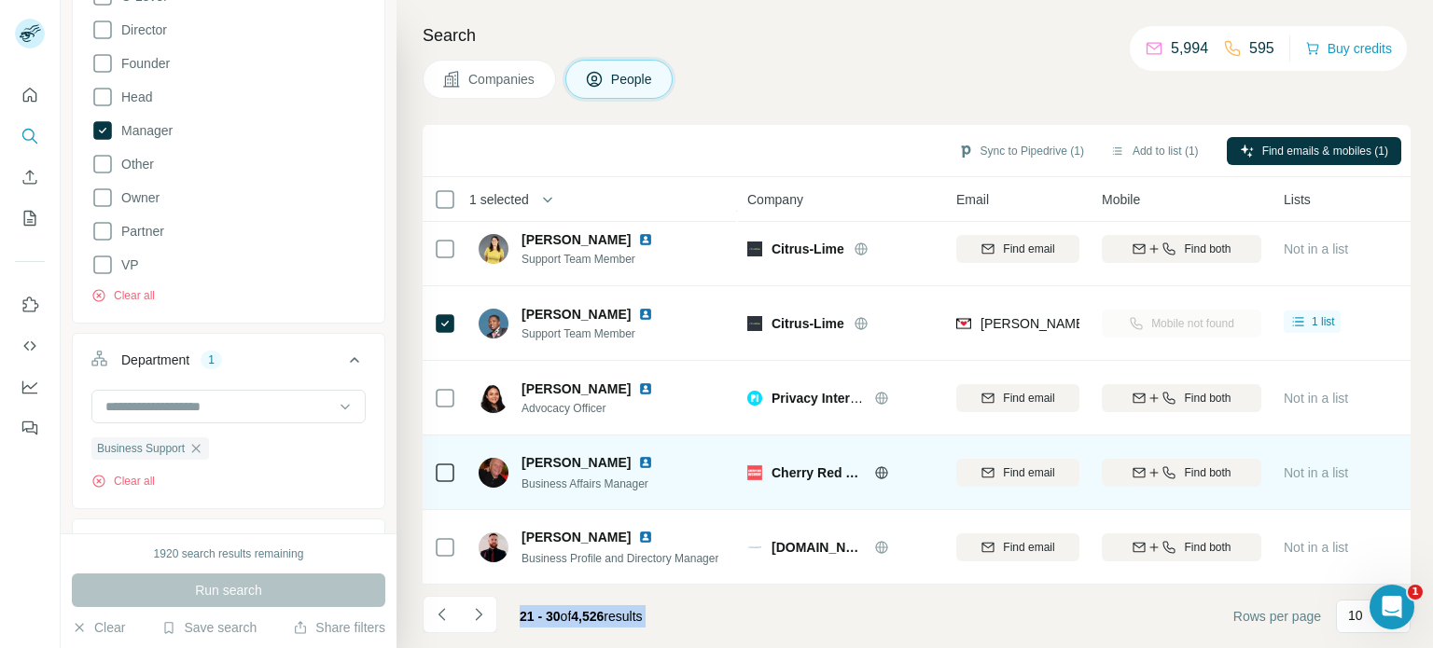
scroll to position [392, 0]
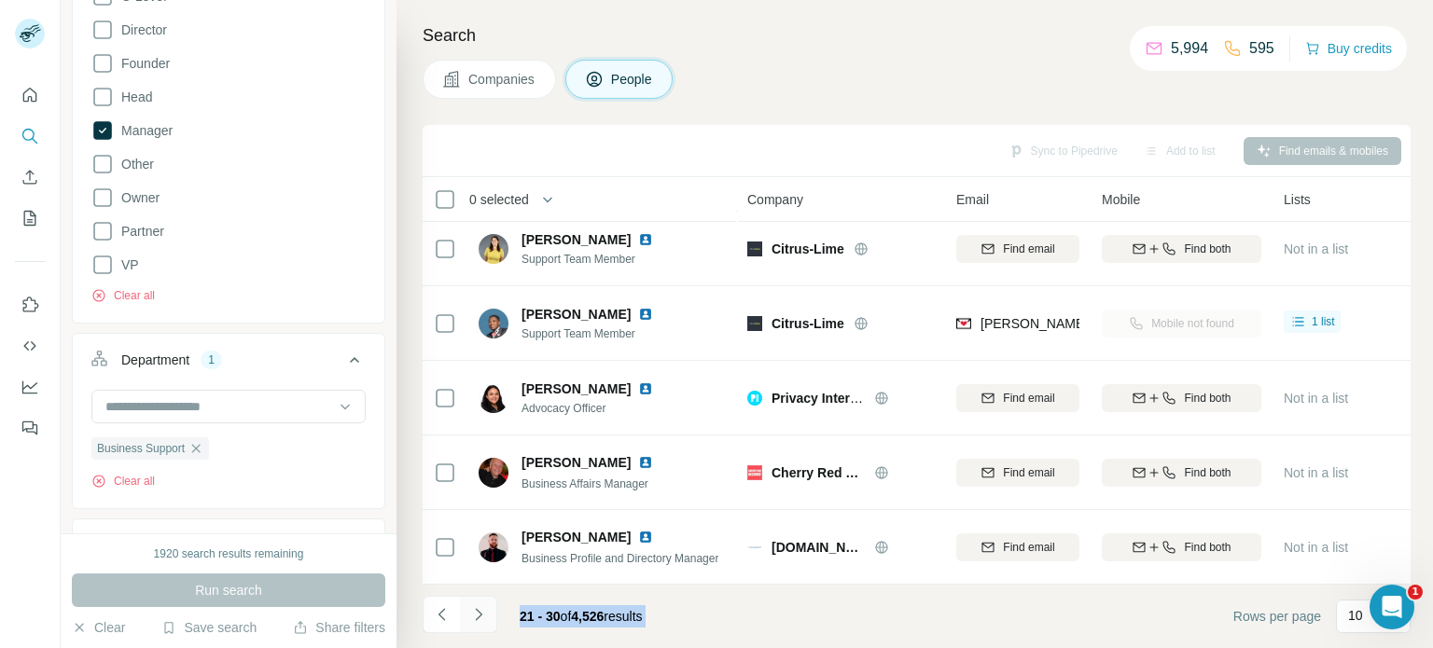
click at [477, 619] on icon "Navigate to next page" at bounding box center [478, 614] width 7 height 12
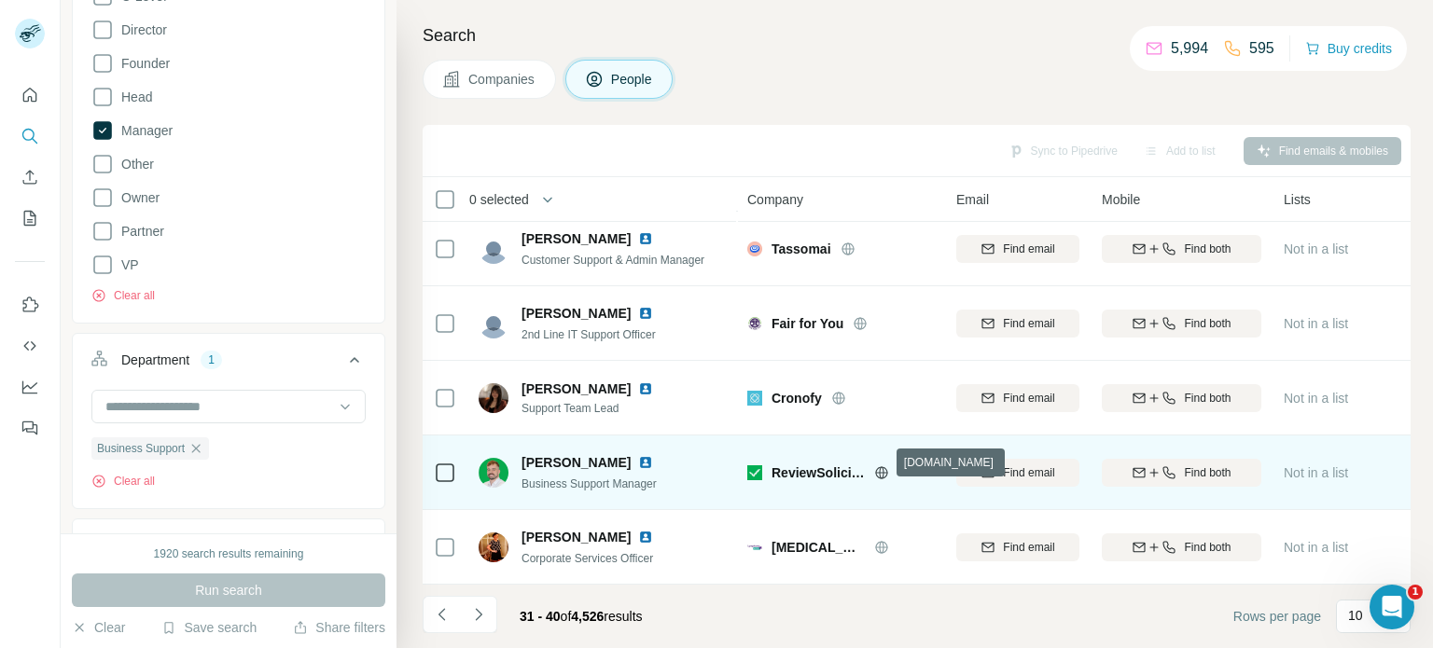
click at [881, 466] on icon at bounding box center [881, 473] width 15 height 15
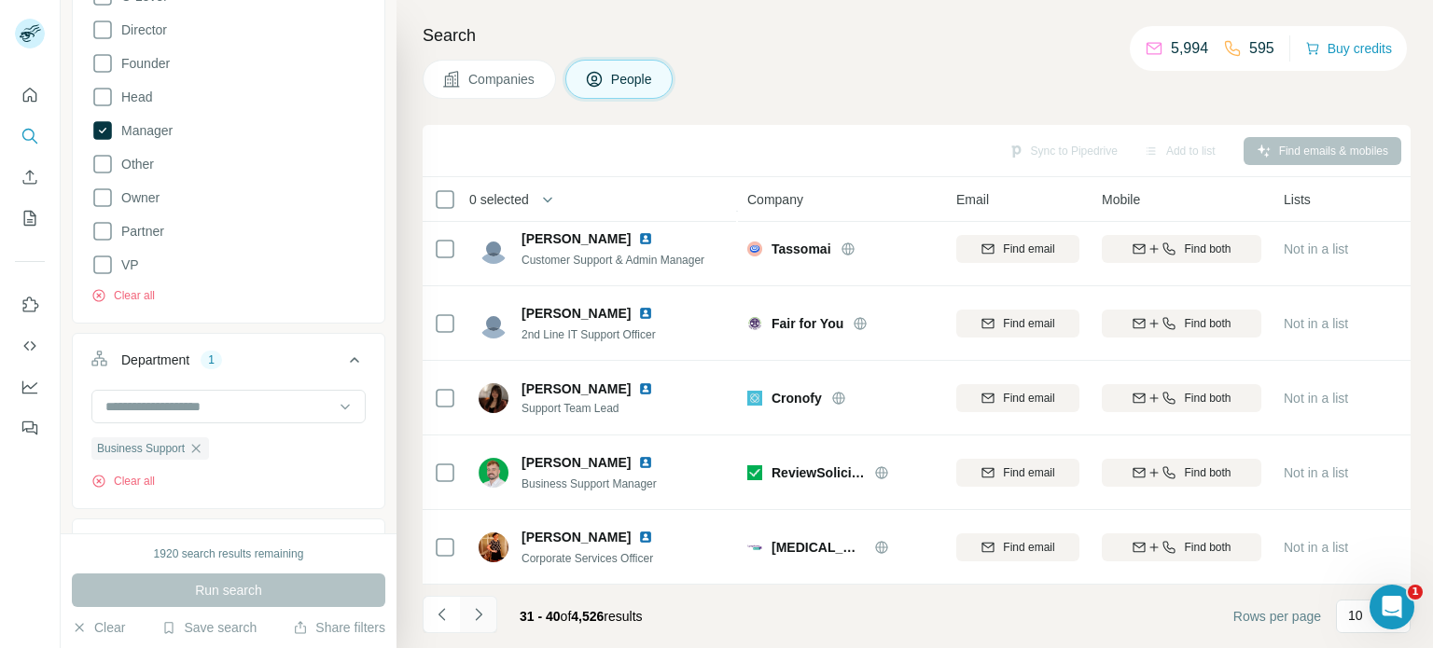
click at [472, 619] on icon "Navigate to next page" at bounding box center [478, 615] width 19 height 19
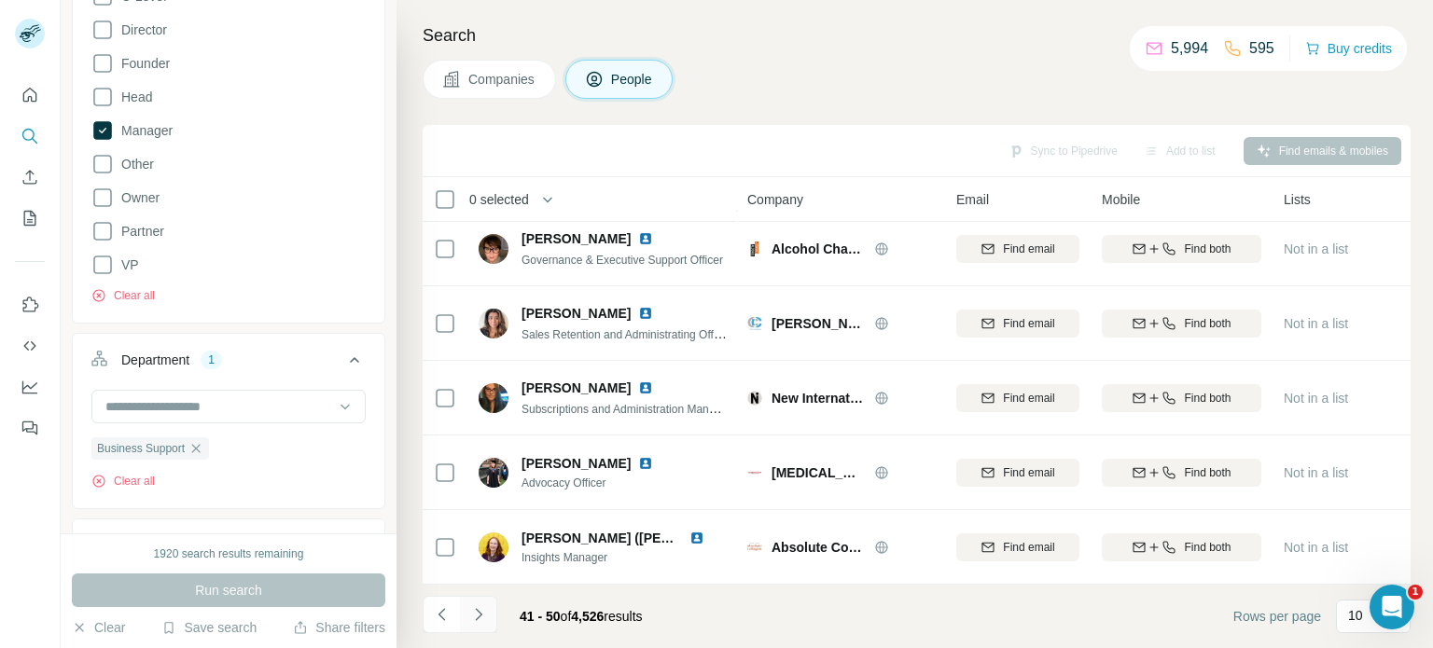
click at [482, 613] on icon "Navigate to next page" at bounding box center [478, 615] width 19 height 19
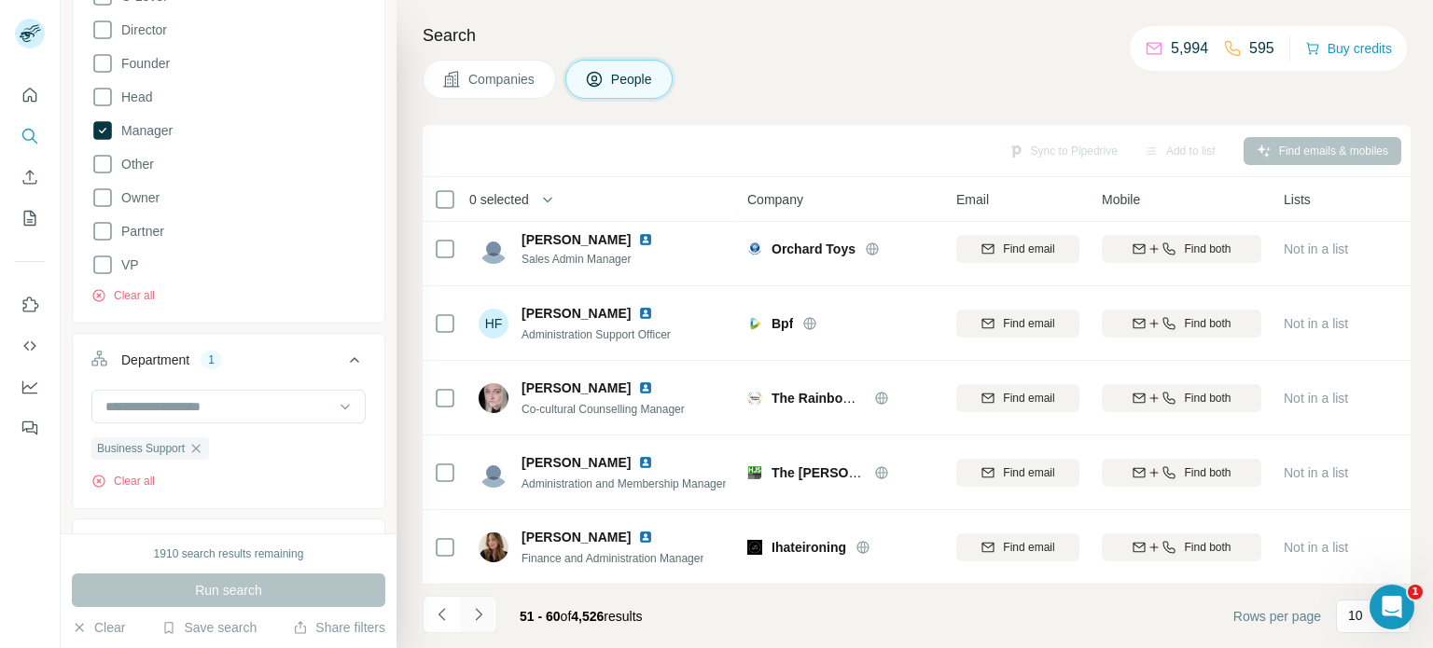
click at [484, 614] on icon "Navigate to next page" at bounding box center [478, 615] width 19 height 19
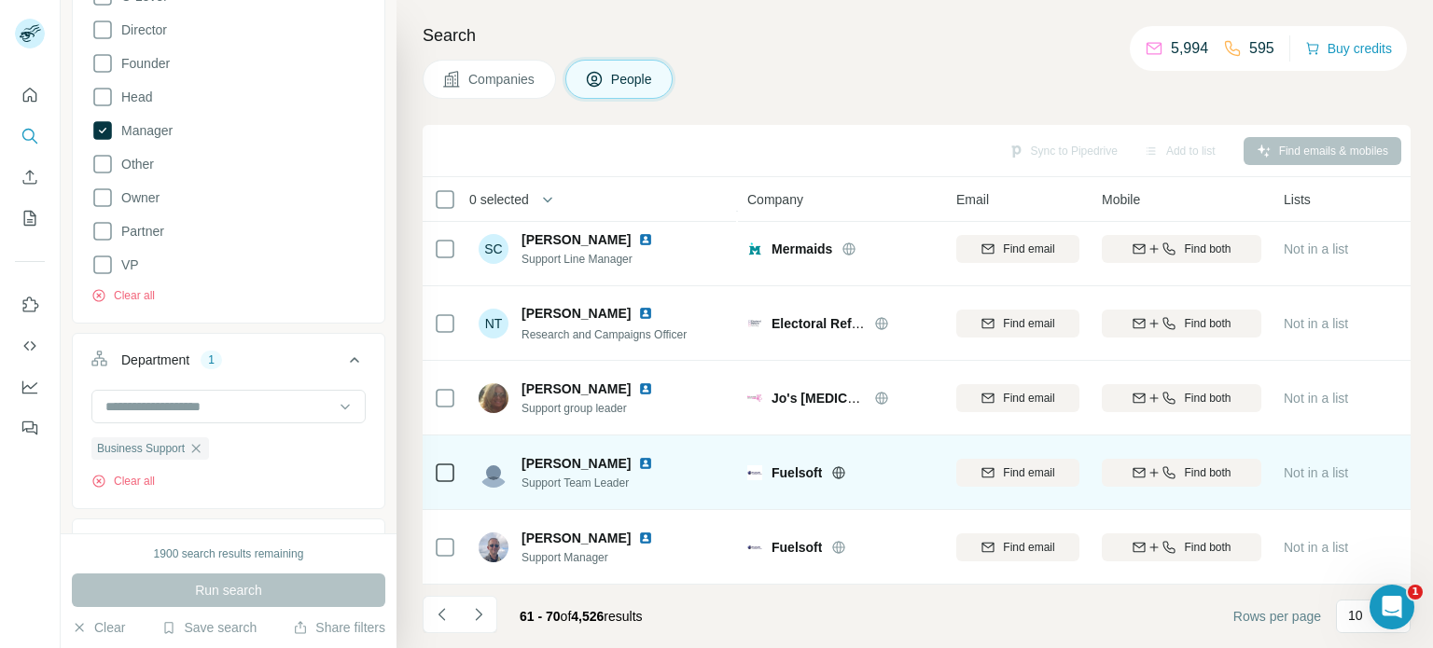
click at [840, 472] on icon at bounding box center [839, 472] width 12 height 1
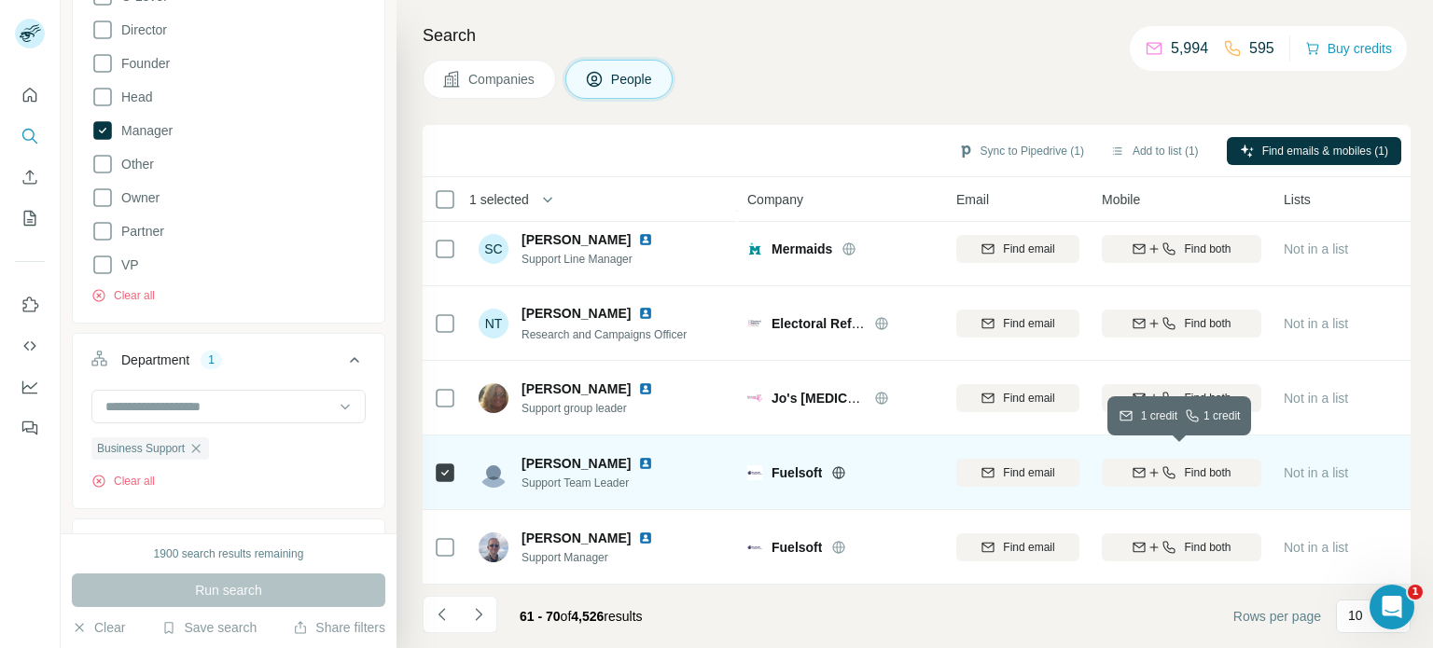
drag, startPoint x: 1196, startPoint y: 463, endPoint x: 1187, endPoint y: 458, distance: 10.4
click at [1197, 465] on span "Find both" at bounding box center [1207, 473] width 47 height 17
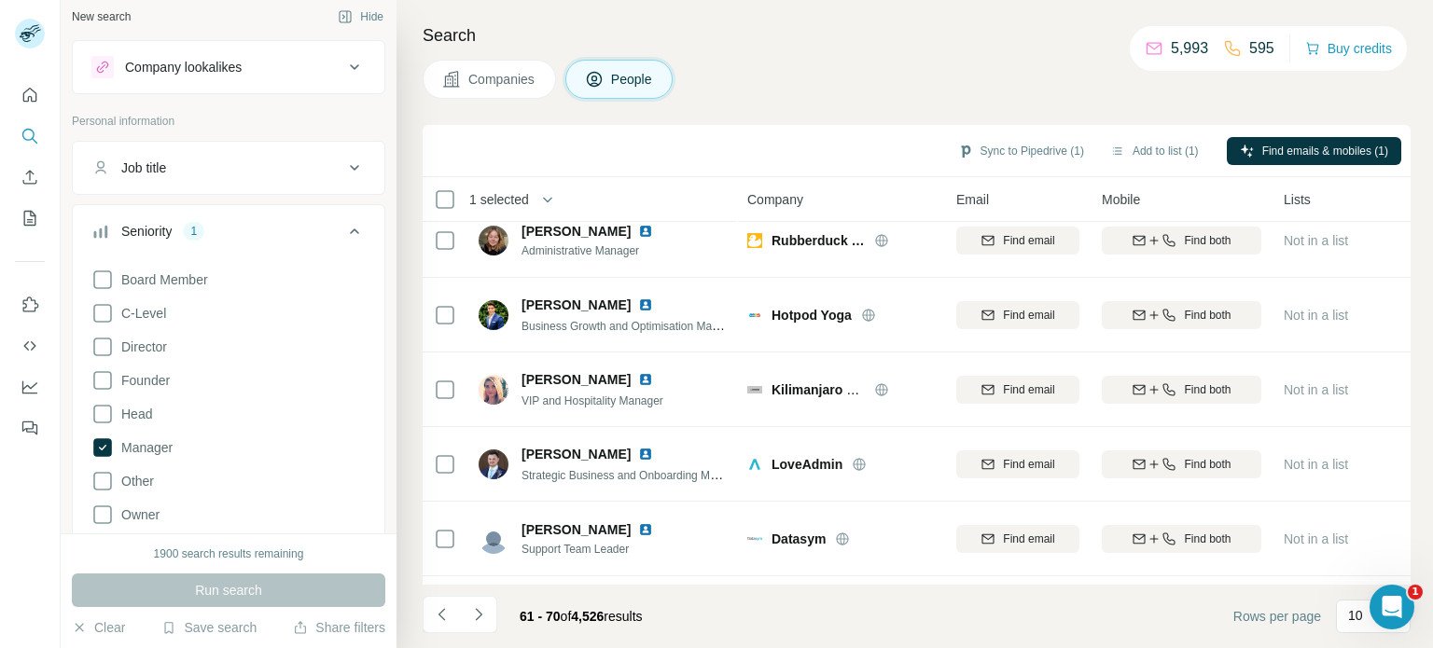
scroll to position [0, 0]
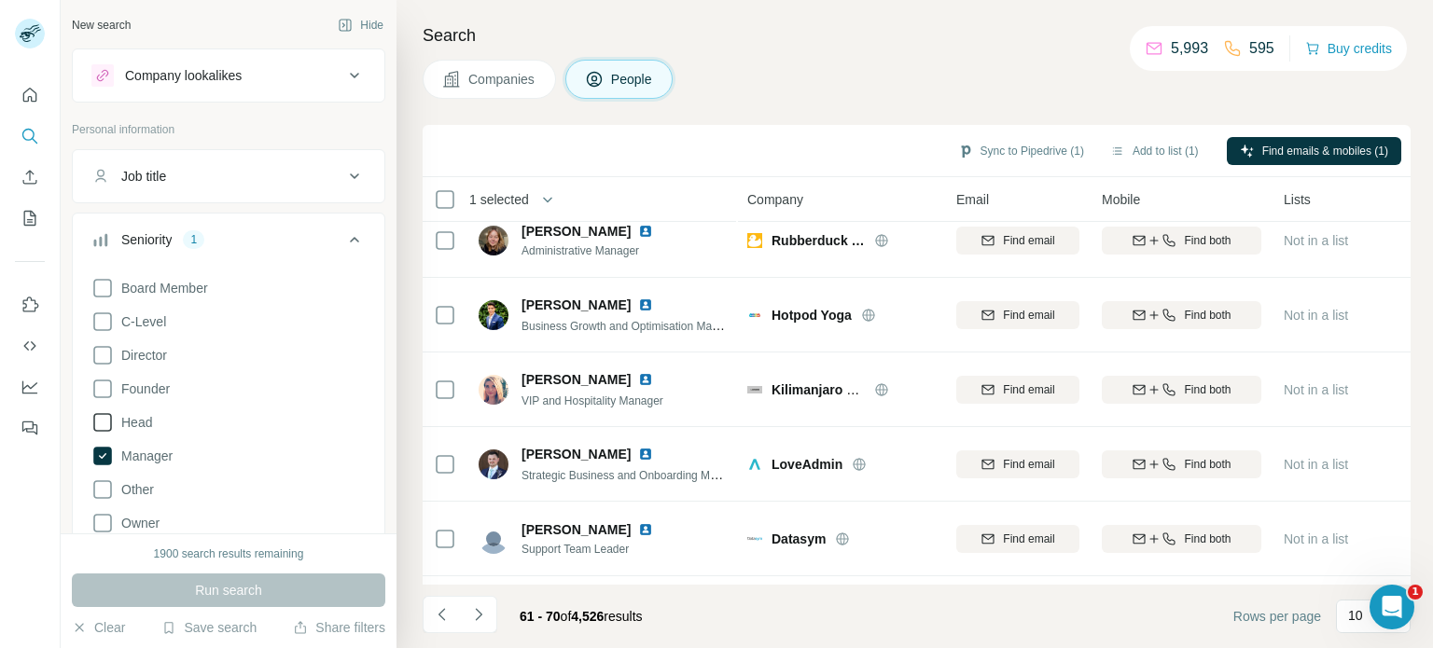
click at [106, 417] on icon at bounding box center [102, 422] width 22 height 22
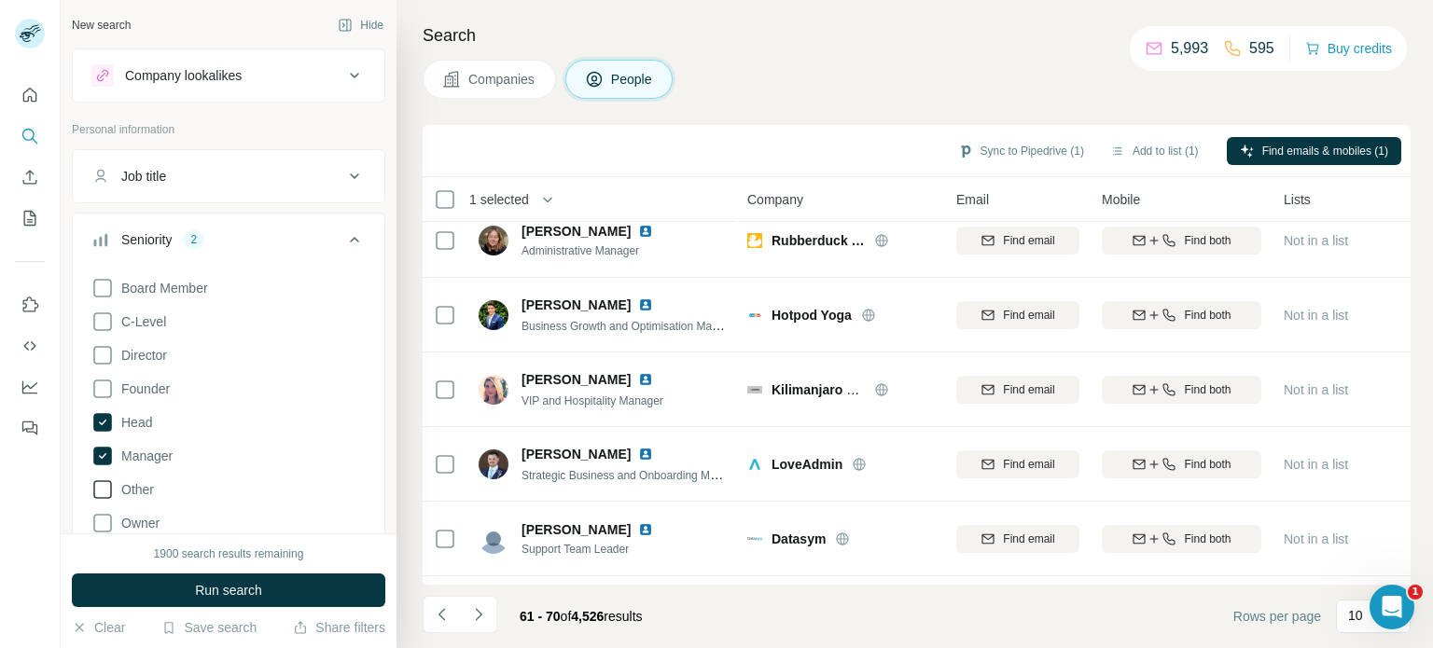
click at [99, 495] on icon at bounding box center [102, 490] width 22 height 22
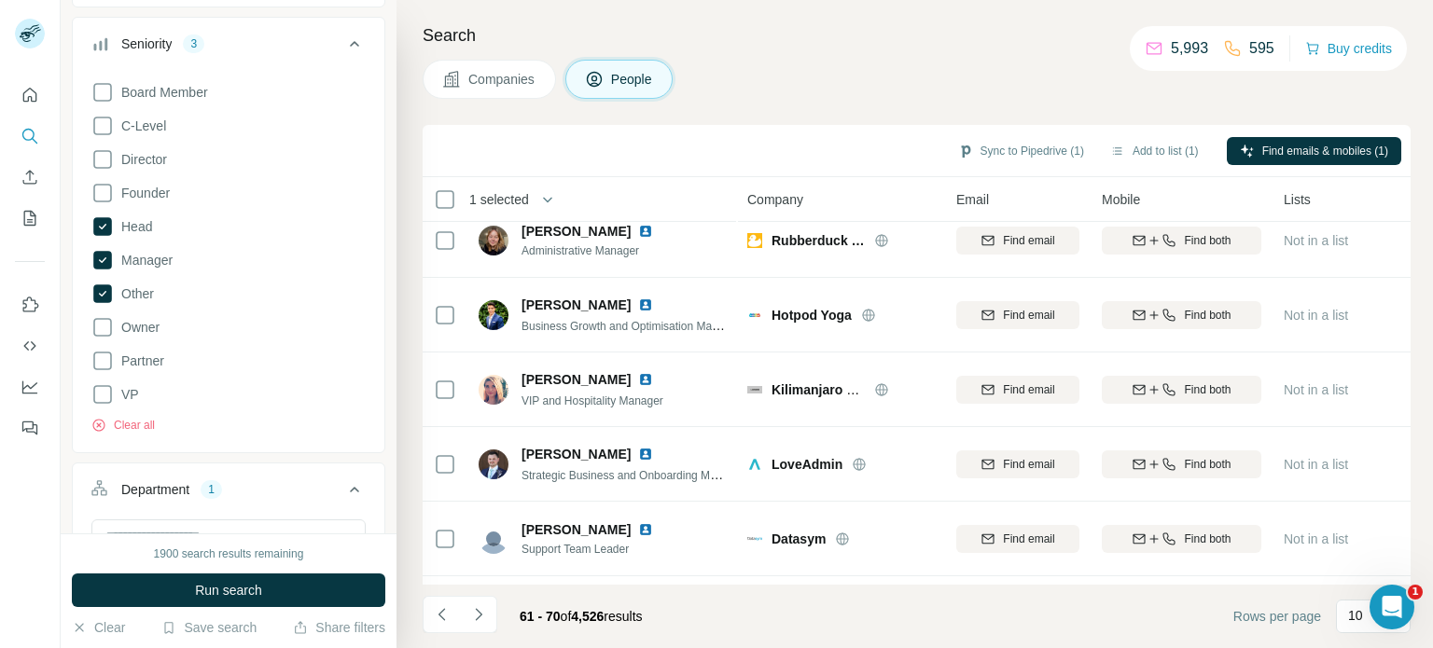
scroll to position [280, 0]
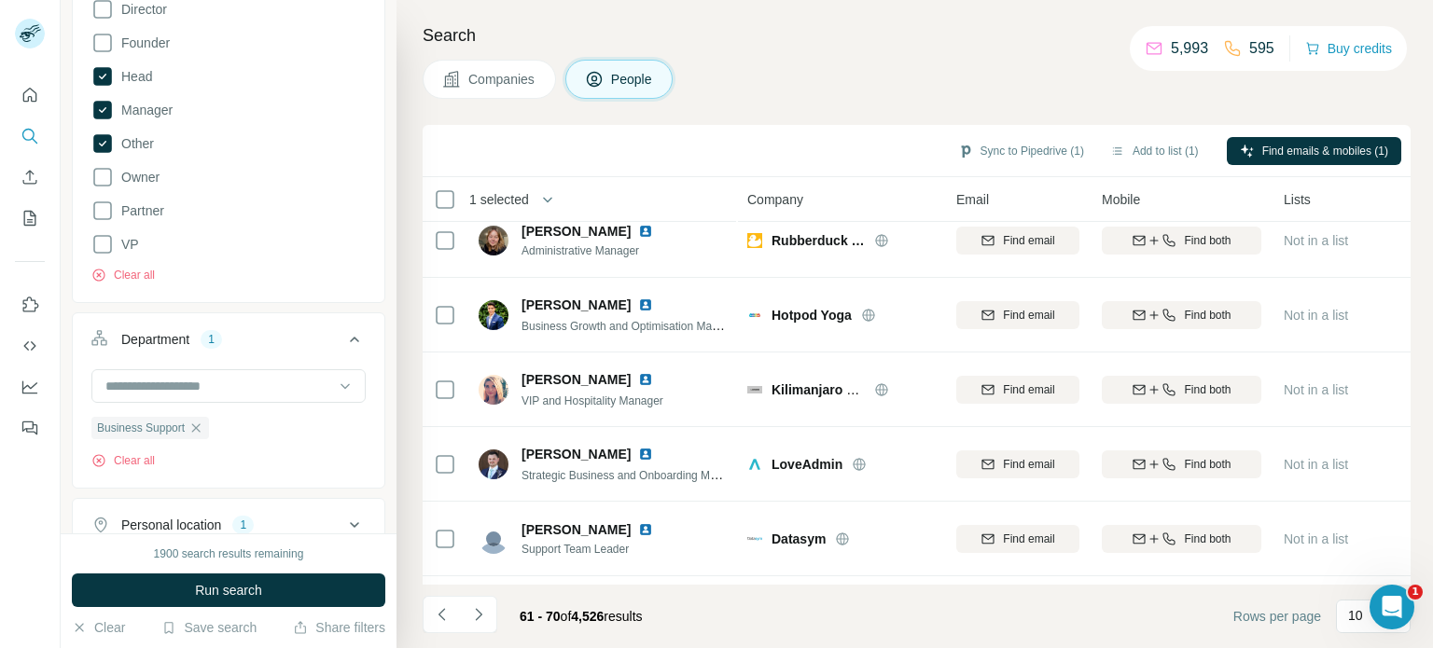
scroll to position [373, 0]
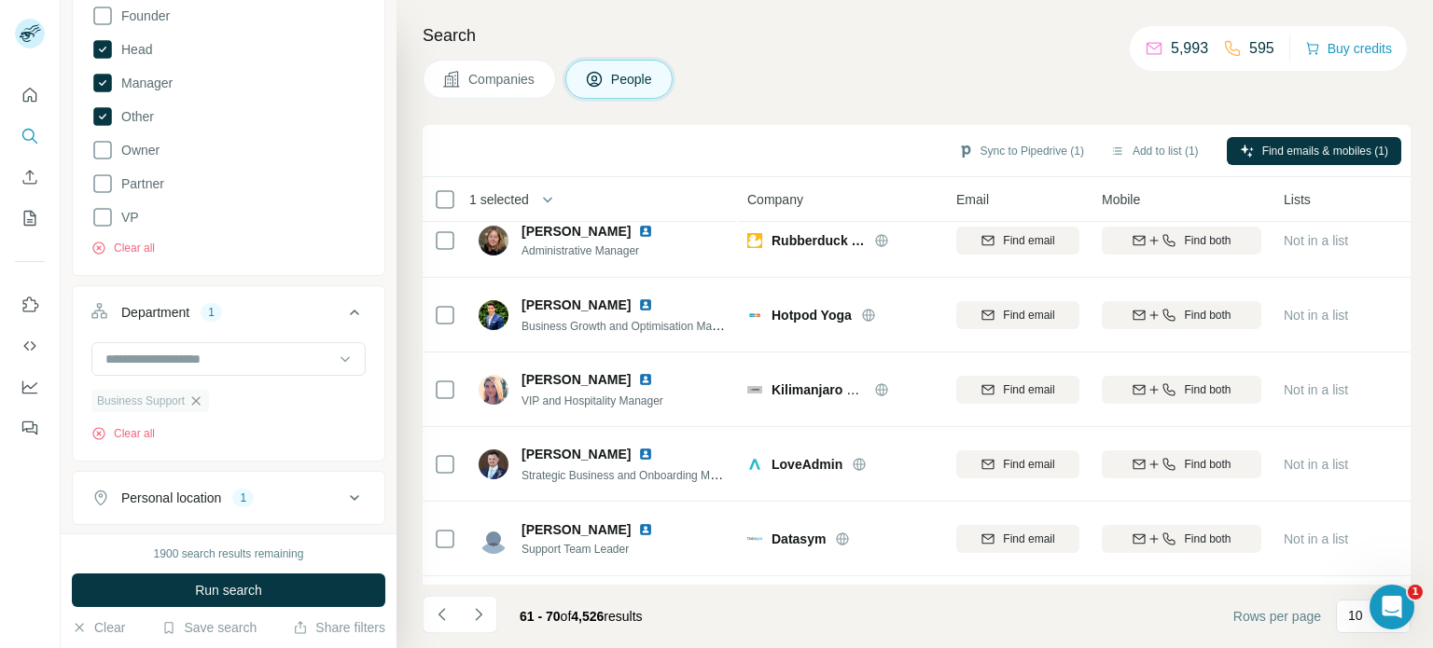
click at [198, 398] on icon "button" at bounding box center [195, 401] width 15 height 15
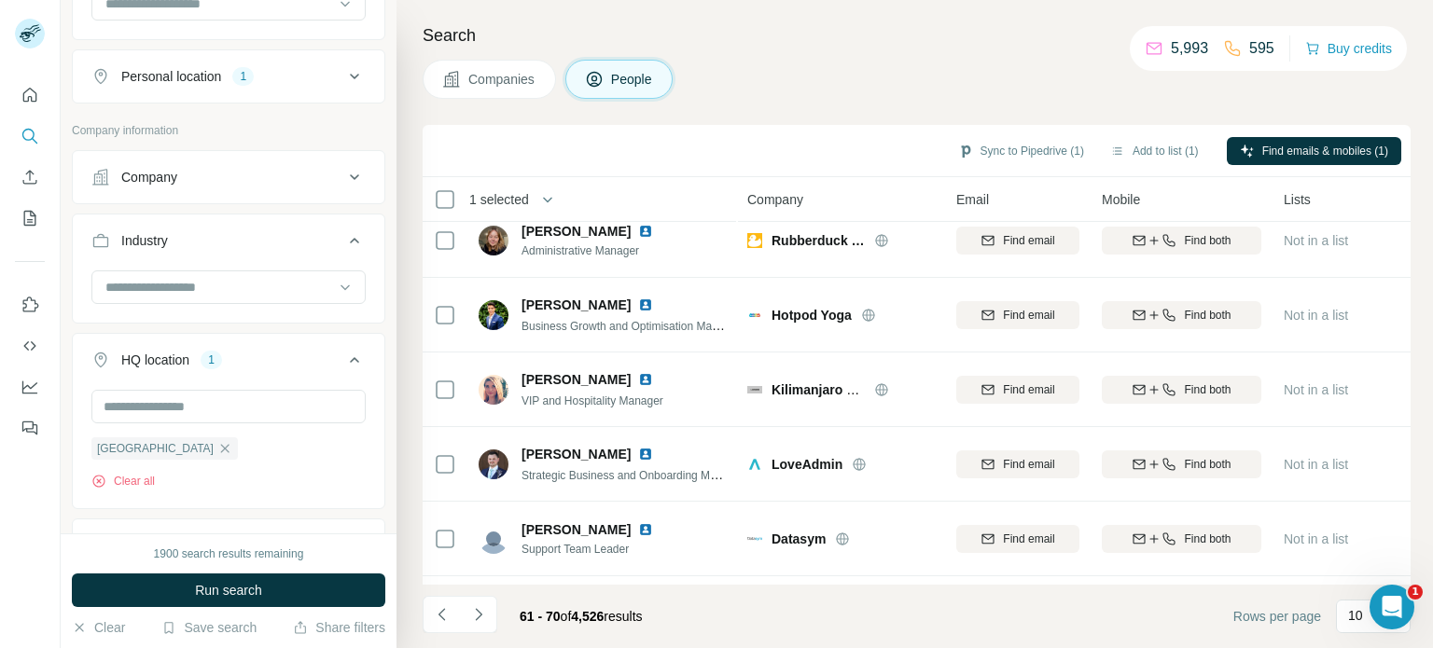
scroll to position [725, 0]
click at [214, 285] on input at bounding box center [219, 291] width 230 height 21
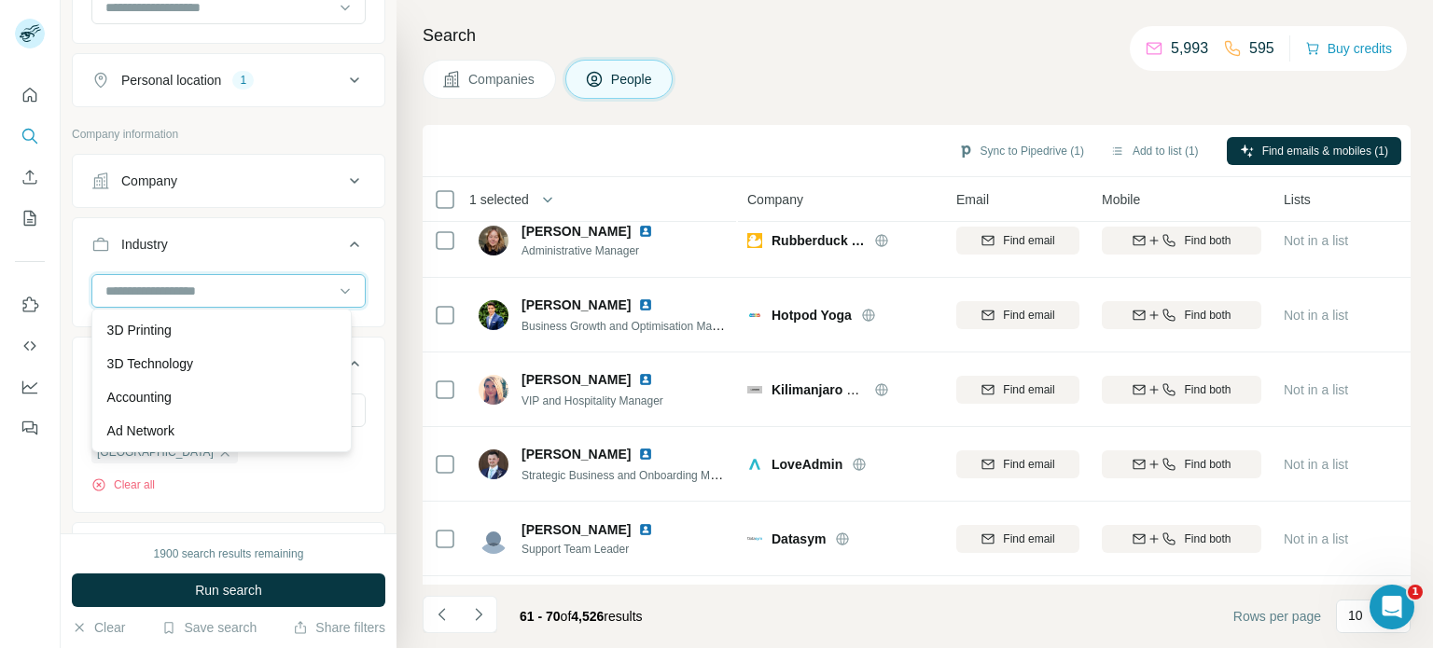
click at [166, 283] on input at bounding box center [219, 291] width 230 height 21
click at [181, 238] on div "Industry" at bounding box center [217, 244] width 252 height 19
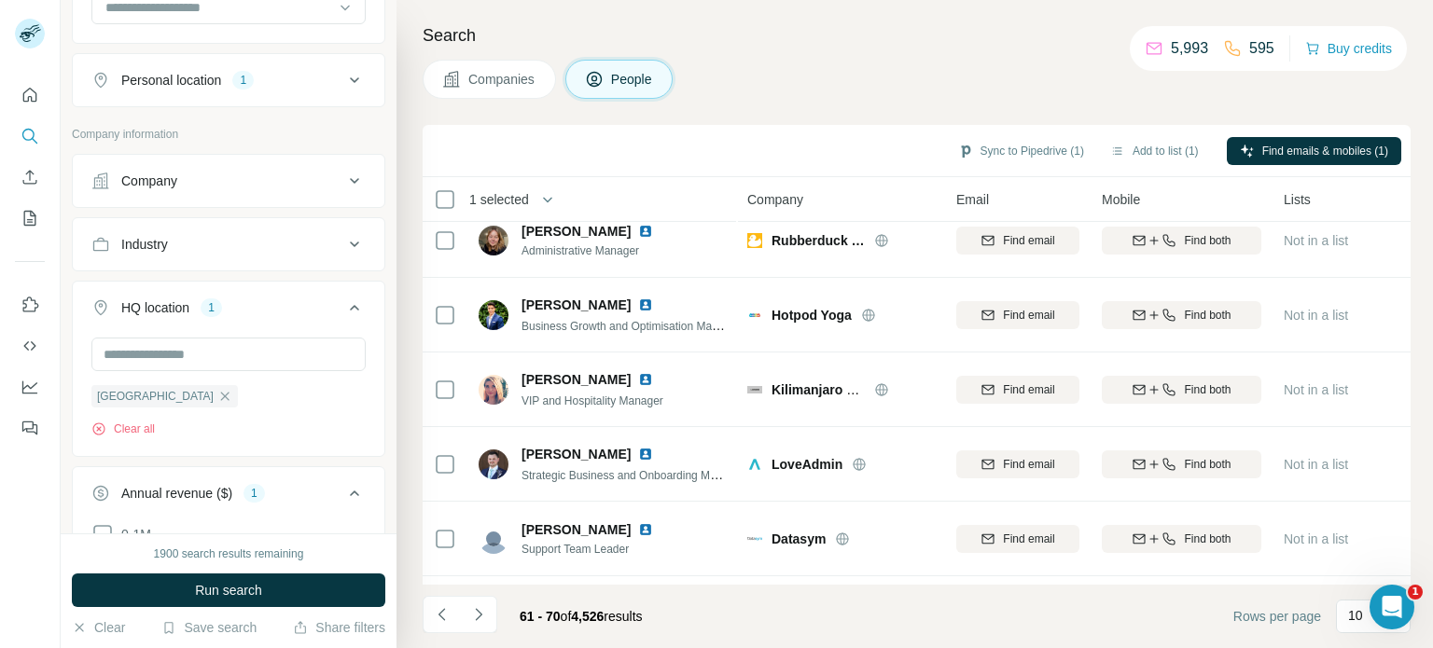
click at [181, 238] on div "Industry" at bounding box center [217, 244] width 252 height 19
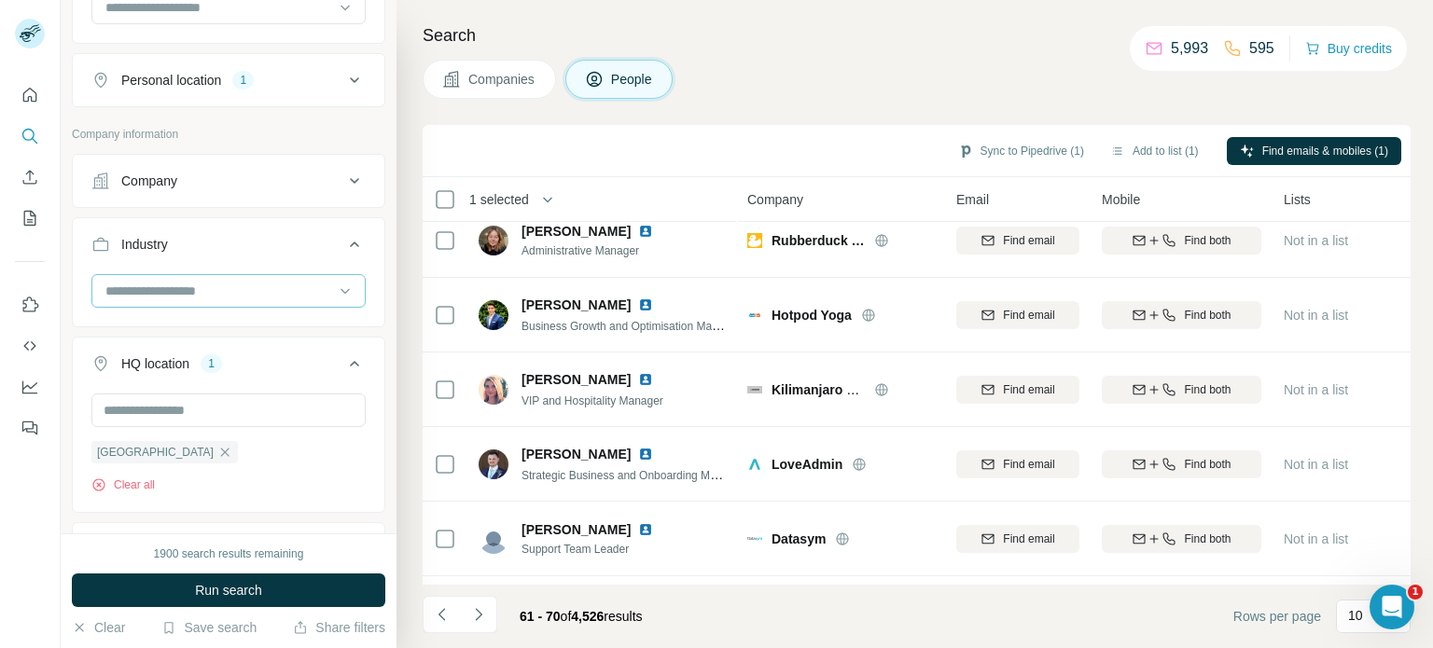
click at [170, 281] on input at bounding box center [219, 291] width 230 height 21
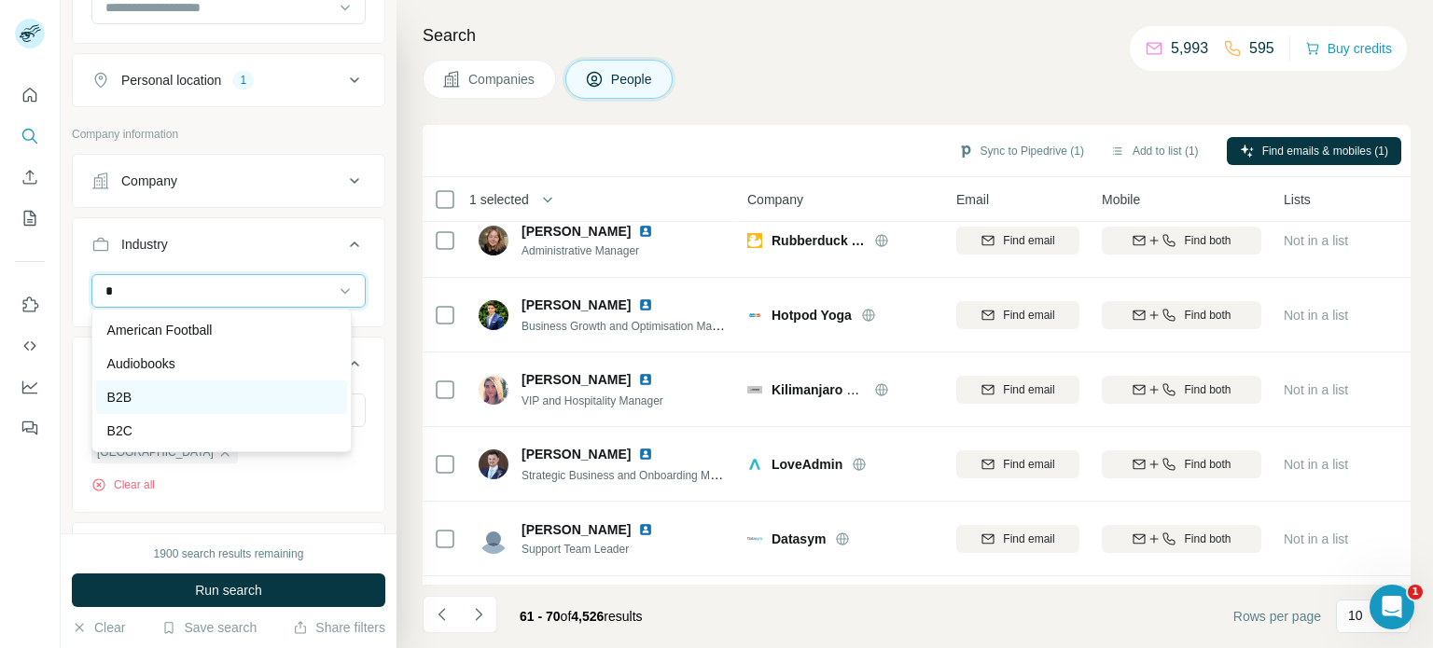
type input "*"
click at [173, 397] on div "B2B" at bounding box center [221, 397] width 229 height 19
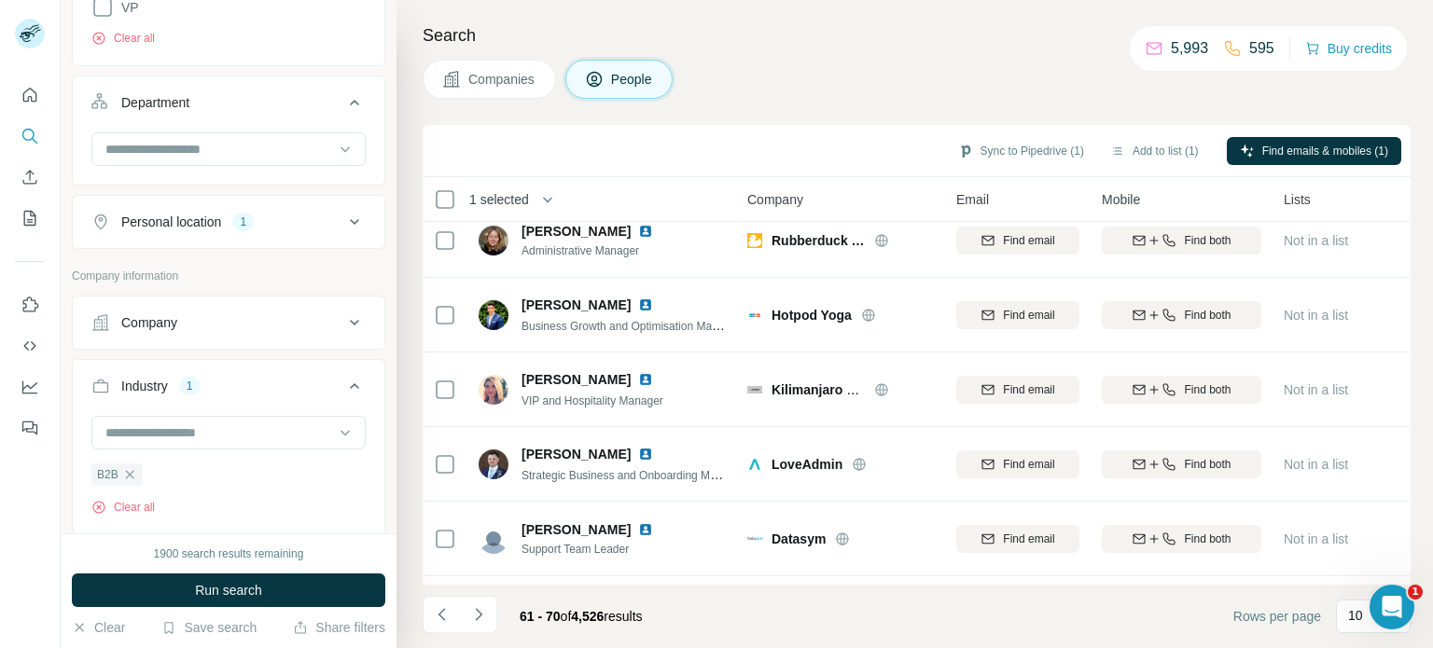
scroll to position [538, 0]
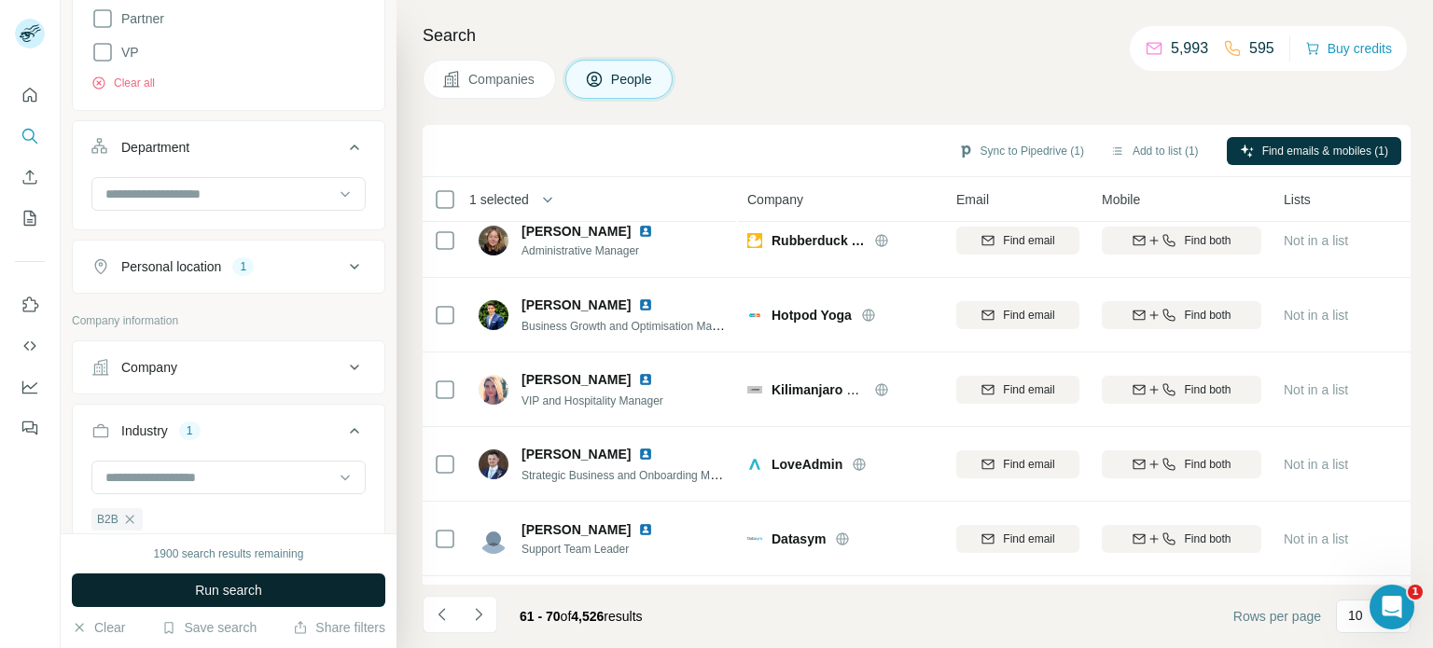
click at [198, 581] on span "Run search" at bounding box center [228, 590] width 67 height 19
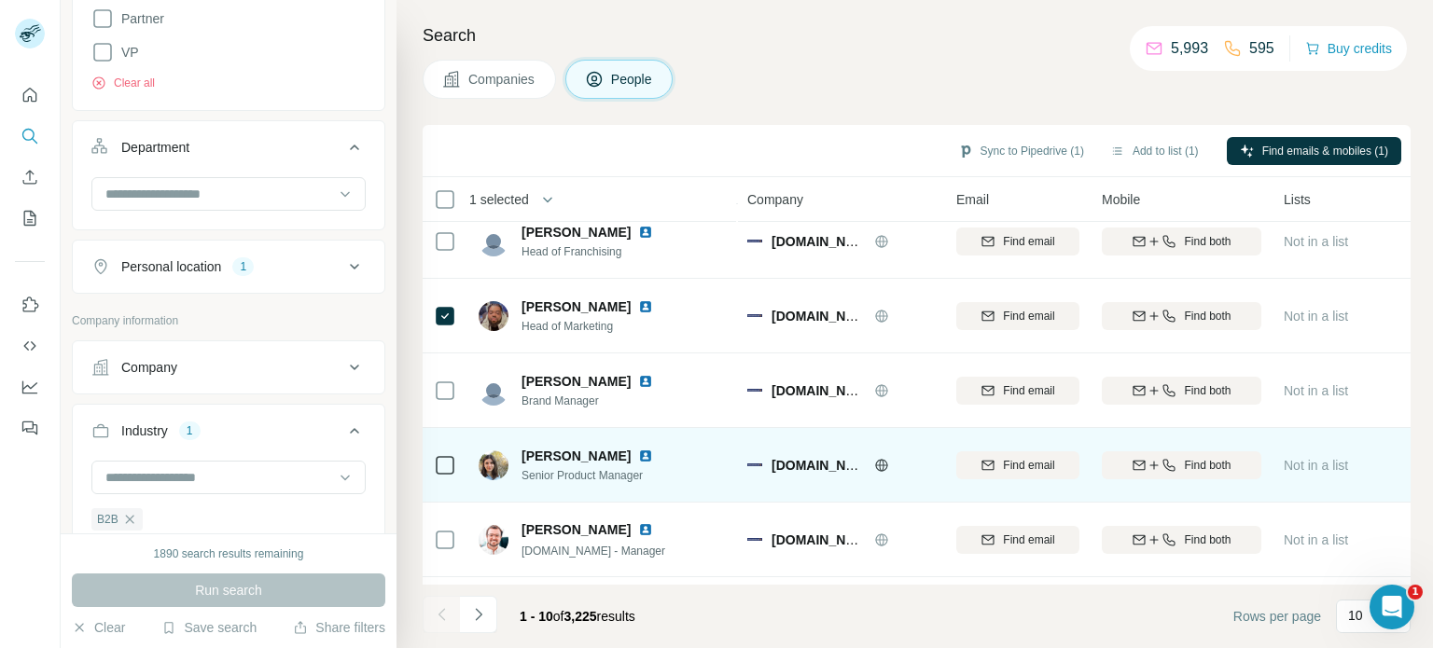
scroll to position [112, 0]
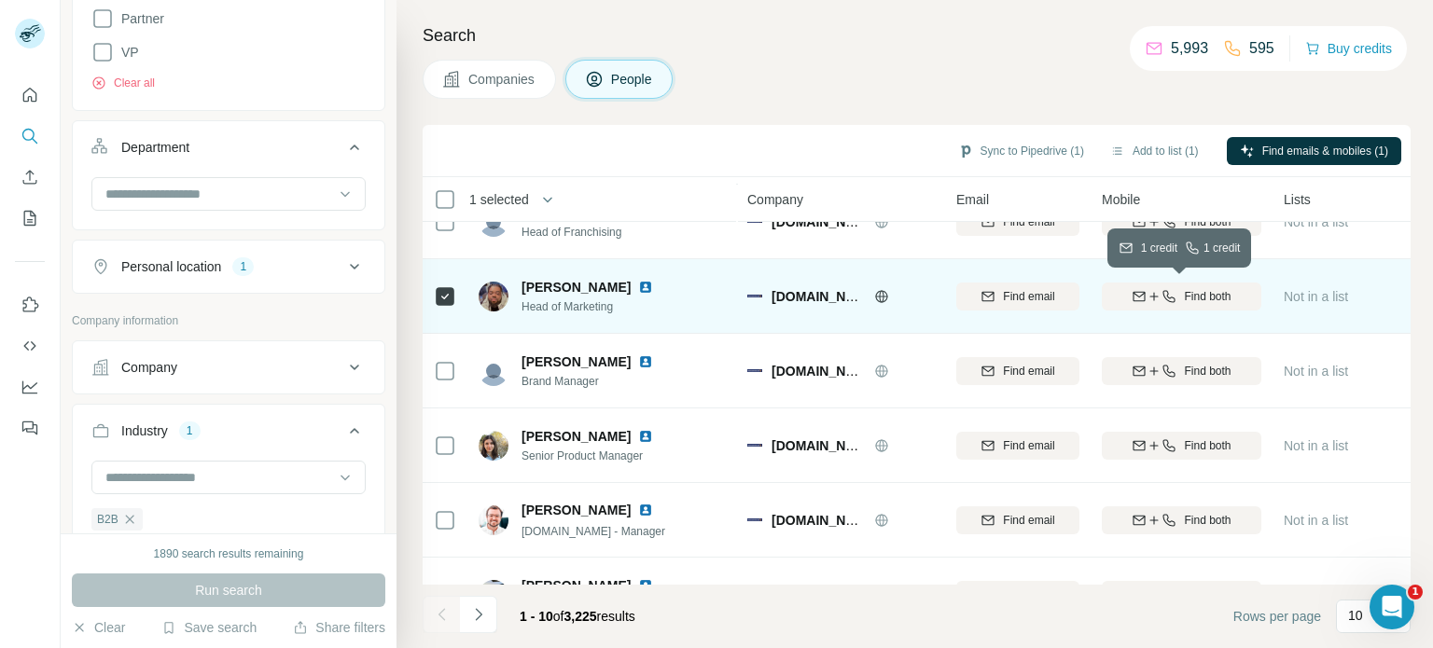
click at [1205, 288] on span "Find both" at bounding box center [1207, 296] width 47 height 17
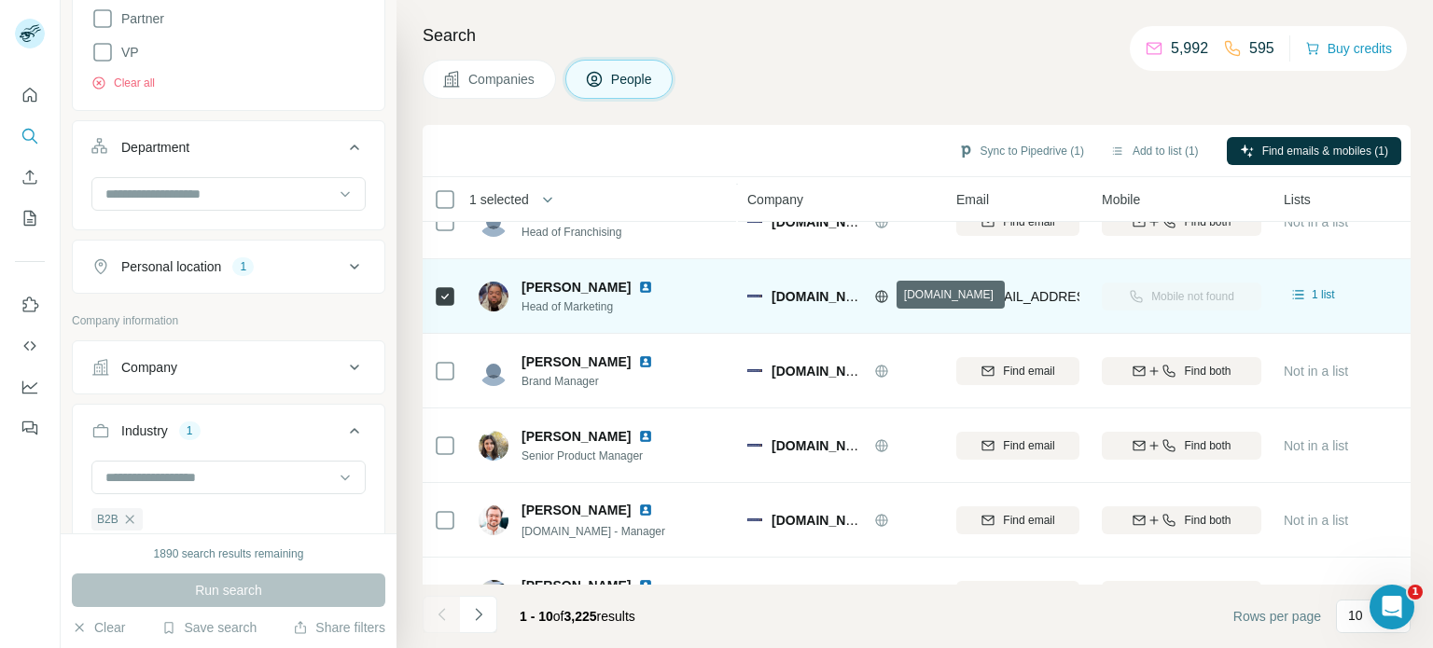
click at [882, 294] on icon at bounding box center [881, 296] width 15 height 15
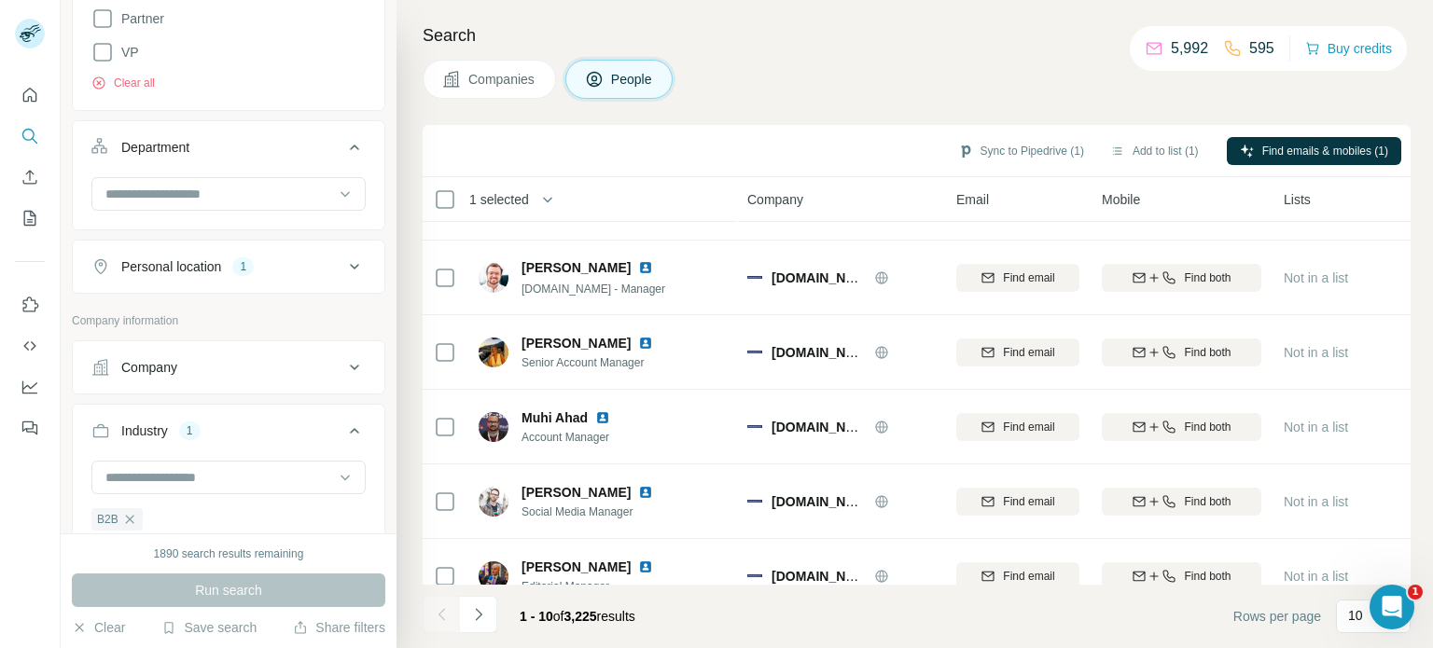
scroll to position [392, 0]
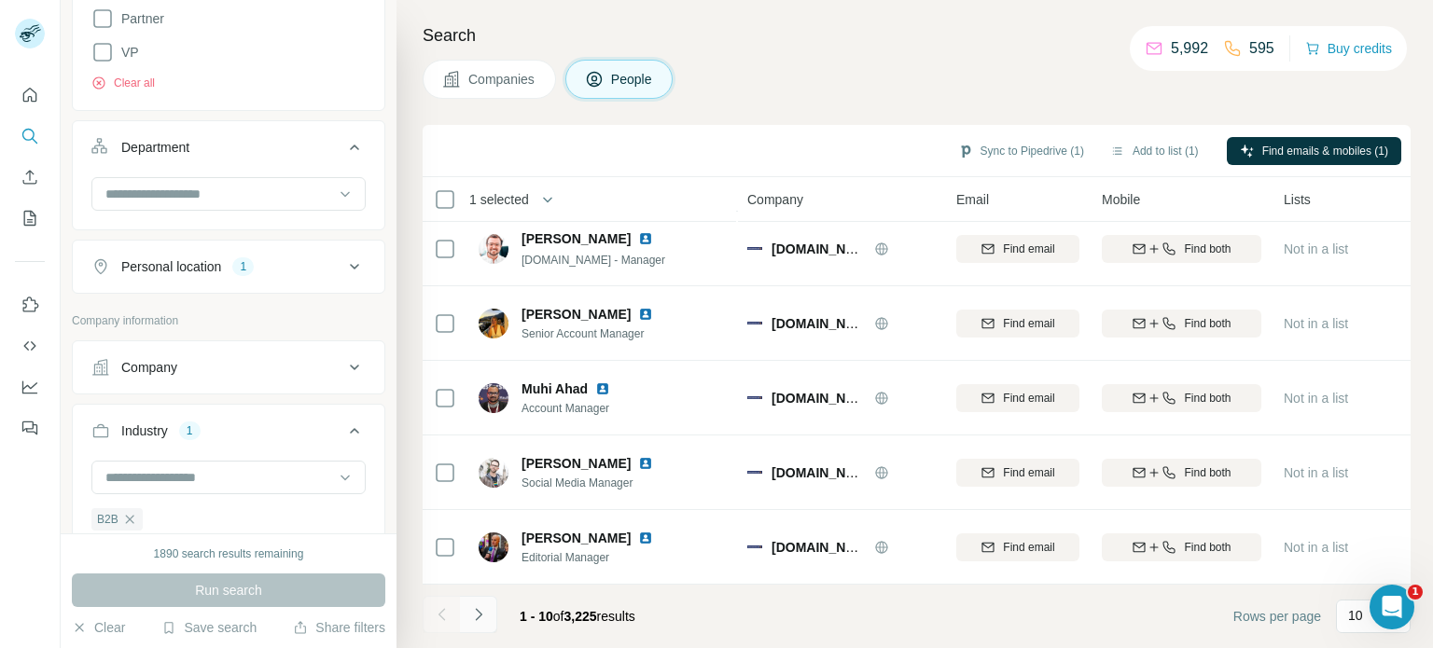
click at [480, 619] on icon "Navigate to next page" at bounding box center [478, 615] width 19 height 19
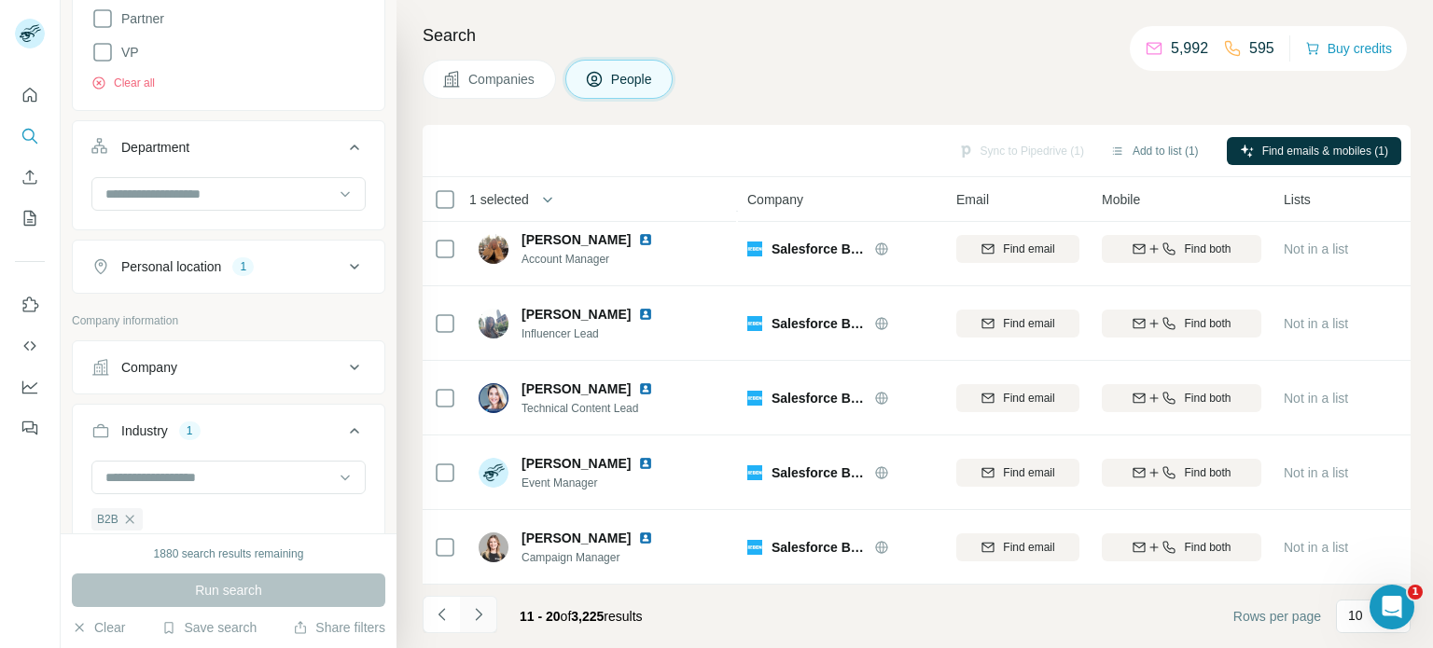
click at [478, 606] on icon "Navigate to next page" at bounding box center [478, 615] width 19 height 19
drag, startPoint x: 481, startPoint y: 619, endPoint x: 482, endPoint y: 604, distance: 15.0
click at [481, 616] on icon "Navigate to next page" at bounding box center [478, 615] width 19 height 19
click at [481, 613] on icon "Navigate to next page" at bounding box center [478, 615] width 19 height 19
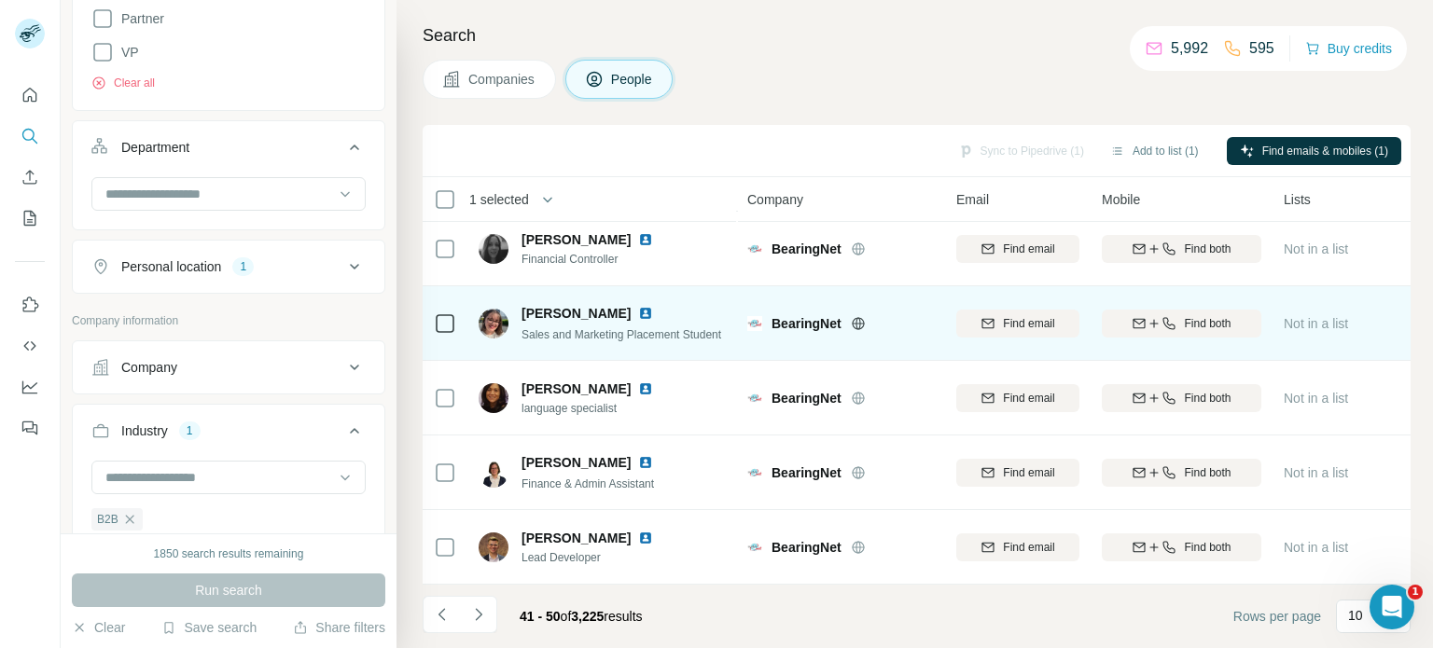
click at [855, 316] on icon at bounding box center [858, 323] width 15 height 15
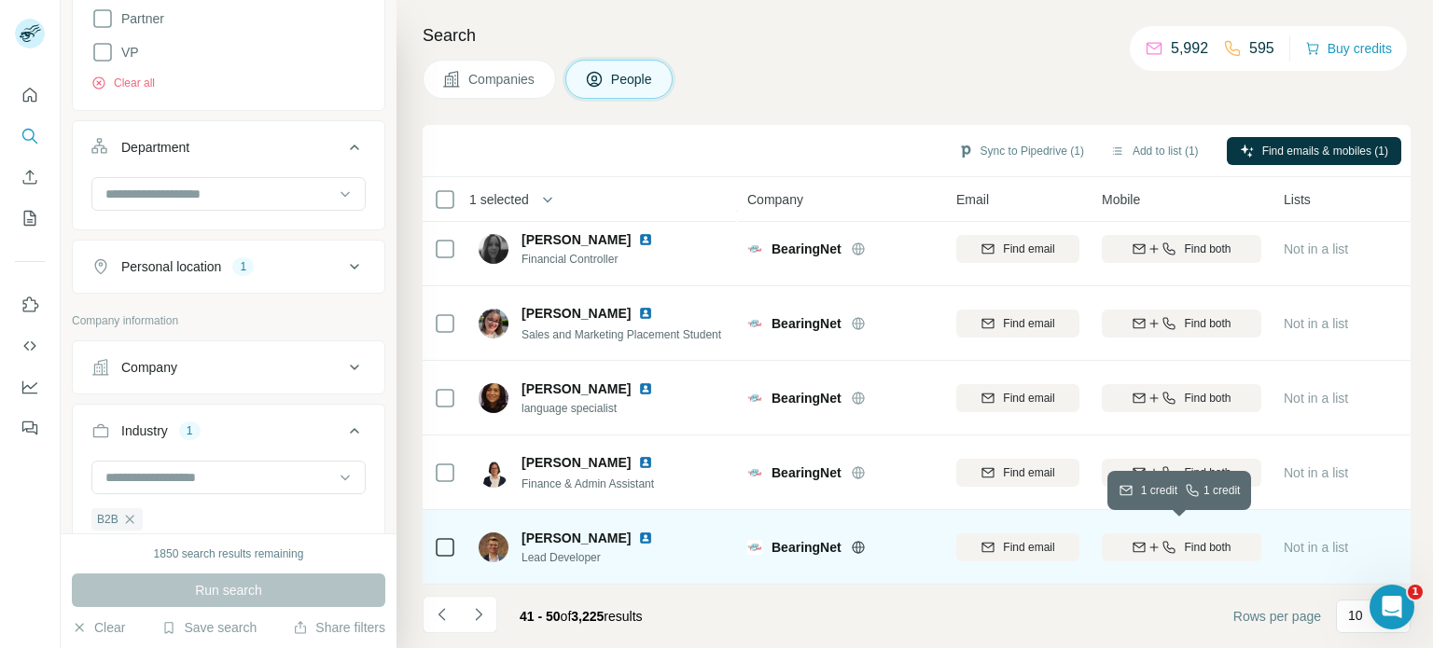
click at [1217, 539] on span "Find both" at bounding box center [1207, 547] width 47 height 17
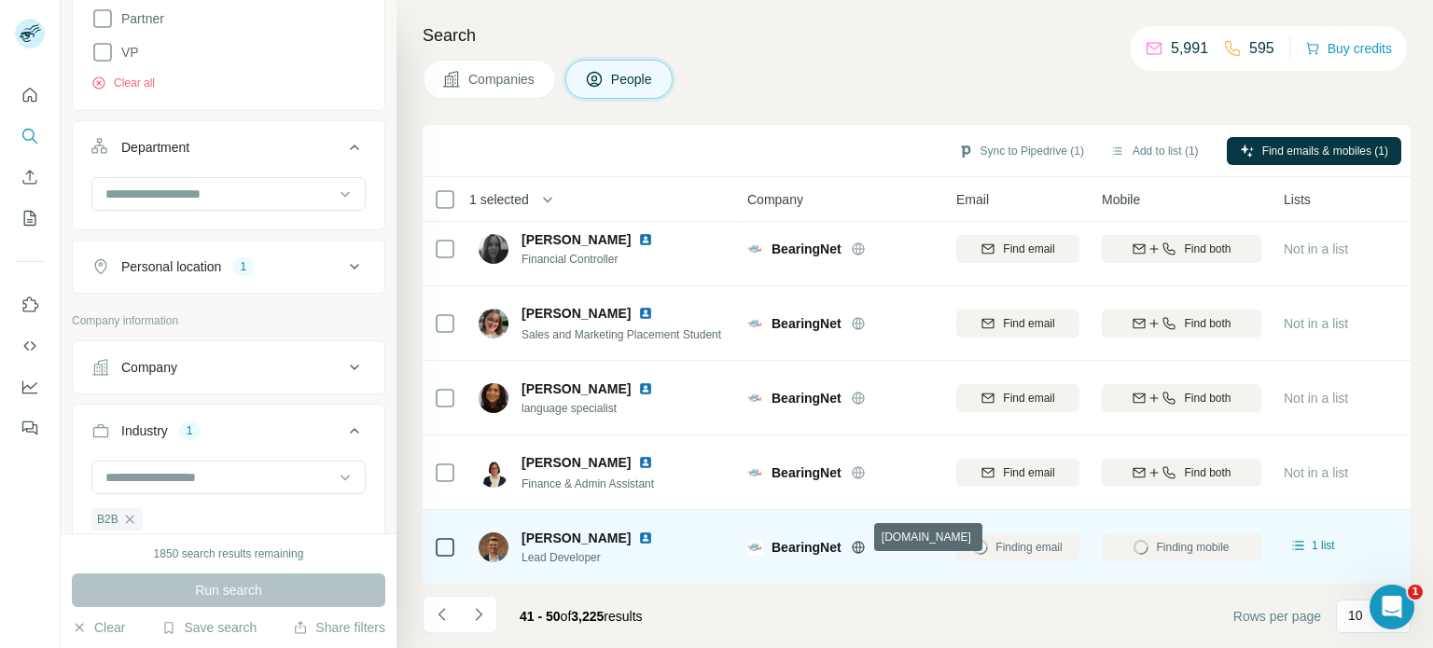
click at [857, 541] on icon at bounding box center [858, 547] width 5 height 12
click at [638, 531] on img at bounding box center [645, 538] width 15 height 15
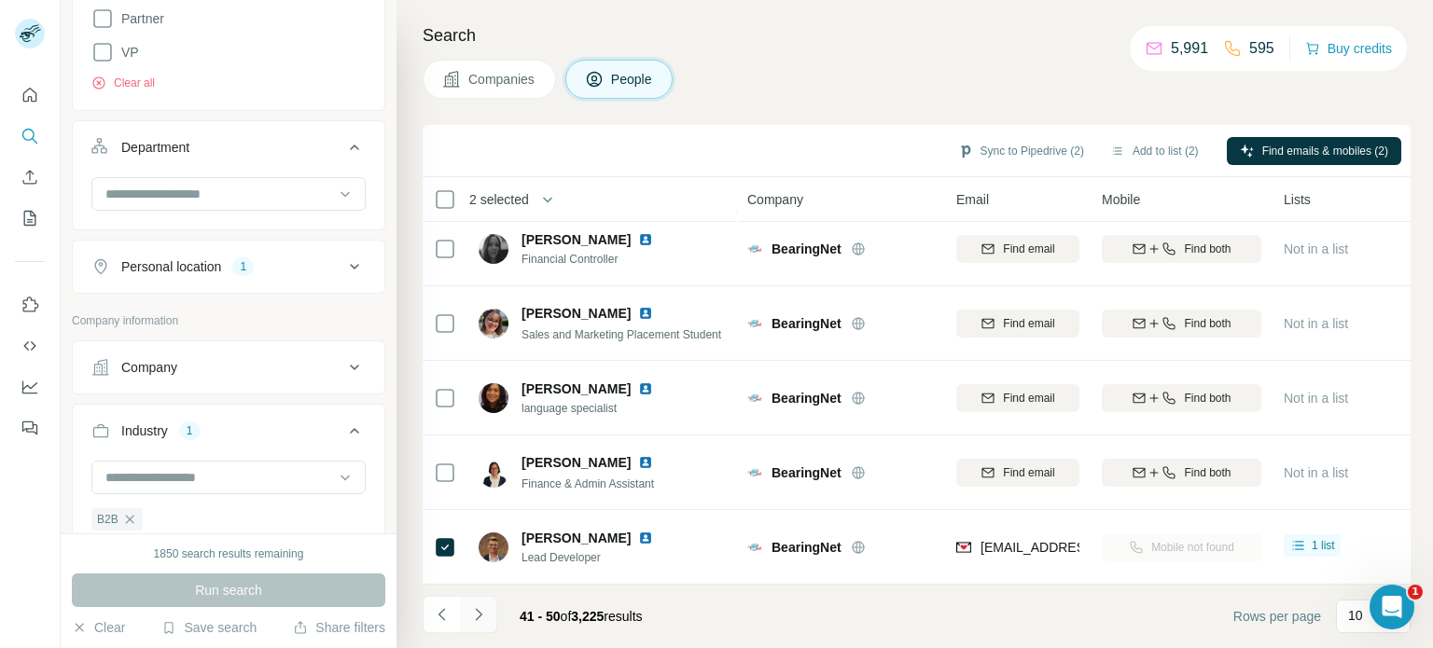
click at [481, 612] on icon "Navigate to next page" at bounding box center [478, 615] width 19 height 19
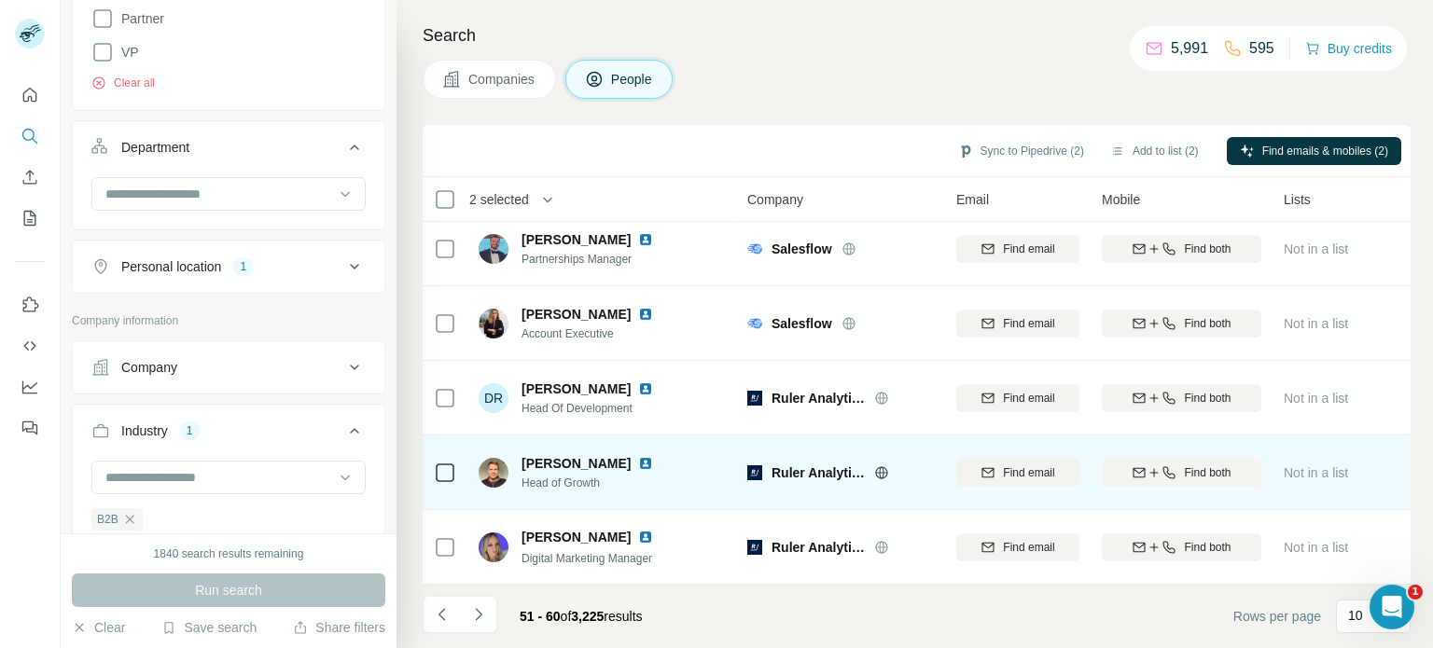
click at [881, 466] on icon at bounding box center [881, 473] width 15 height 15
click at [1217, 465] on span "Find both" at bounding box center [1207, 473] width 47 height 17
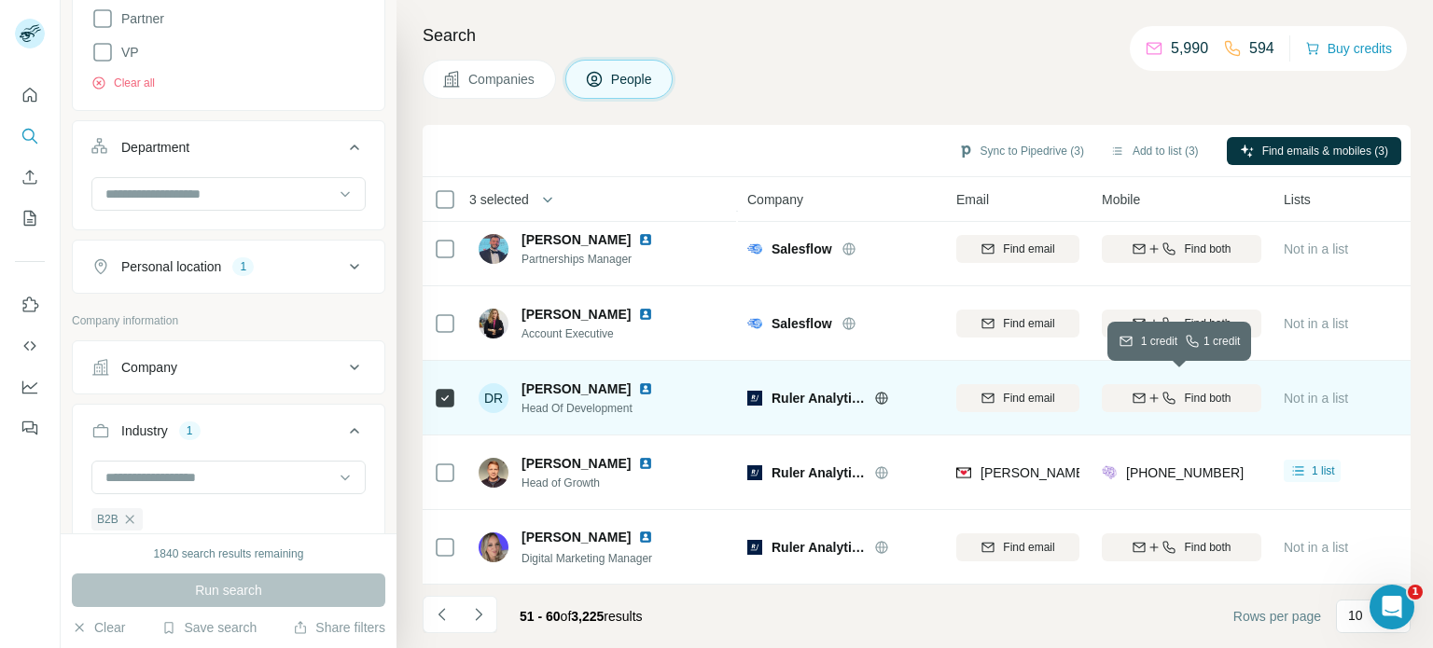
click at [1186, 395] on span "Find both" at bounding box center [1207, 398] width 47 height 17
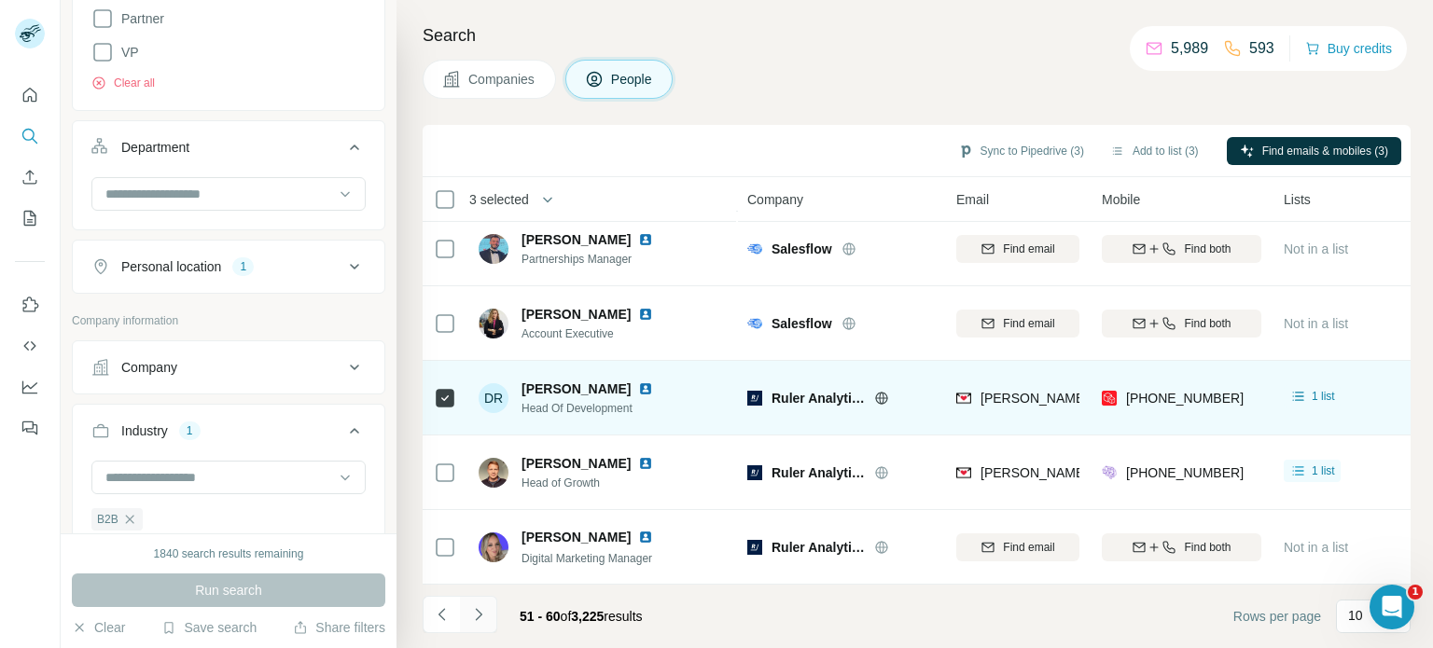
click at [480, 618] on icon "Navigate to next page" at bounding box center [478, 615] width 19 height 19
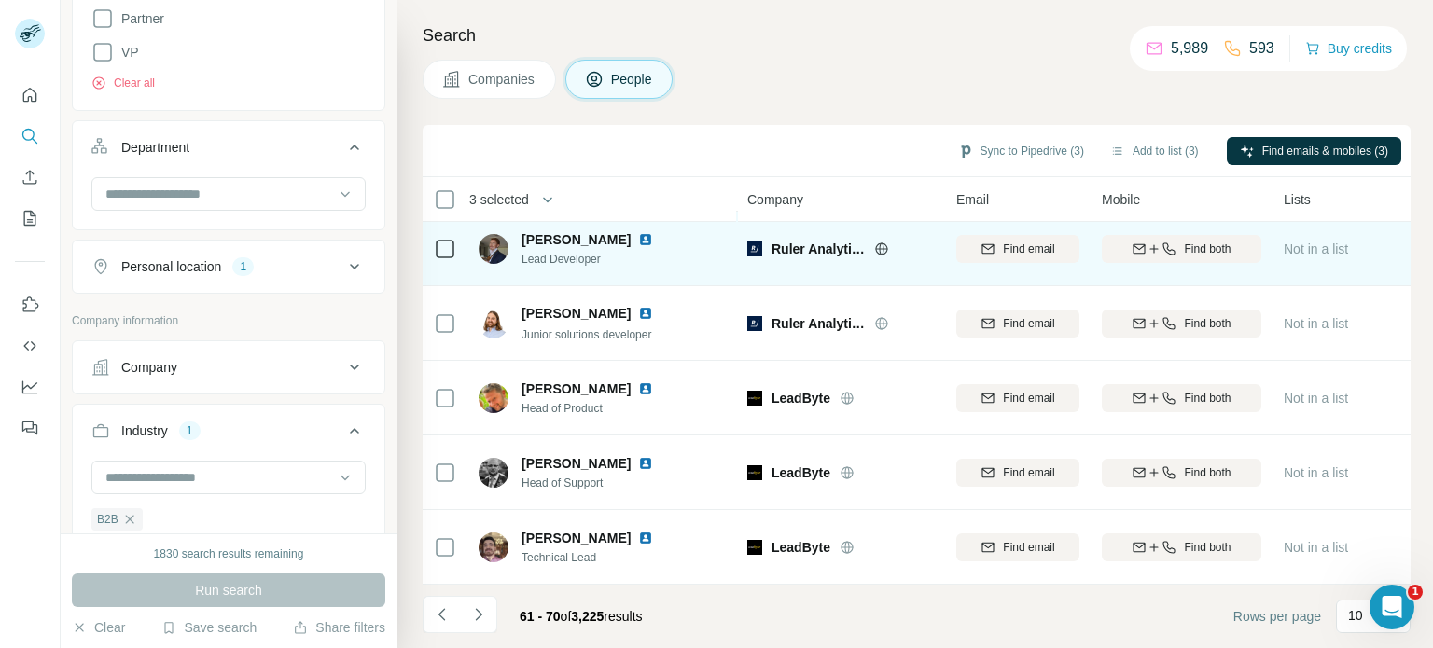
click at [877, 243] on icon at bounding box center [881, 249] width 12 height 12
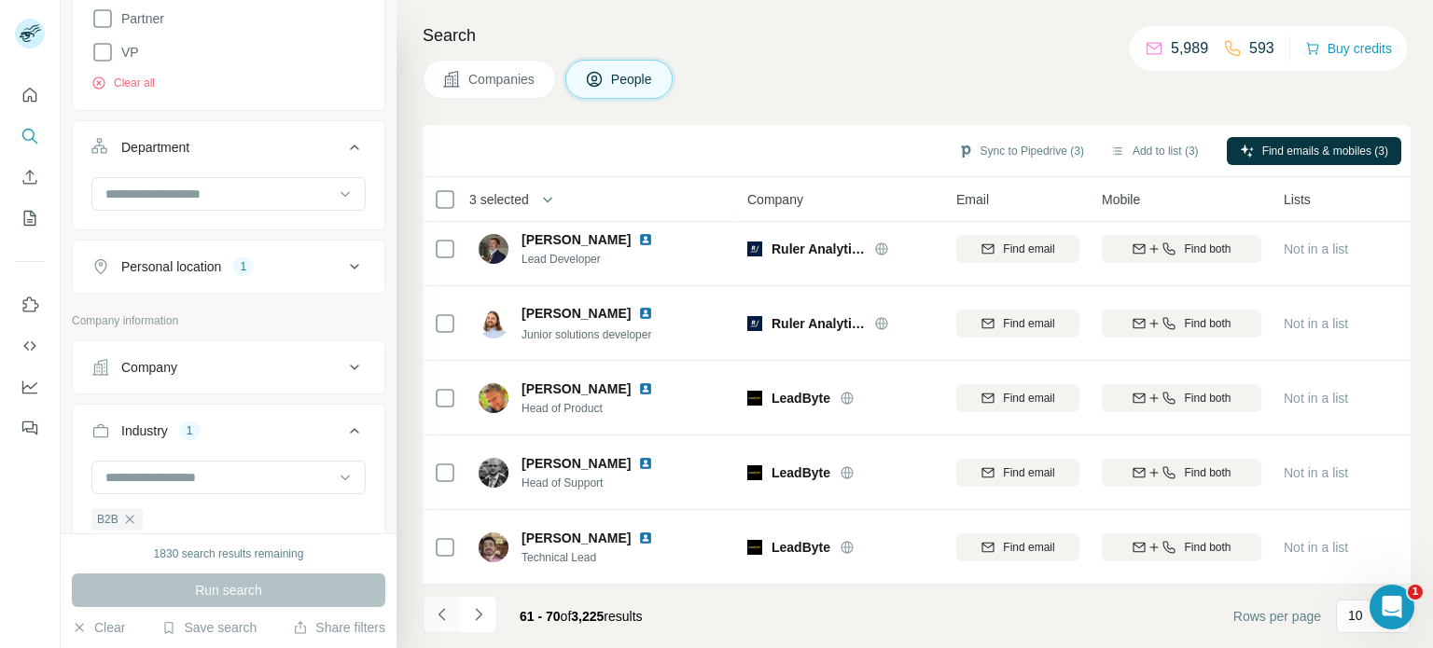
click at [447, 619] on icon "Navigate to previous page" at bounding box center [442, 615] width 19 height 19
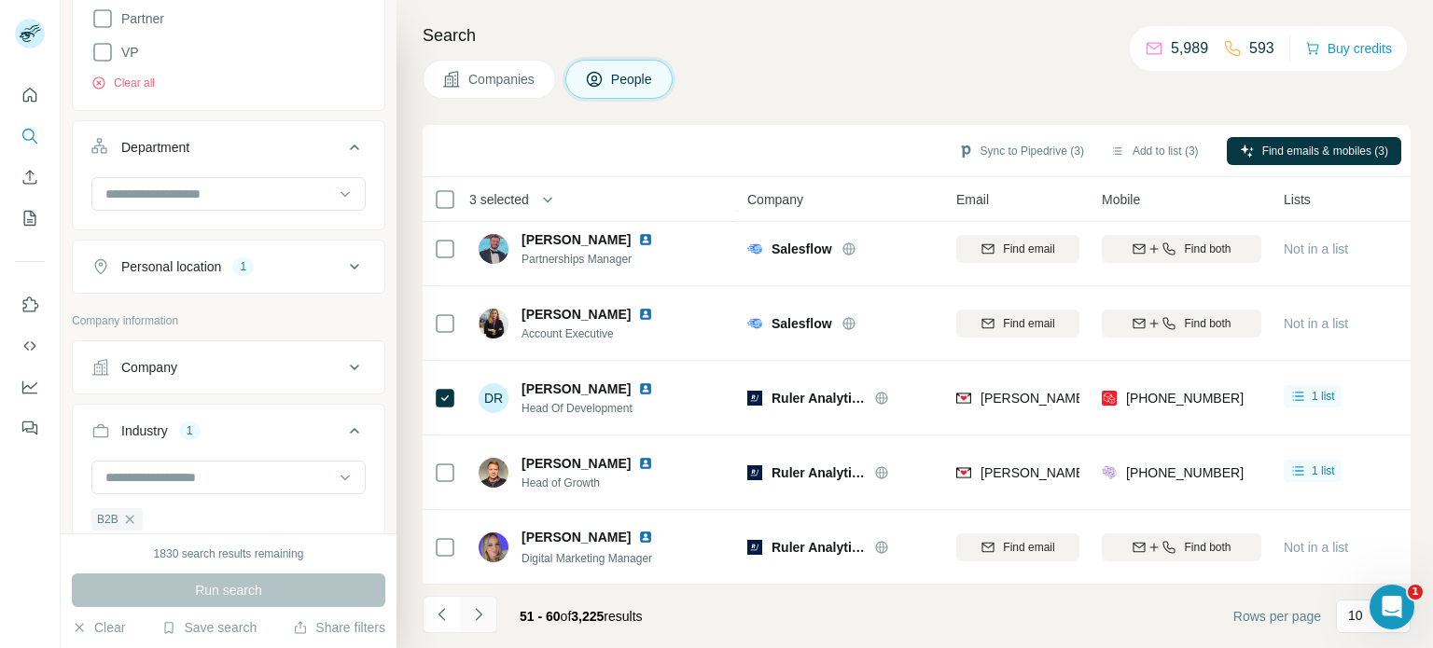
click at [484, 614] on icon "Navigate to next page" at bounding box center [478, 615] width 19 height 19
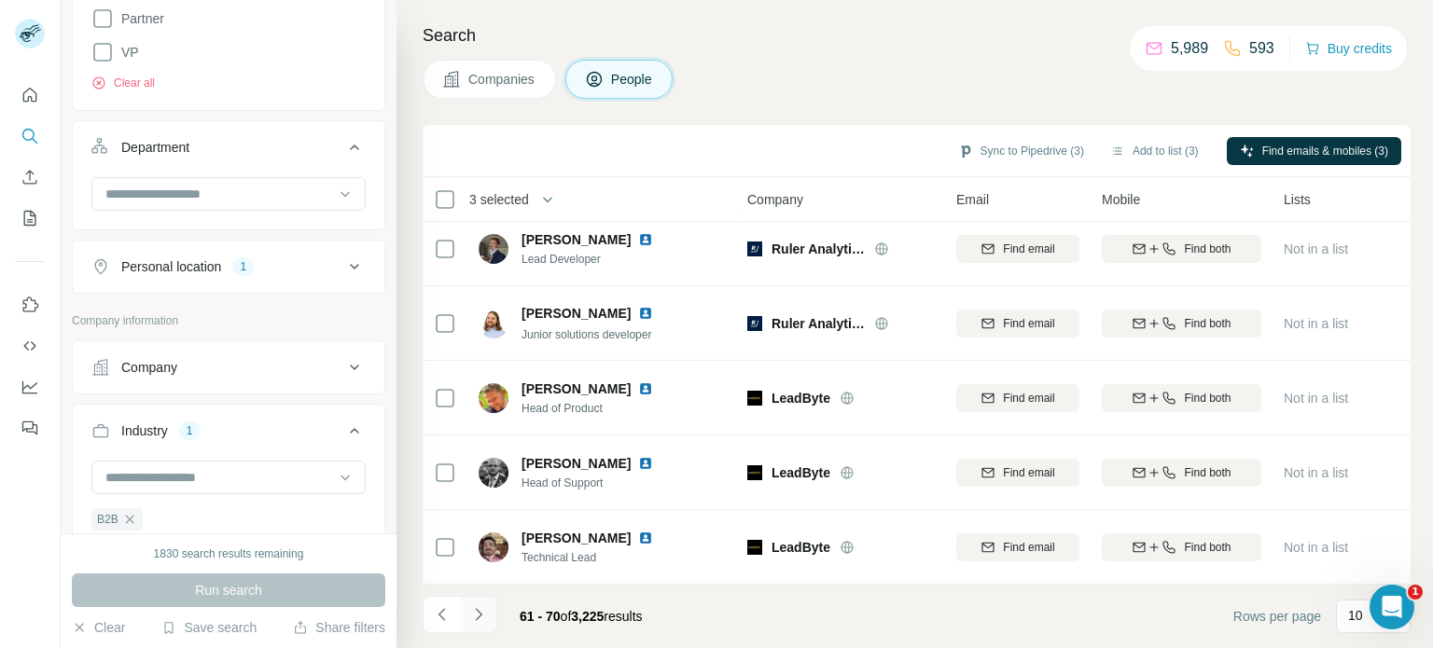
click at [481, 616] on icon "Navigate to next page" at bounding box center [478, 614] width 7 height 12
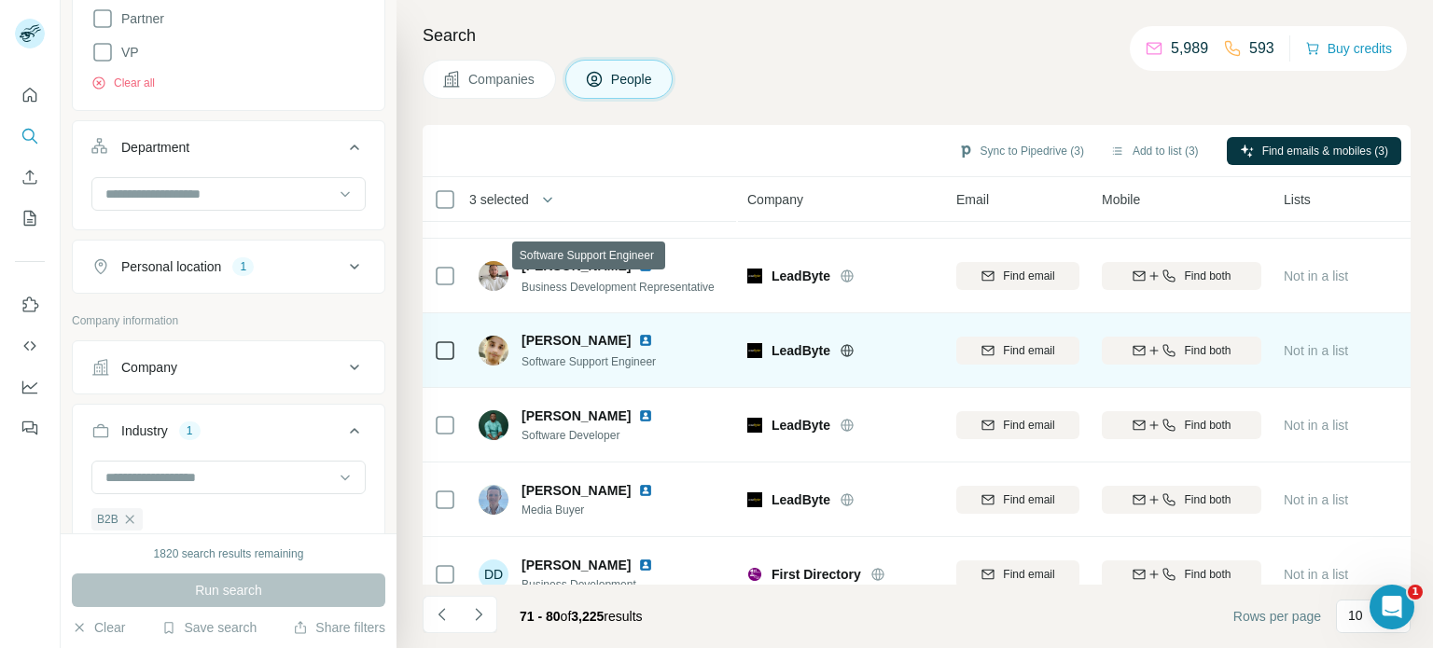
scroll to position [112, 0]
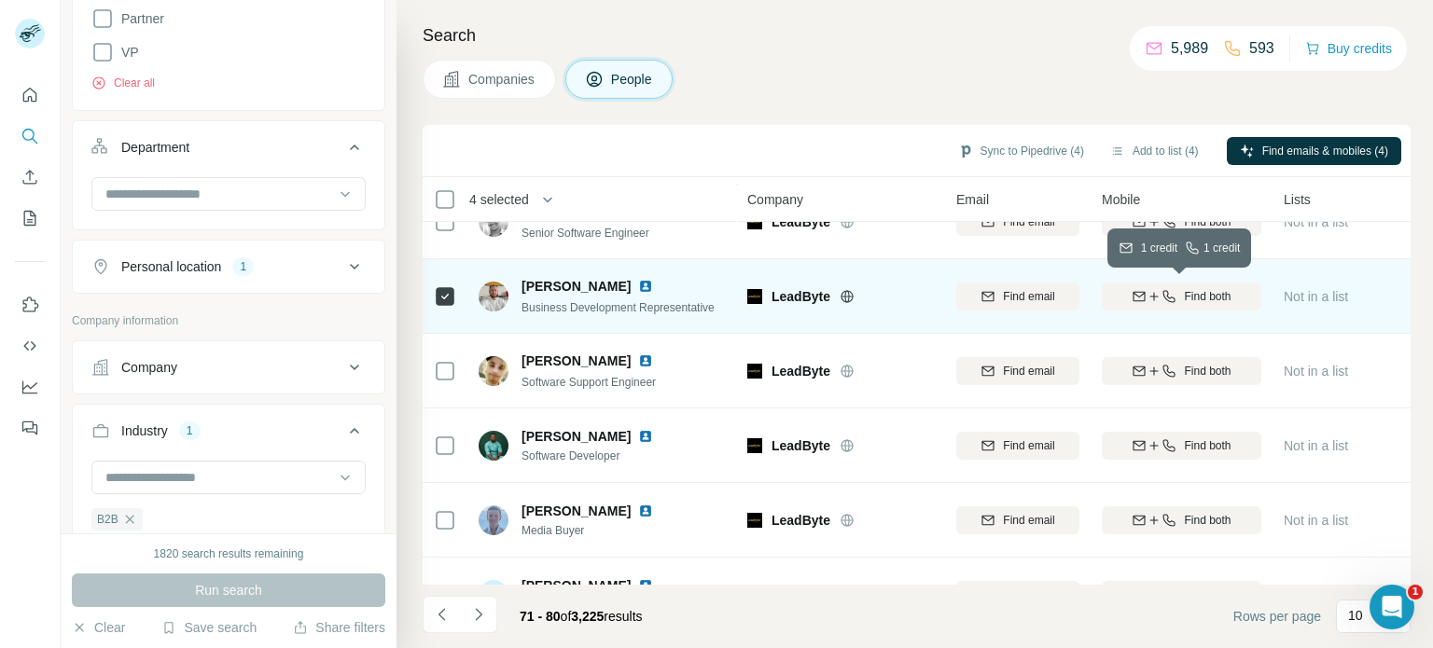
click at [1184, 294] on span "Find both" at bounding box center [1207, 296] width 47 height 17
click at [640, 283] on img at bounding box center [645, 286] width 15 height 15
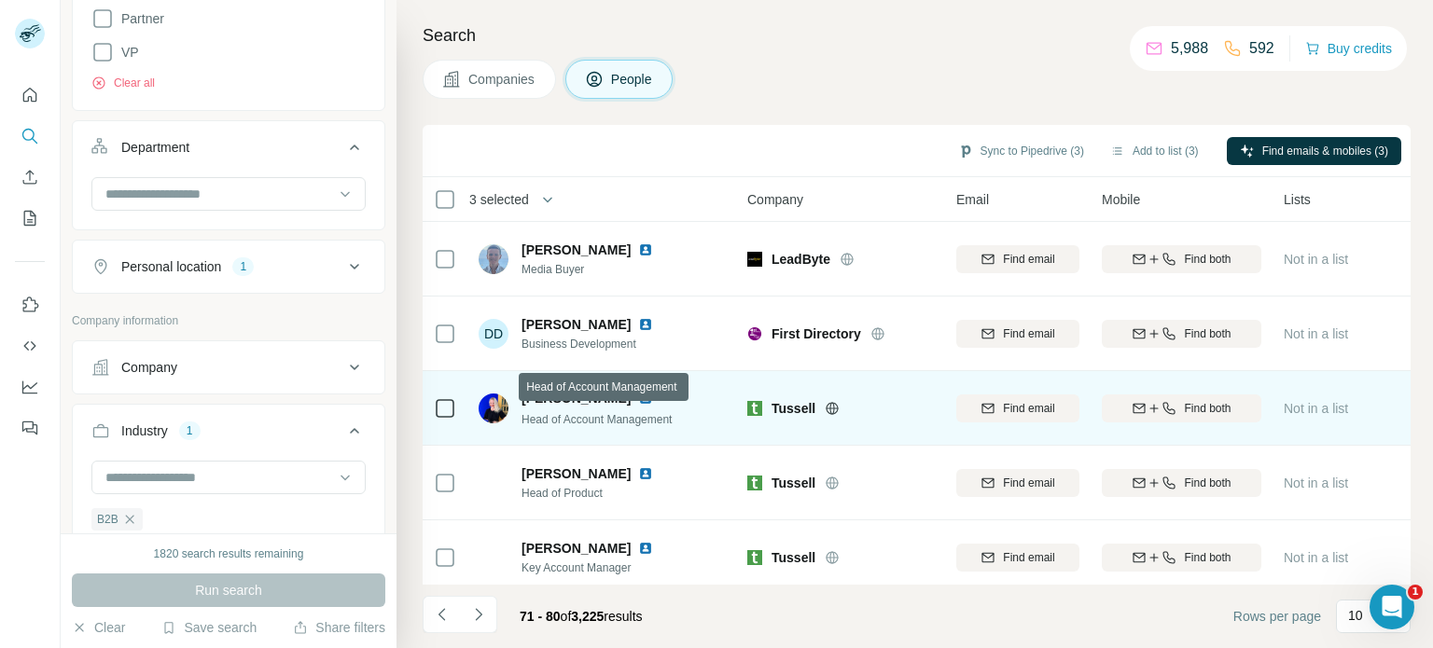
scroll to position [392, 0]
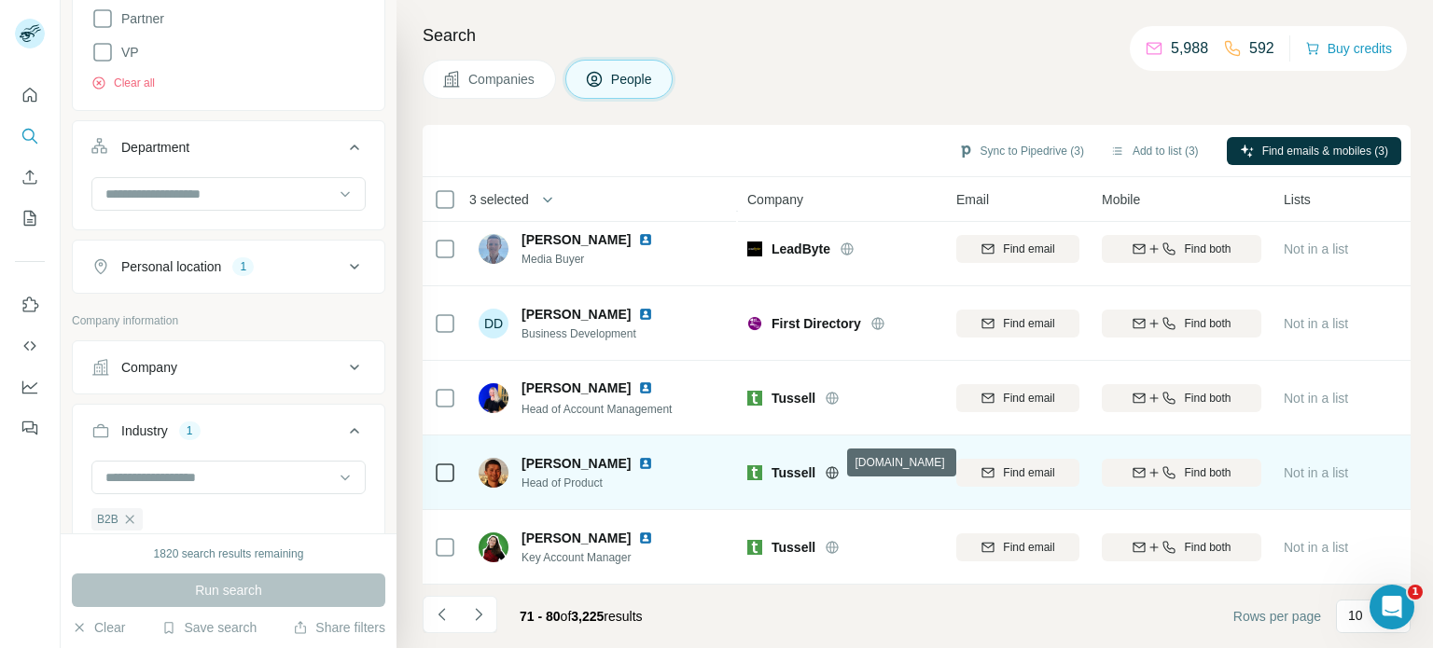
click at [830, 467] on icon at bounding box center [832, 473] width 5 height 12
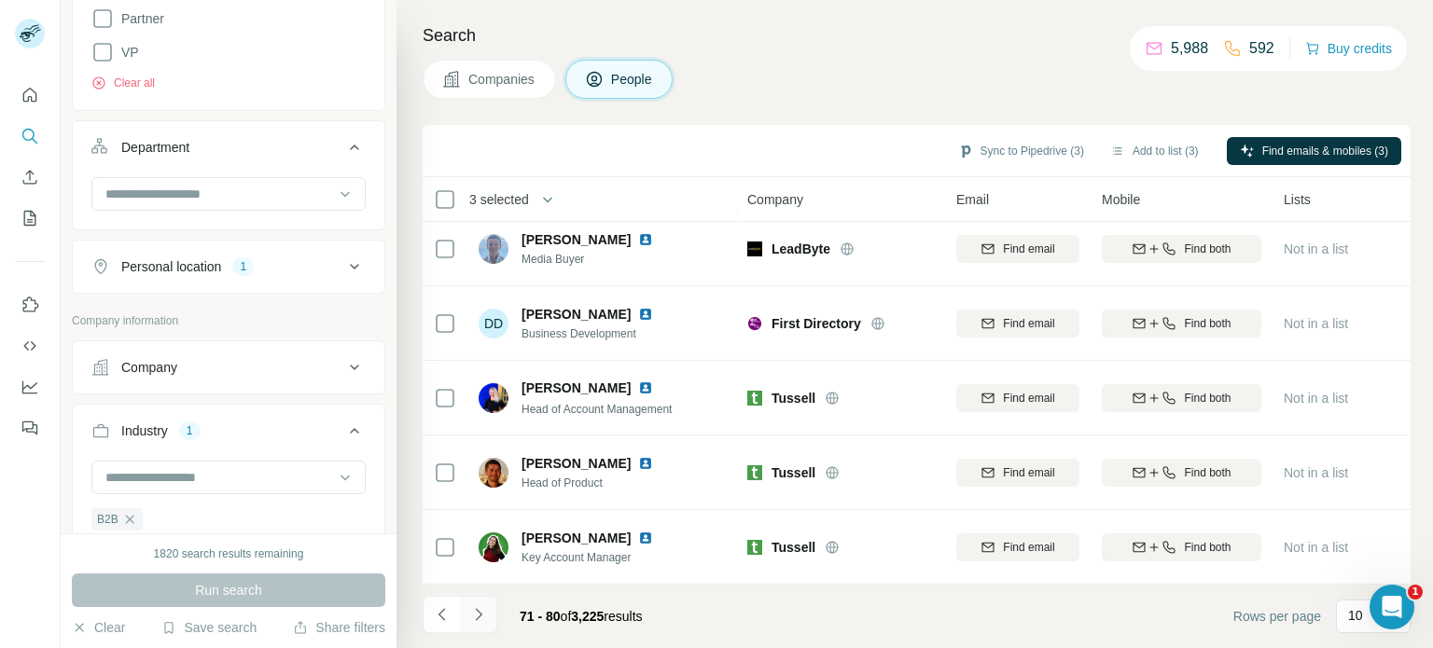
click at [473, 617] on icon "Navigate to next page" at bounding box center [478, 615] width 19 height 19
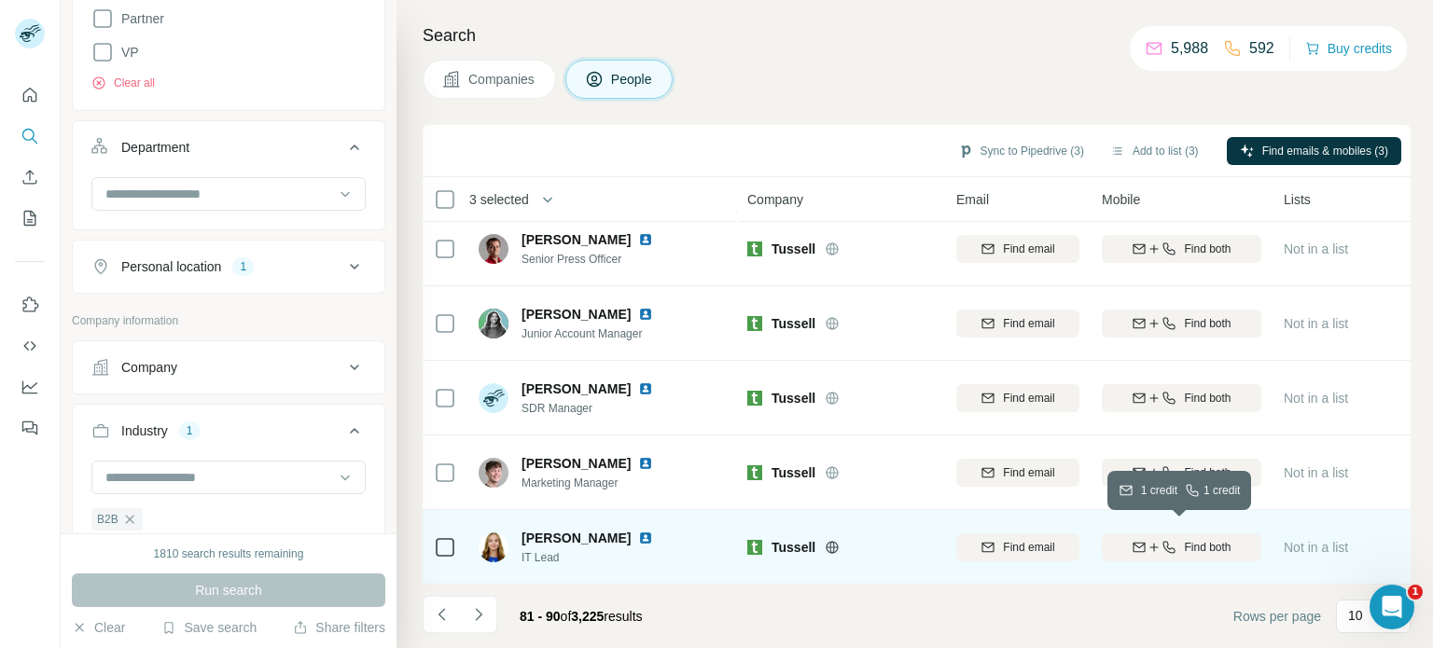
click at [1188, 543] on span "Find both" at bounding box center [1207, 547] width 47 height 17
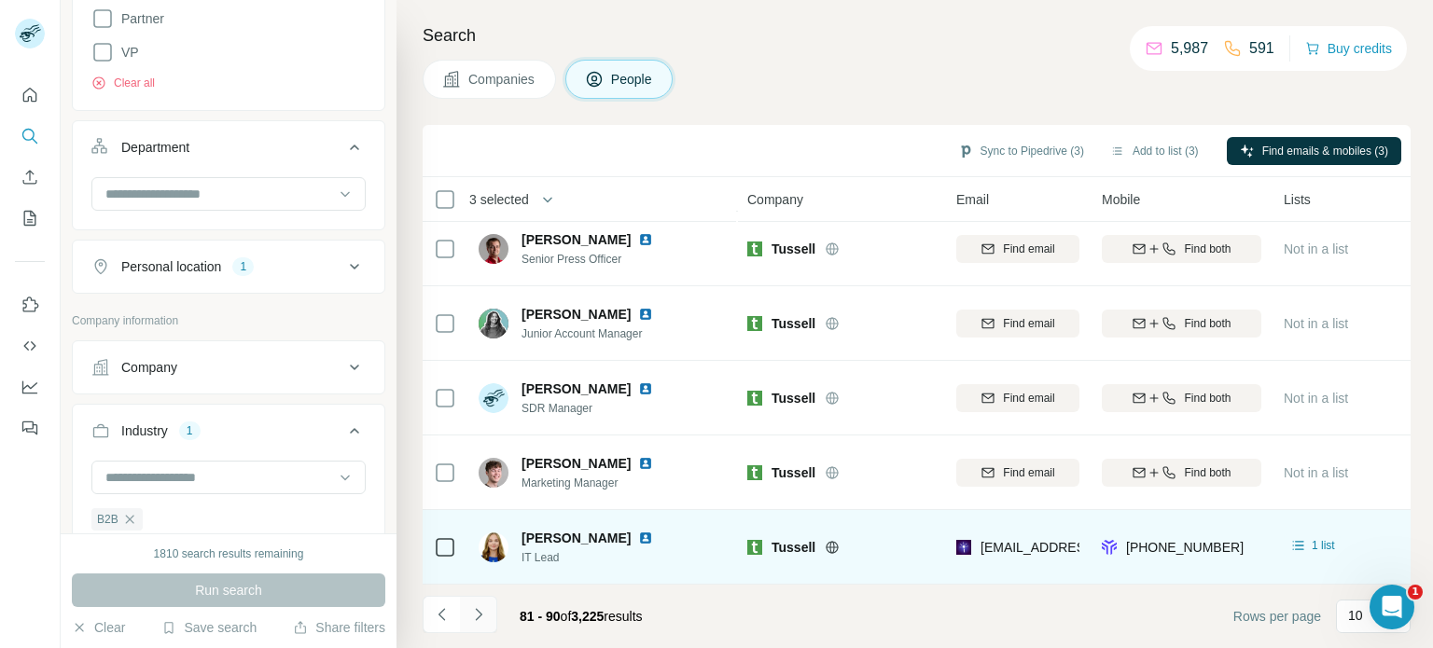
click at [474, 619] on icon "Navigate to next page" at bounding box center [478, 615] width 19 height 19
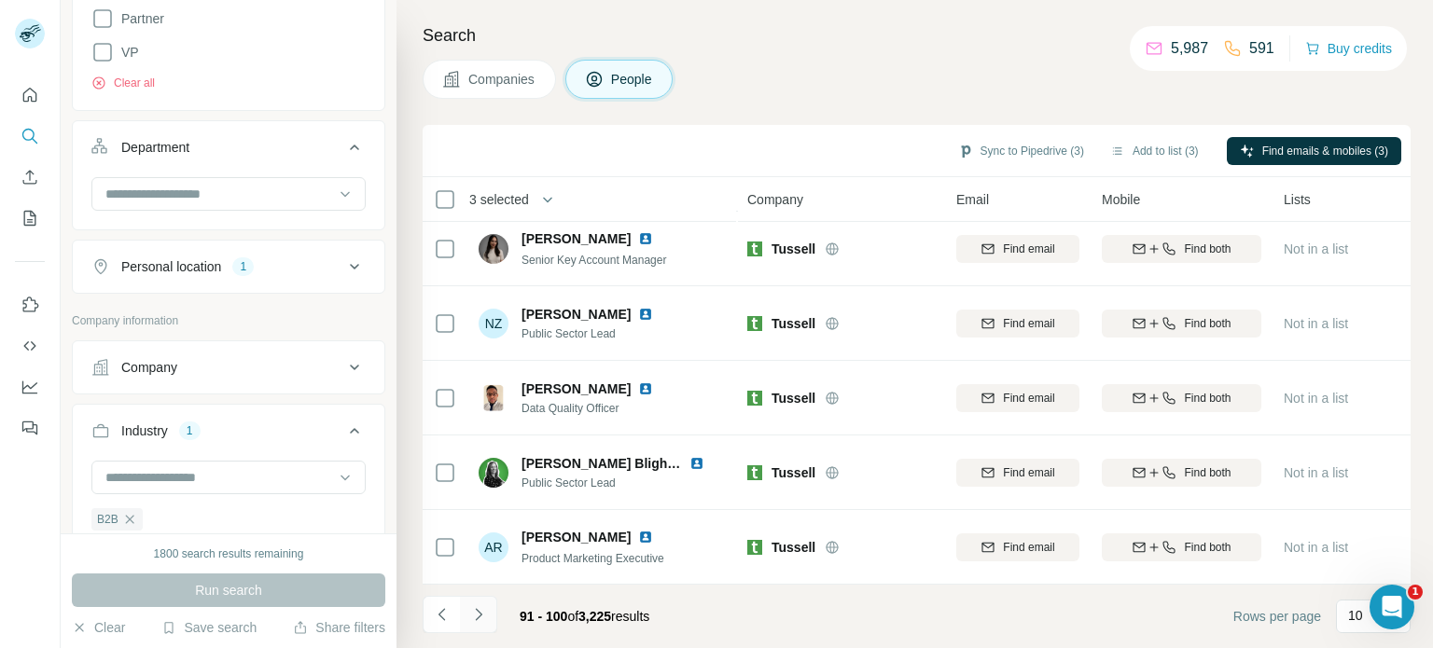
click at [480, 615] on icon "Navigate to next page" at bounding box center [478, 615] width 19 height 19
click at [478, 606] on icon "Navigate to next page" at bounding box center [478, 615] width 19 height 19
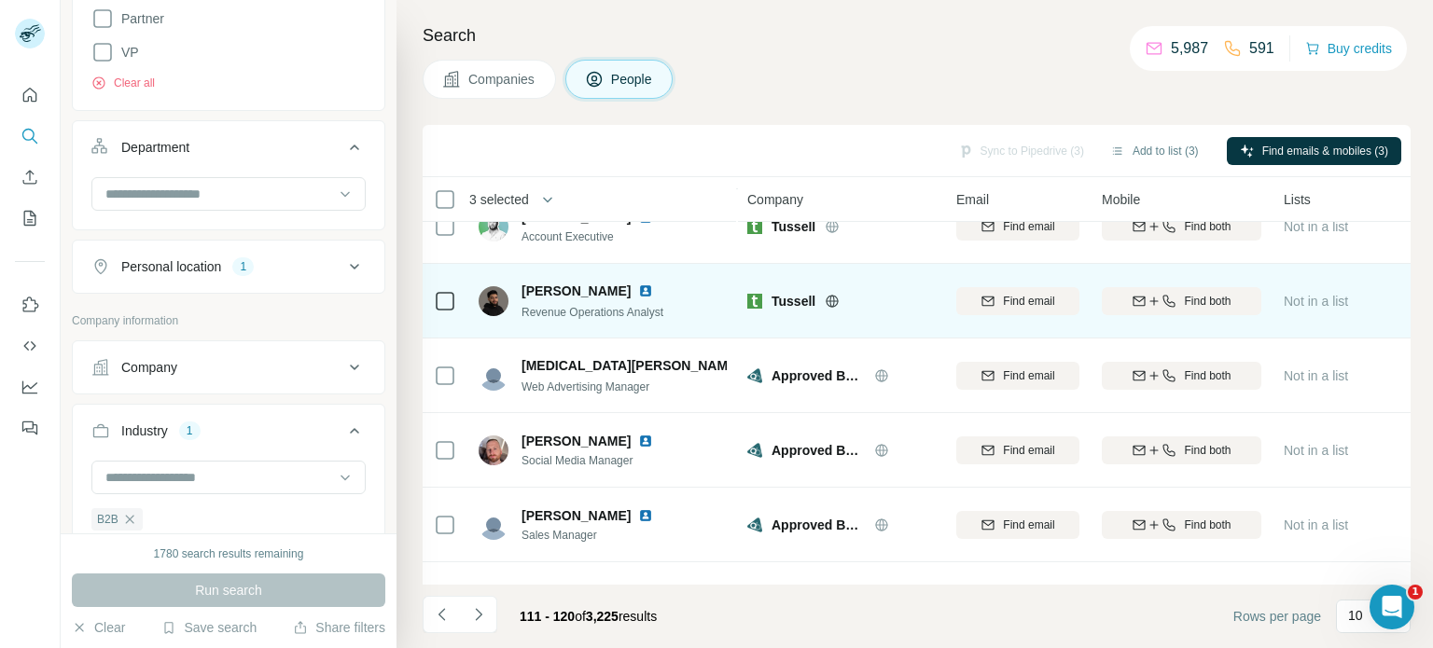
scroll to position [299, 0]
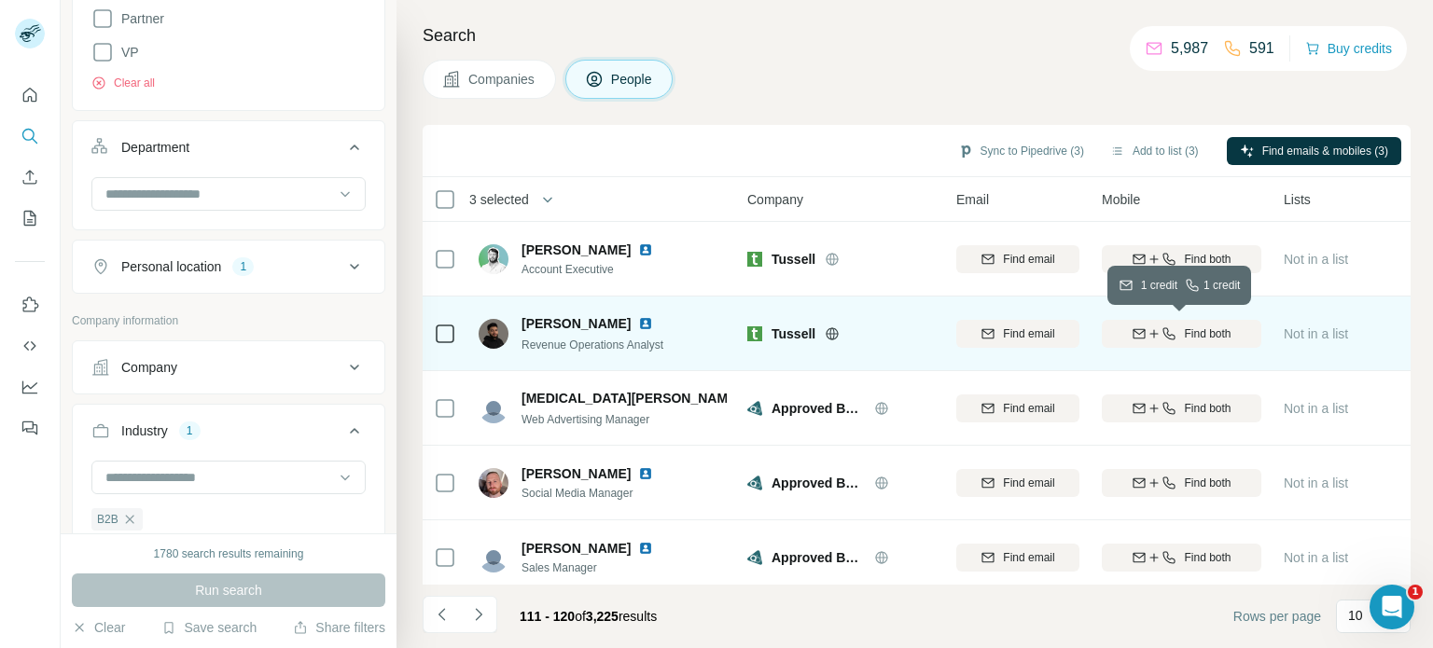
click at [1210, 326] on span "Find both" at bounding box center [1207, 334] width 47 height 17
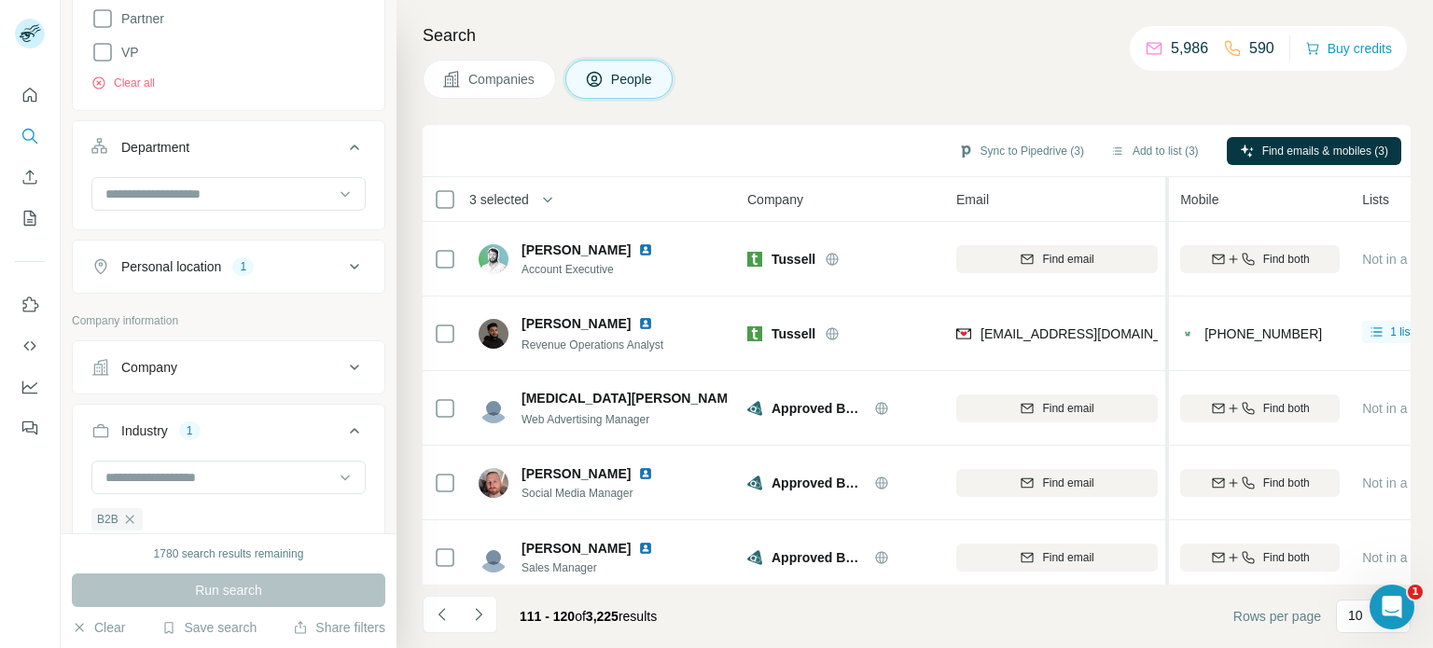
drag, startPoint x: 1087, startPoint y: 248, endPoint x: 1168, endPoint y: 262, distance: 82.4
click at [1168, 262] on table "3 selected People Company Email Mobile Lists Personal location Seniority Depart…" at bounding box center [1283, 274] width 1720 height 791
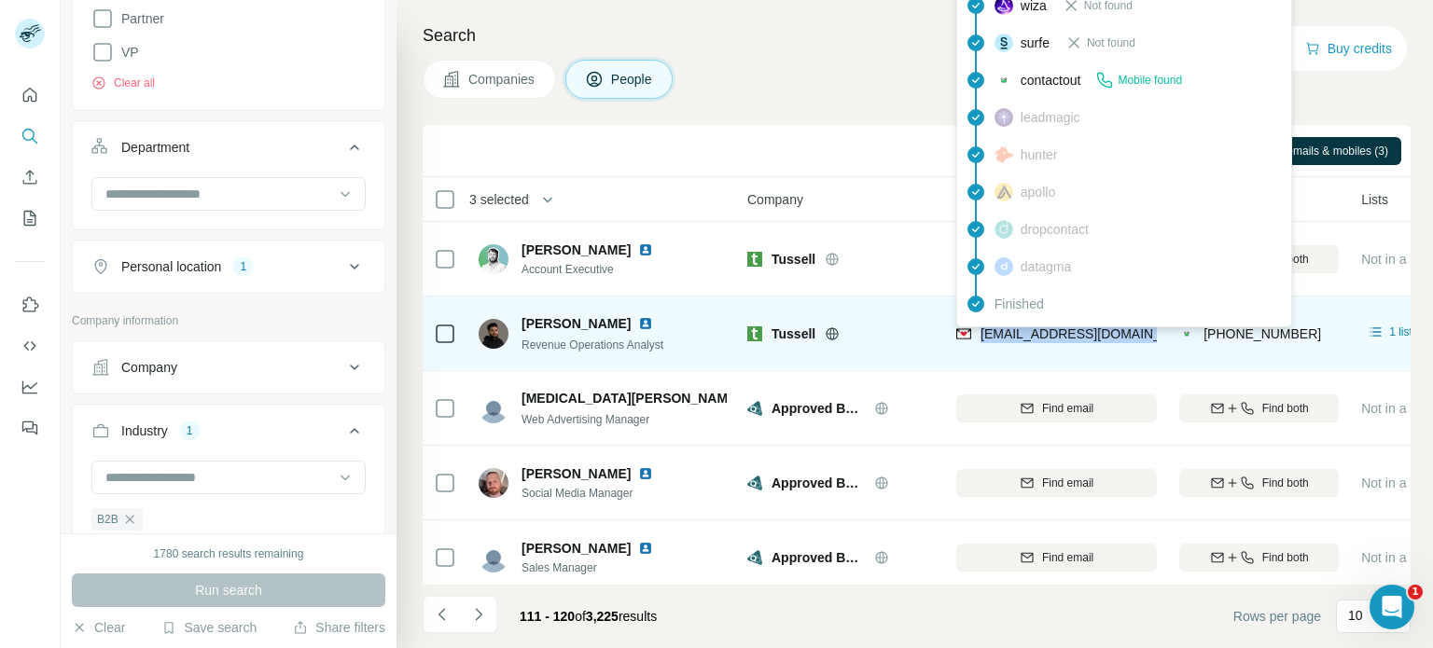
drag, startPoint x: 1153, startPoint y: 331, endPoint x: 982, endPoint y: 332, distance: 171.7
click at [982, 332] on div "[EMAIL_ADDRESS][DOMAIN_NAME]" at bounding box center [1056, 333] width 201 height 51
copy span "[EMAIL_ADDRESS][DOMAIN_NAME]"
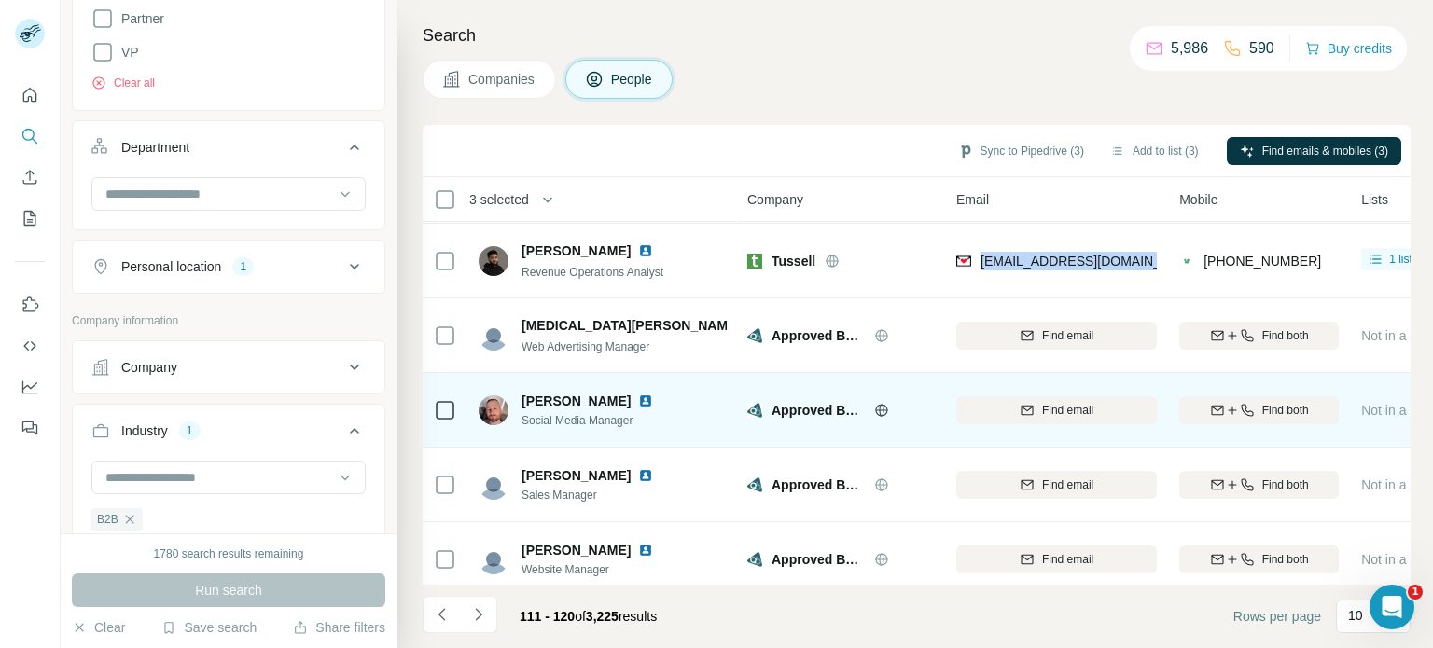
scroll to position [392, 0]
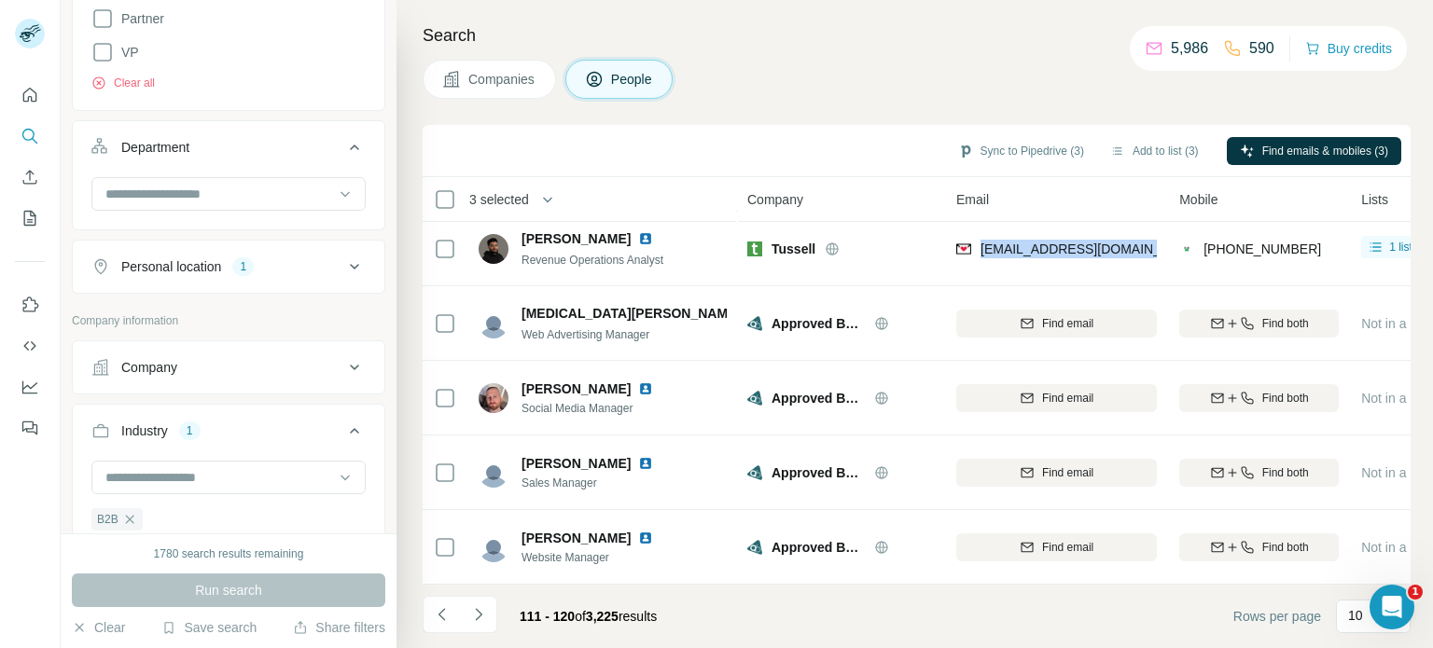
click at [478, 619] on icon "Navigate to next page" at bounding box center [478, 614] width 7 height 12
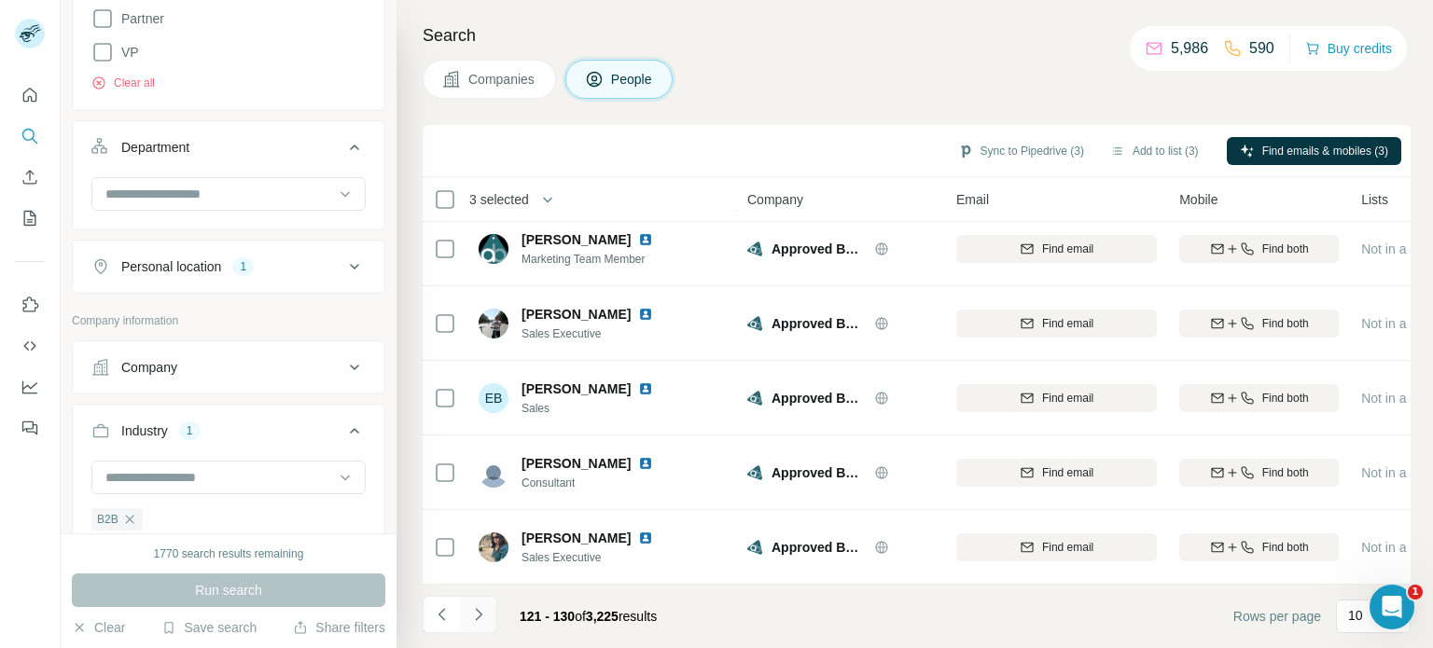
click at [481, 620] on icon "Navigate to next page" at bounding box center [478, 615] width 19 height 19
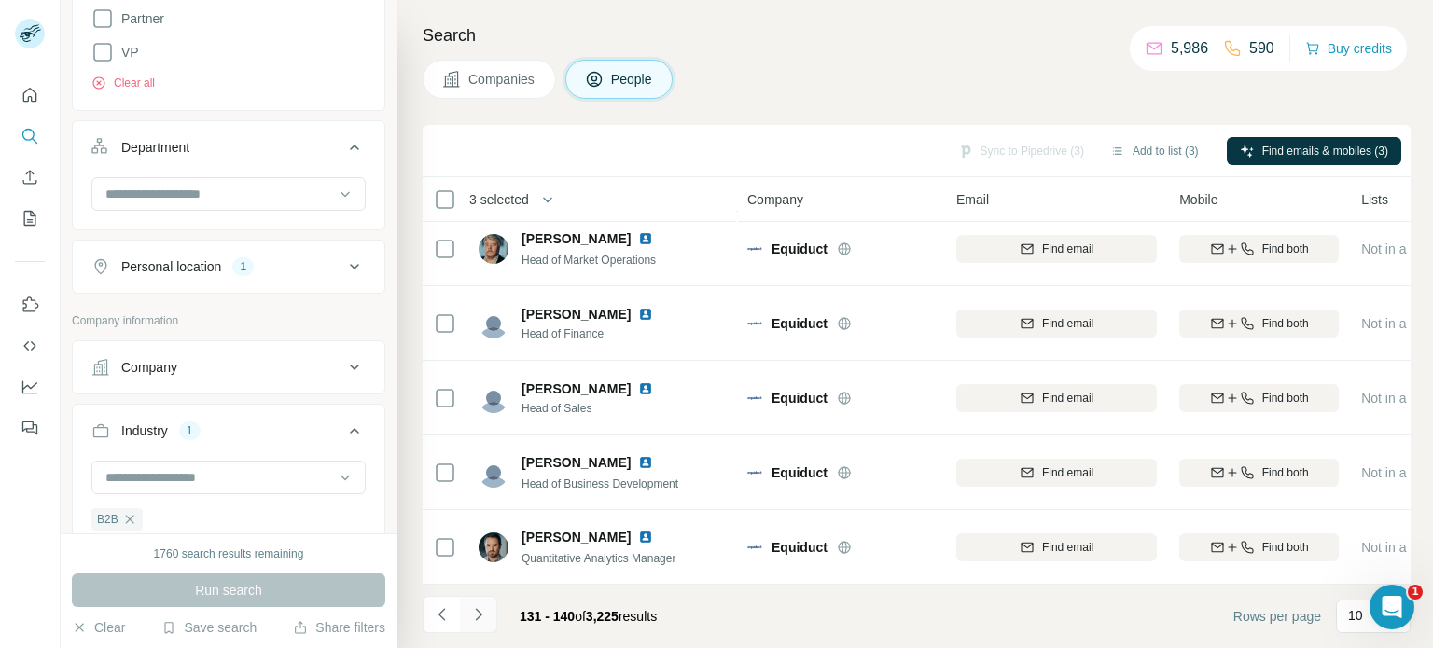
click at [477, 620] on icon "Navigate to next page" at bounding box center [478, 614] width 7 height 12
click at [444, 609] on icon "Navigate to previous page" at bounding box center [442, 615] width 19 height 19
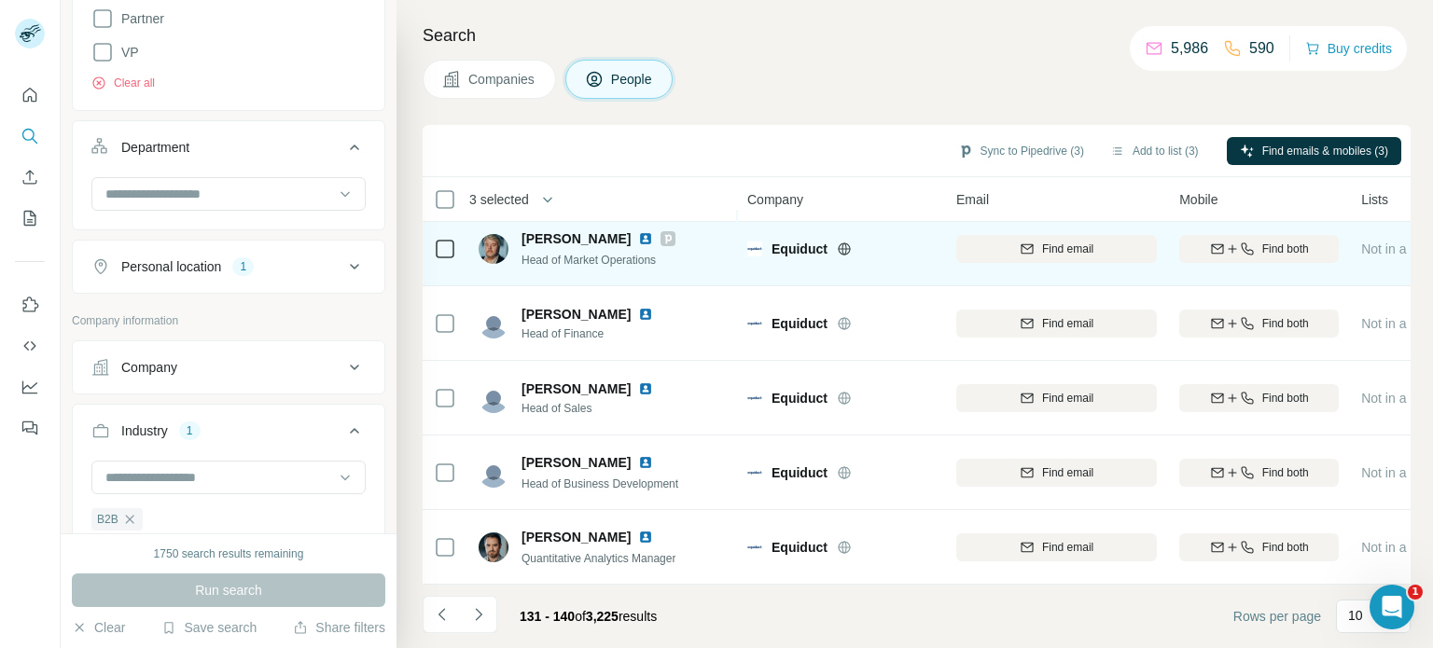
click at [847, 242] on icon at bounding box center [844, 249] width 15 height 15
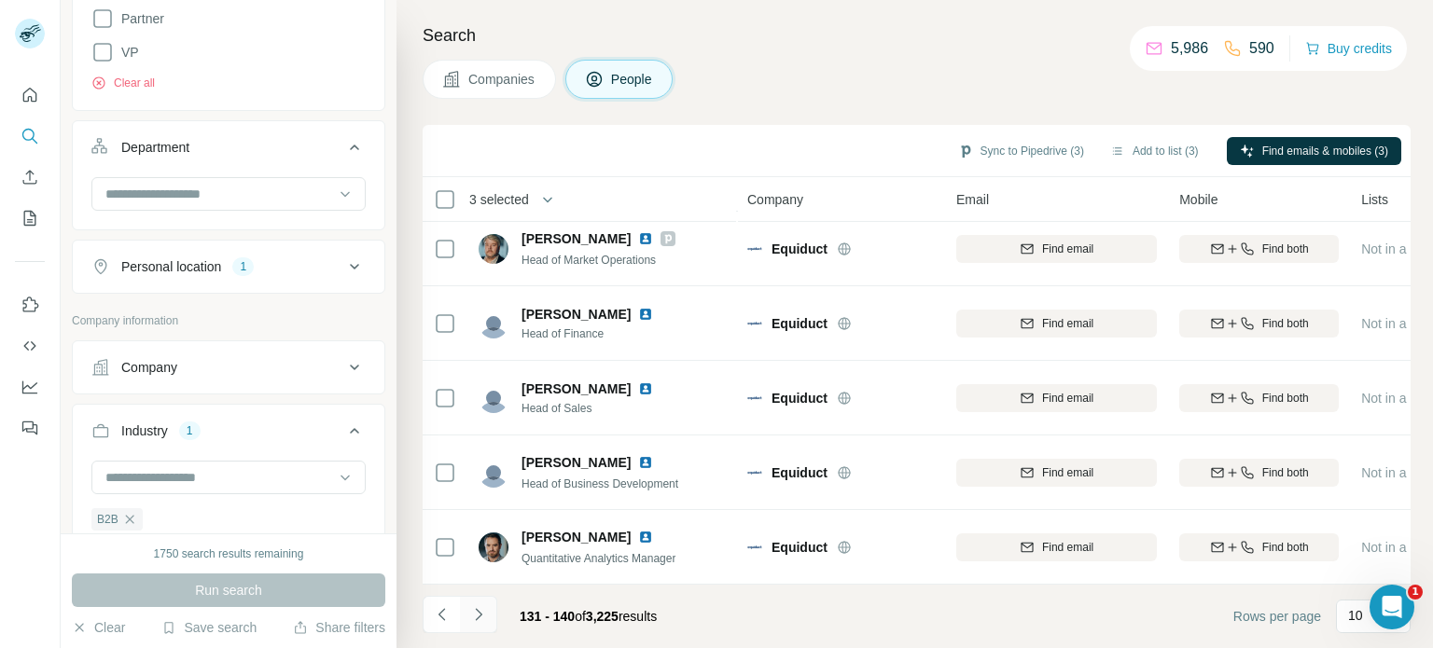
click at [477, 611] on icon "Navigate to next page" at bounding box center [478, 615] width 19 height 19
click at [480, 618] on icon "Navigate to next page" at bounding box center [478, 615] width 19 height 19
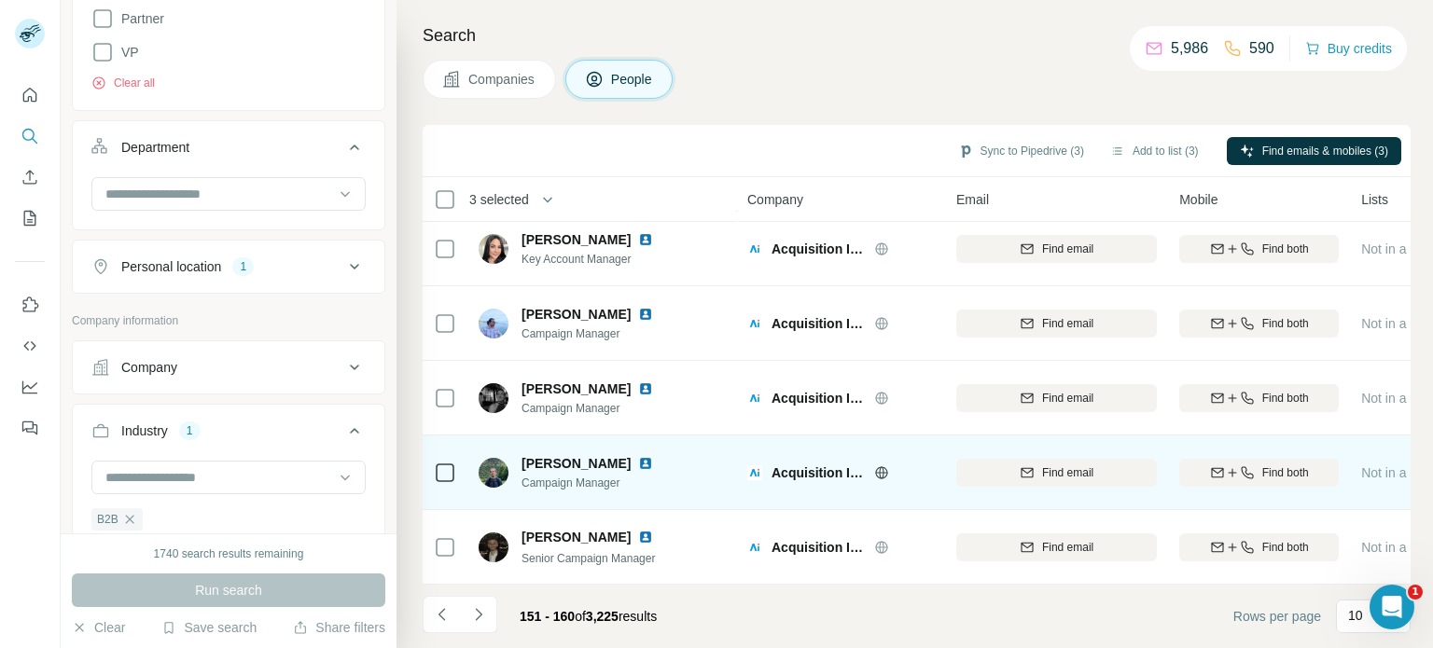
click at [881, 466] on icon at bounding box center [881, 473] width 15 height 15
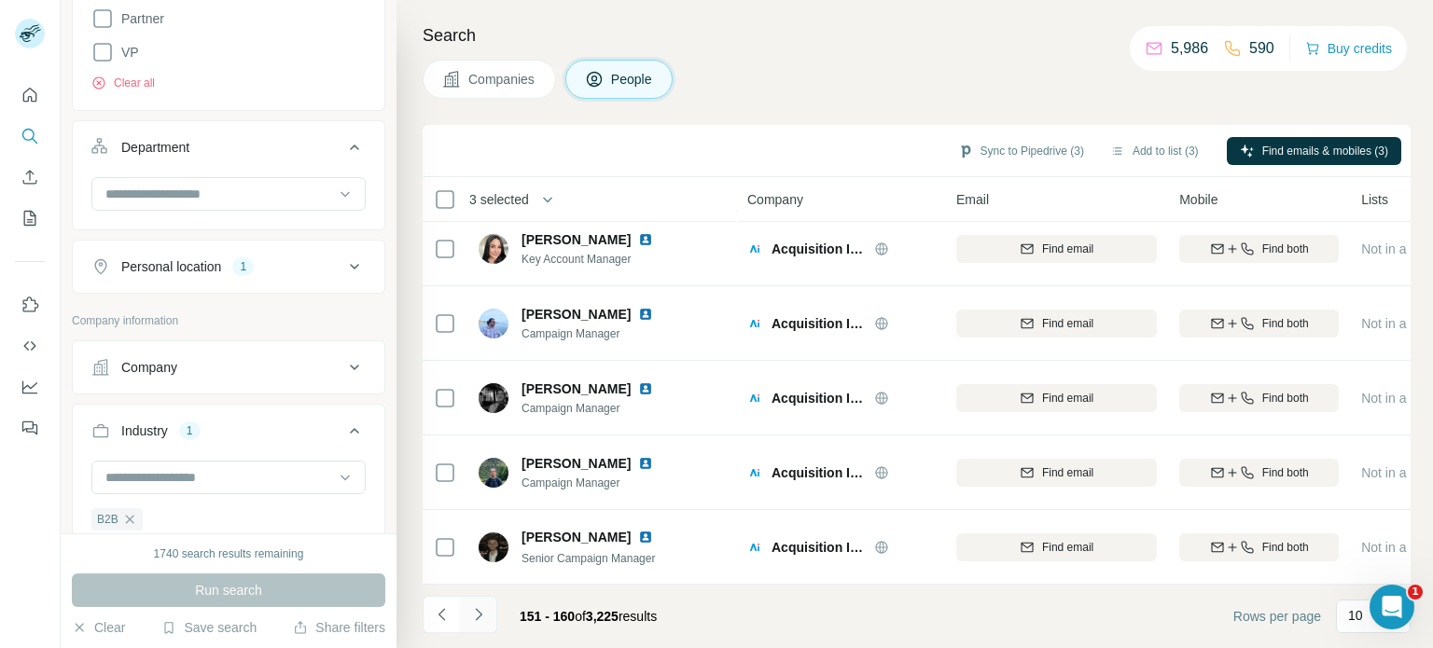
click at [474, 609] on icon "Navigate to next page" at bounding box center [478, 615] width 19 height 19
click at [475, 615] on icon "Navigate to next page" at bounding box center [478, 615] width 19 height 19
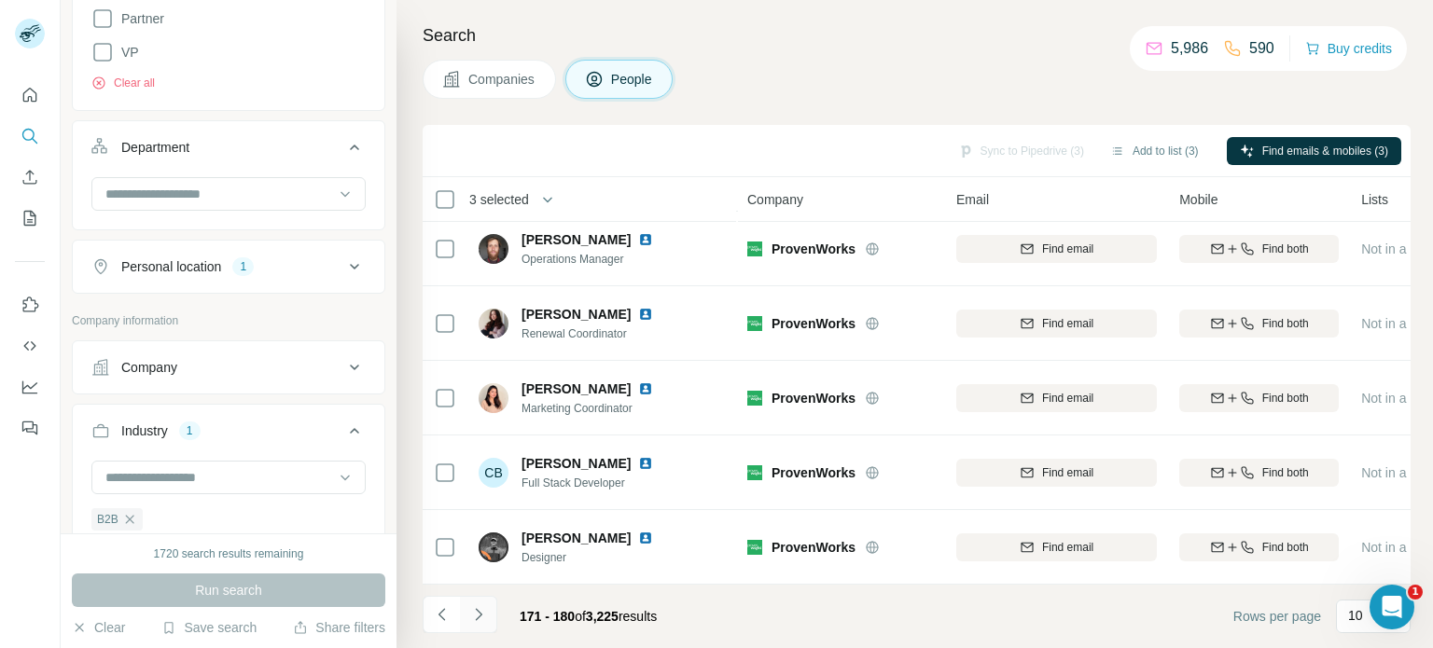
click at [480, 615] on icon "Navigate to next page" at bounding box center [478, 615] width 19 height 19
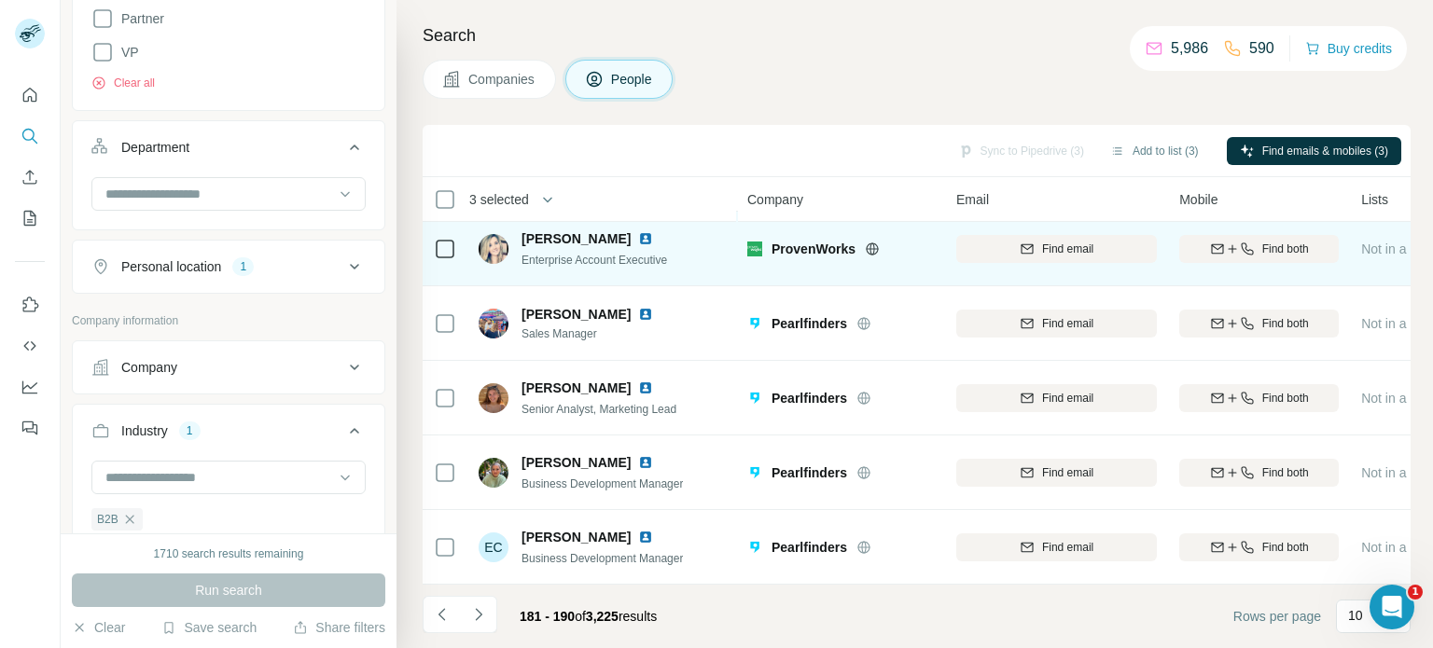
click at [866, 243] on icon at bounding box center [872, 249] width 12 height 12
click at [1262, 241] on span "Find both" at bounding box center [1285, 249] width 47 height 17
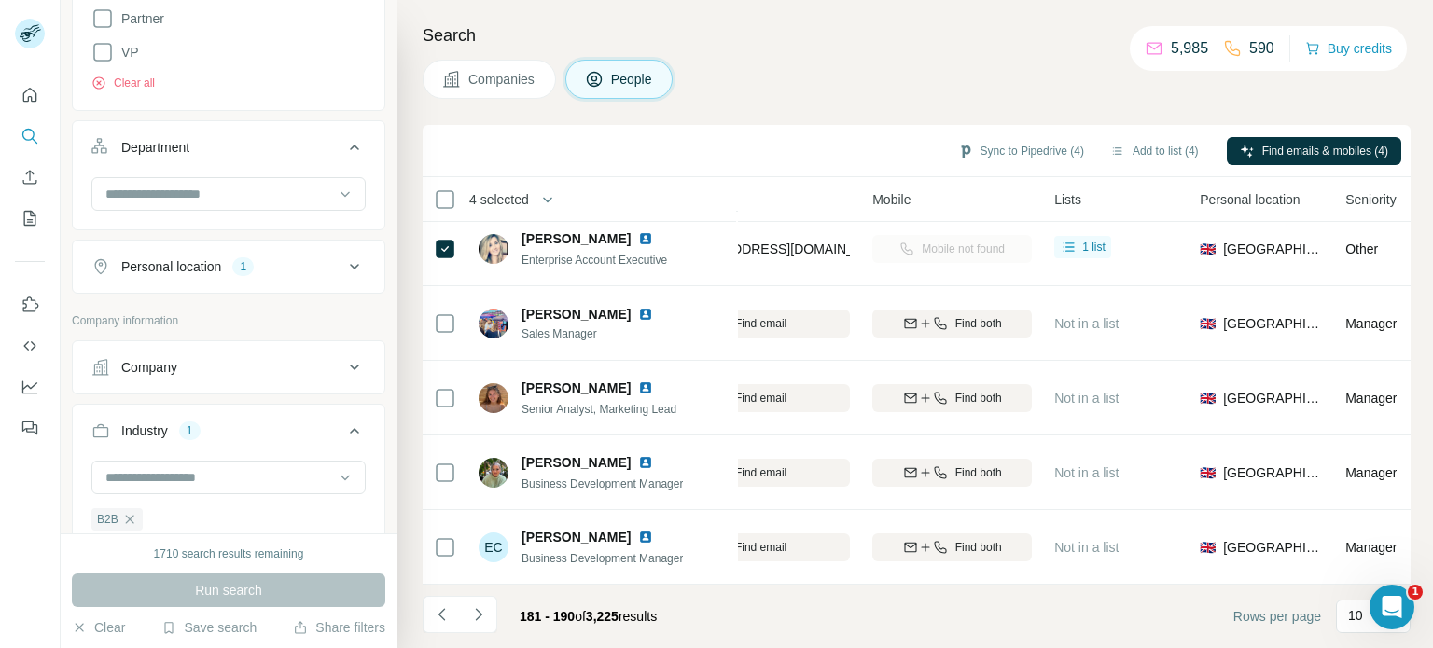
scroll to position [392, 0]
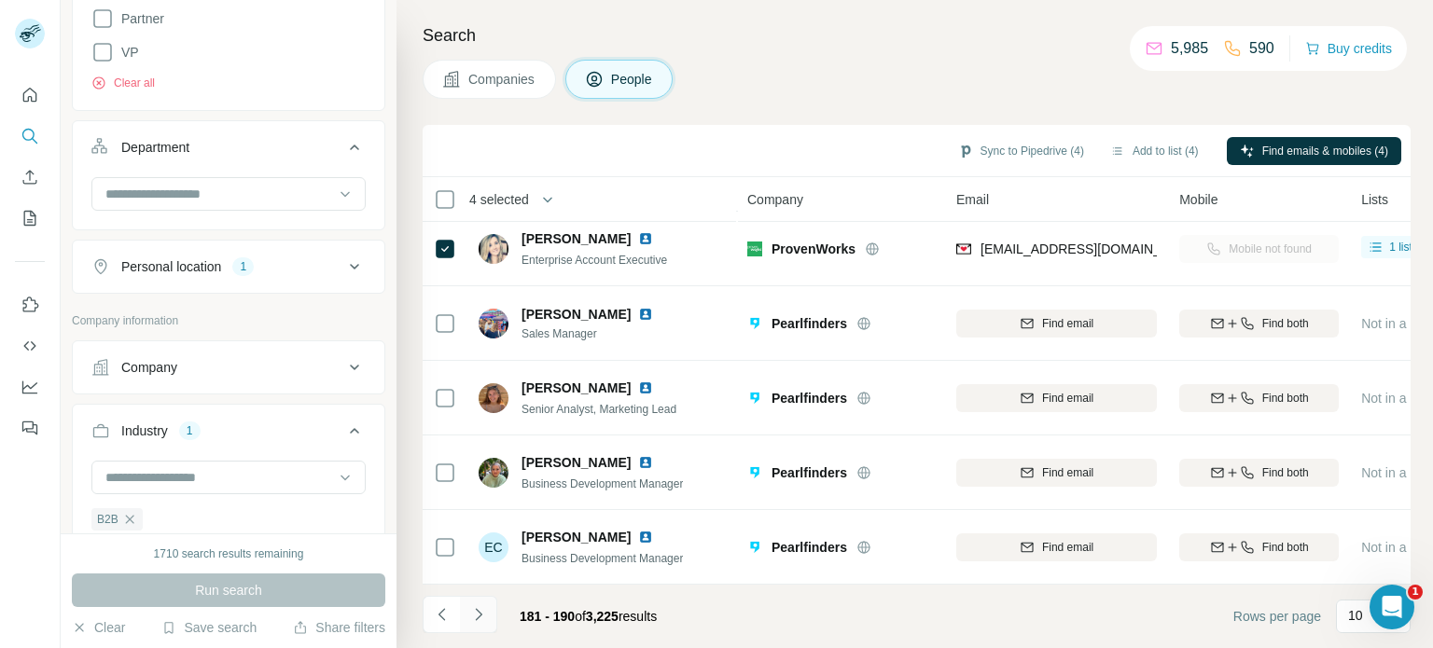
click at [475, 617] on icon "Navigate to next page" at bounding box center [478, 615] width 19 height 19
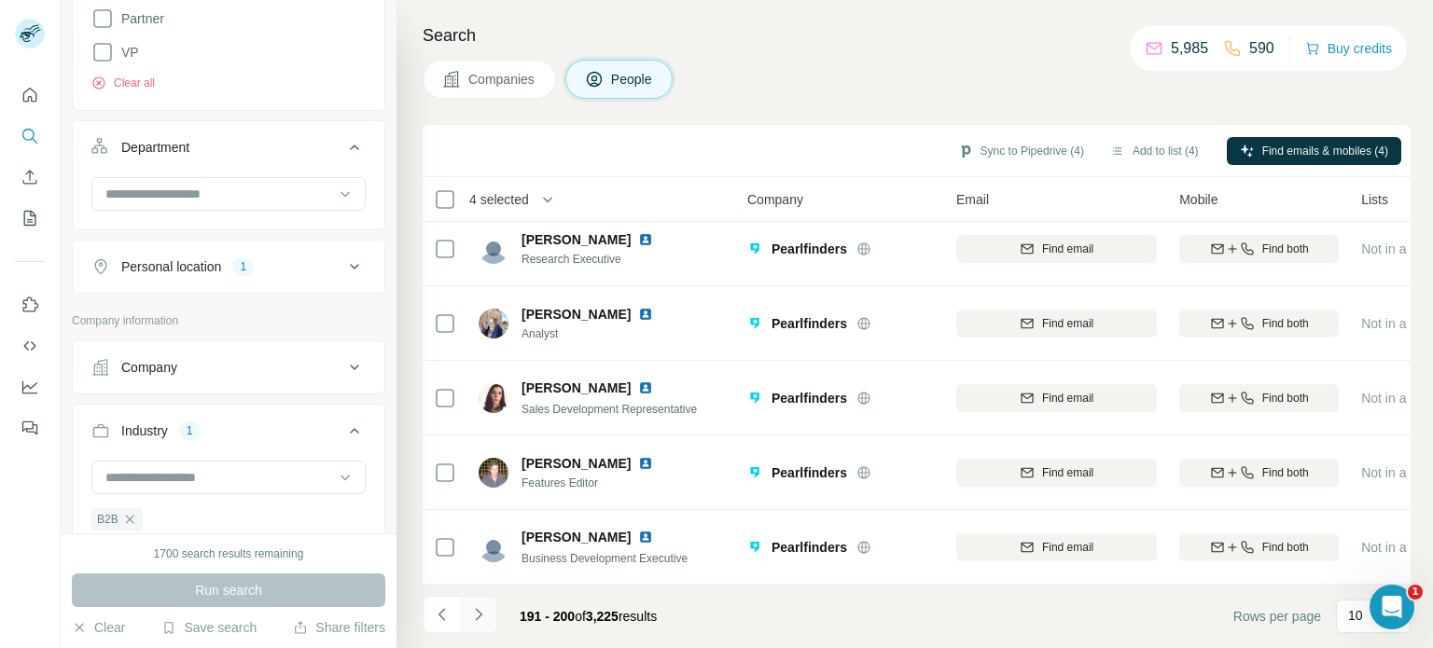
click at [482, 618] on icon "Navigate to next page" at bounding box center [478, 615] width 19 height 19
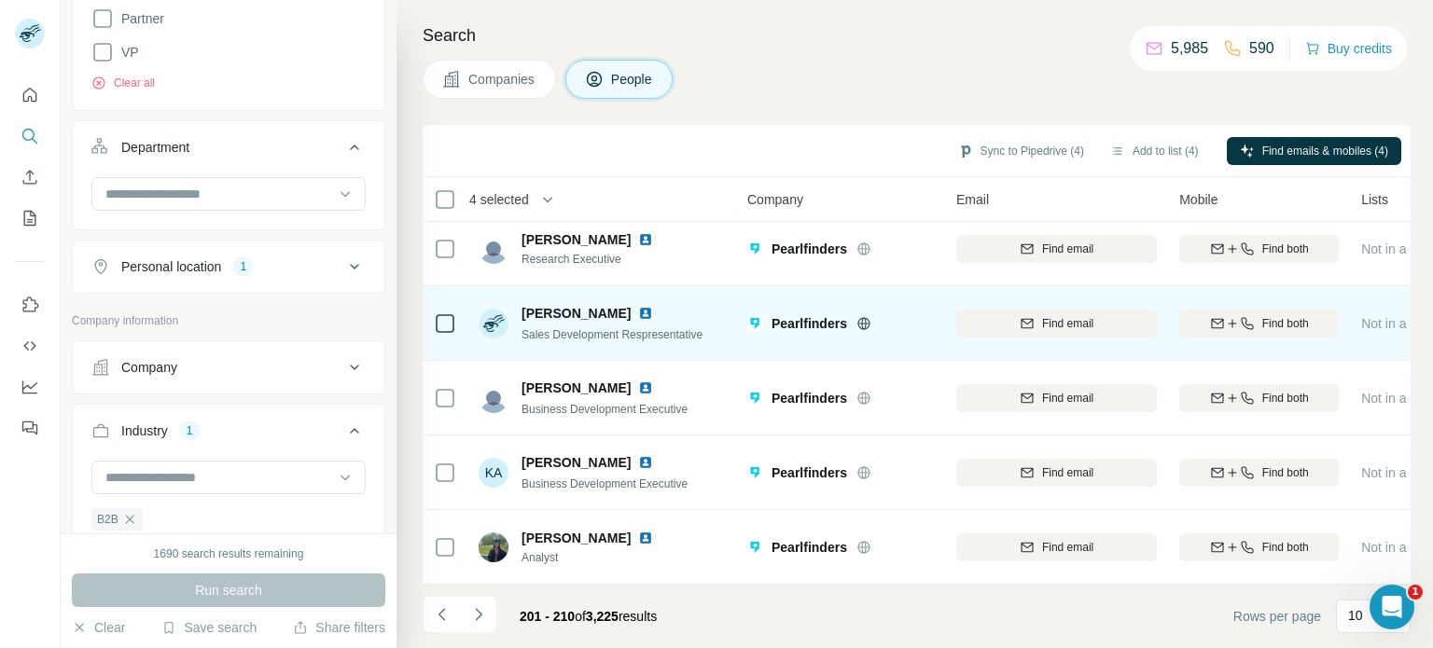
click at [861, 323] on icon at bounding box center [863, 323] width 12 height 1
click at [1275, 315] on span "Find both" at bounding box center [1285, 323] width 47 height 17
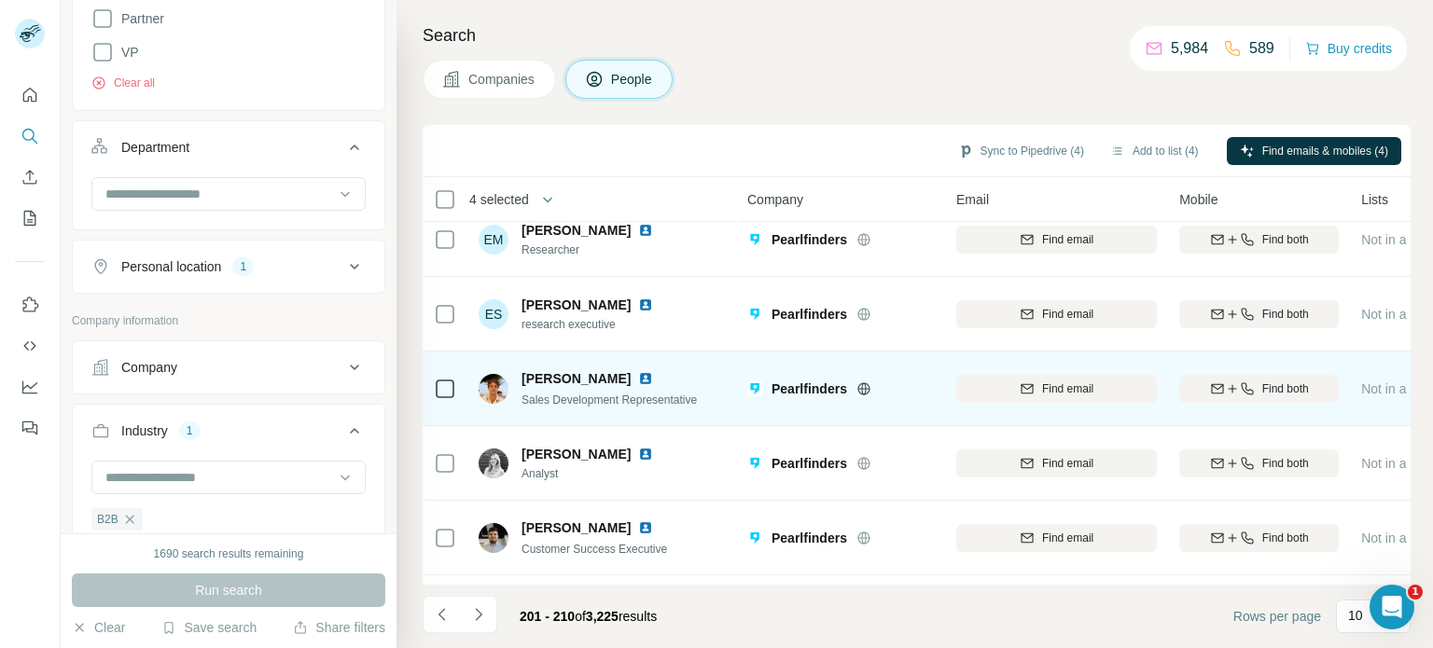
scroll to position [19, 0]
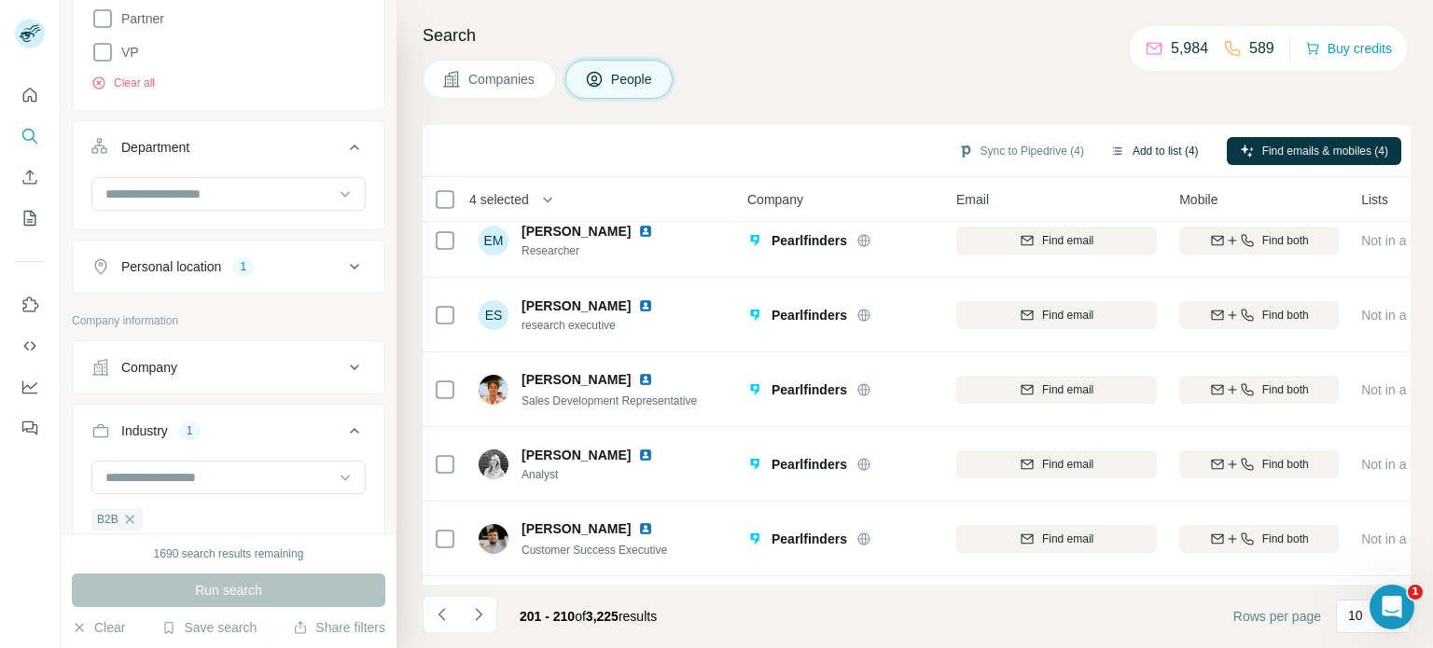
click at [1163, 146] on button "Add to list (4)" at bounding box center [1154, 151] width 115 height 28
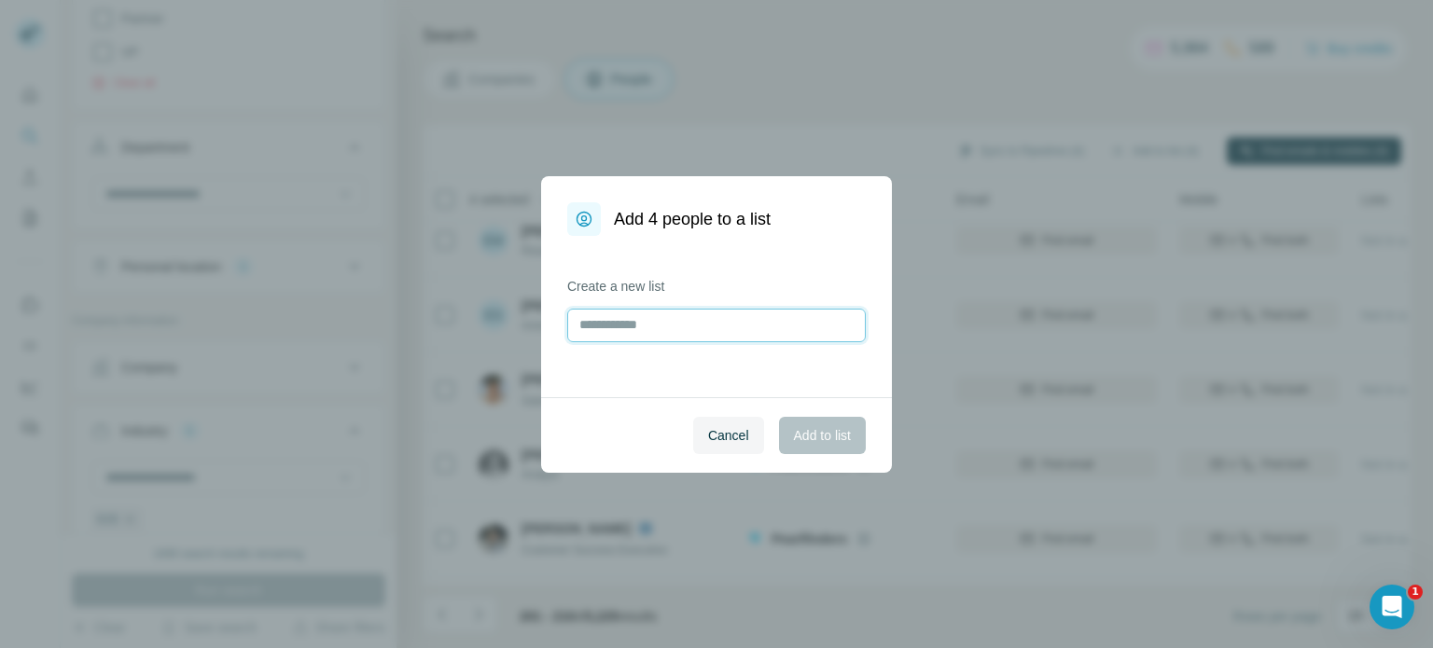
click at [601, 335] on input "text" at bounding box center [716, 326] width 299 height 34
click at [634, 322] on input "text" at bounding box center [716, 326] width 299 height 34
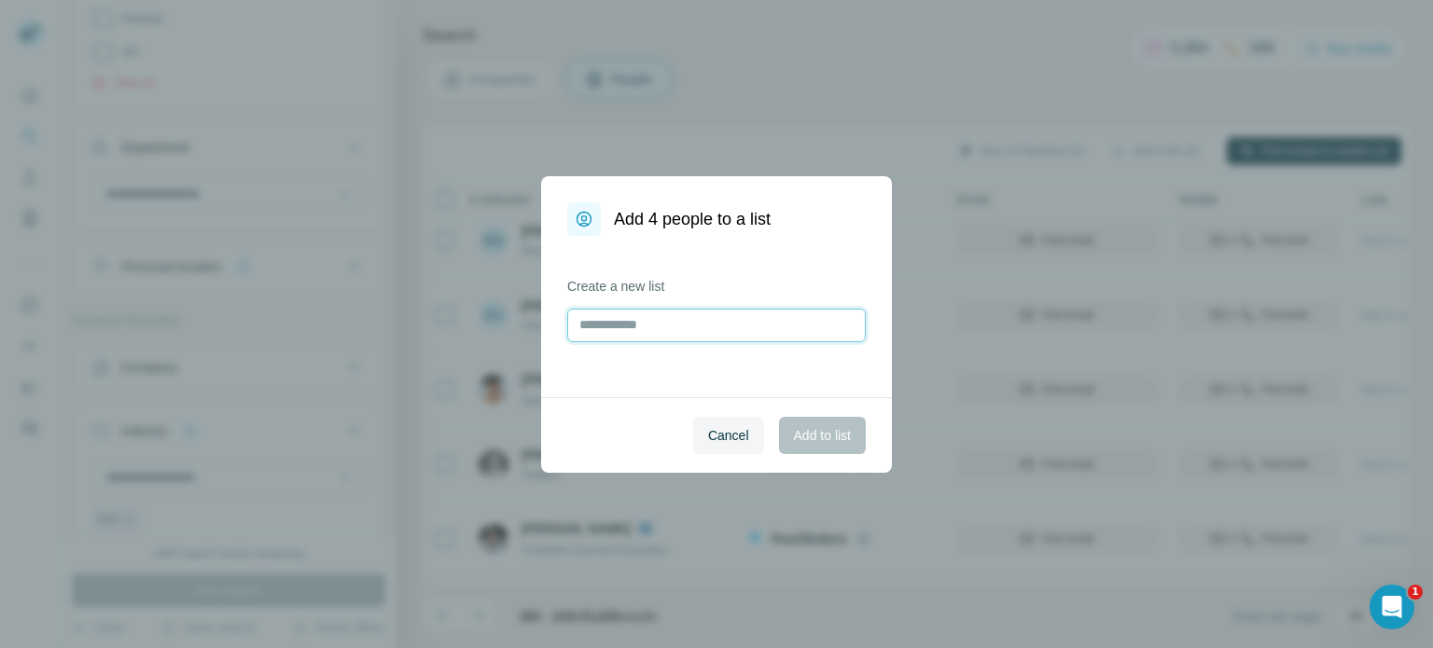
click at [634, 322] on input "text" at bounding box center [716, 326] width 299 height 34
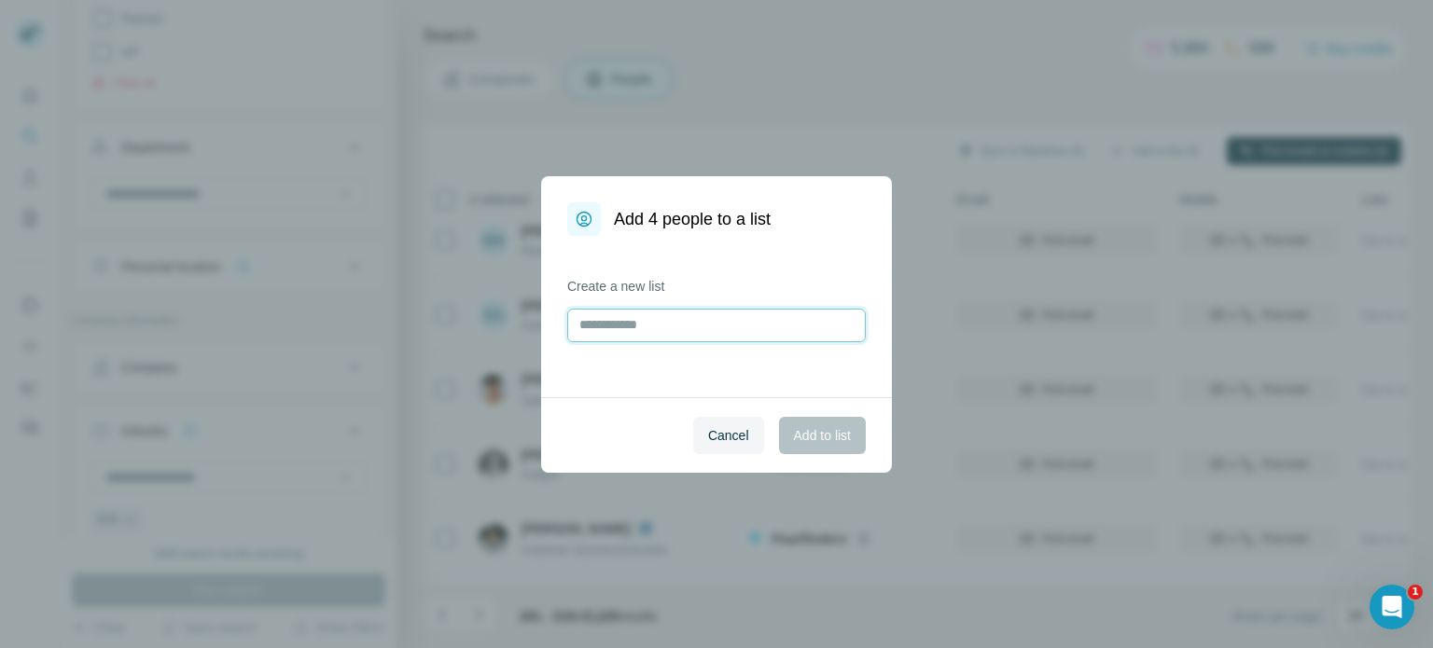
click at [634, 322] on input "text" at bounding box center [716, 326] width 299 height 34
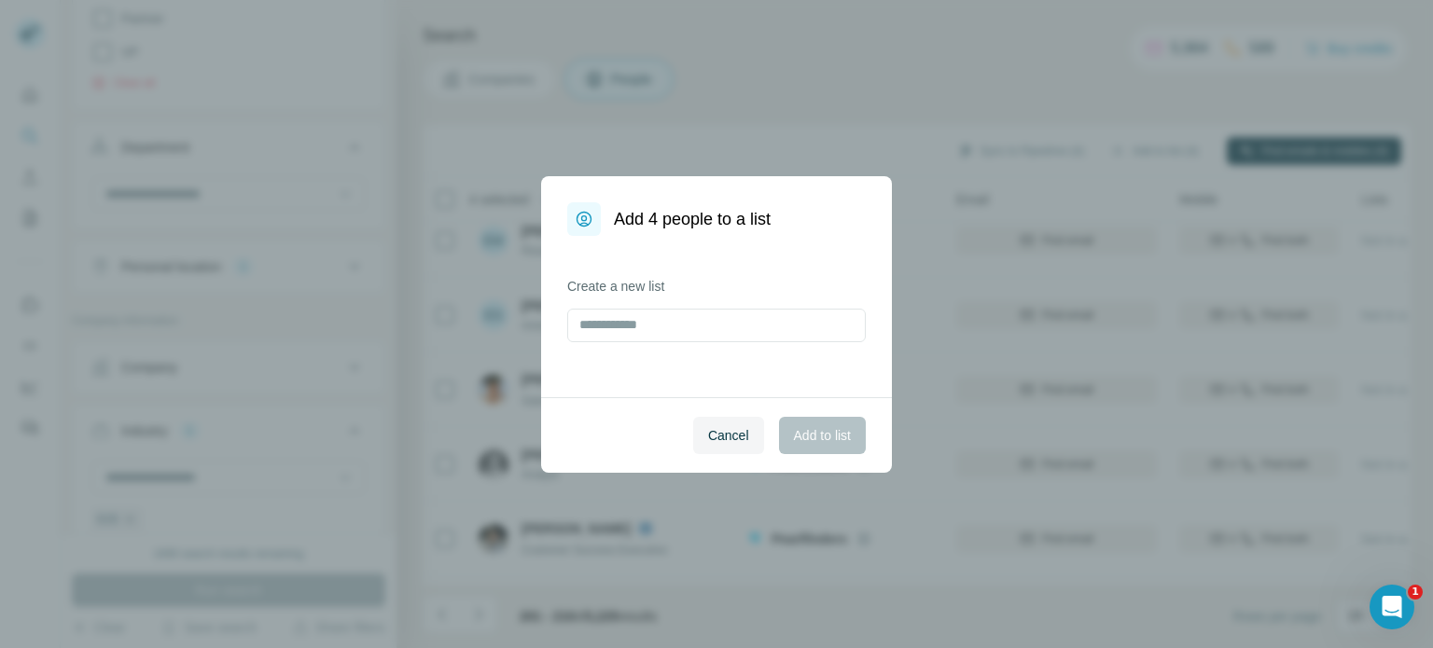
click at [831, 438] on div "Cancel Add to list" at bounding box center [716, 435] width 351 height 76
drag, startPoint x: 831, startPoint y: 438, endPoint x: 703, endPoint y: 437, distance: 128.8
click at [703, 437] on div "Cancel Add to list" at bounding box center [716, 435] width 351 height 76
click at [708, 437] on span "Cancel" at bounding box center [728, 435] width 41 height 19
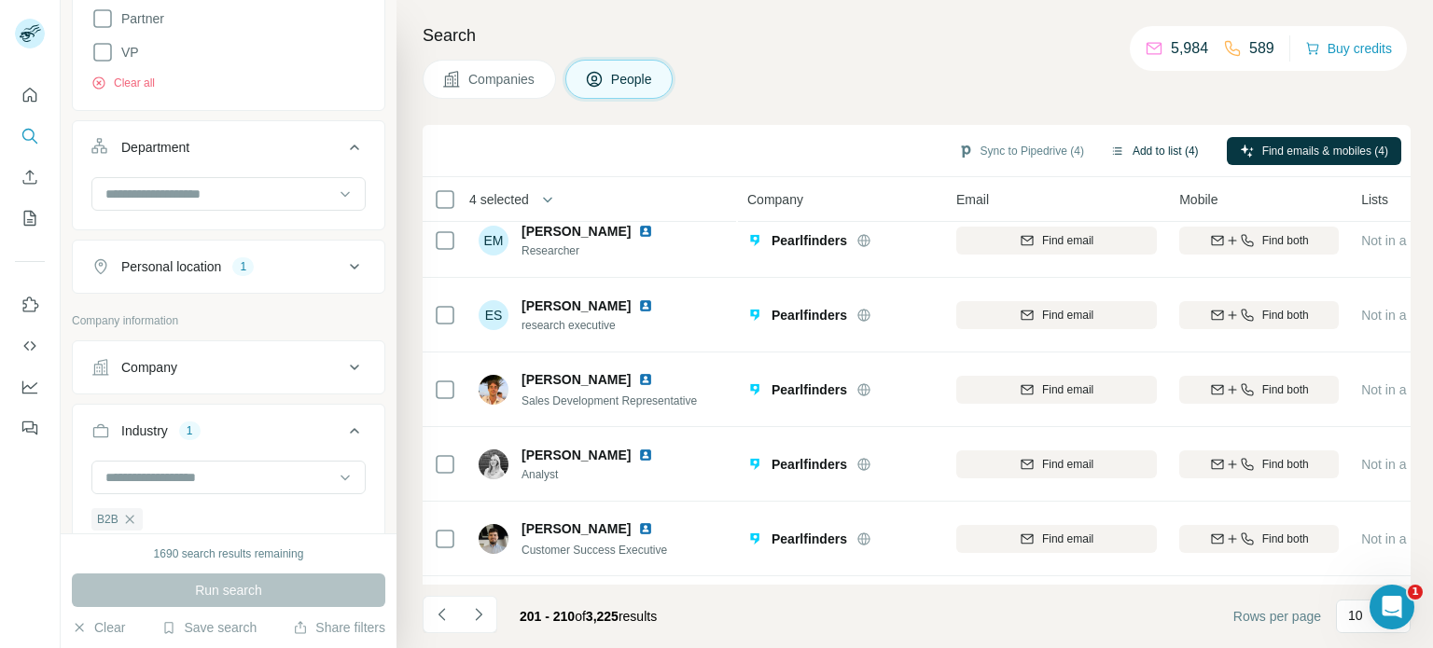
click at [1149, 143] on button "Add to list (4)" at bounding box center [1154, 151] width 115 height 28
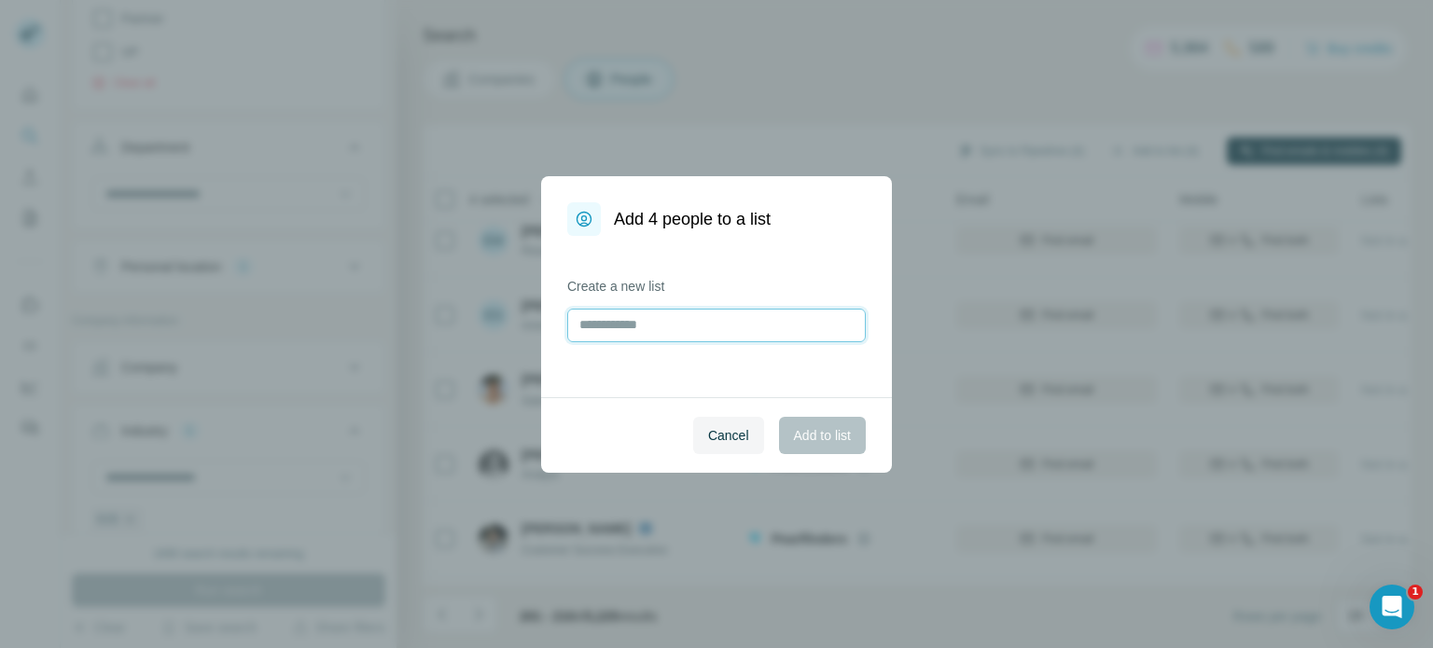
click at [619, 328] on input "text" at bounding box center [716, 326] width 299 height 34
type input "*"
type input "**********"
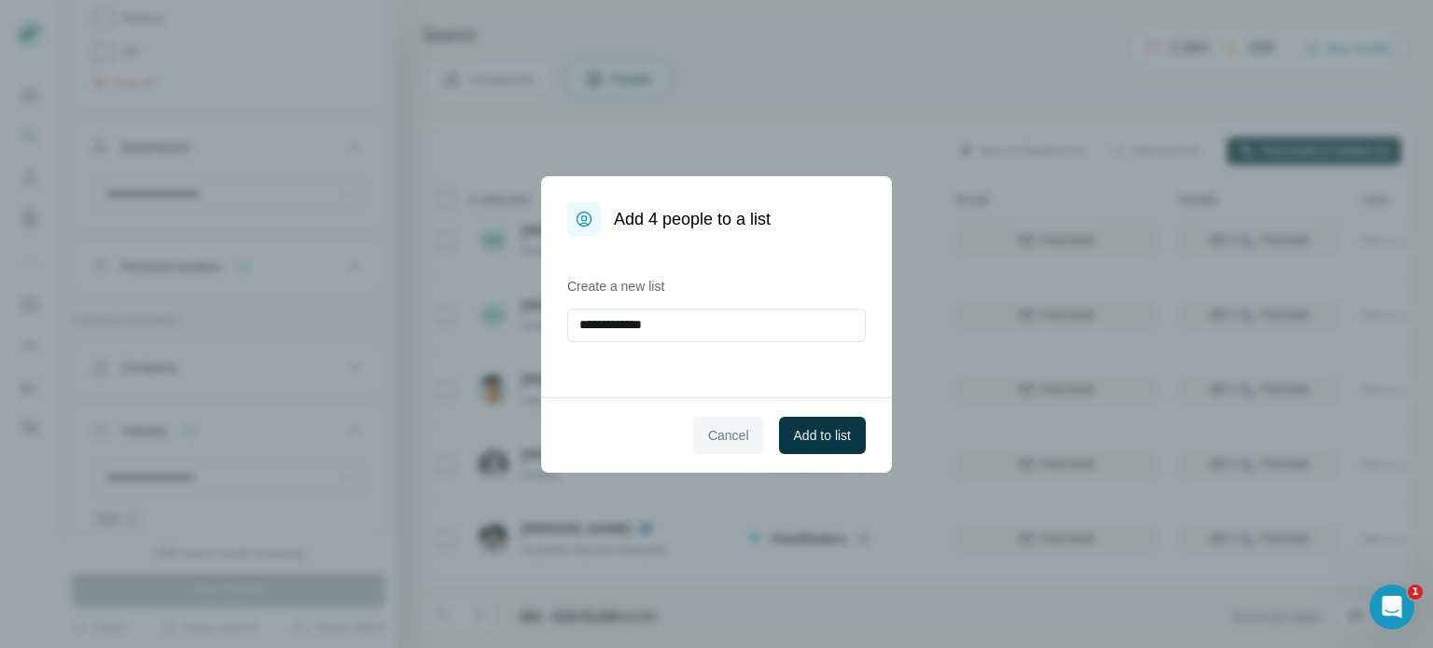
click at [694, 445] on button "Cancel" at bounding box center [728, 435] width 71 height 37
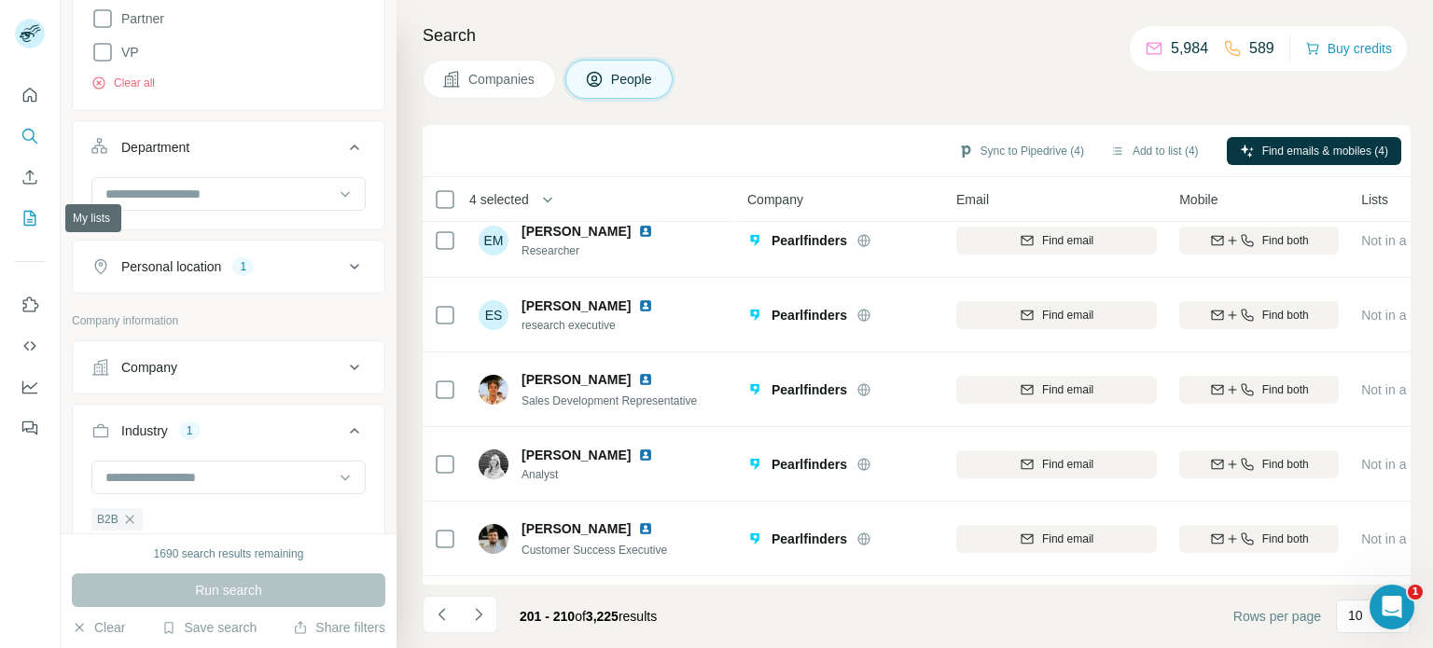
click at [28, 217] on icon "My lists" at bounding box center [30, 218] width 19 height 19
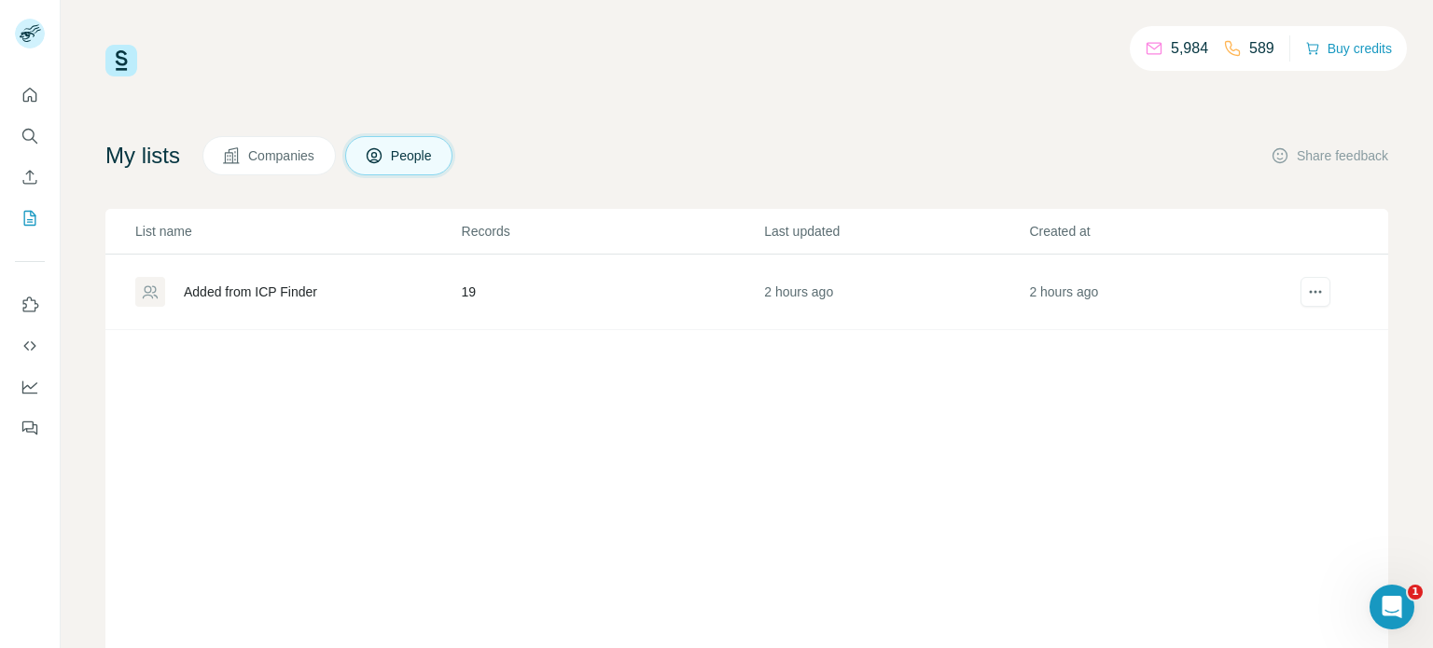
click at [306, 292] on div "Added from ICP Finder" at bounding box center [250, 292] width 133 height 19
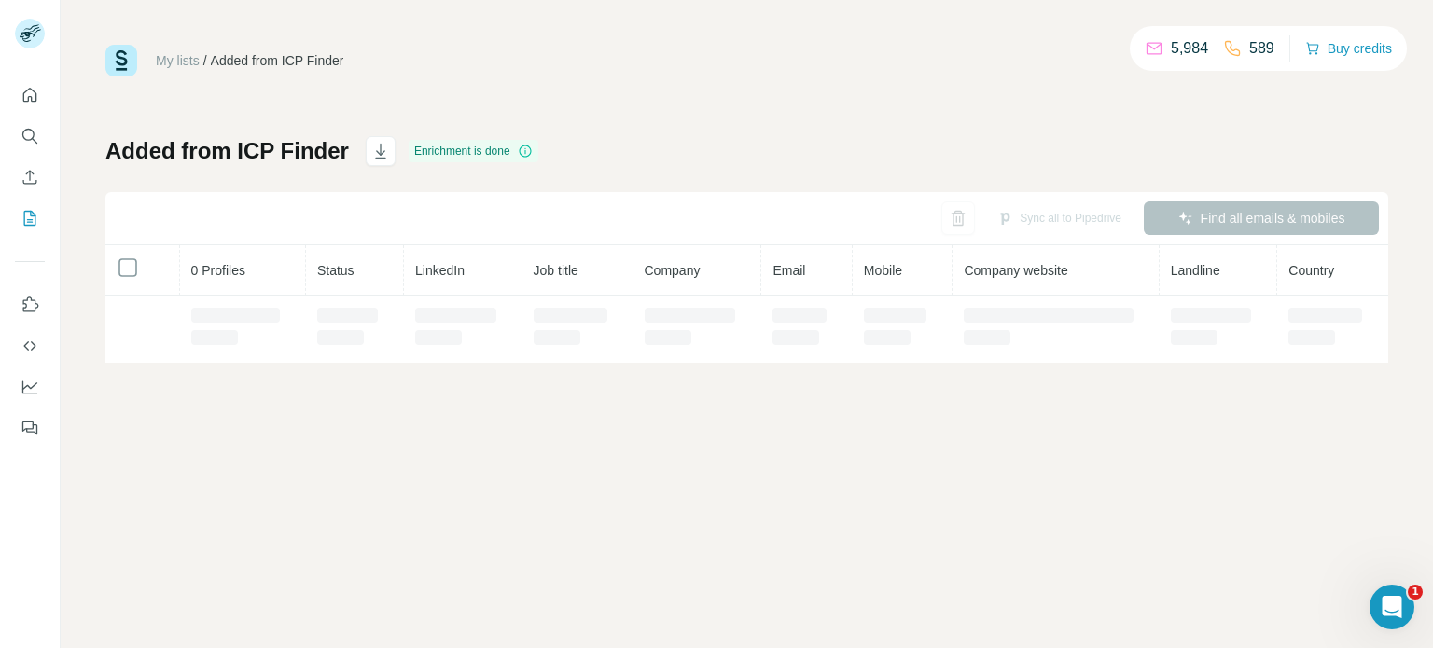
click at [307, 170] on div "Added from ICP Finder Enrichment is done Sync all to Pipedrive Find all emails …" at bounding box center [746, 249] width 1283 height 227
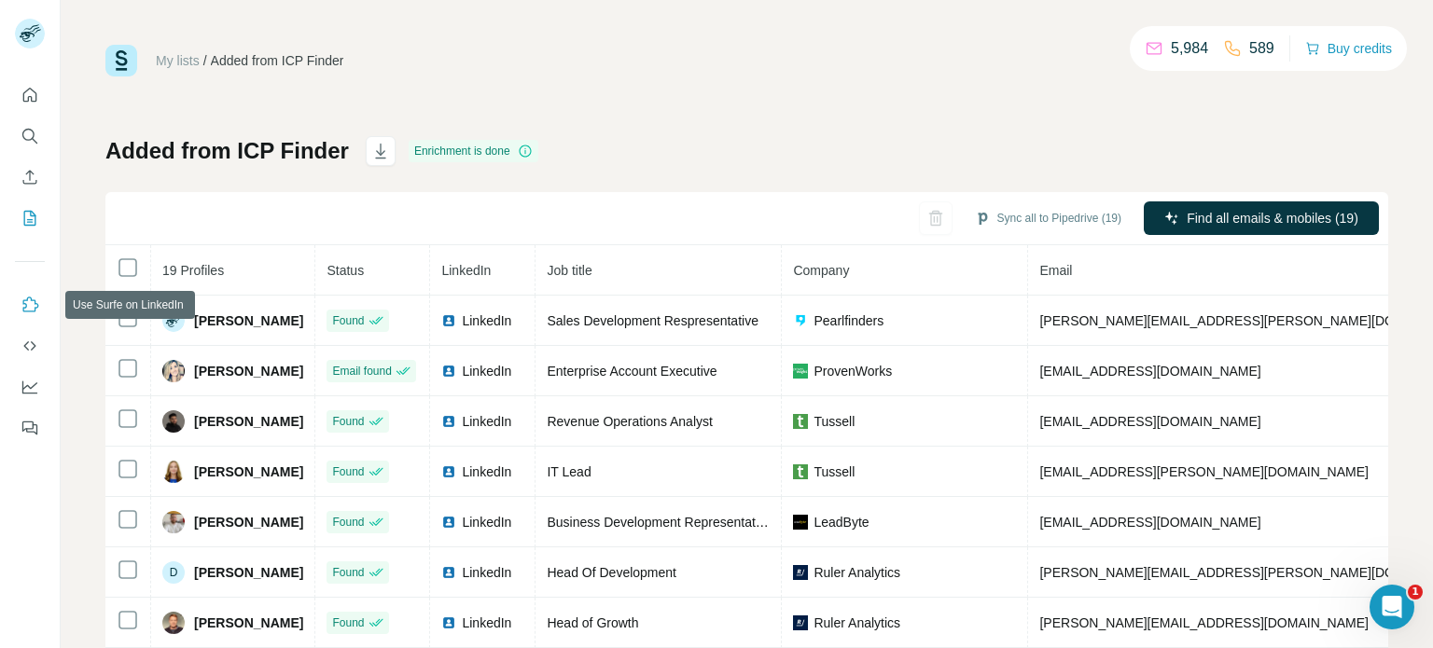
click at [24, 320] on button "Use Surfe on LinkedIn" at bounding box center [30, 305] width 30 height 34
